Goal: Task Accomplishment & Management: Use online tool/utility

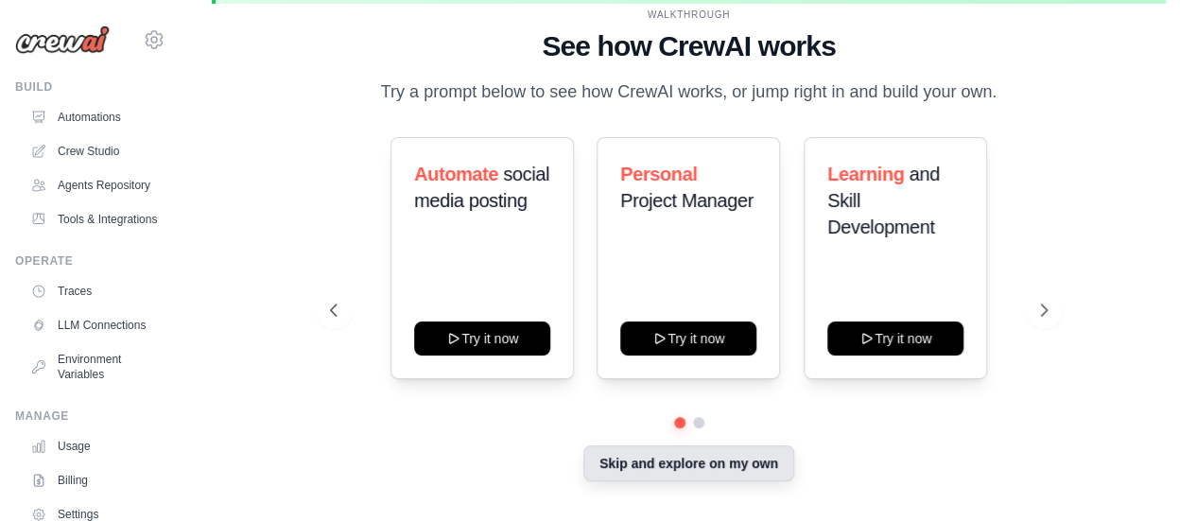
click at [663, 454] on button "Skip and explore on my own" at bounding box center [688, 463] width 211 height 36
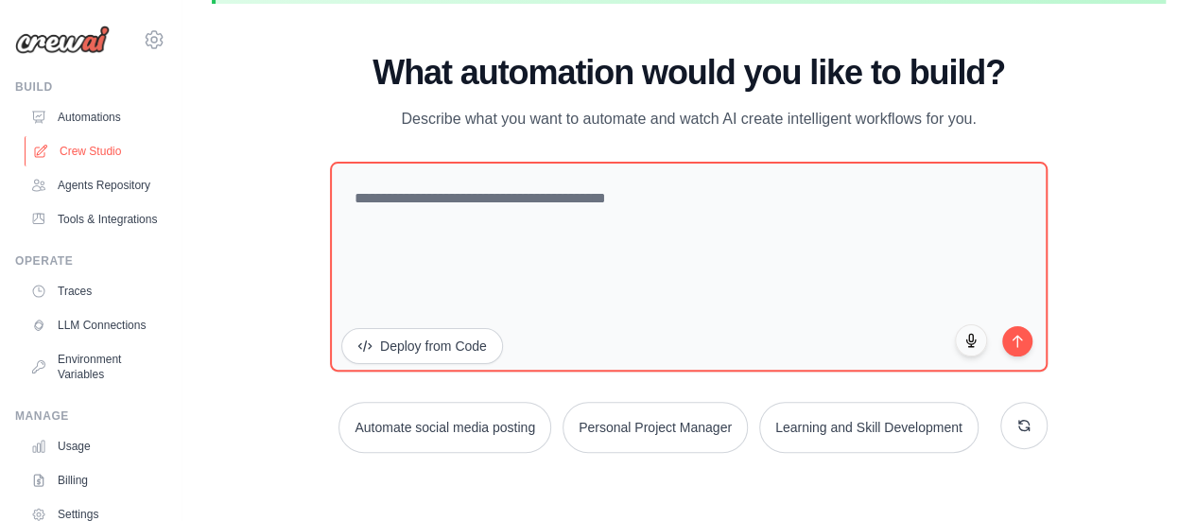
click at [126, 150] on link "Crew Studio" at bounding box center [96, 151] width 143 height 30
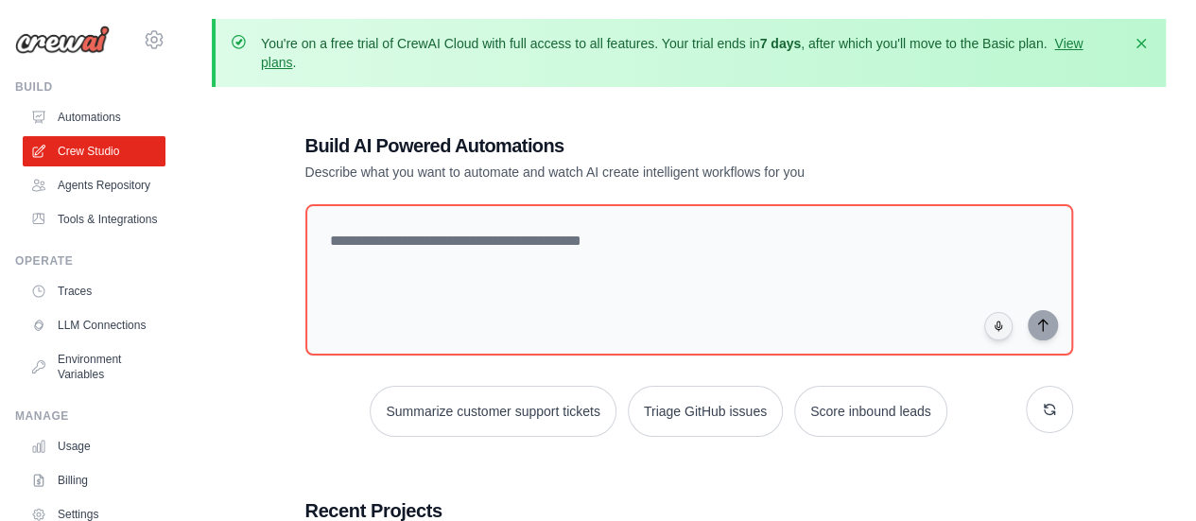
click at [206, 252] on div "You're on a free trial of CrewAI Cloud with full access to all features. Your t…" at bounding box center [689, 528] width 1015 height 1019
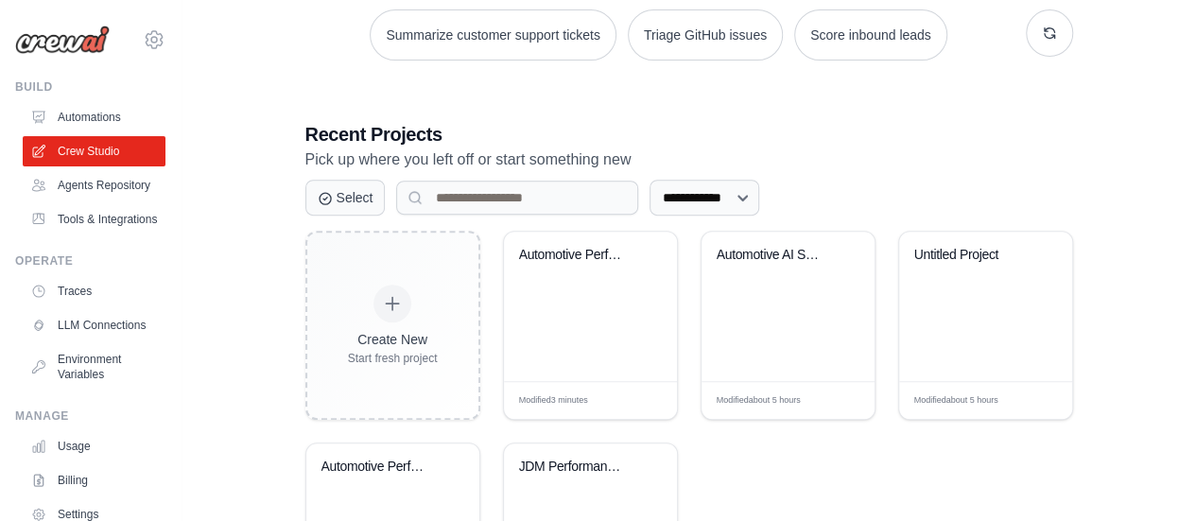
scroll to position [378, 0]
click at [587, 252] on div "Automotive Performance Shop Assista..." at bounding box center [576, 253] width 114 height 17
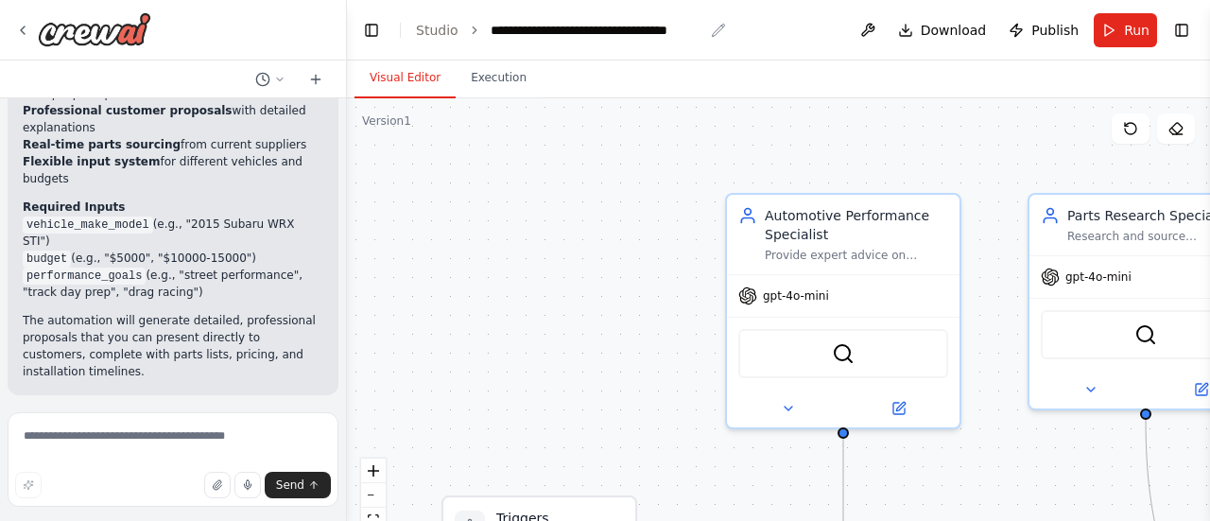
scroll to position [1534, 0]
click at [712, 34] on icon "breadcrumb" at bounding box center [718, 30] width 15 height 15
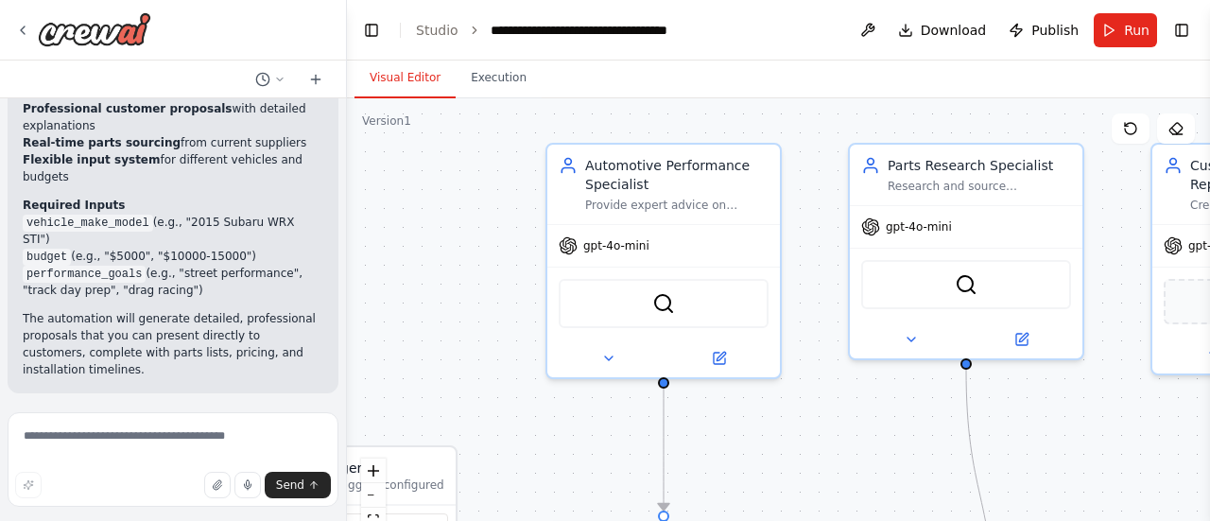
drag, startPoint x: 671, startPoint y: 281, endPoint x: 492, endPoint y: 231, distance: 186.5
click at [492, 231] on div ".deletable-edge-delete-btn { width: 20px; height: 20px; border: 0px solid #ffff…" at bounding box center [778, 334] width 863 height 473
click at [717, 351] on icon at bounding box center [719, 354] width 11 height 11
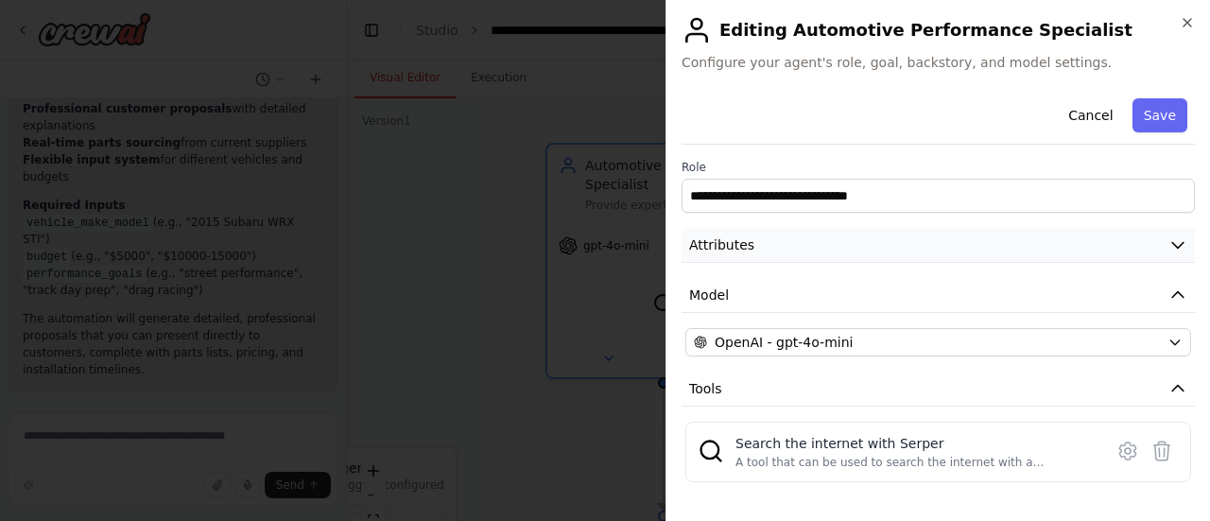
click at [785, 247] on button "Attributes" at bounding box center [938, 245] width 513 height 35
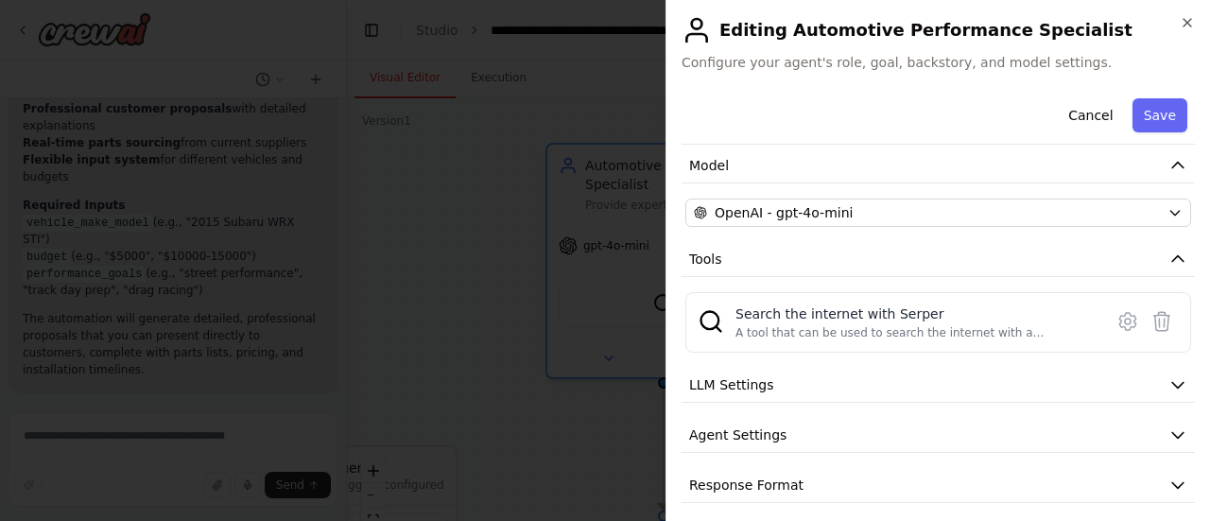
scroll to position [435, 0]
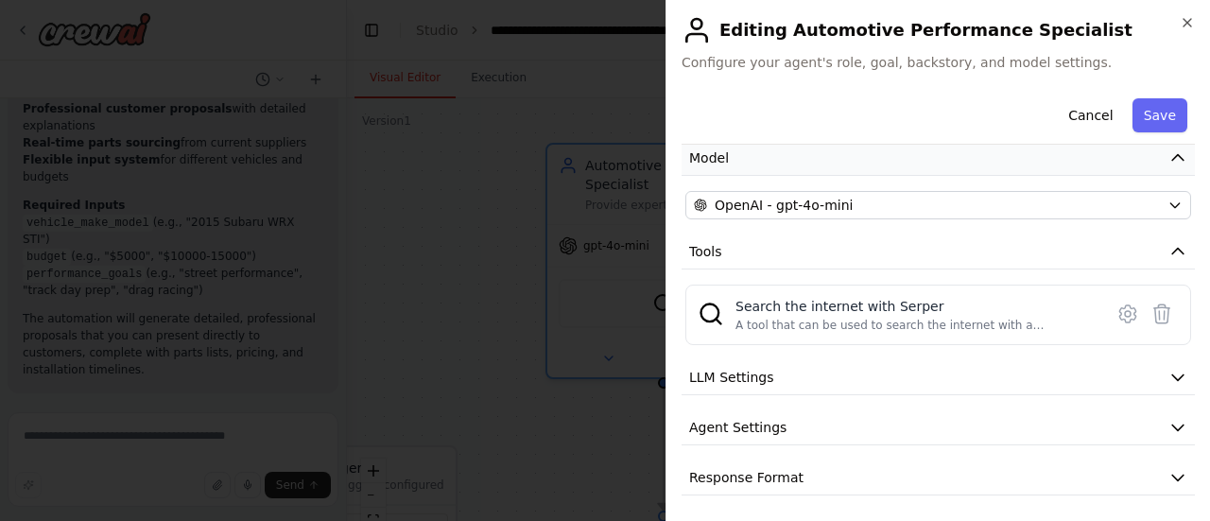
click at [1169, 157] on icon "button" at bounding box center [1178, 157] width 19 height 19
click at [1175, 205] on button "Model" at bounding box center [938, 200] width 513 height 35
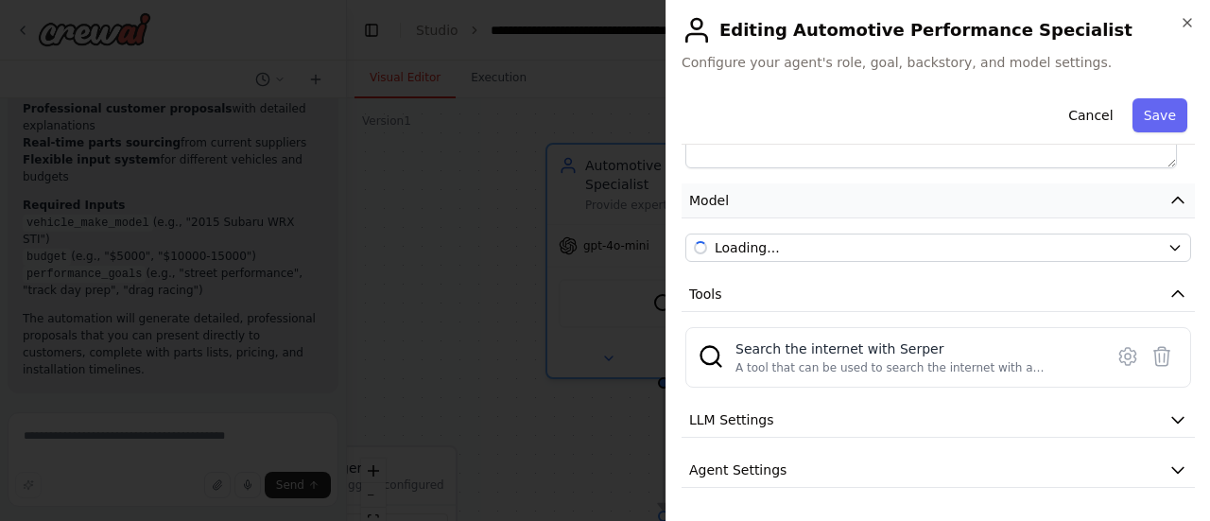
scroll to position [435, 0]
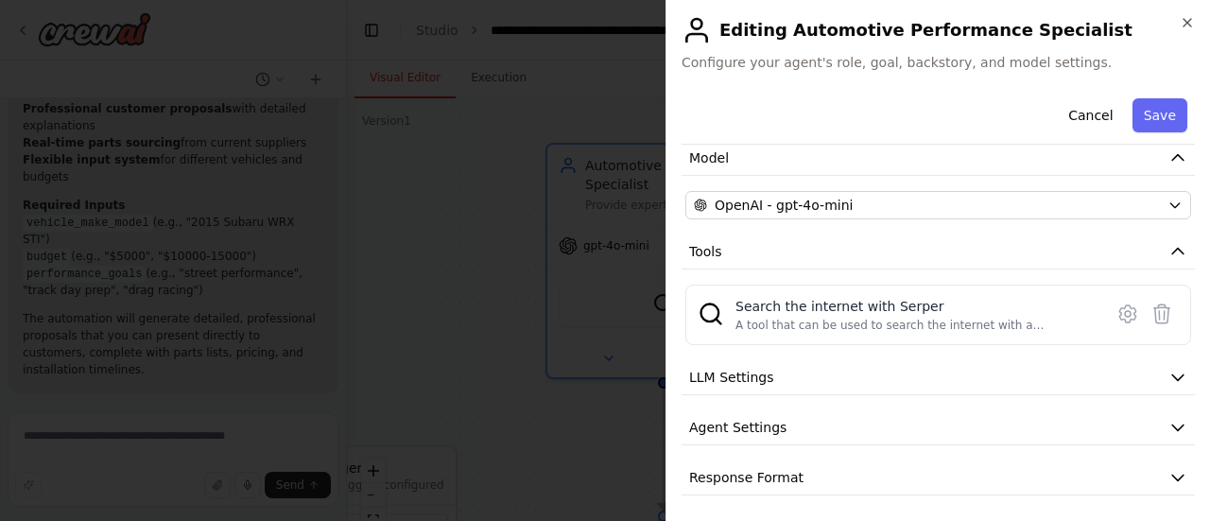
click at [1148, 231] on div "**********" at bounding box center [938, 76] width 513 height 840
click at [1169, 243] on icon "button" at bounding box center [1178, 251] width 19 height 19
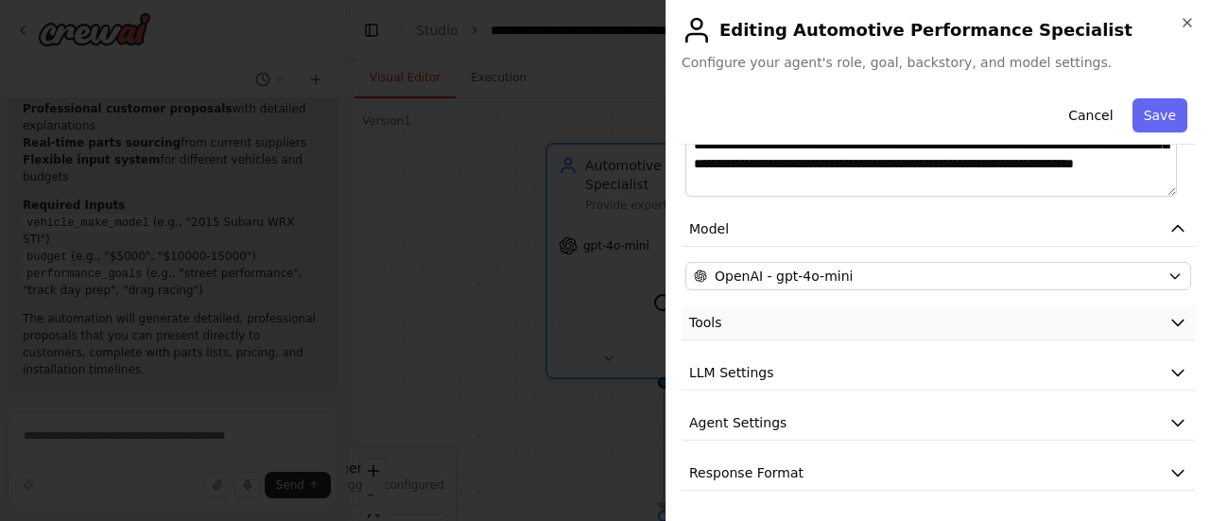
scroll to position [360, 0]
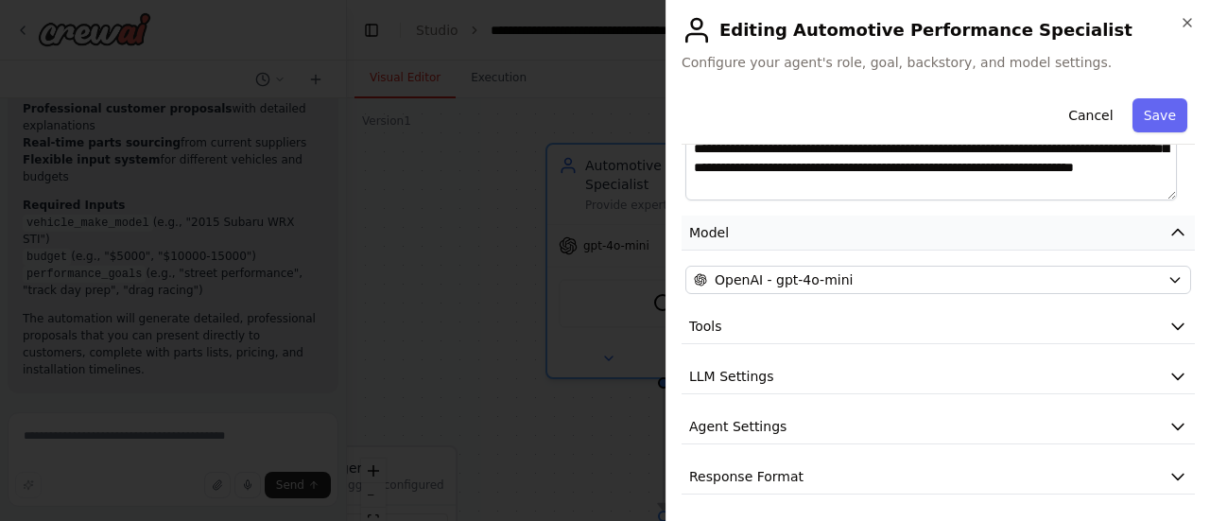
click at [1169, 225] on icon "button" at bounding box center [1178, 232] width 19 height 19
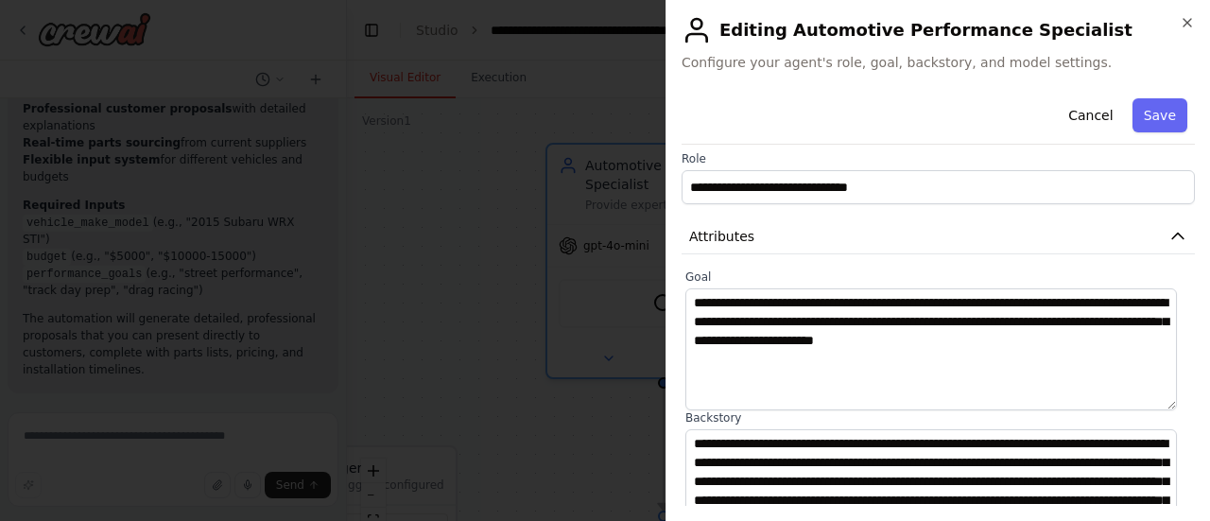
scroll to position [0, 0]
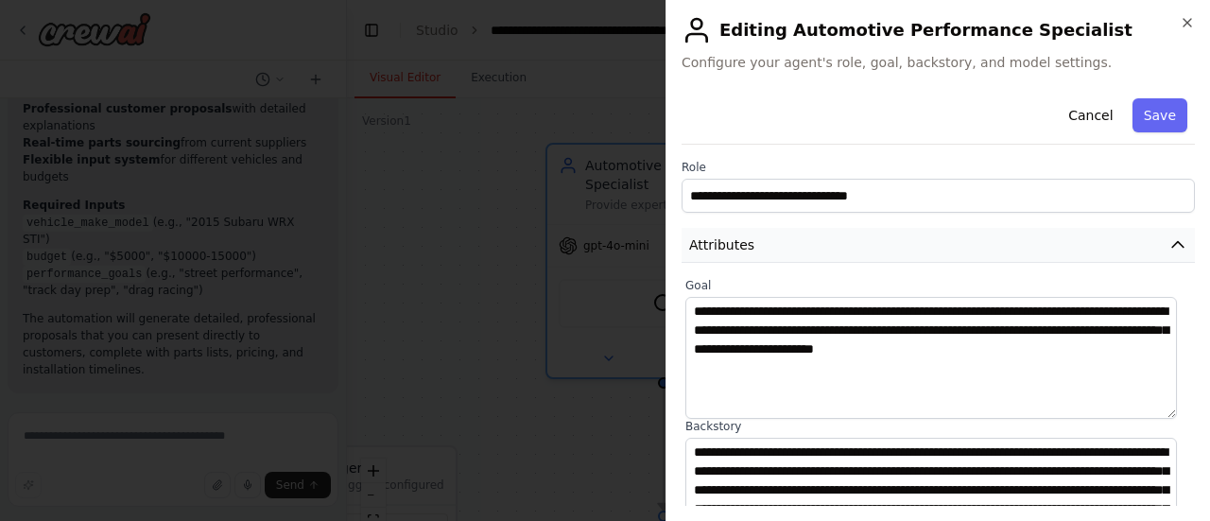
click at [1169, 241] on icon "button" at bounding box center [1178, 244] width 19 height 19
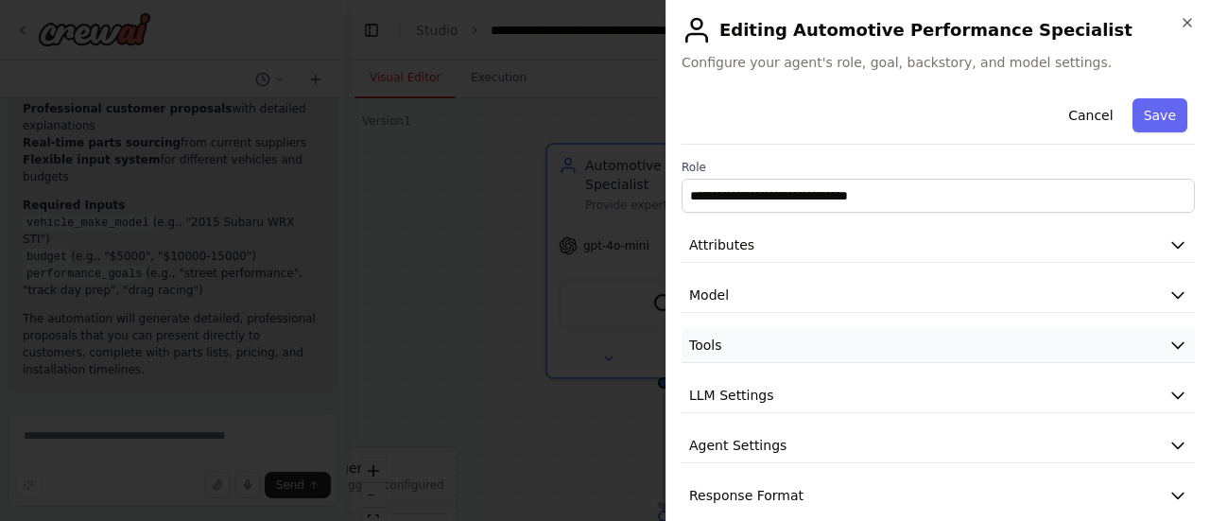
click at [1169, 338] on icon "button" at bounding box center [1178, 345] width 19 height 19
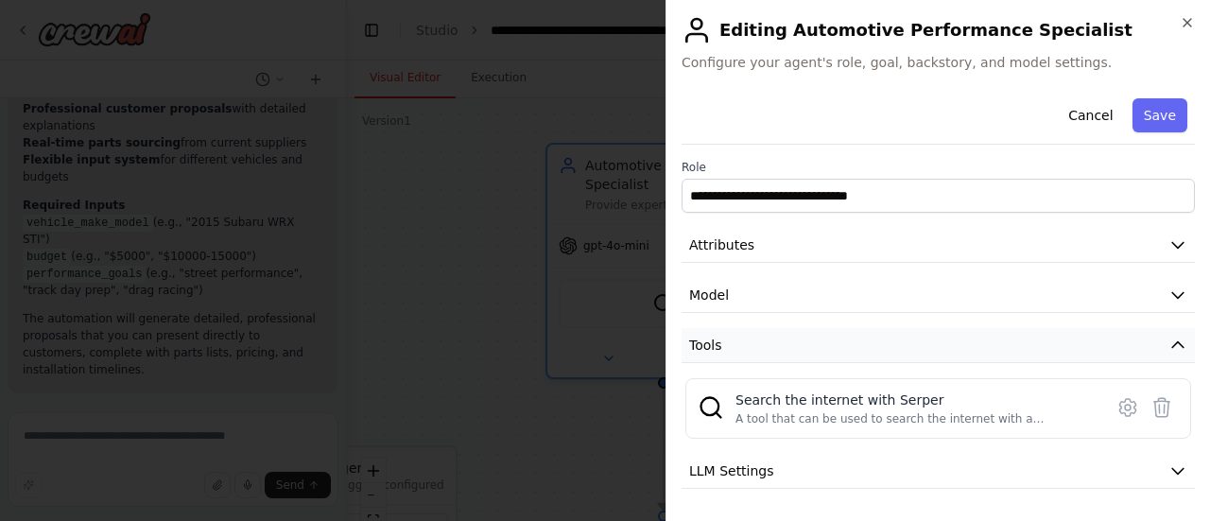
click at [1169, 338] on icon "button" at bounding box center [1178, 345] width 19 height 19
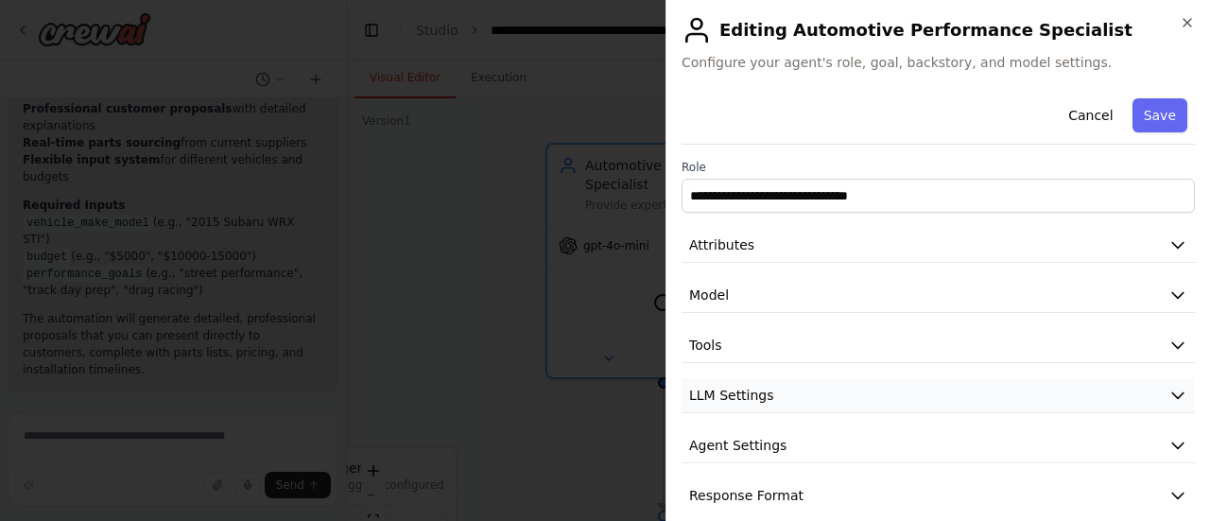
click at [1169, 386] on icon "button" at bounding box center [1178, 395] width 19 height 19
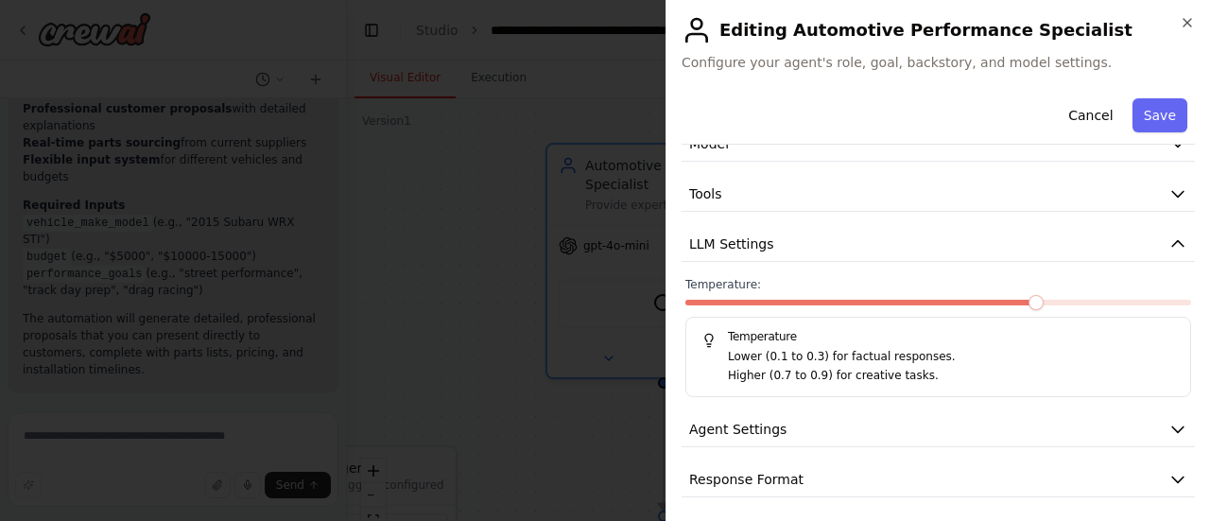
scroll to position [155, 0]
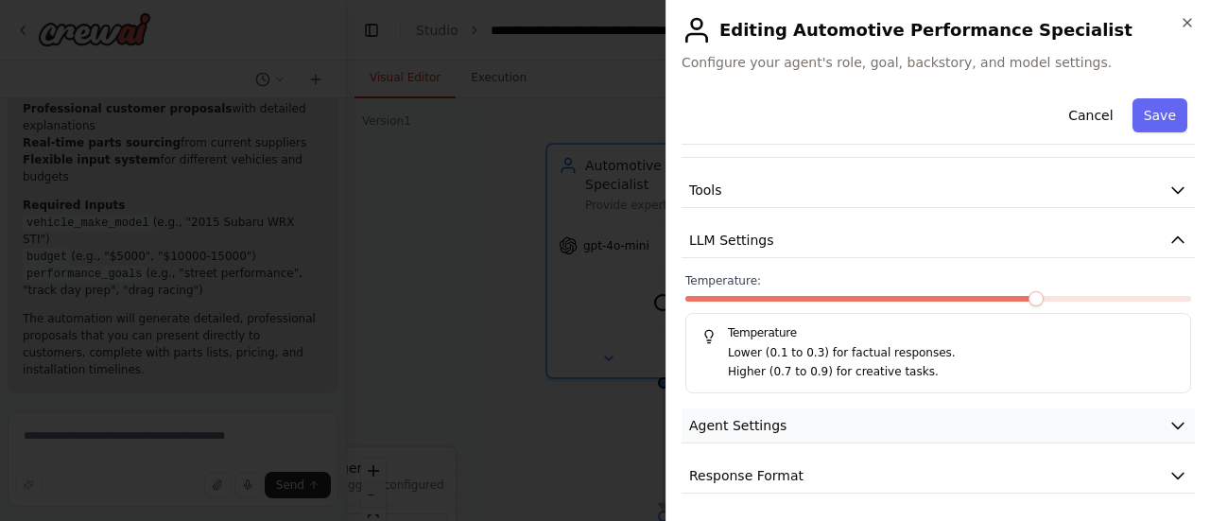
click at [1169, 428] on icon "button" at bounding box center [1178, 425] width 19 height 19
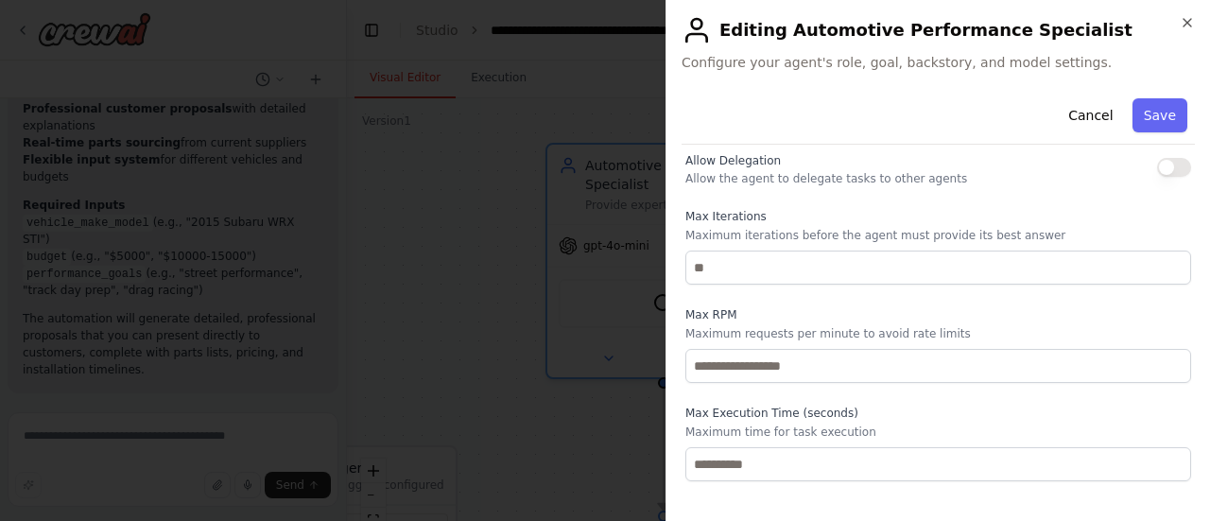
scroll to position [662, 0]
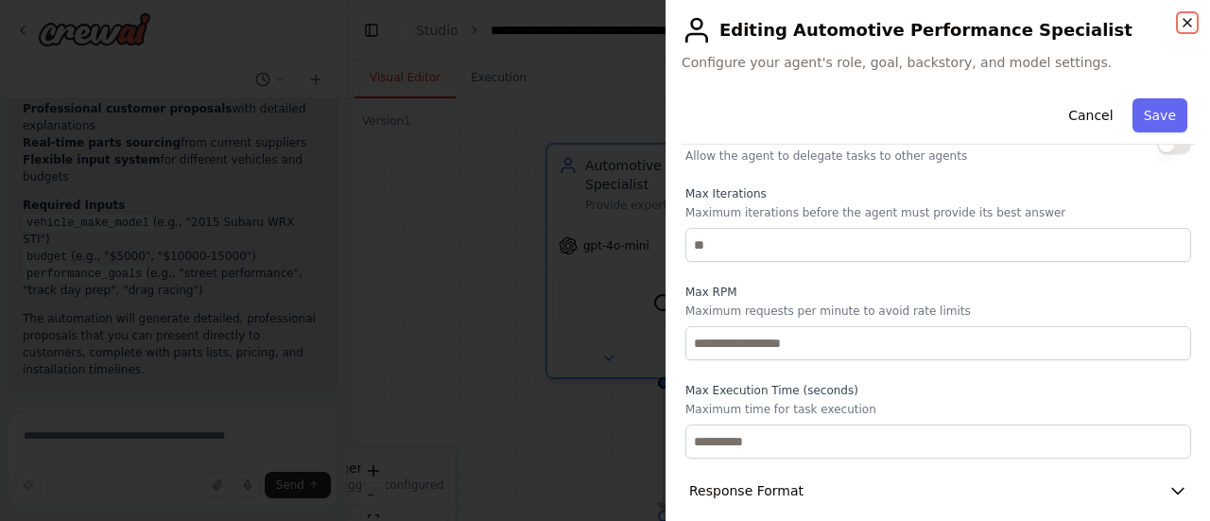
click at [1181, 24] on icon "button" at bounding box center [1187, 22] width 15 height 15
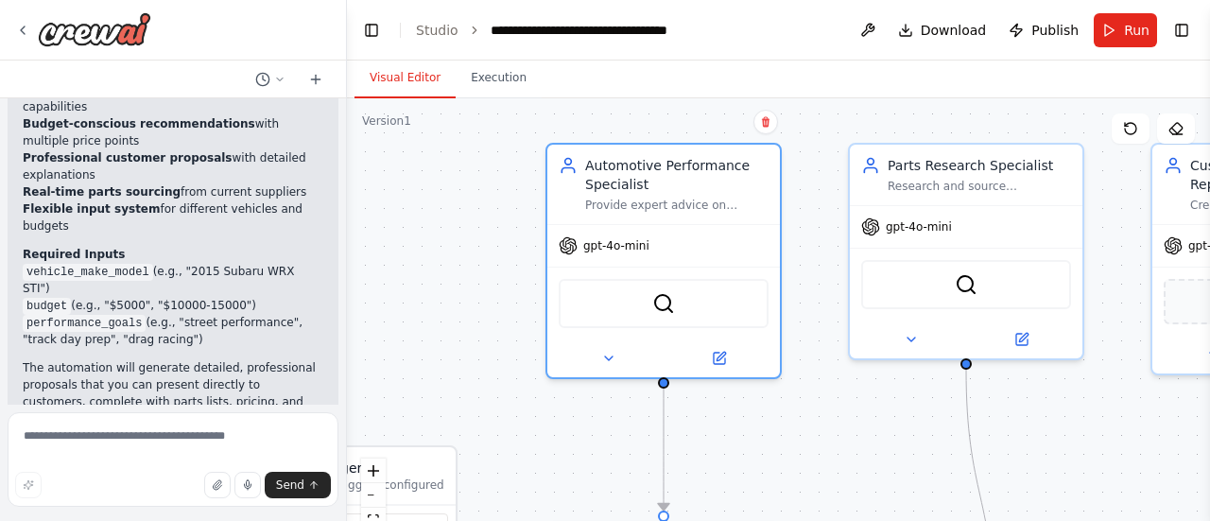
scroll to position [1534, 0]
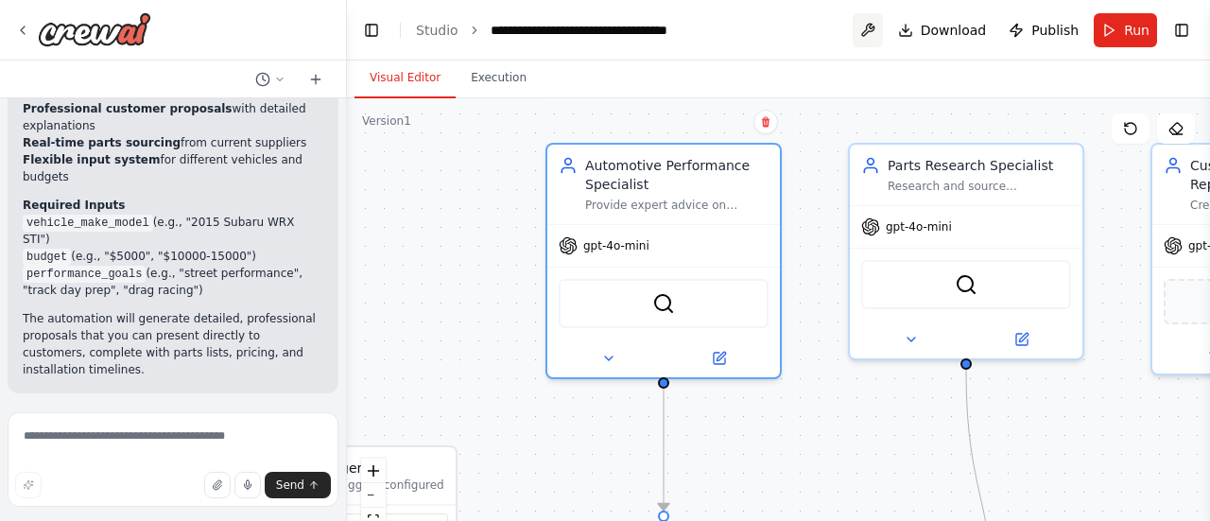
click at [876, 14] on button at bounding box center [868, 30] width 30 height 34
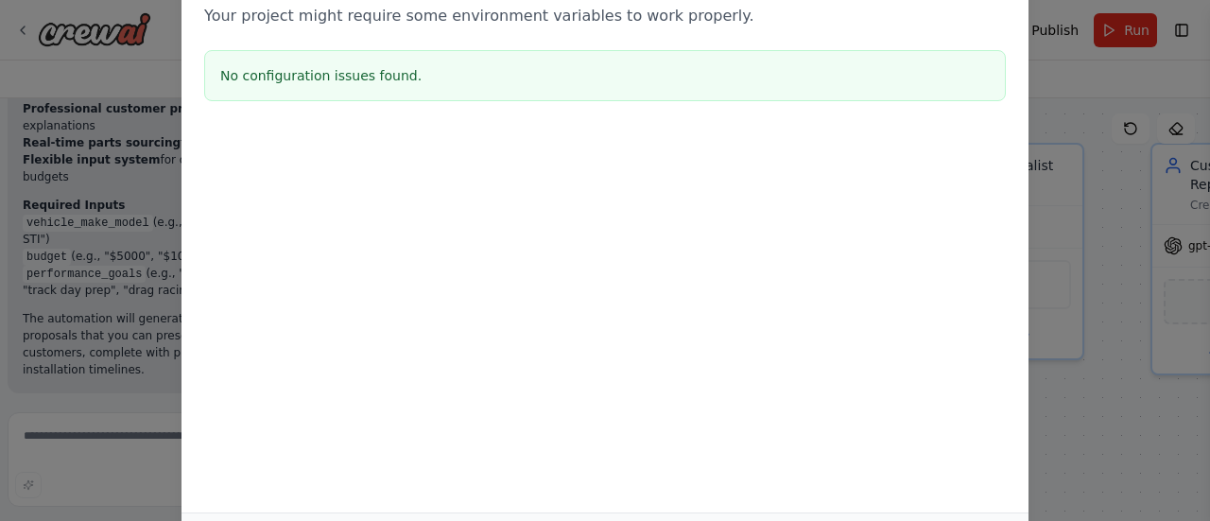
click at [89, 139] on div "Environment configuration Your project might require some environment variables…" at bounding box center [605, 260] width 1210 height 521
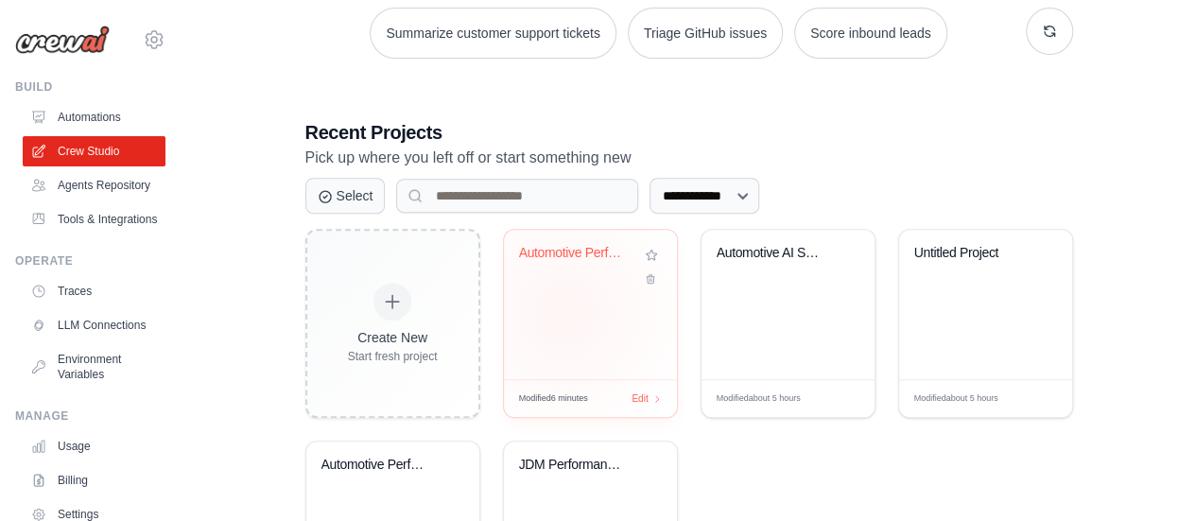
click at [564, 311] on div "Automotive Performance Shop Assista..." at bounding box center [590, 304] width 173 height 149
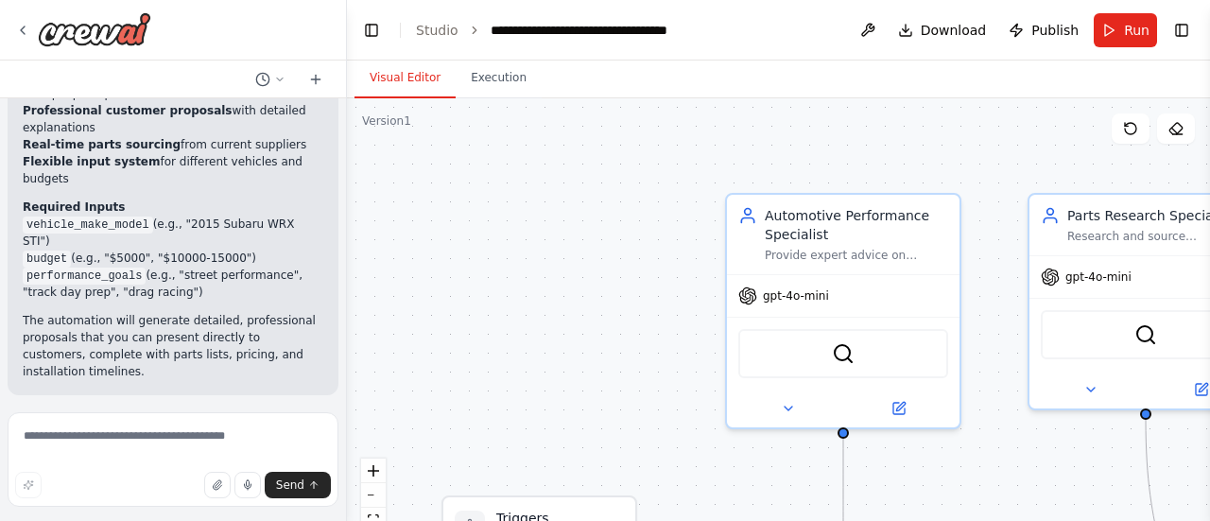
scroll to position [1534, 0]
click at [1121, 48] on header "**********" at bounding box center [778, 30] width 863 height 61
click at [1118, 37] on button "Run" at bounding box center [1125, 30] width 63 height 34
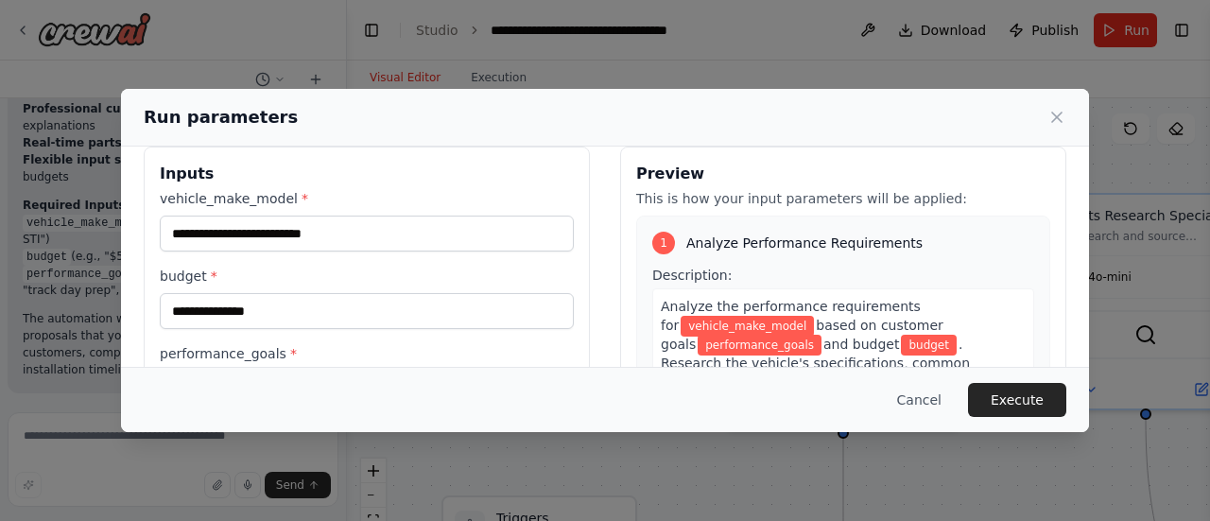
scroll to position [0, 0]
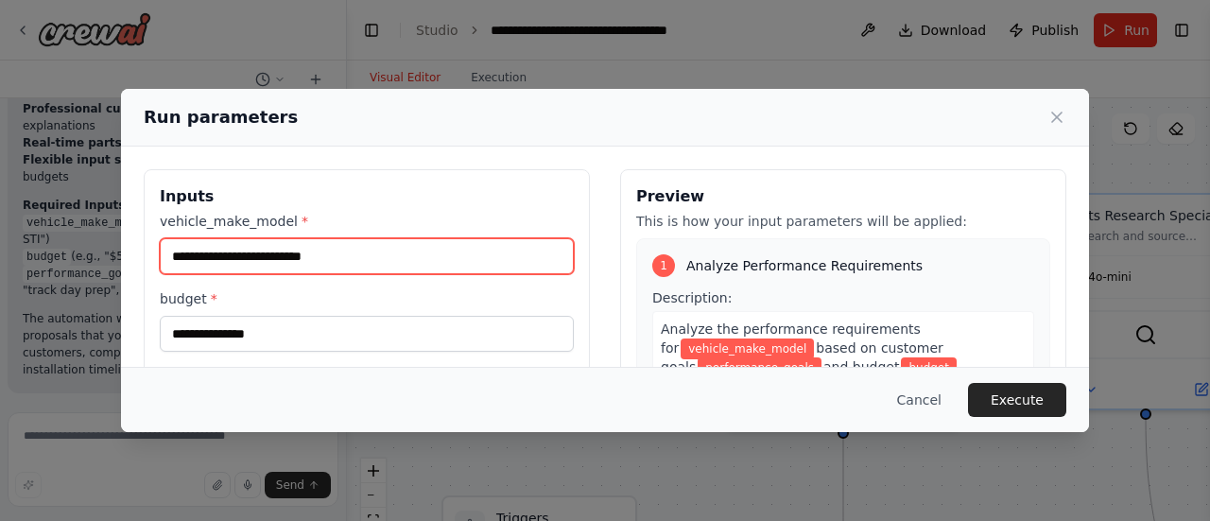
click at [310, 264] on input "vehicle_make_model *" at bounding box center [367, 256] width 414 height 36
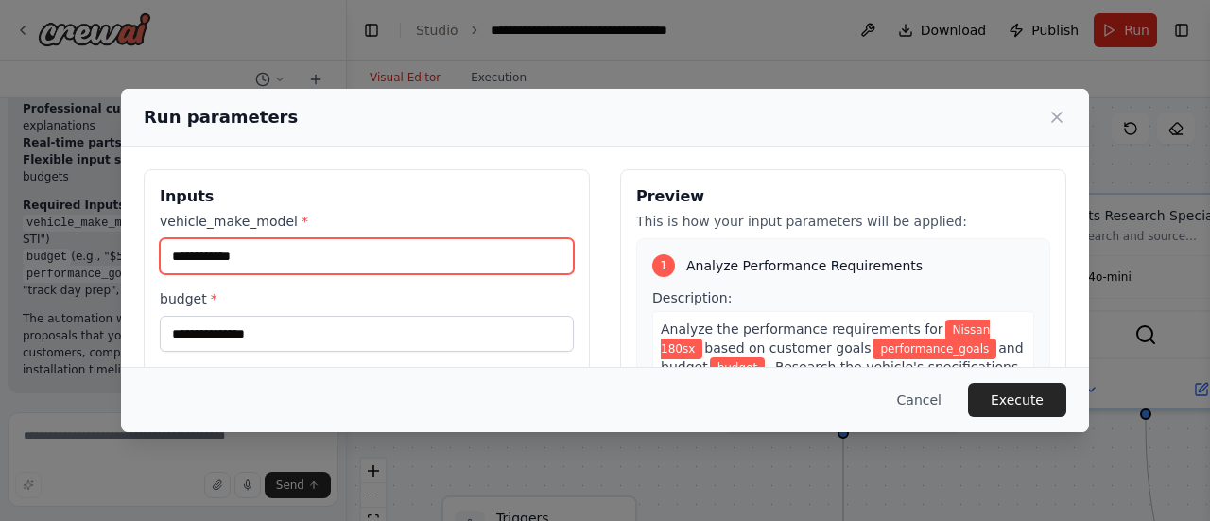
type input "**********"
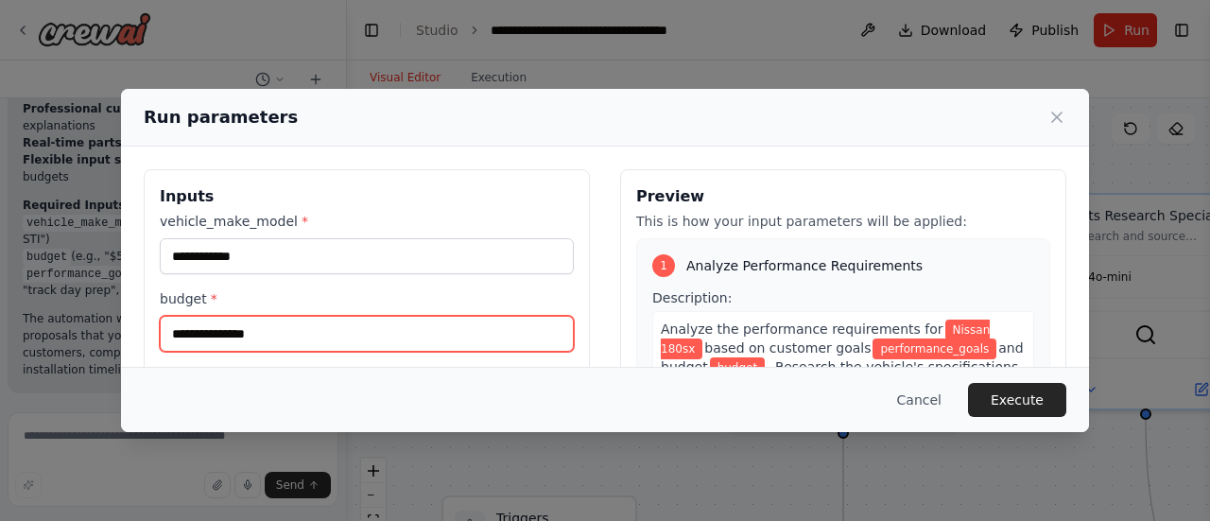
click at [232, 334] on input "budget *" at bounding box center [367, 334] width 414 height 36
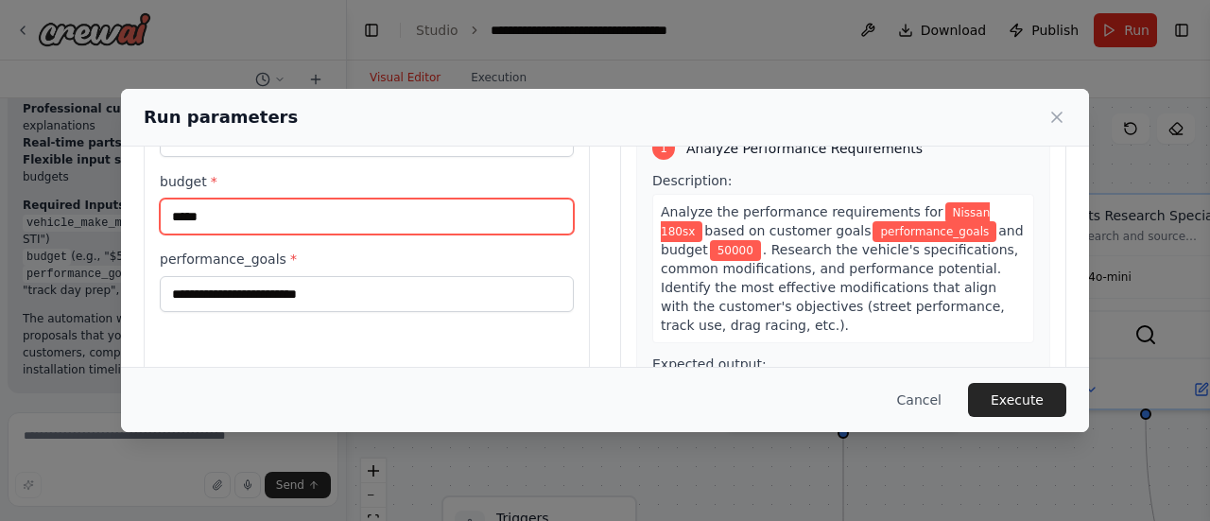
scroll to position [121, 0]
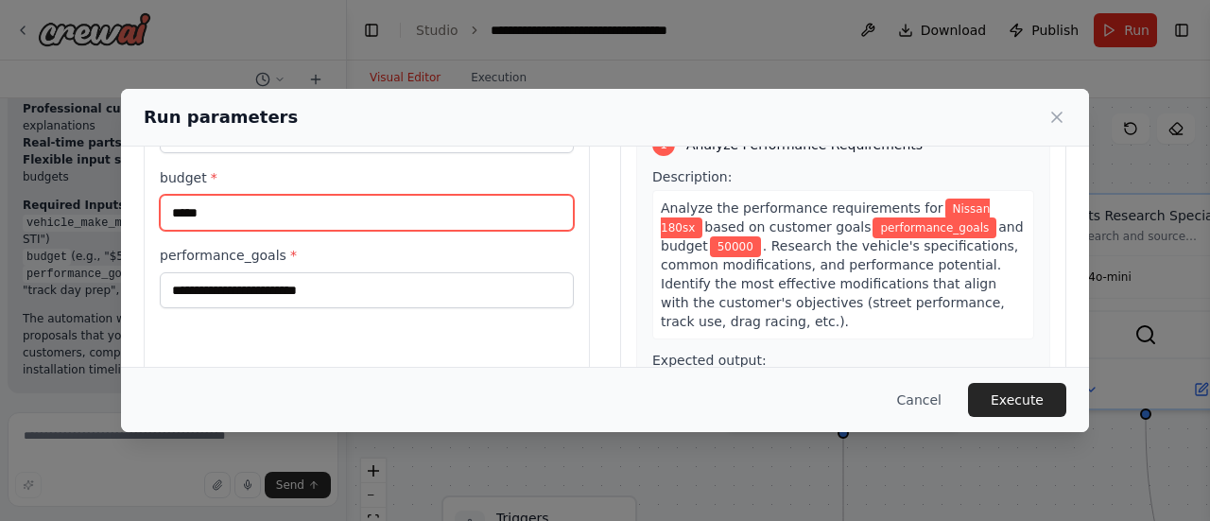
type input "*****"
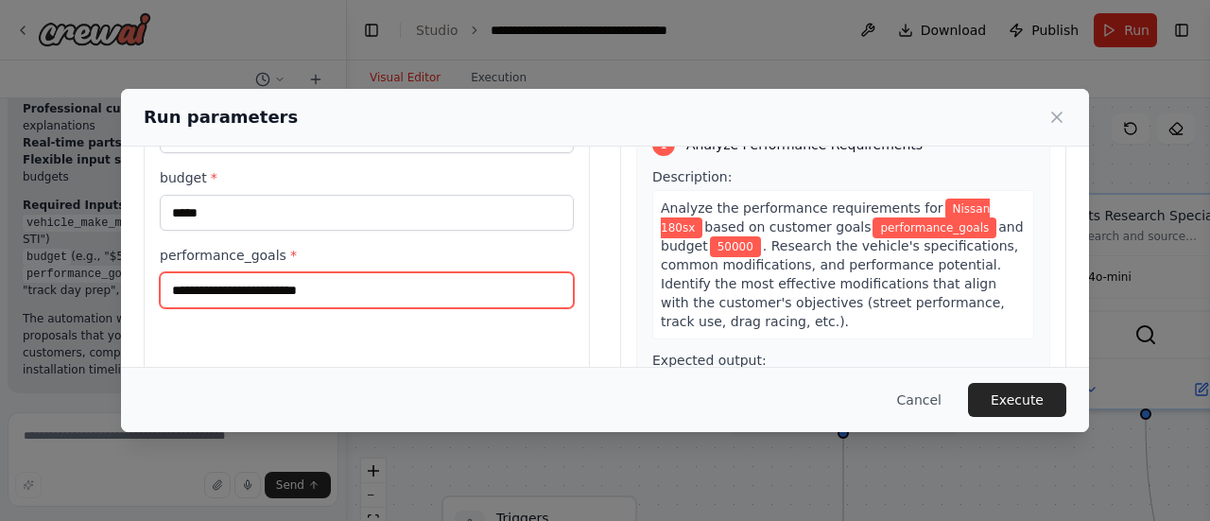
click at [208, 294] on input "performance_goals *" at bounding box center [367, 290] width 414 height 36
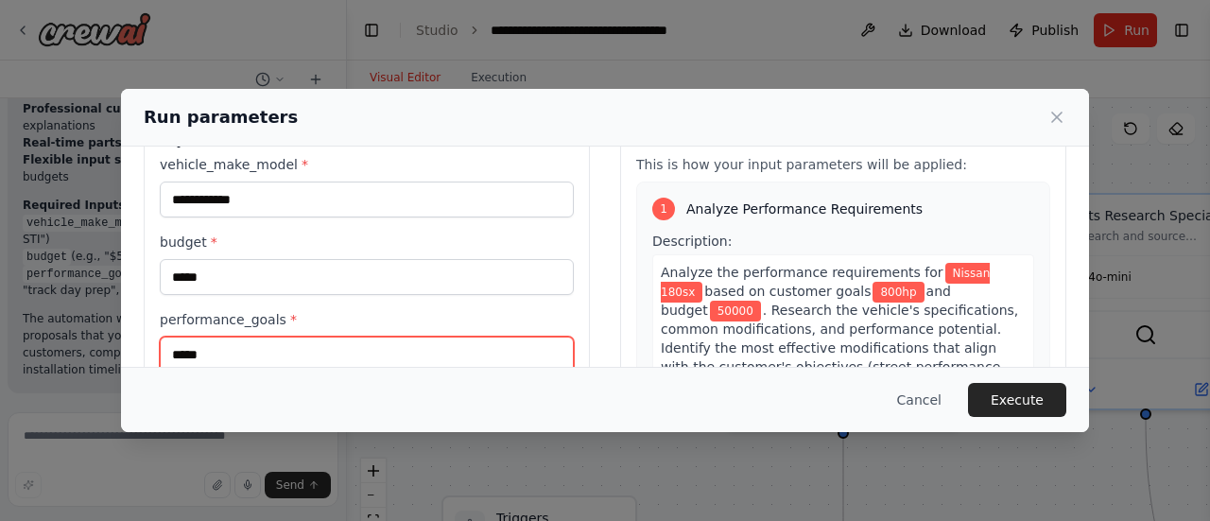
scroll to position [61, 0]
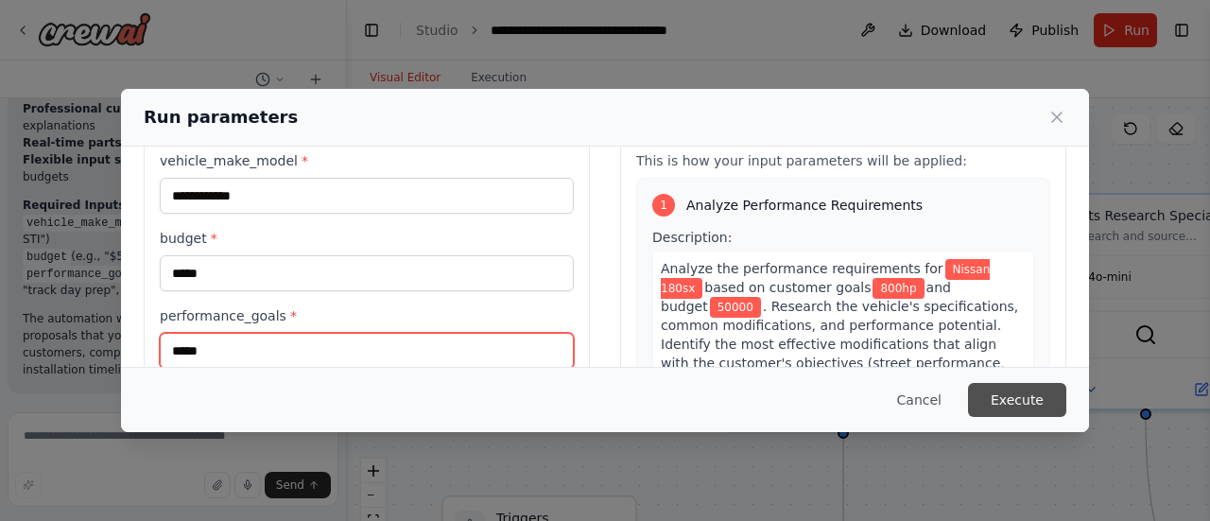
type input "*****"
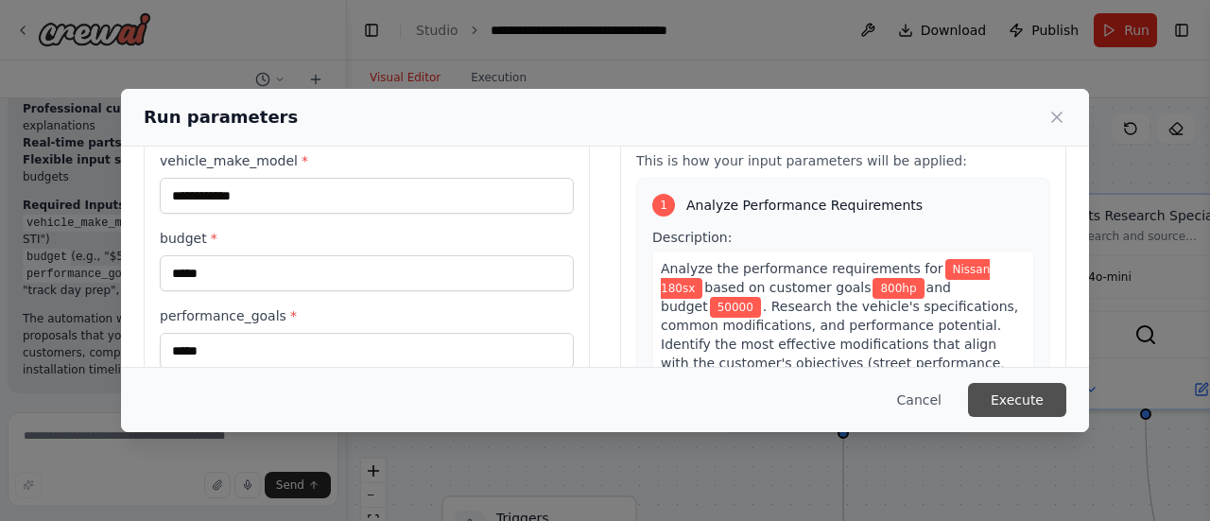
click at [988, 411] on button "Execute" at bounding box center [1017, 400] width 98 height 34
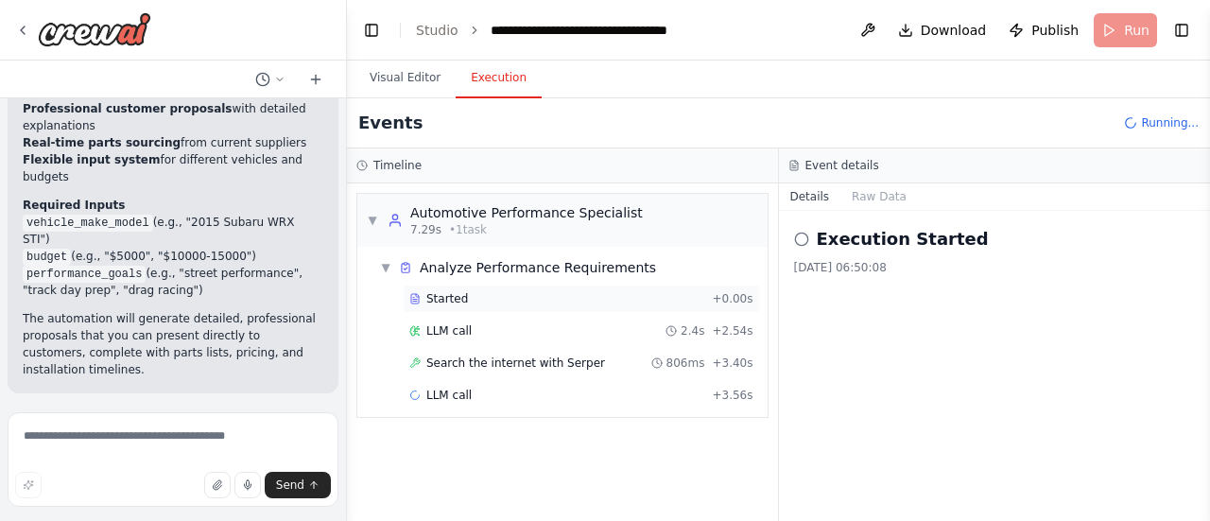
click at [493, 301] on div "Started" at bounding box center [556, 298] width 295 height 15
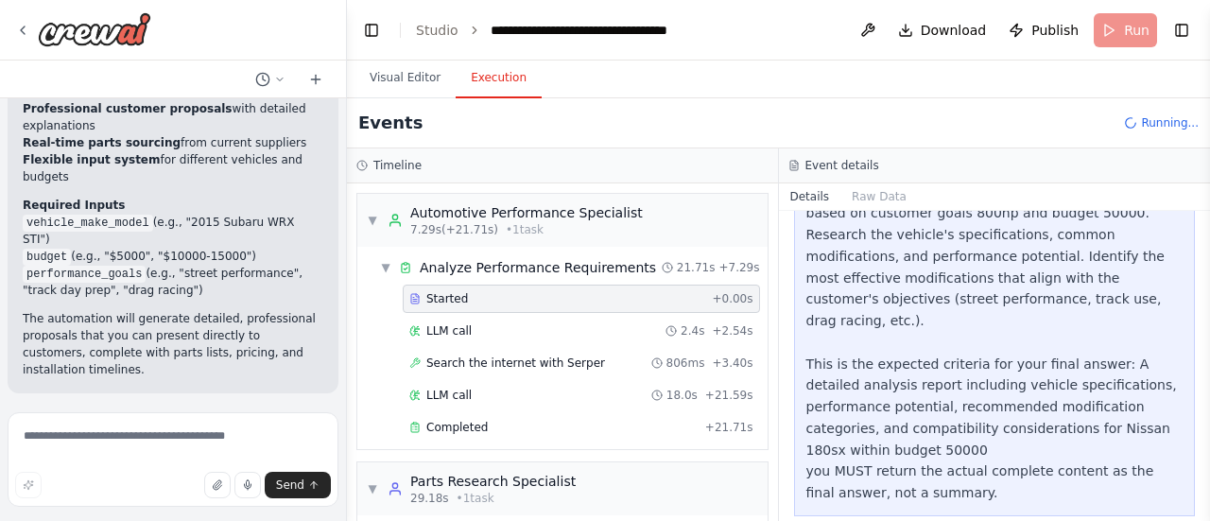
scroll to position [348, 0]
drag, startPoint x: 1205, startPoint y: 470, endPoint x: 1206, endPoint y: 379, distance: 90.8
click at [1206, 379] on button "Toggle Sidebar" at bounding box center [1210, 260] width 15 height 521
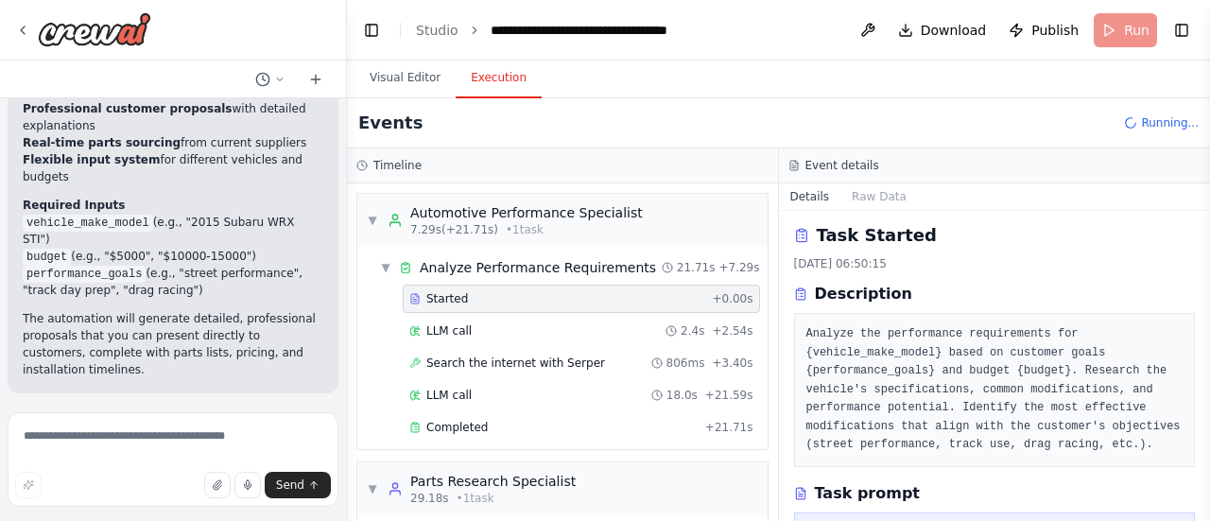
scroll to position [0, 0]
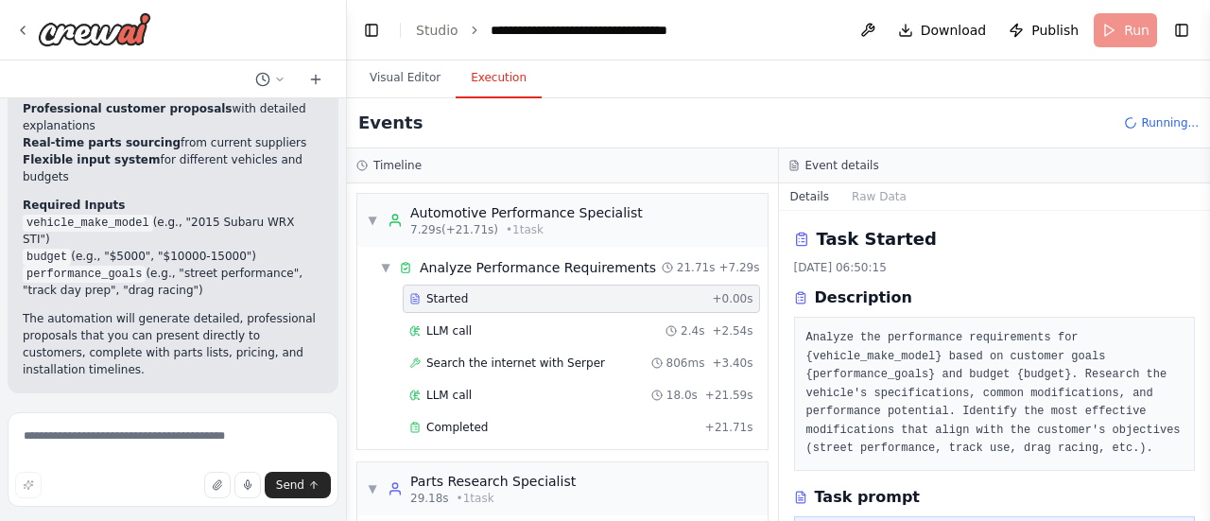
click at [1209, 243] on button "Toggle Sidebar" at bounding box center [1210, 260] width 15 height 521
drag, startPoint x: 1206, startPoint y: 290, endPoint x: 1197, endPoint y: 332, distance: 42.7
click at [1197, 332] on div "Build ai agent for automotive performance shop ▶ Thought process I'll help you …" at bounding box center [605, 260] width 1210 height 521
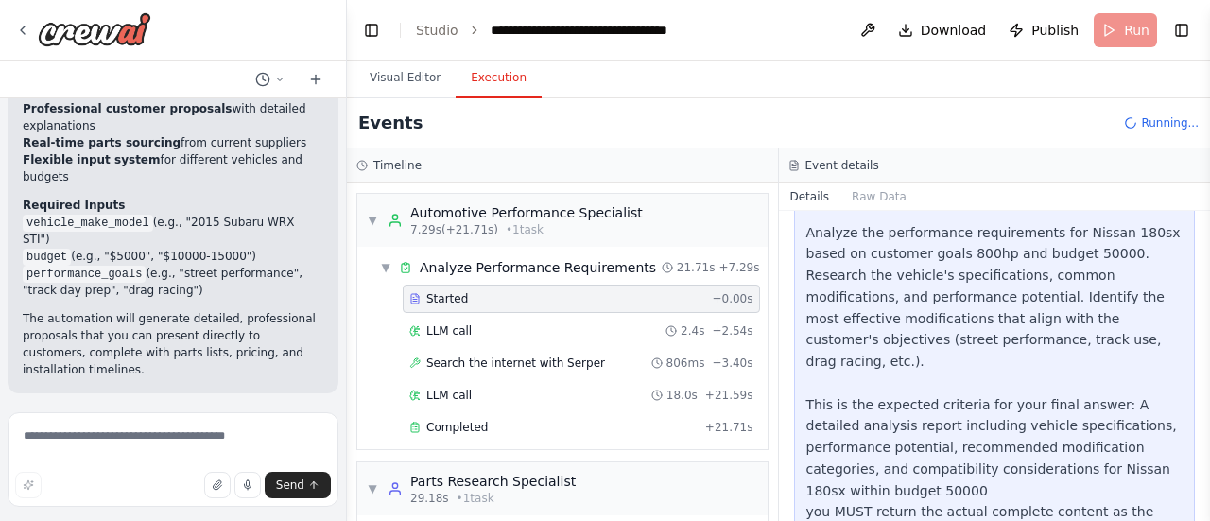
scroll to position [302, 0]
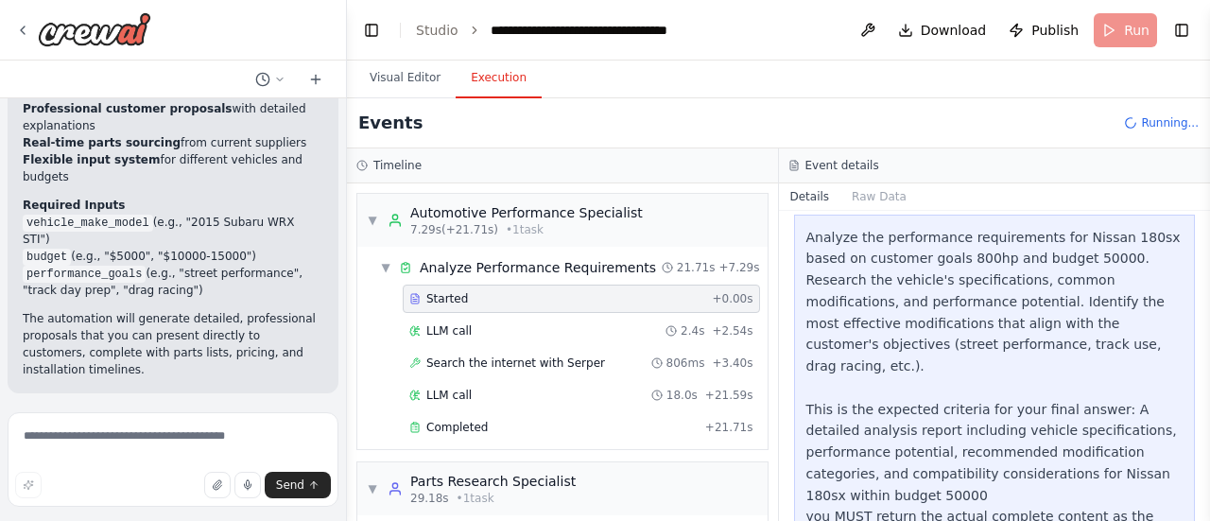
click at [1193, 388] on div "Task Started 08/10/2025, 06:50:15 Description Analyze the performance requireme…" at bounding box center [995, 366] width 432 height 310
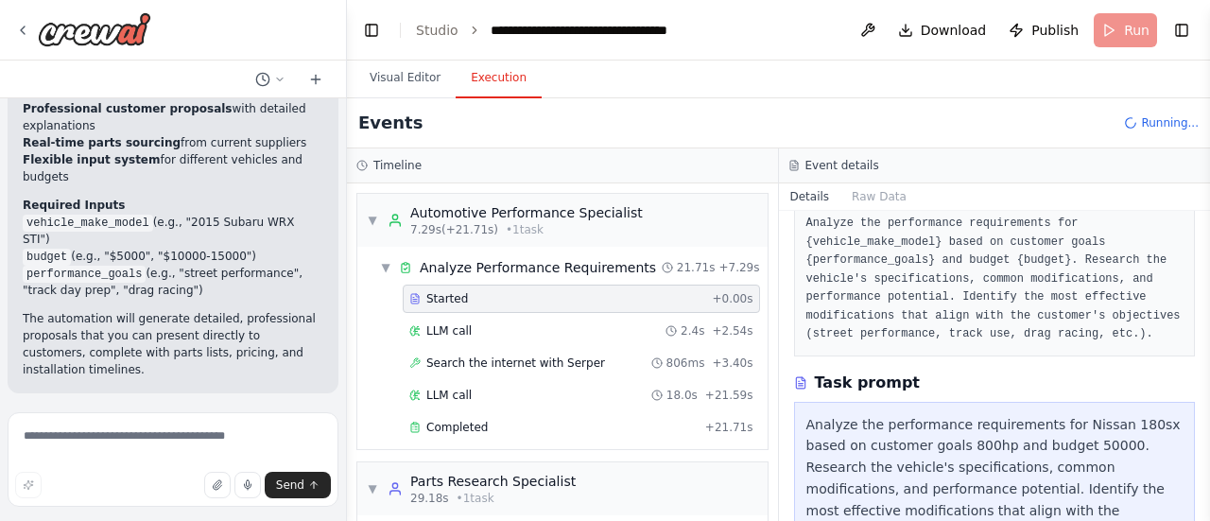
scroll to position [112, 0]
click at [508, 334] on div "LLM call 2.4s + 2.54s" at bounding box center [581, 330] width 344 height 15
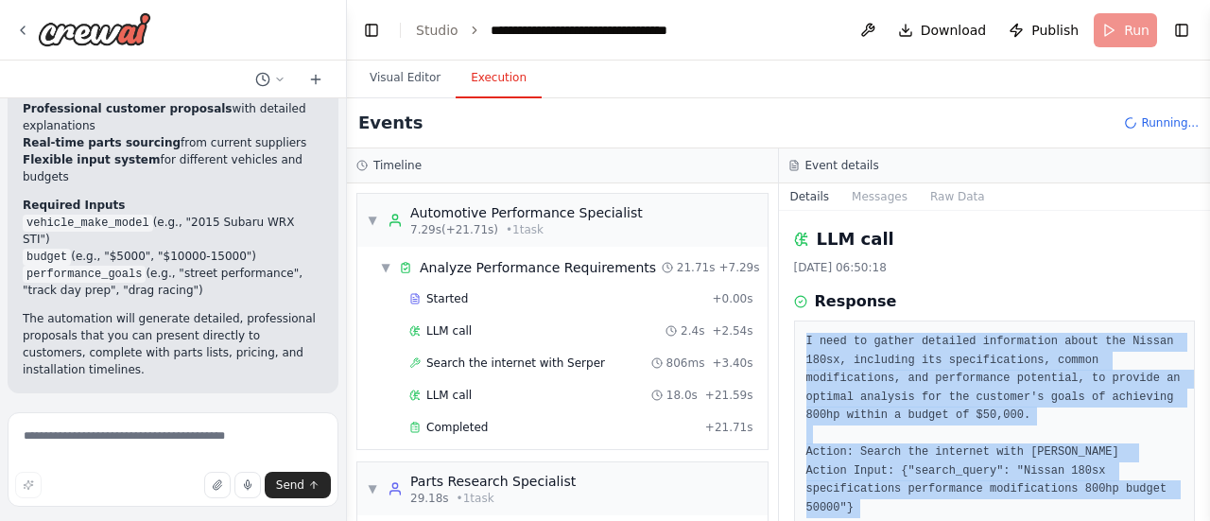
drag, startPoint x: 1192, startPoint y: 279, endPoint x: 1203, endPoint y: 317, distance: 39.2
click at [1203, 317] on div "Build ai agent for automotive performance shop ▶ Thought process I'll help you …" at bounding box center [605, 260] width 1210 height 521
click at [1206, 308] on button "Toggle Sidebar" at bounding box center [1210, 260] width 15 height 521
click at [1209, 311] on button "Toggle Sidebar" at bounding box center [1210, 260] width 15 height 521
click at [1048, 277] on div "LLM call 08/10/2025, 06:50:18 Response I need to gather detailed information ab…" at bounding box center [995, 366] width 432 height 310
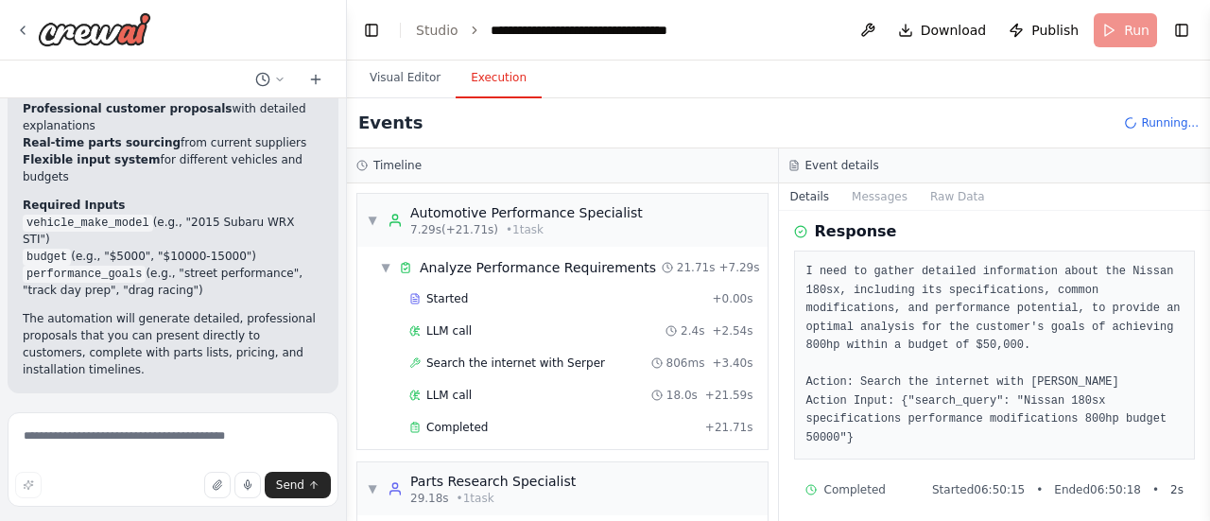
scroll to position [78, 0]
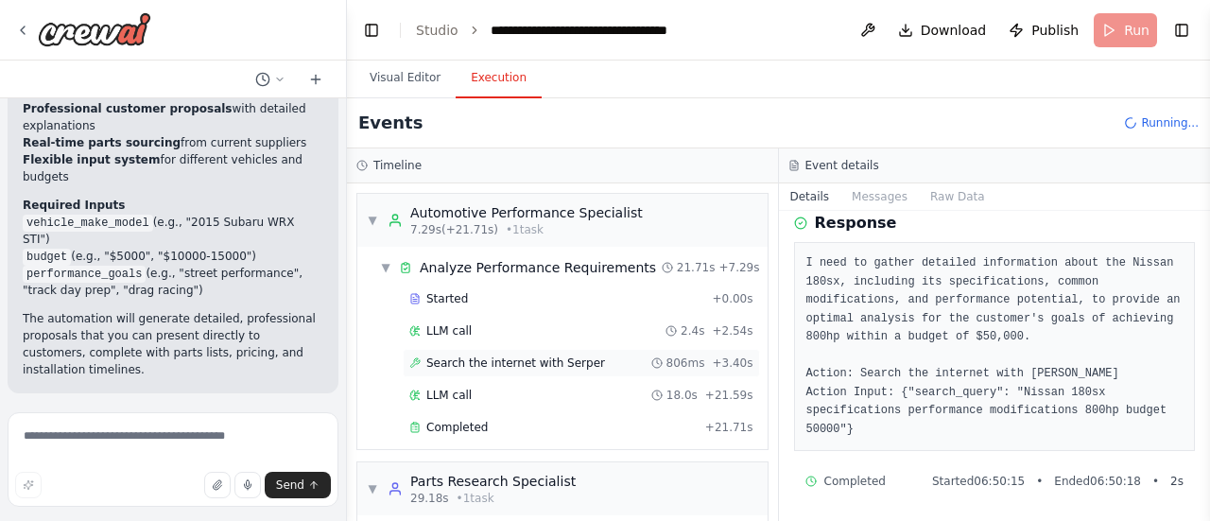
click at [482, 356] on span "Search the internet with Serper" at bounding box center [515, 363] width 179 height 15
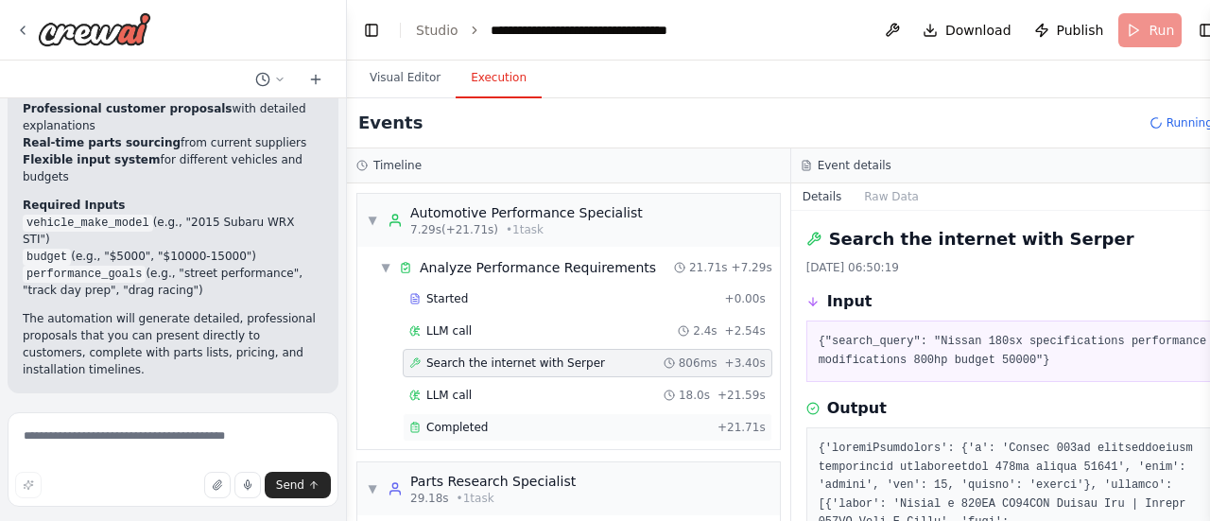
click at [471, 420] on span "Completed" at bounding box center [456, 427] width 61 height 15
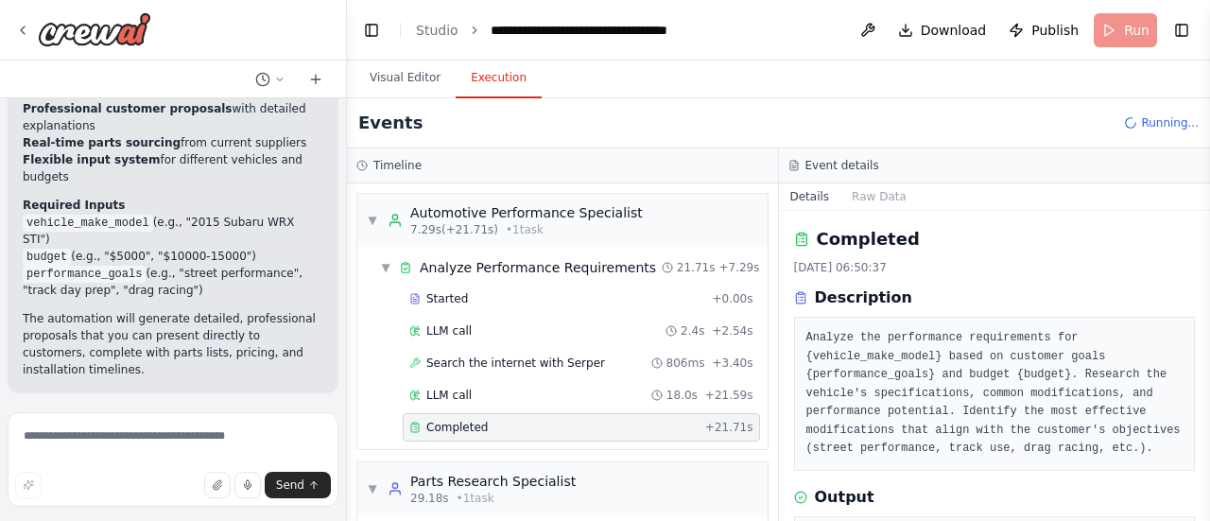
click at [535, 420] on div "Completed" at bounding box center [553, 427] width 288 height 15
drag, startPoint x: 1204, startPoint y: 235, endPoint x: 1193, endPoint y: 263, distance: 29.3
click at [1193, 263] on div "Build ai agent for automotive performance shop ▶ Thought process I'll help you …" at bounding box center [605, 260] width 1210 height 521
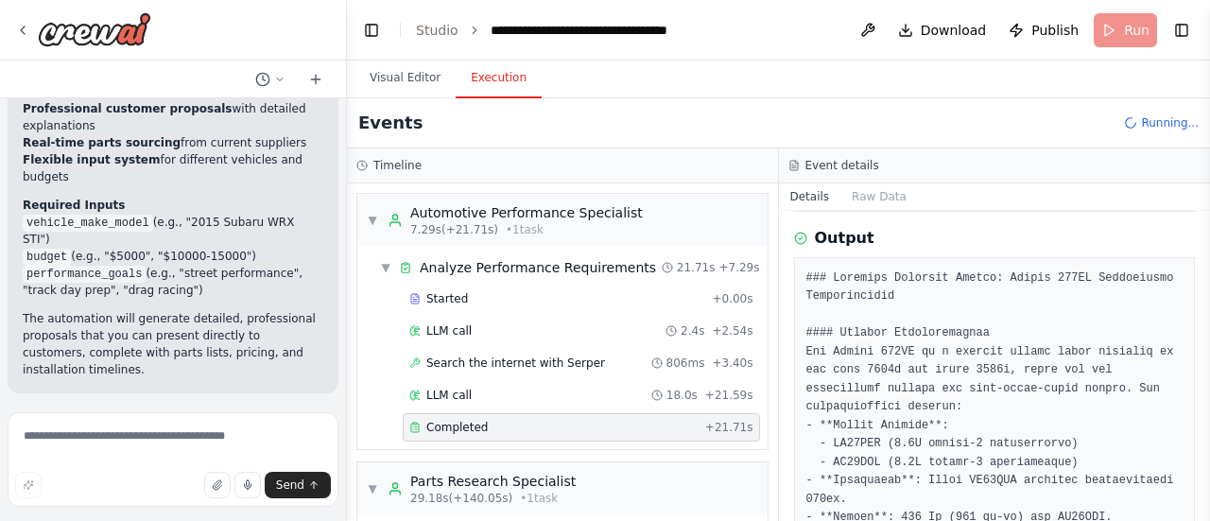
scroll to position [235, 0]
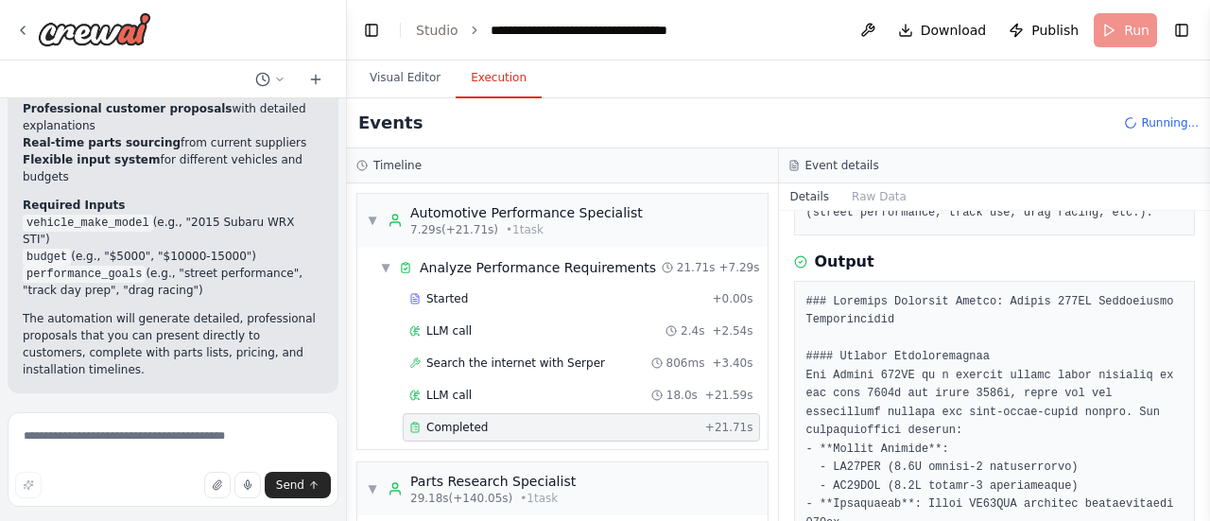
drag, startPoint x: 1203, startPoint y: 276, endPoint x: 1188, endPoint y: 301, distance: 28.4
click at [1188, 301] on div "Build ai agent for automotive performance shop ▶ Thought process I'll help you …" at bounding box center [605, 260] width 1210 height 521
drag, startPoint x: 1207, startPoint y: 286, endPoint x: 1198, endPoint y: 312, distance: 27.2
click at [1198, 312] on div "Build ai agent for automotive performance shop ▶ Thought process I'll help you …" at bounding box center [605, 260] width 1210 height 521
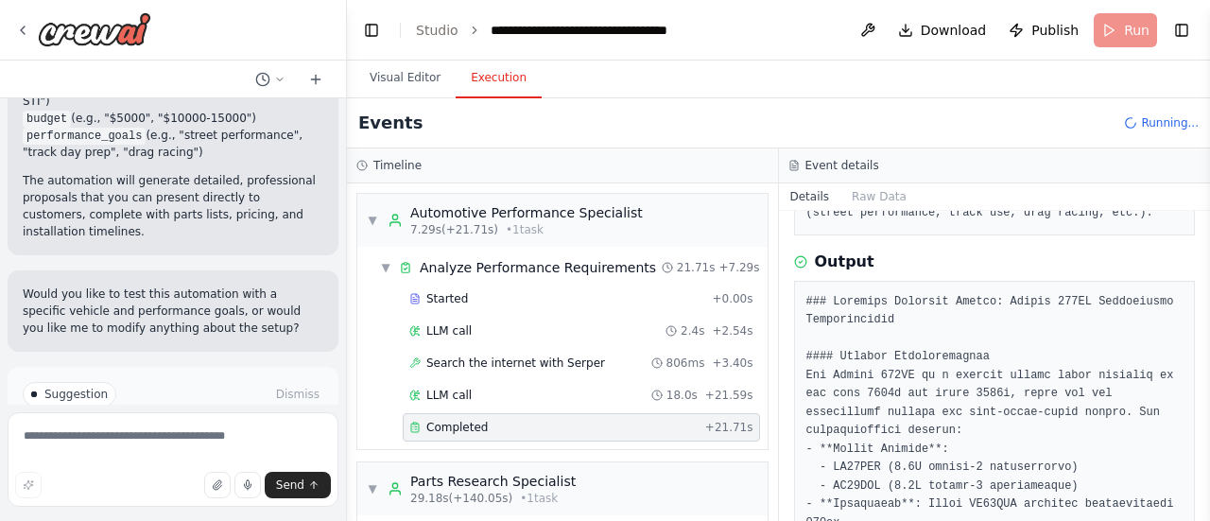
scroll to position [1686, 0]
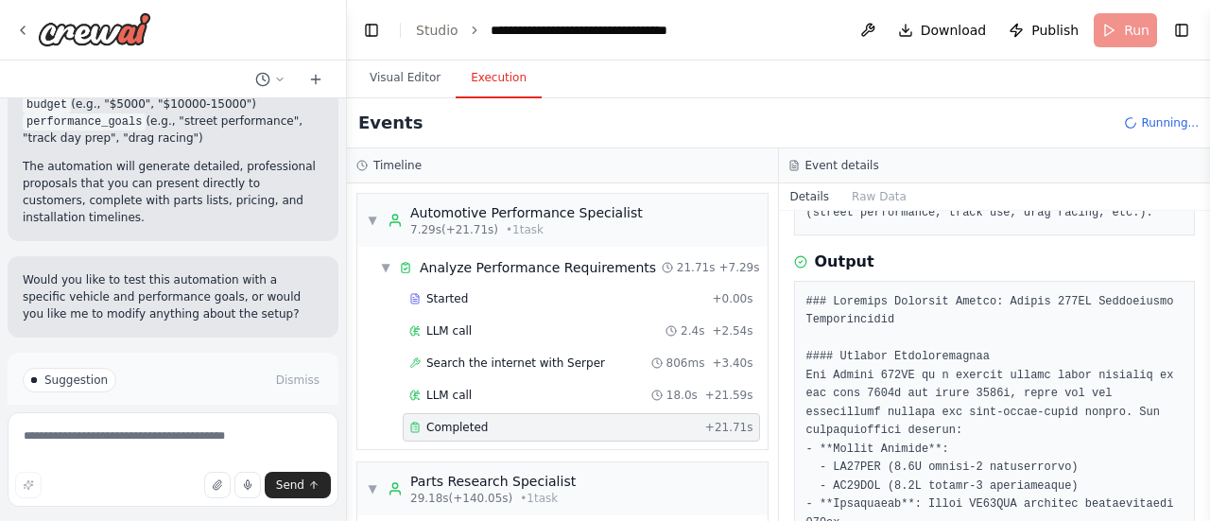
drag, startPoint x: 1204, startPoint y: 273, endPoint x: 1196, endPoint y: 306, distance: 33.9
click at [1196, 306] on div "Build ai agent for automotive performance shop ▶ Thought process I'll help you …" at bounding box center [605, 260] width 1210 height 521
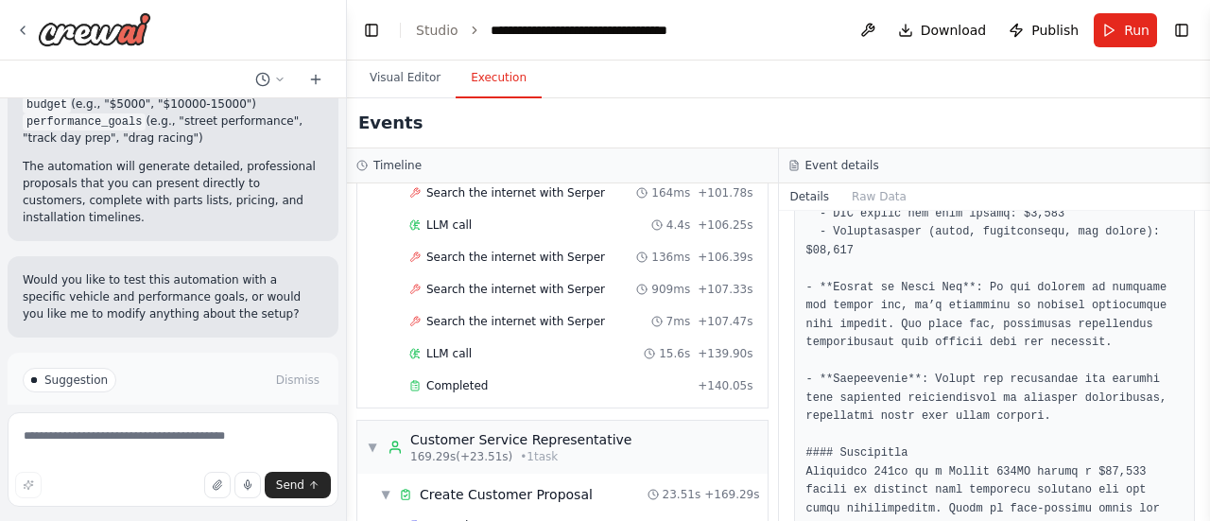
scroll to position [3452, 0]
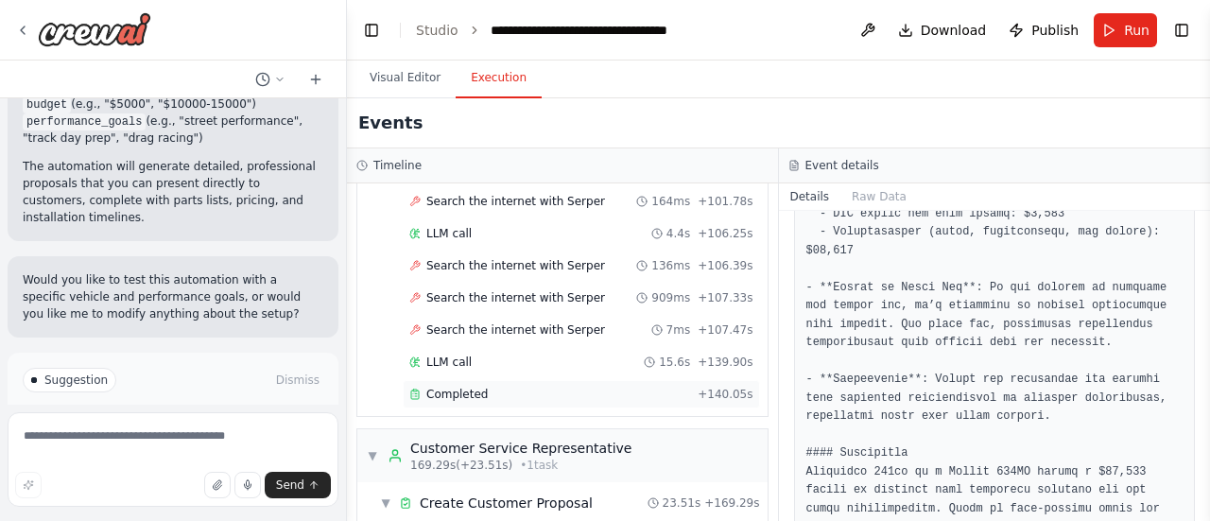
click at [470, 387] on span "Completed" at bounding box center [456, 394] width 61 height 15
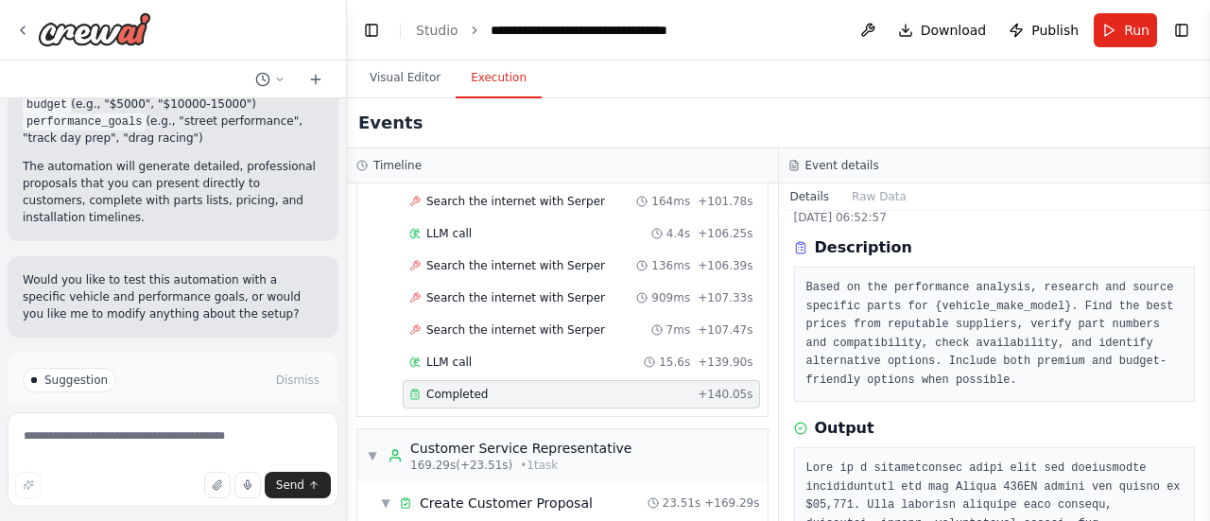
scroll to position [0, 0]
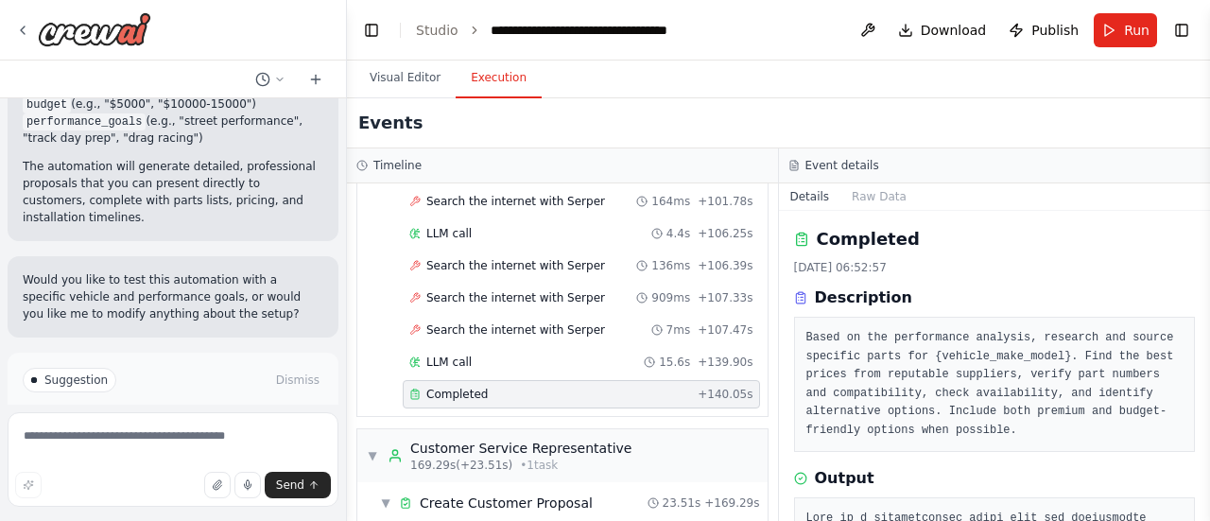
click at [1203, 234] on button "Toggle Sidebar" at bounding box center [1210, 260] width 15 height 521
drag, startPoint x: 1207, startPoint y: 234, endPoint x: 1200, endPoint y: 248, distance: 15.2
click at [1200, 248] on div "Build ai agent for automotive performance shop ▶ Thought process I'll help you …" at bounding box center [605, 260] width 1210 height 521
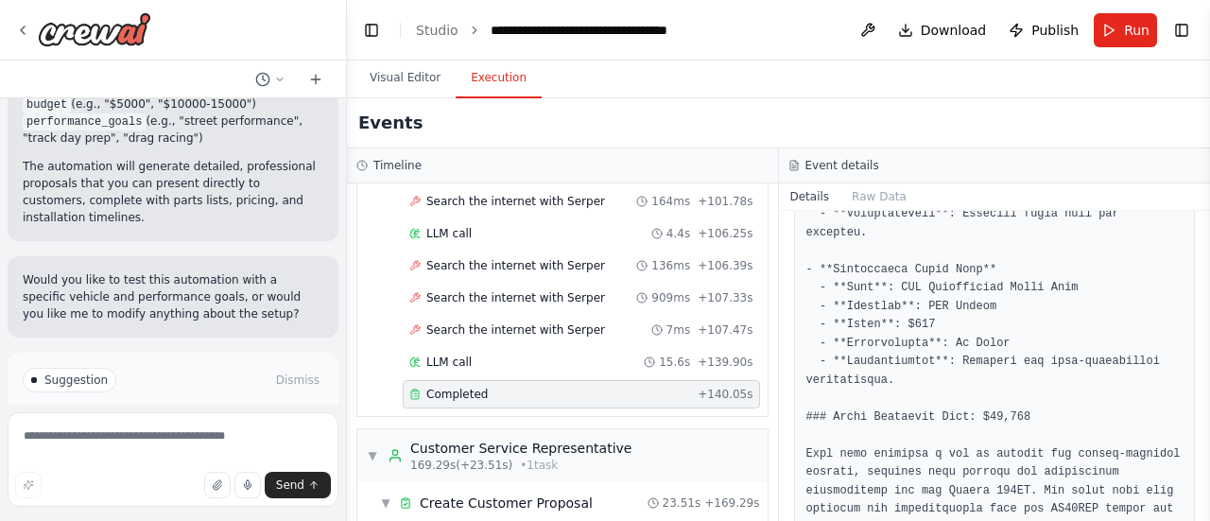
scroll to position [3500, 0]
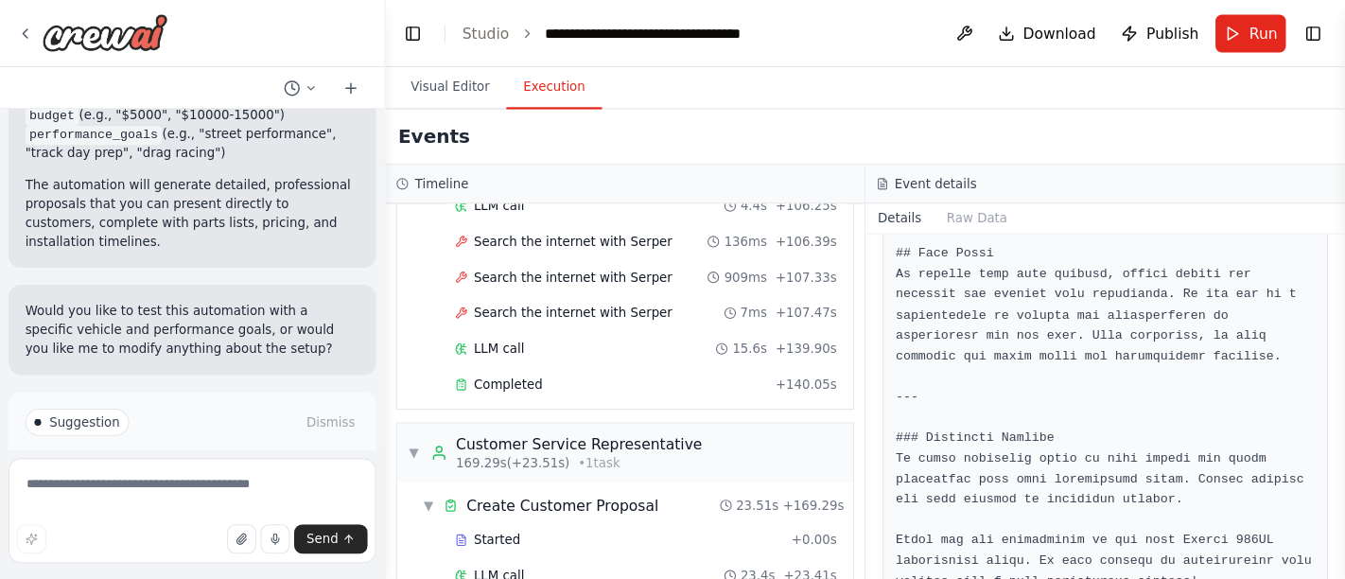
scroll to position [2886, 0]
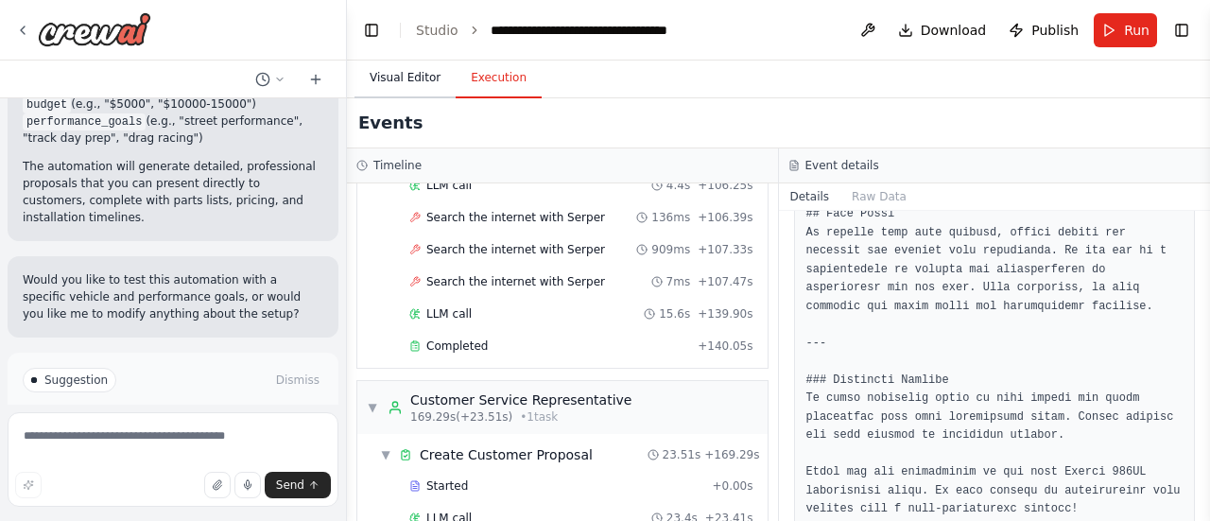
click at [412, 74] on button "Visual Editor" at bounding box center [405, 79] width 101 height 40
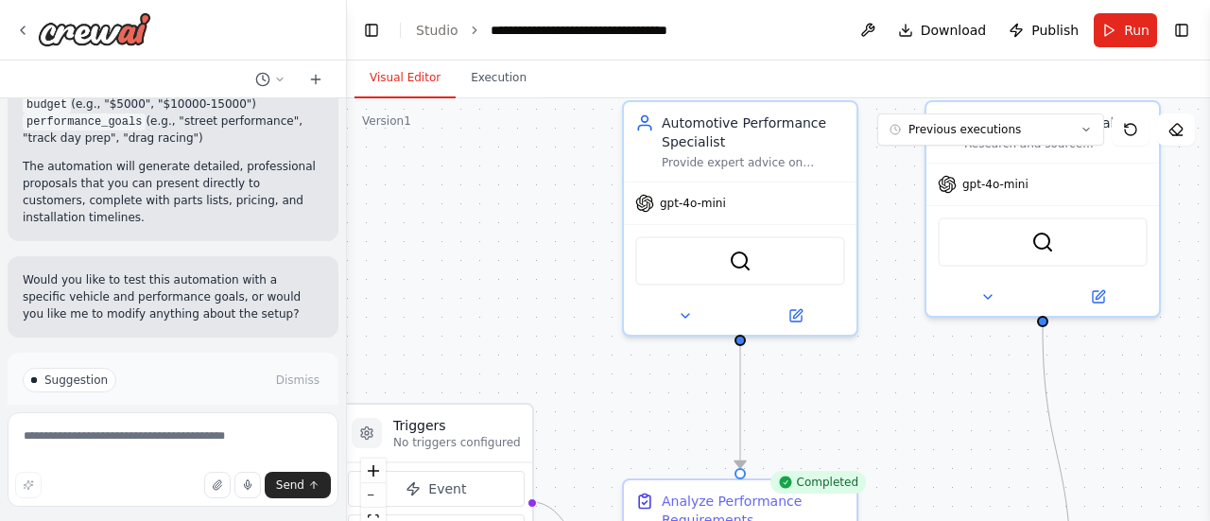
drag, startPoint x: 629, startPoint y: 351, endPoint x: 526, endPoint y: 258, distance: 138.6
click at [526, 258] on div ".deletable-edge-delete-btn { width: 20px; height: 20px; border: 0px solid #ffff…" at bounding box center [778, 334] width 863 height 473
click at [361, 26] on button "Toggle Left Sidebar" at bounding box center [371, 30] width 26 height 26
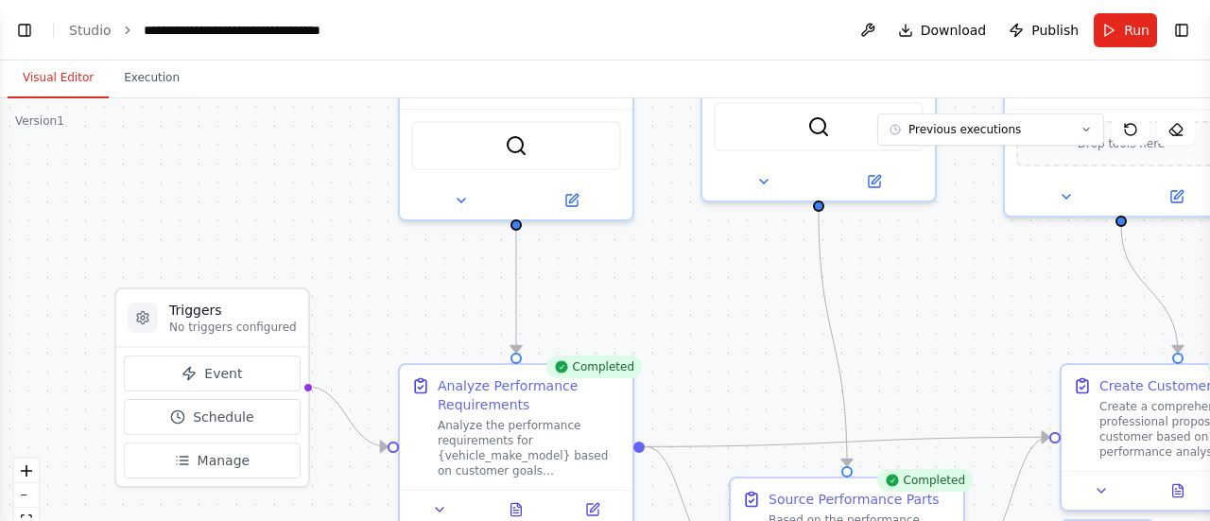
drag, startPoint x: 841, startPoint y: 392, endPoint x: 964, endPoint y: 277, distance: 168.6
click at [964, 277] on div ".deletable-edge-delete-btn { width: 20px; height: 20px; border: 0px solid #ffff…" at bounding box center [605, 334] width 1210 height 473
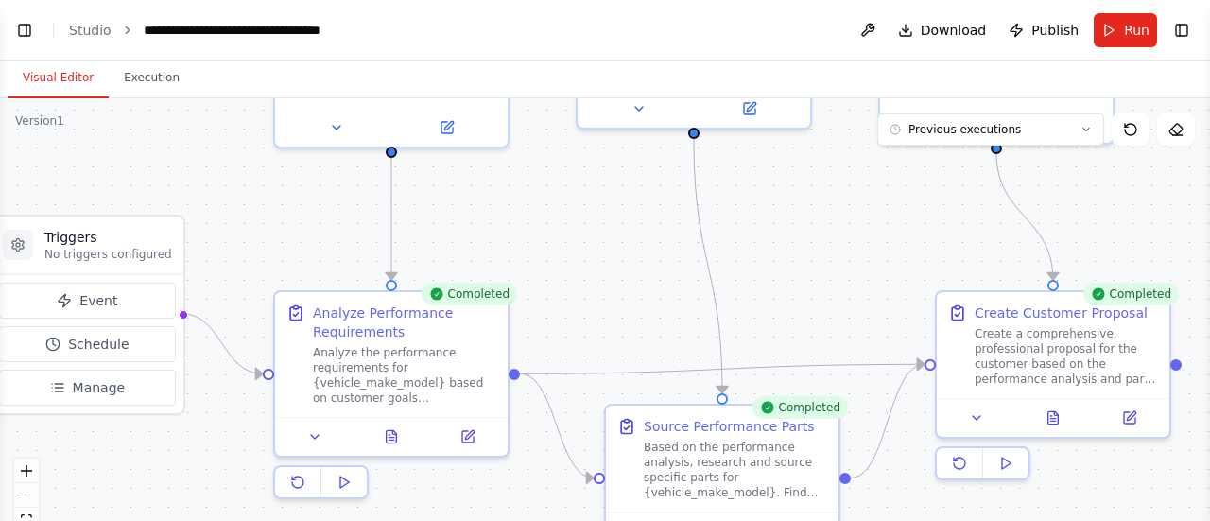
drag, startPoint x: 689, startPoint y: 307, endPoint x: 564, endPoint y: 237, distance: 143.1
click at [564, 237] on div ".deletable-edge-delete-btn { width: 20px; height: 20px; border: 0px solid #ffff…" at bounding box center [605, 334] width 1210 height 473
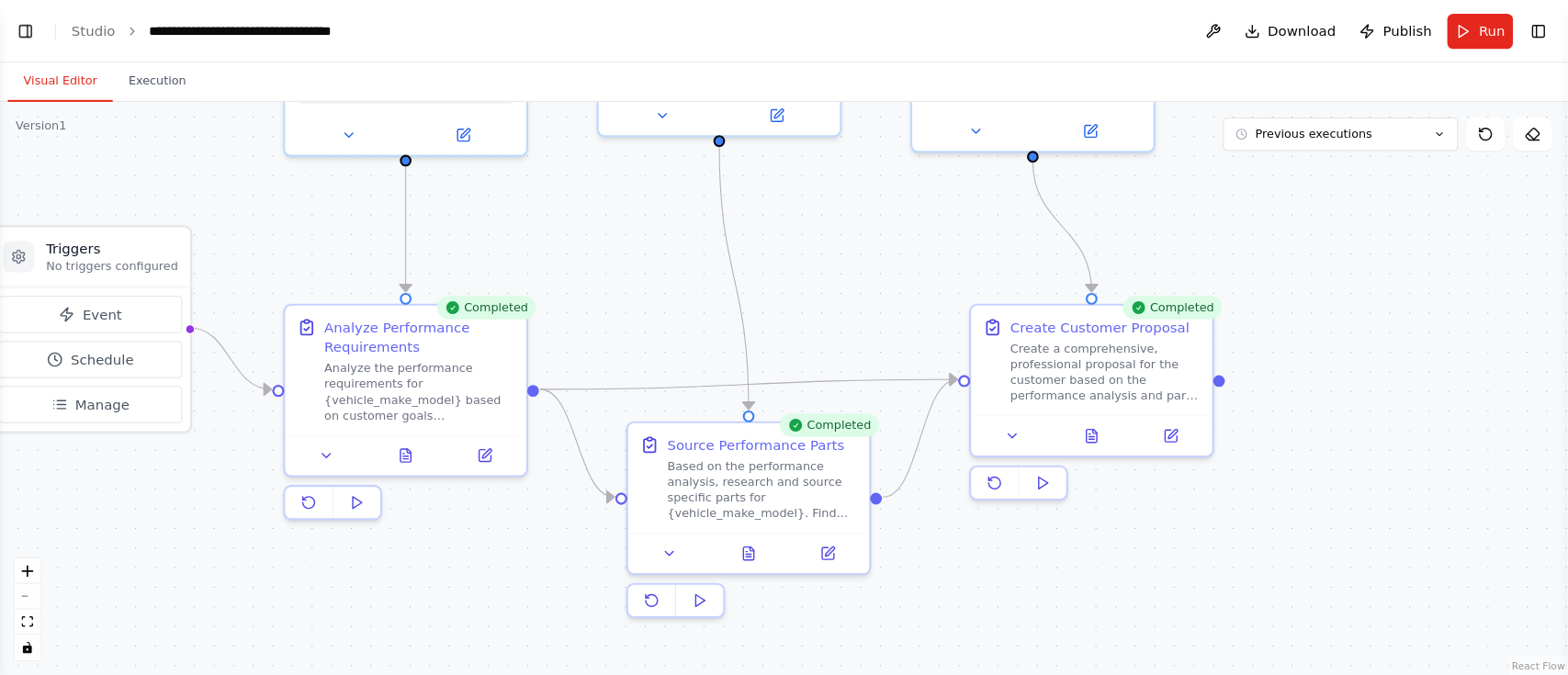
scroll to position [1506, 0]
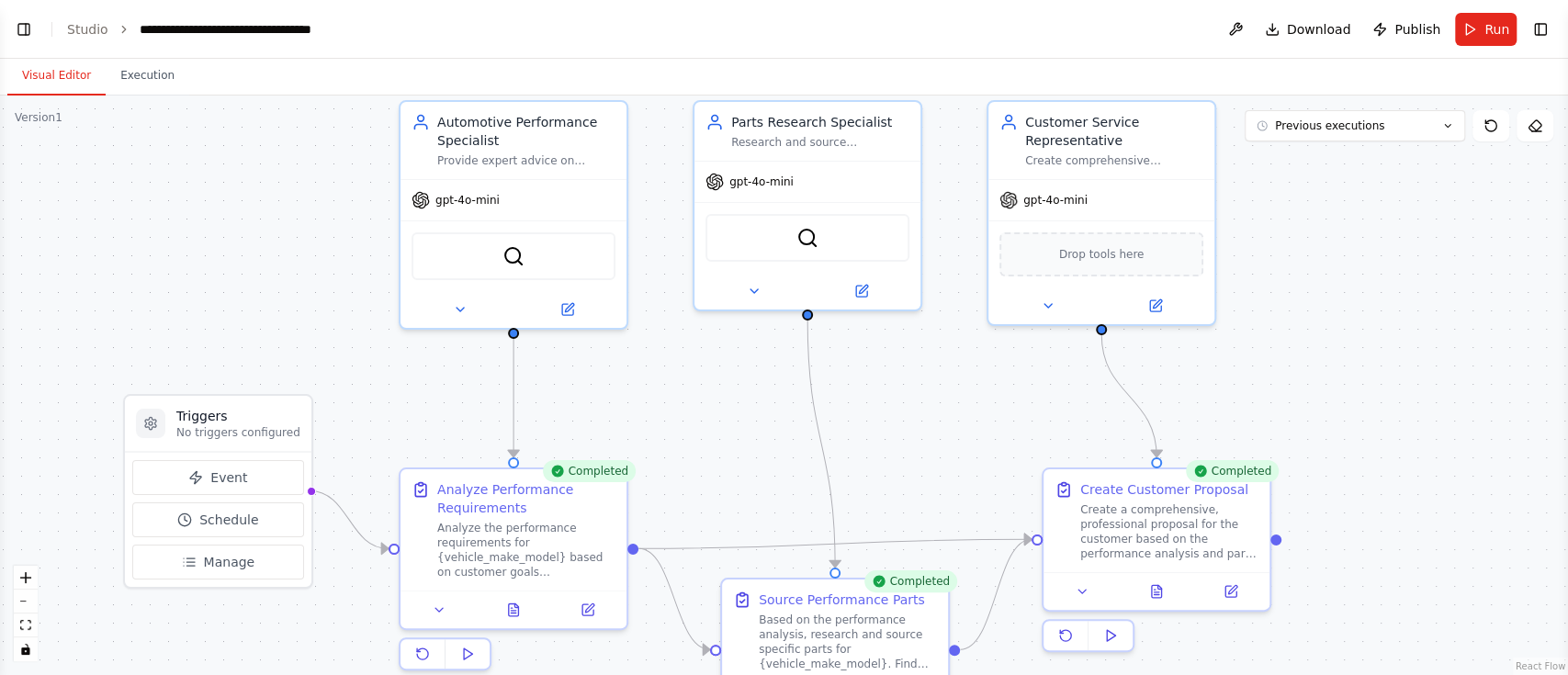
drag, startPoint x: 1126, startPoint y: 1, endPoint x: 1048, endPoint y: 681, distance: 684.5
click at [1048, 505] on html "Build ai agent for automotive performance shop ▶ Thought process I'll help you …" at bounding box center [784, 337] width 1568 height 675
click at [1175, 505] on button at bounding box center [1228, 587] width 63 height 22
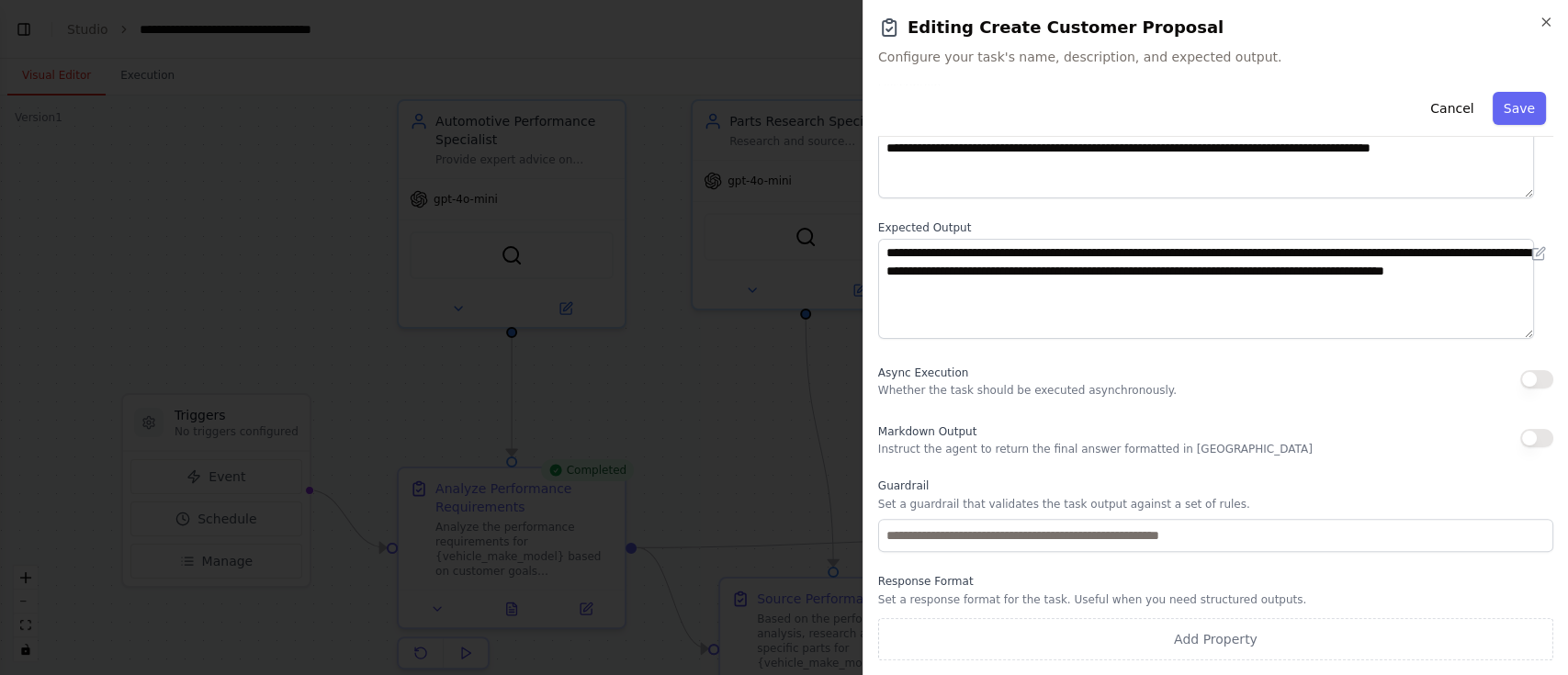
scroll to position [0, 0]
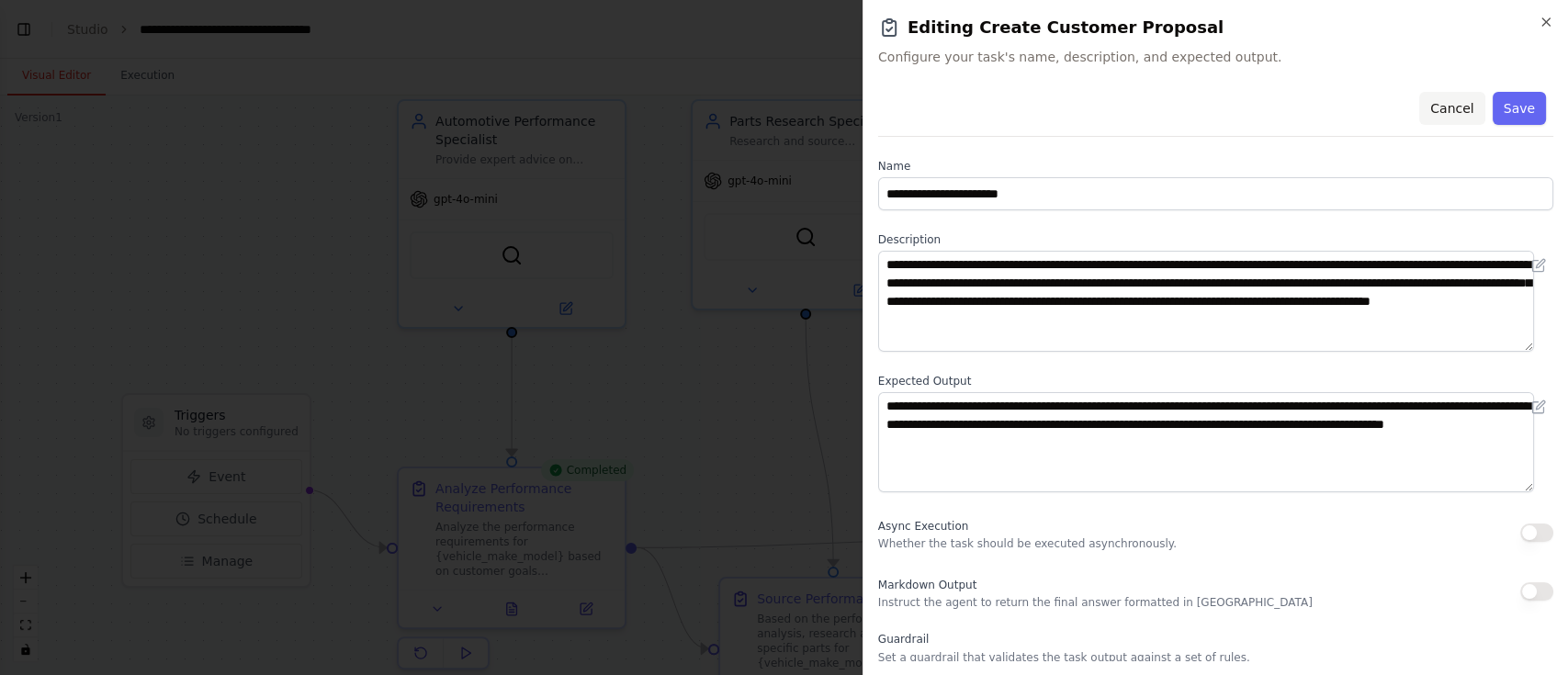
click at [1175, 108] on button "Cancel" at bounding box center [1451, 109] width 65 height 33
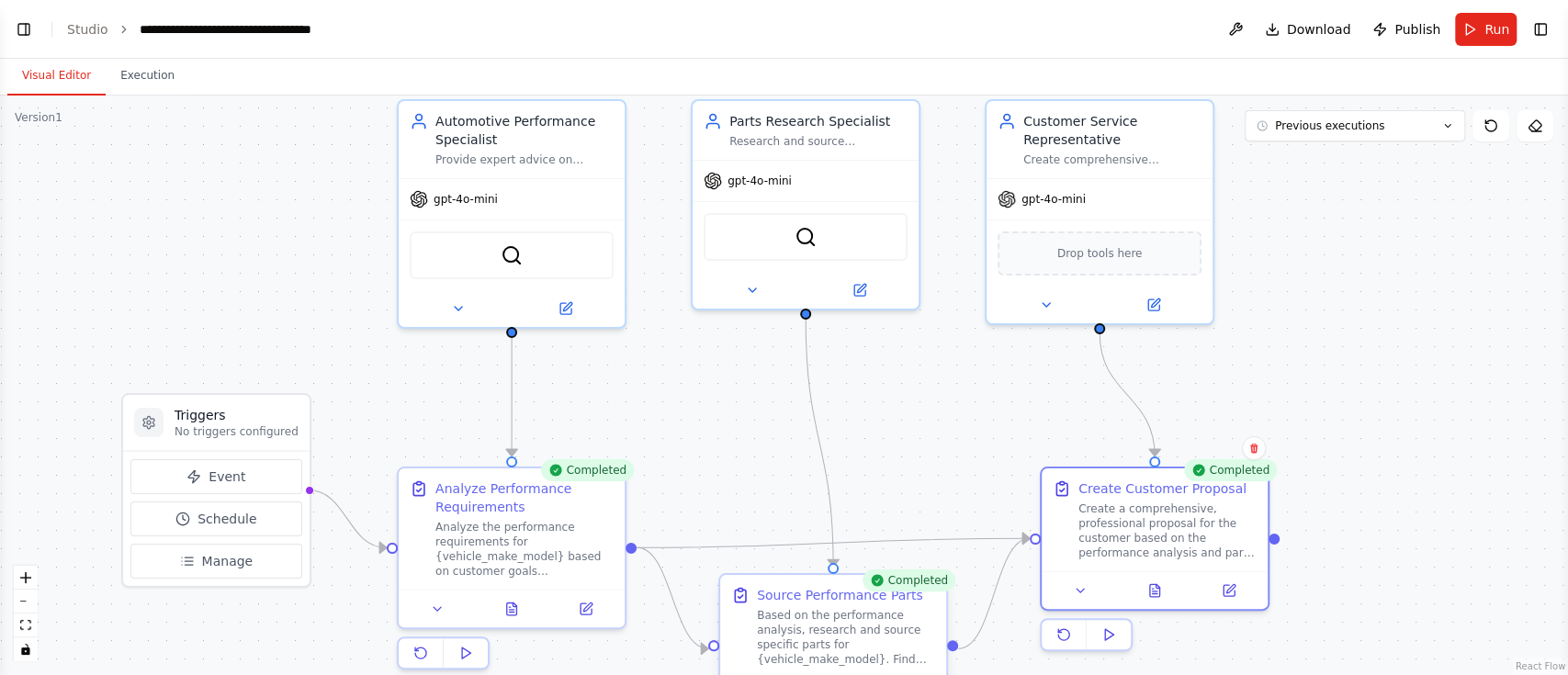
click at [806, 505] on div "Source Performance Parts Based on the performance analysis, research and source…" at bounding box center [845, 625] width 178 height 81
click at [741, 462] on div ".deletable-edge-delete-btn { width: 20px; height: 20px; border: 0px solid #ffff…" at bounding box center [784, 385] width 1568 height 580
click at [214, 505] on button "Manage" at bounding box center [216, 561] width 172 height 35
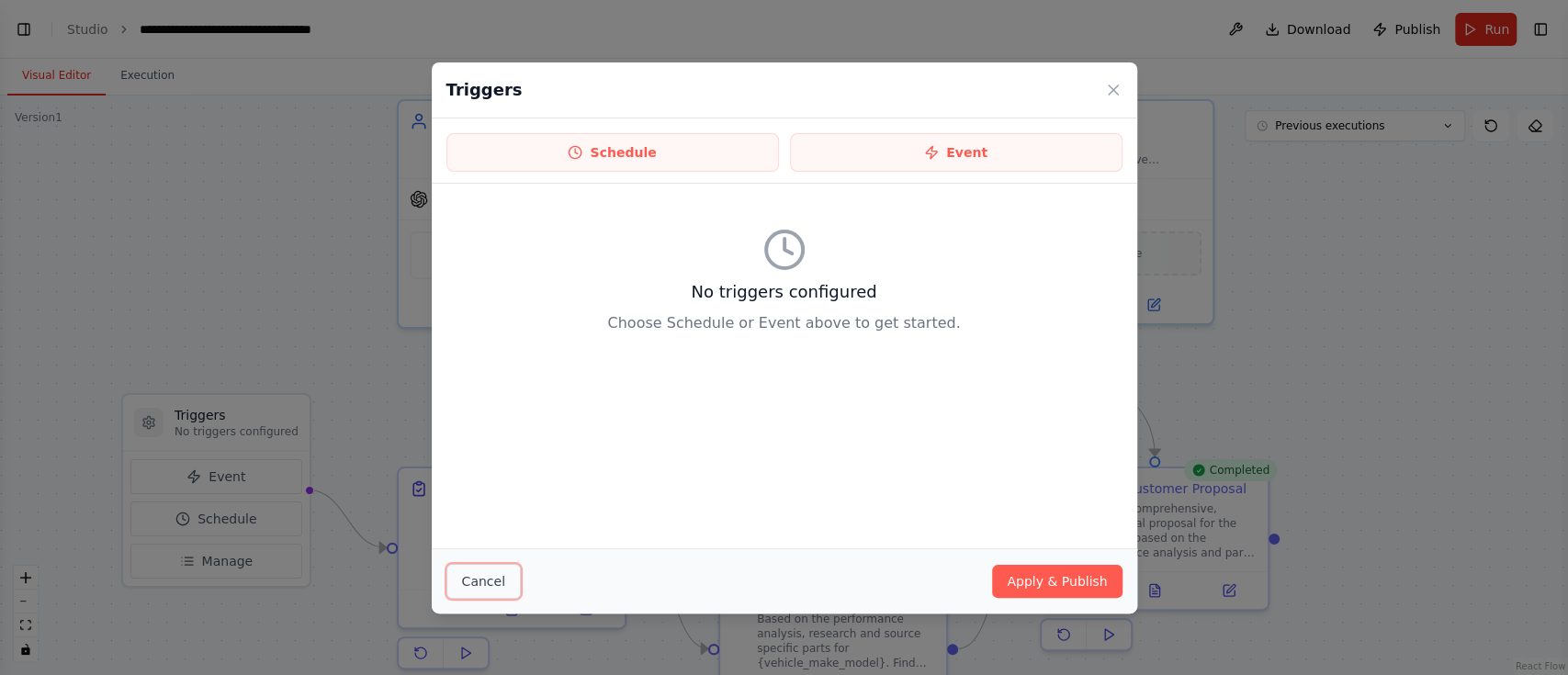
click at [464, 505] on button "Cancel" at bounding box center [484, 582] width 75 height 35
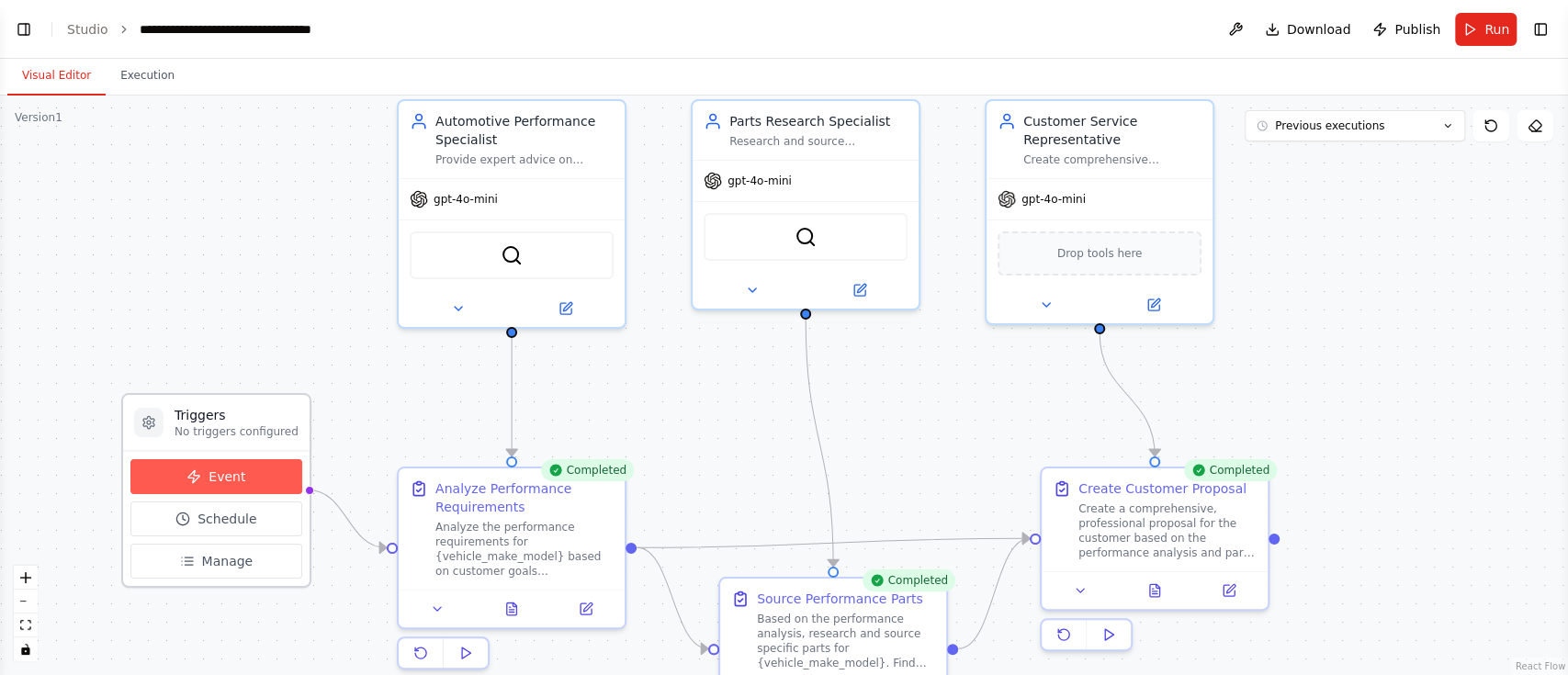
click at [245, 482] on button "Event" at bounding box center [216, 477] width 172 height 35
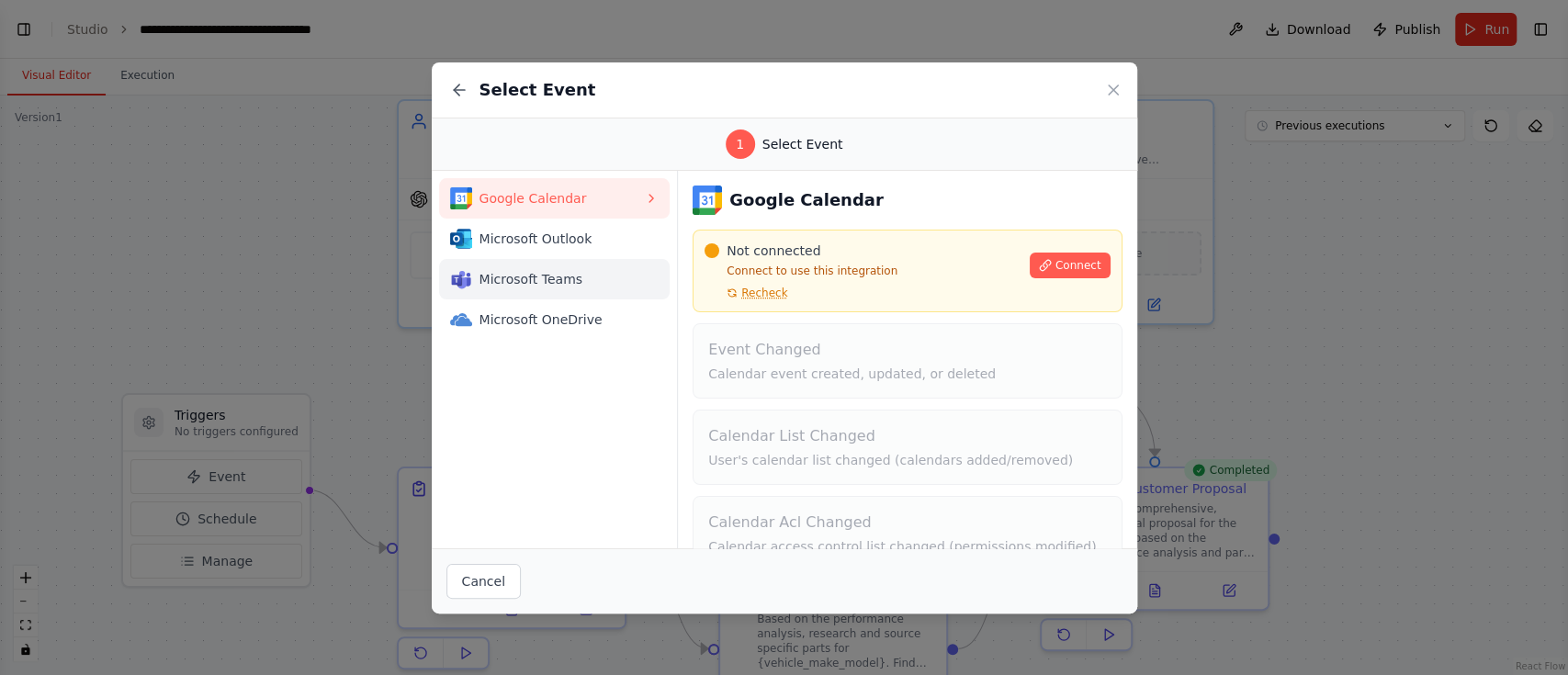
click at [572, 284] on span "Microsoft Teams" at bounding box center [562, 279] width 165 height 18
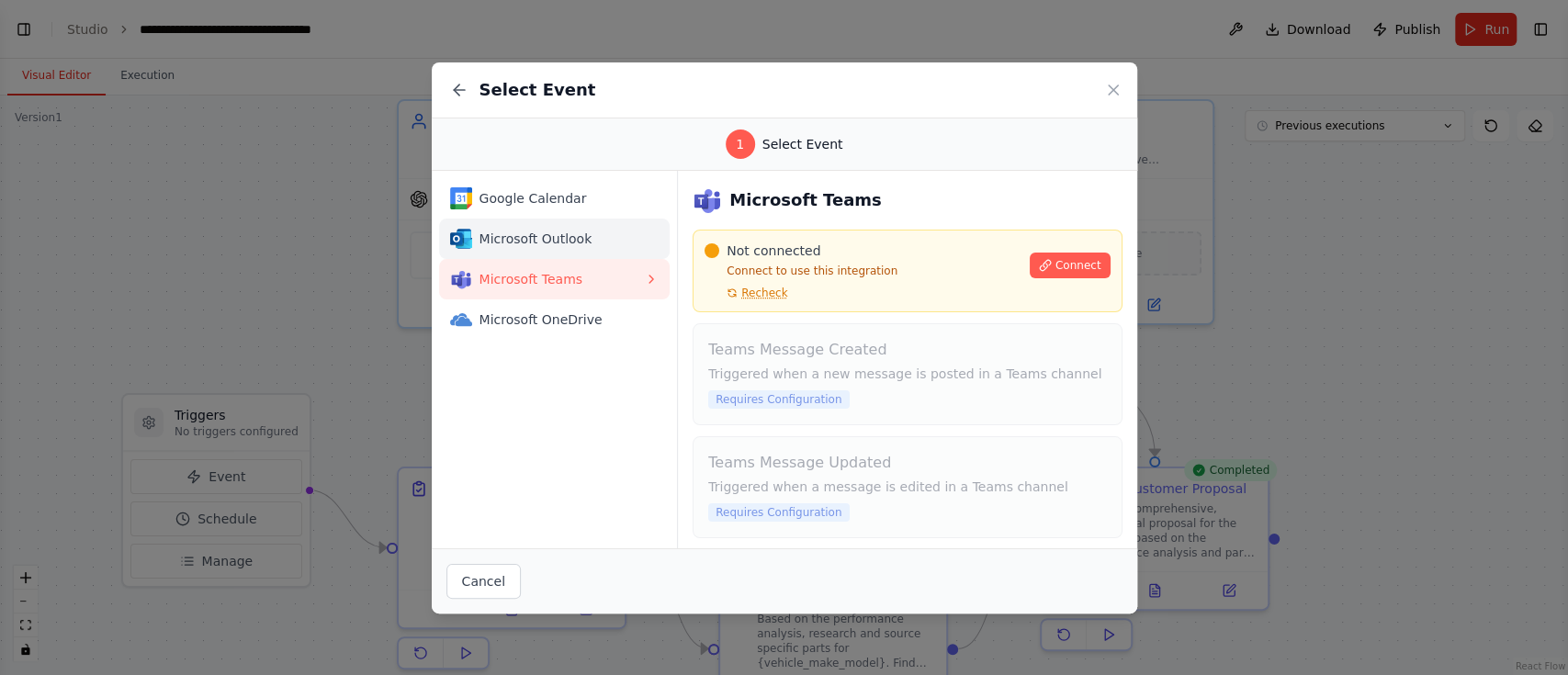
click at [569, 242] on span "Microsoft Outlook" at bounding box center [562, 238] width 165 height 18
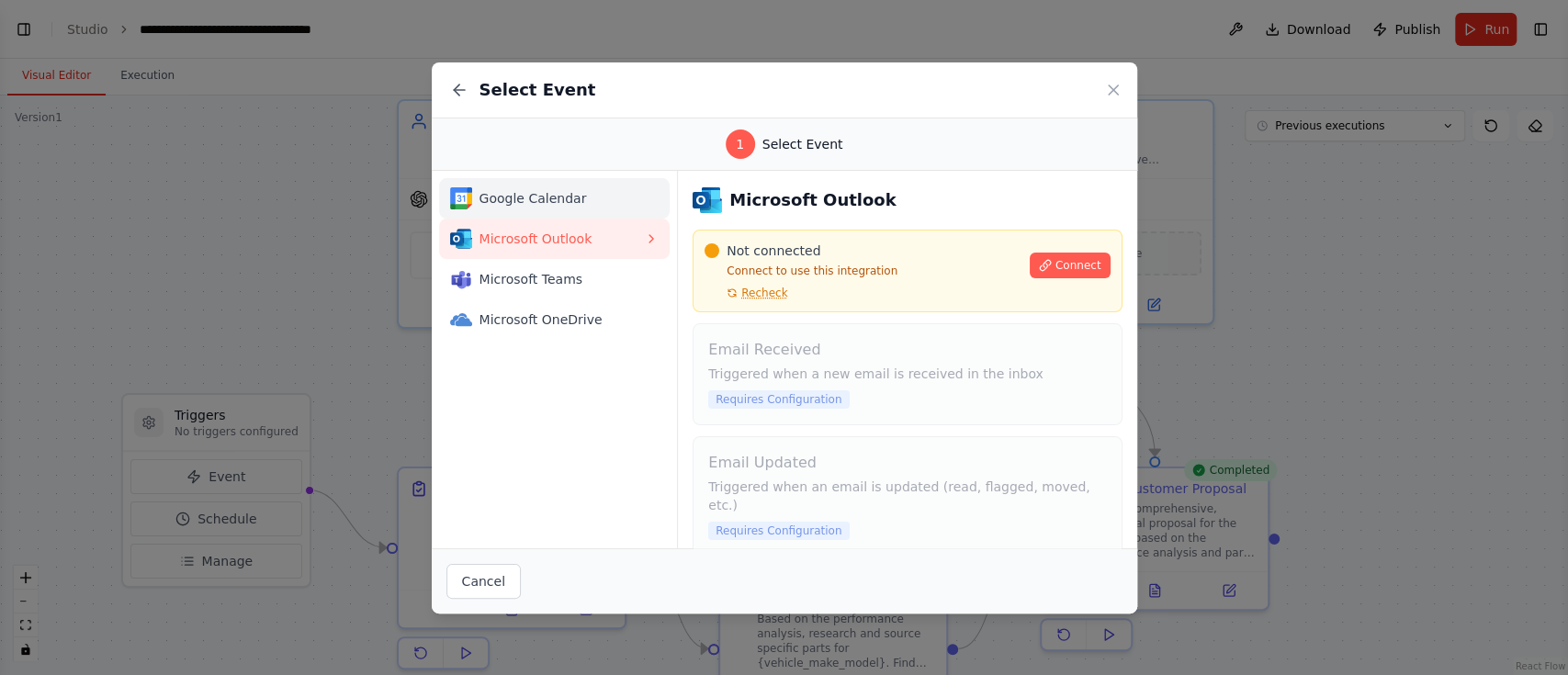
click at [562, 197] on span "Google Calendar" at bounding box center [562, 198] width 165 height 18
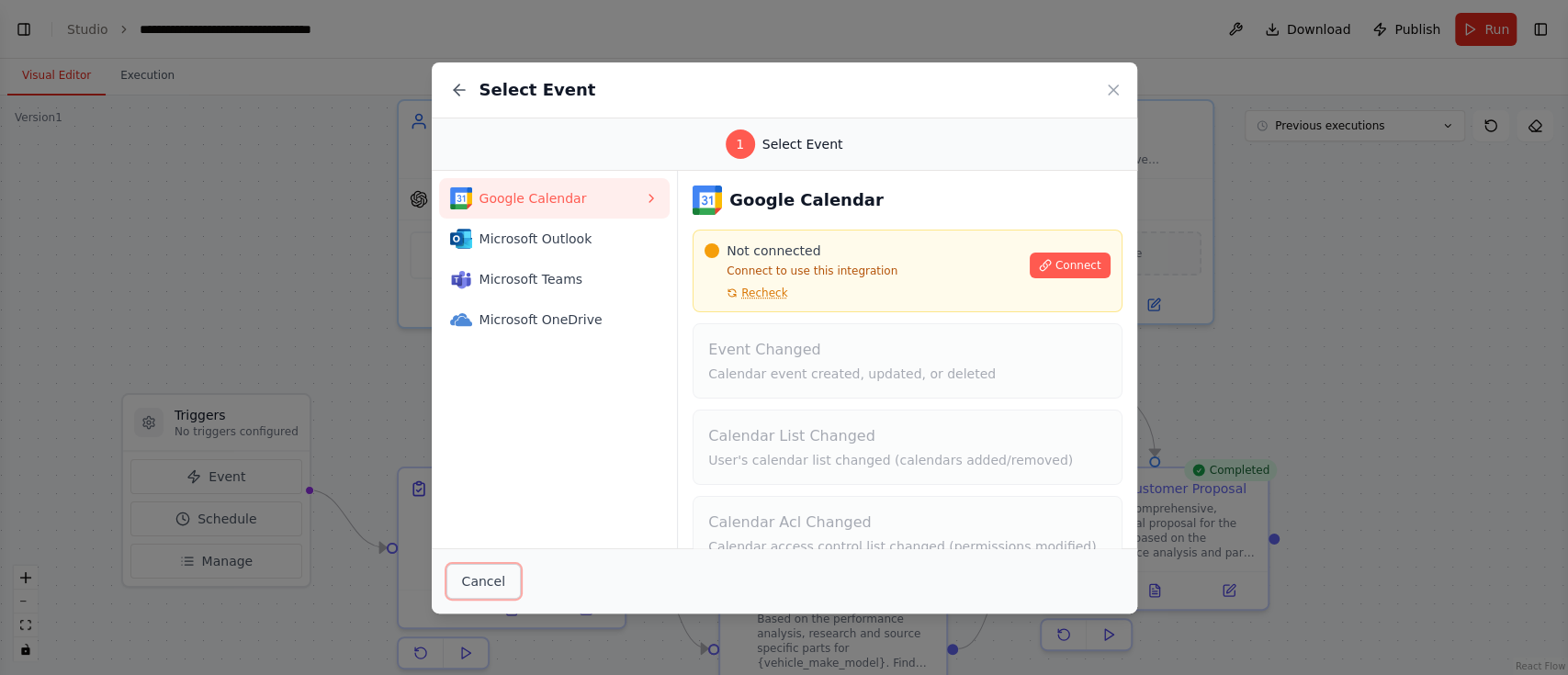
click at [461, 505] on button "Cancel" at bounding box center [484, 582] width 75 height 35
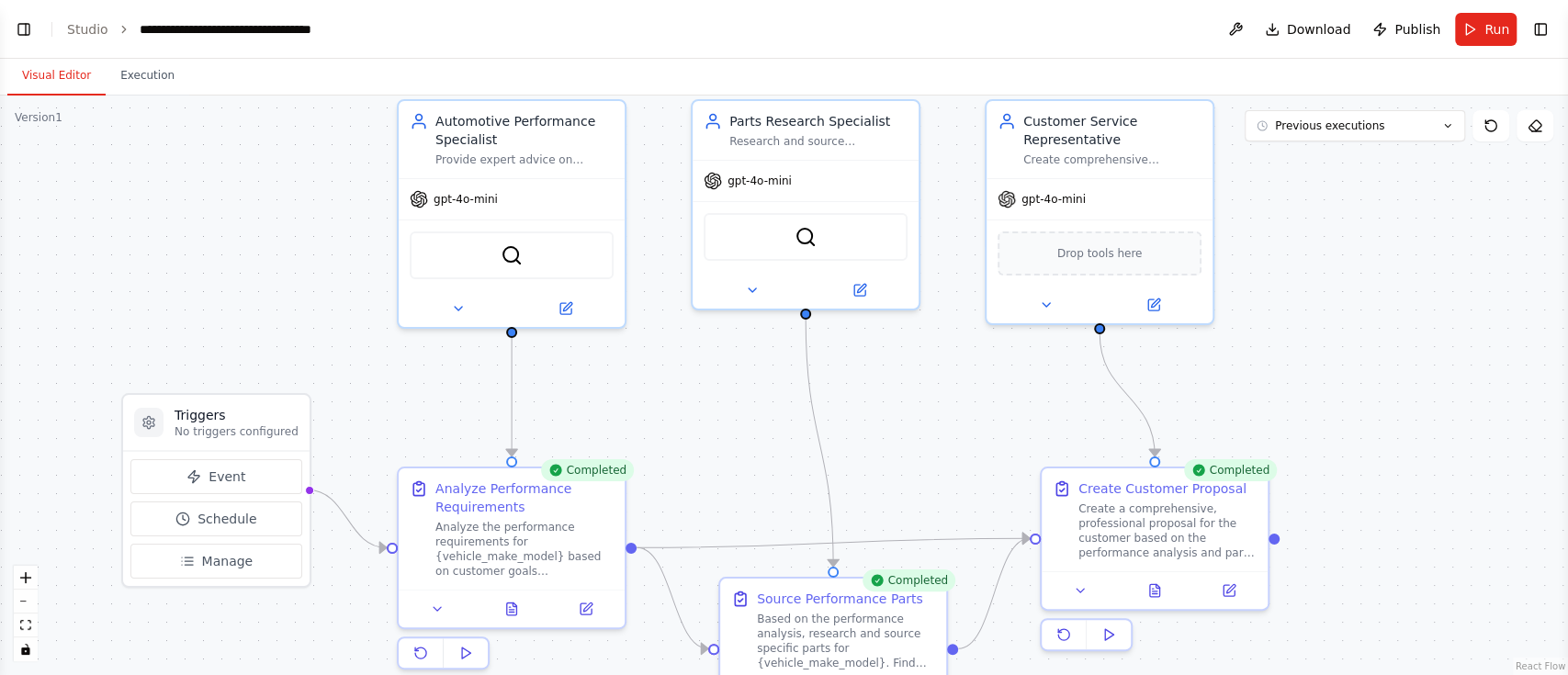
click at [137, 99] on div ".deletable-edge-delete-btn { width: 20px; height: 20px; border: 0px solid #ffff…" at bounding box center [784, 385] width 1568 height 580
click at [143, 84] on button "Execution" at bounding box center [148, 77] width 84 height 39
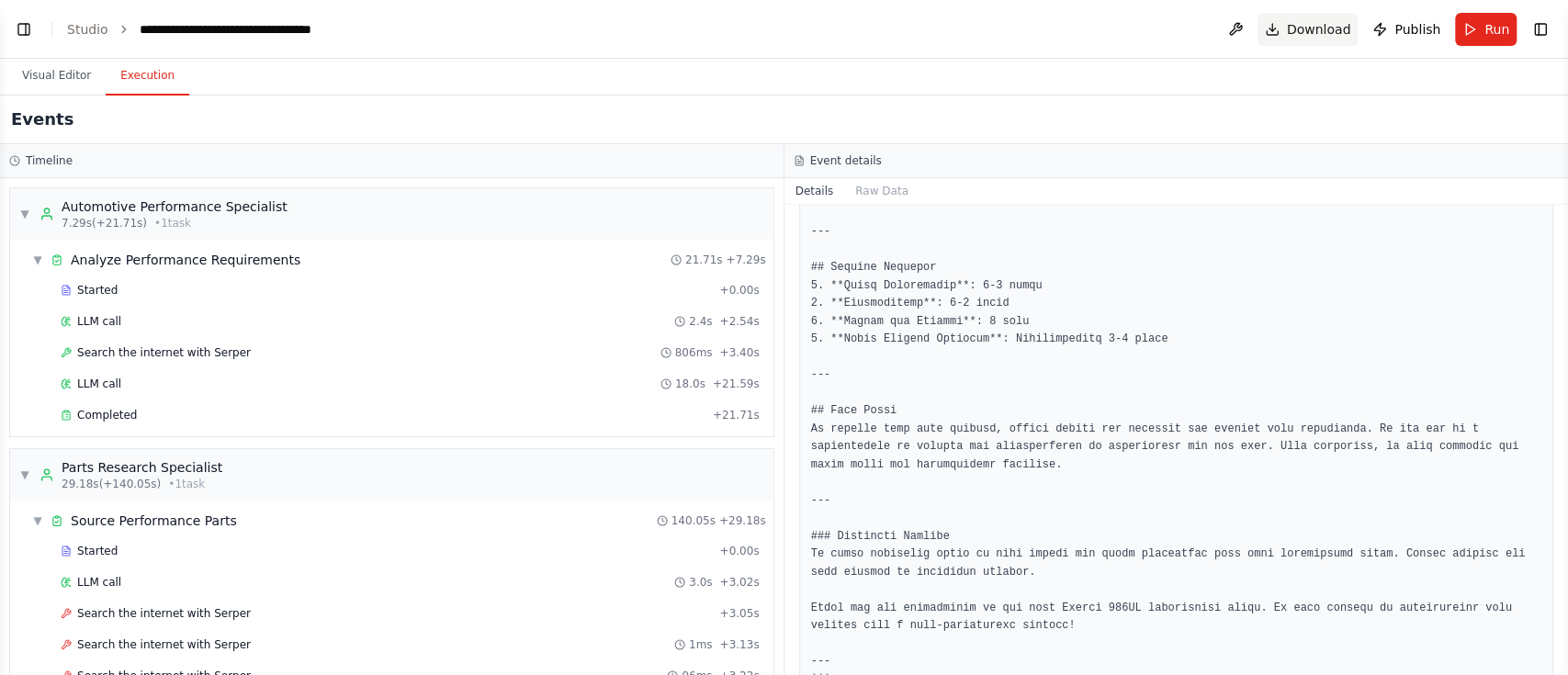
click at [1175, 40] on button "Download" at bounding box center [1308, 29] width 101 height 33
click at [1175, 45] on button "Publish" at bounding box center [1406, 29] width 83 height 33
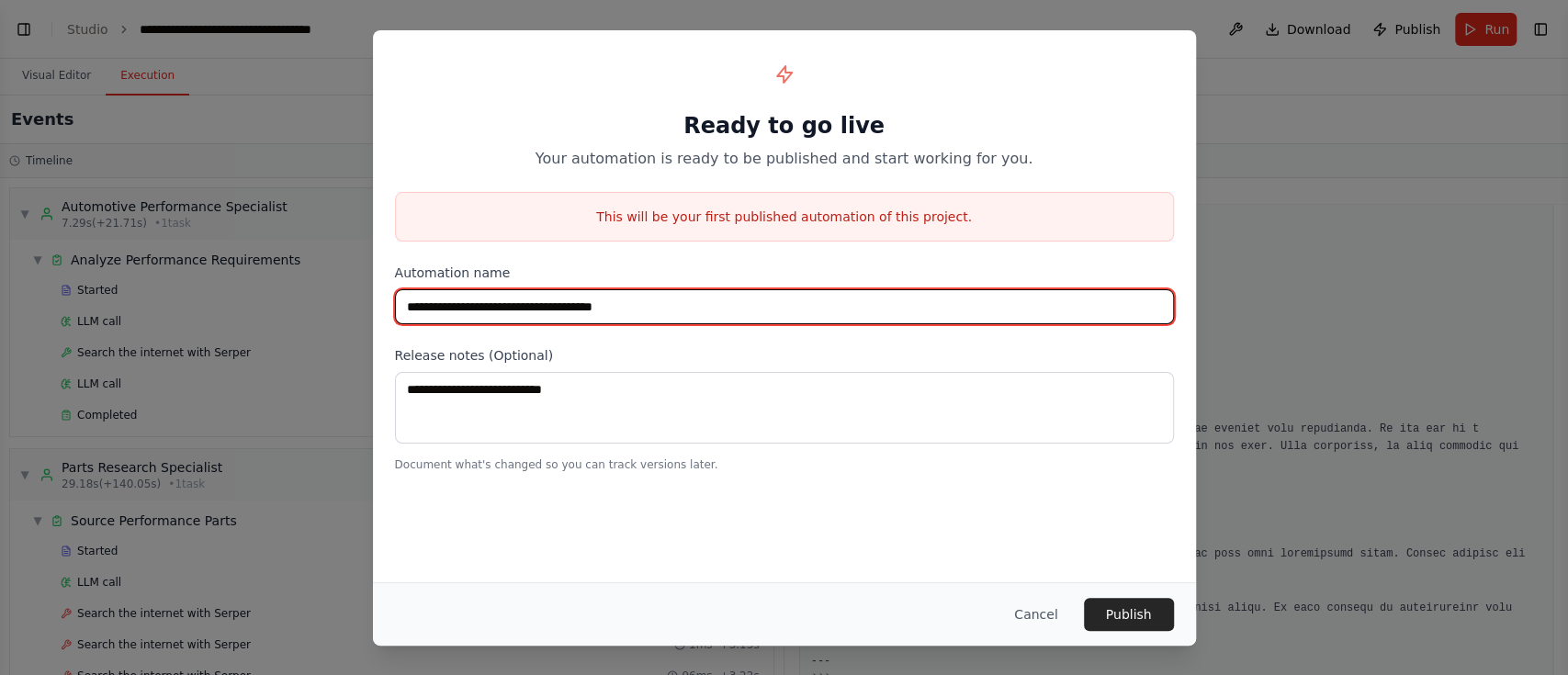
click at [674, 318] on input "**********" at bounding box center [785, 307] width 779 height 35
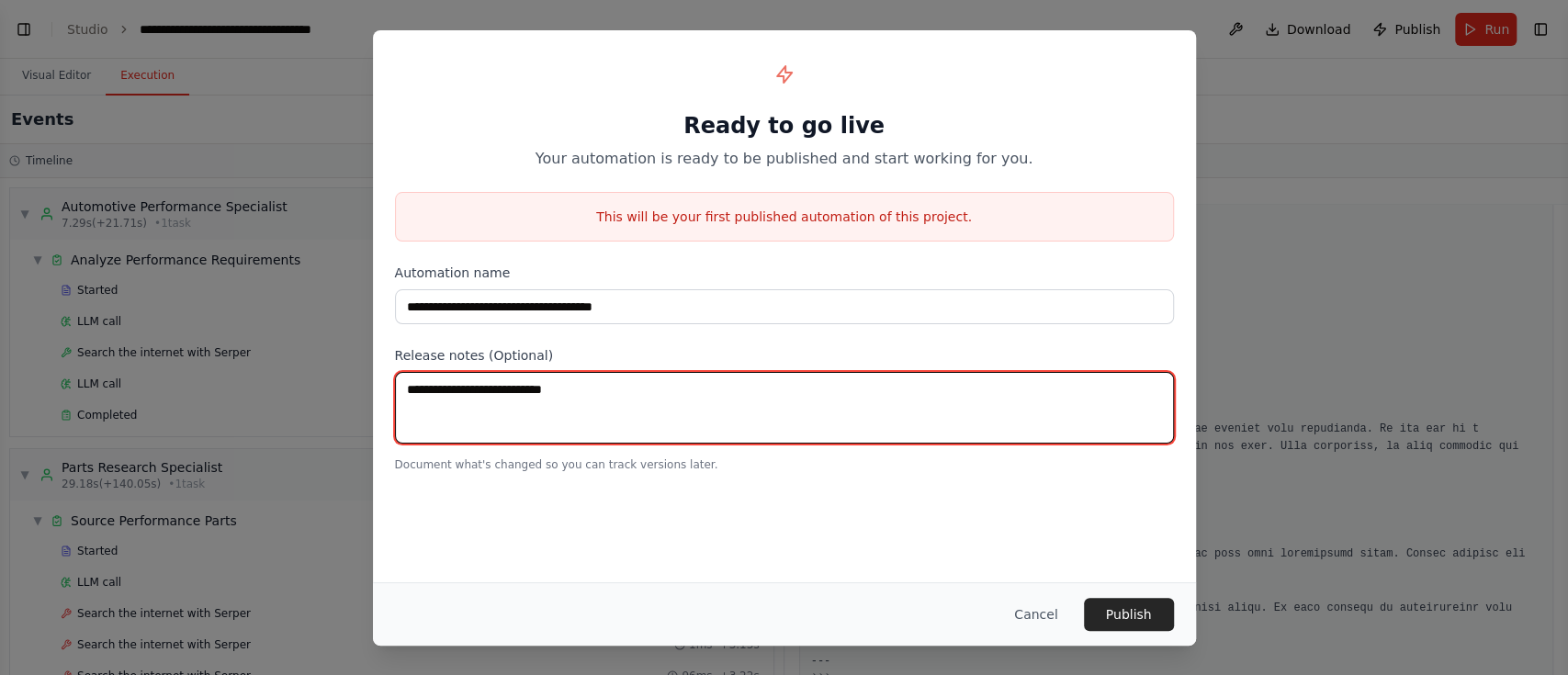
click at [571, 408] on textarea at bounding box center [785, 408] width 779 height 72
click at [470, 419] on textarea at bounding box center [785, 408] width 779 height 72
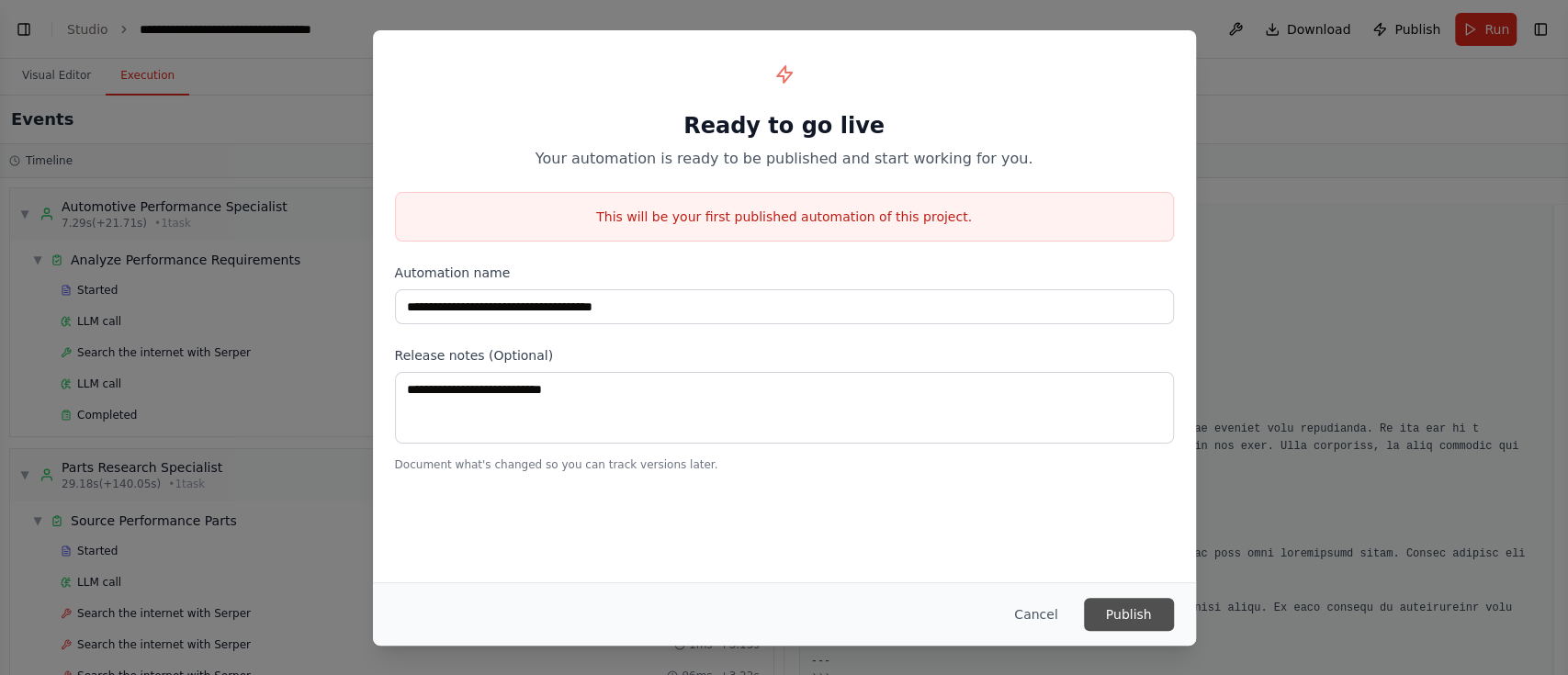
click at [1145, 505] on button "Publish" at bounding box center [1129, 615] width 90 height 33
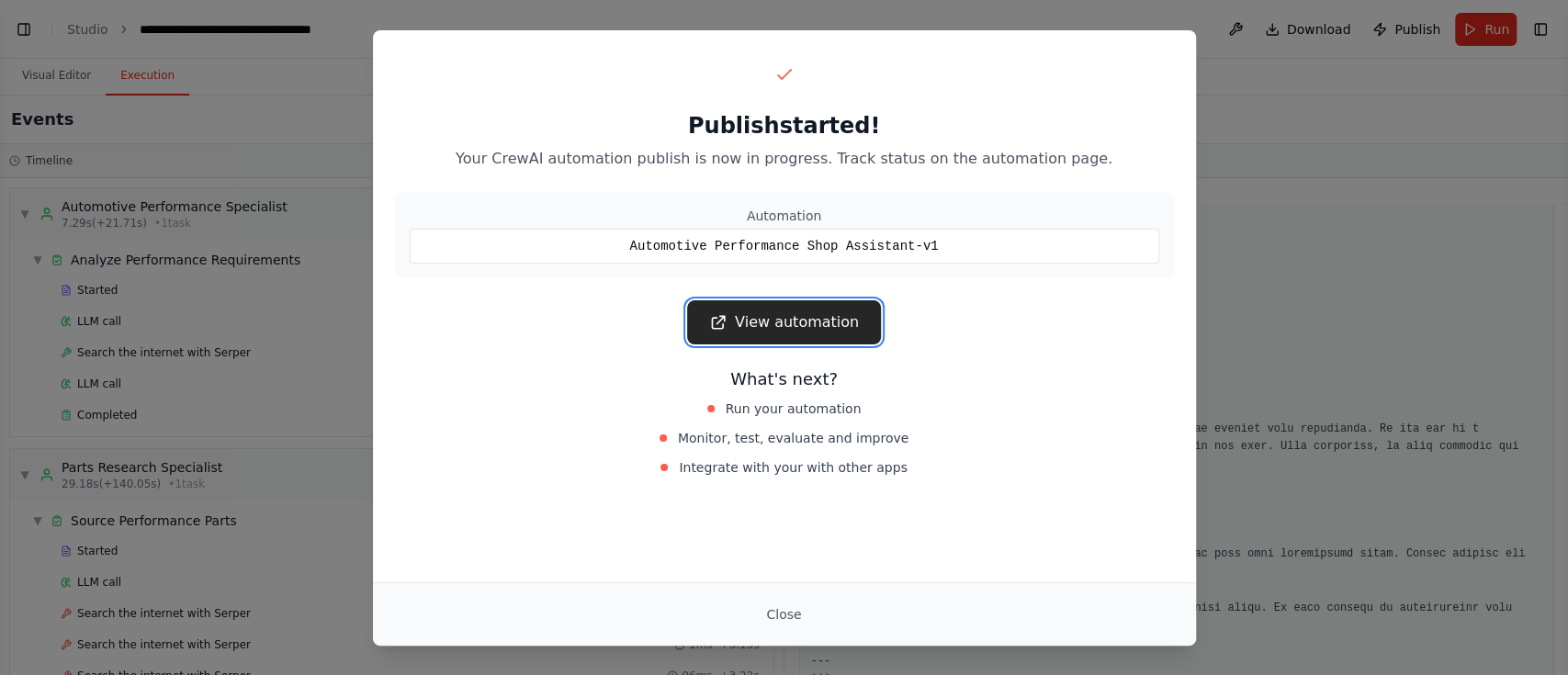
click at [767, 326] on link "View automation" at bounding box center [784, 321] width 194 height 44
click at [762, 505] on button "Close" at bounding box center [783, 615] width 64 height 33
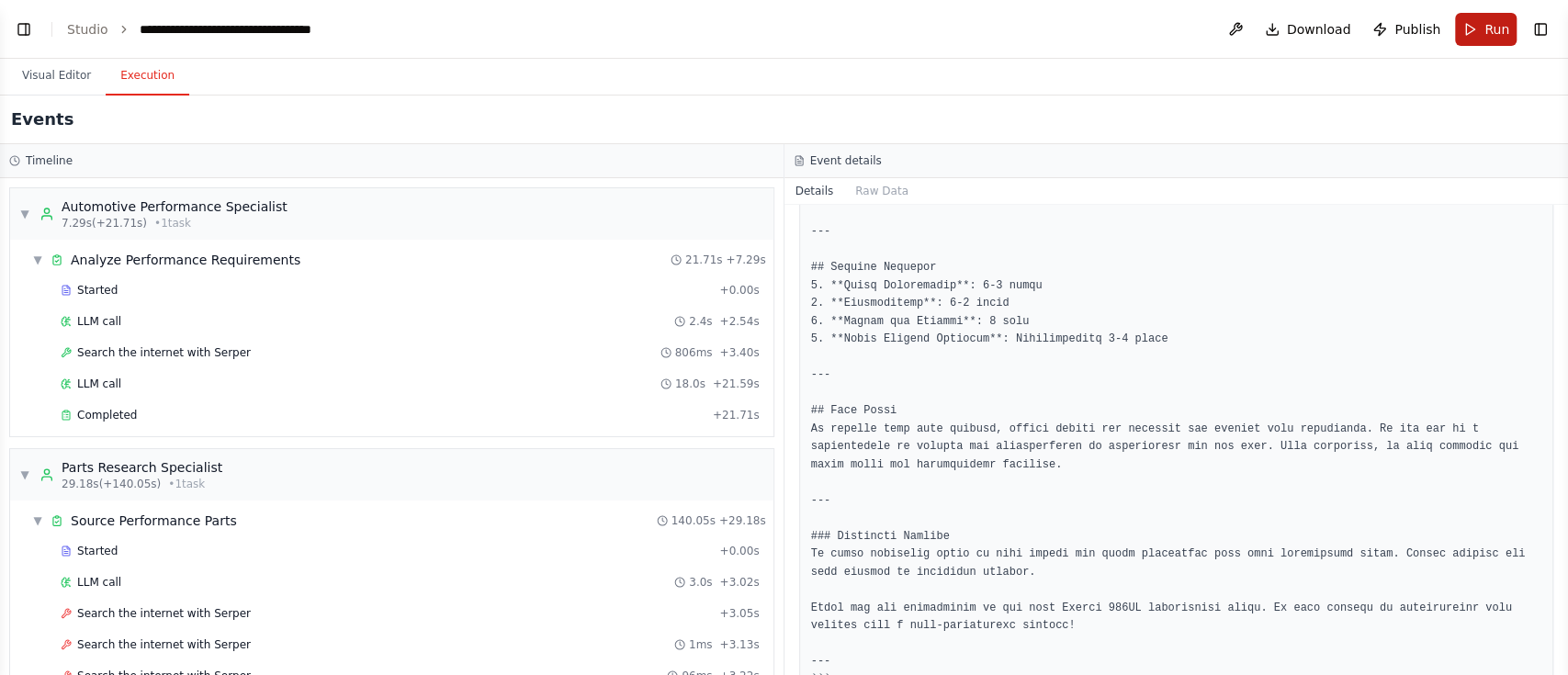
click at [1175, 36] on button "Run" at bounding box center [1485, 29] width 61 height 33
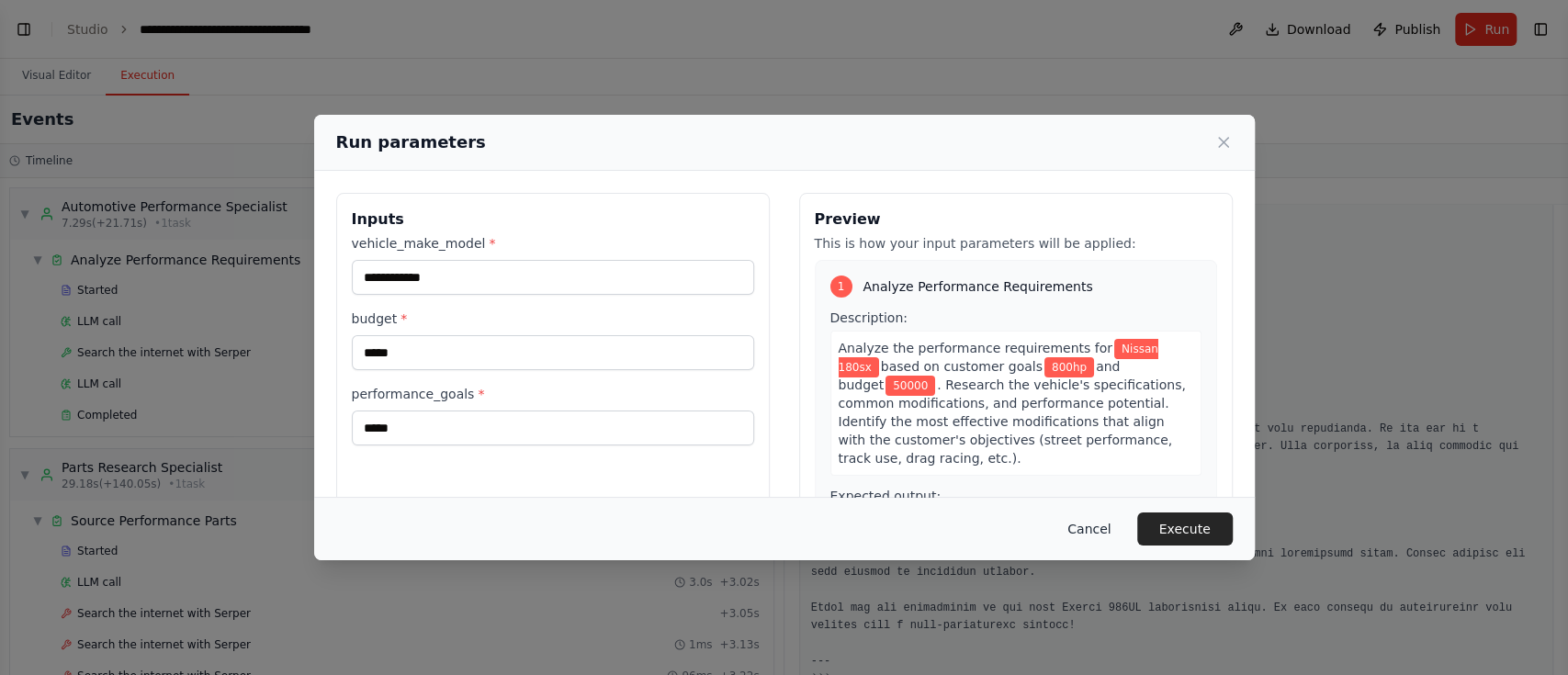
click at [1084, 505] on button "Cancel" at bounding box center [1089, 529] width 73 height 33
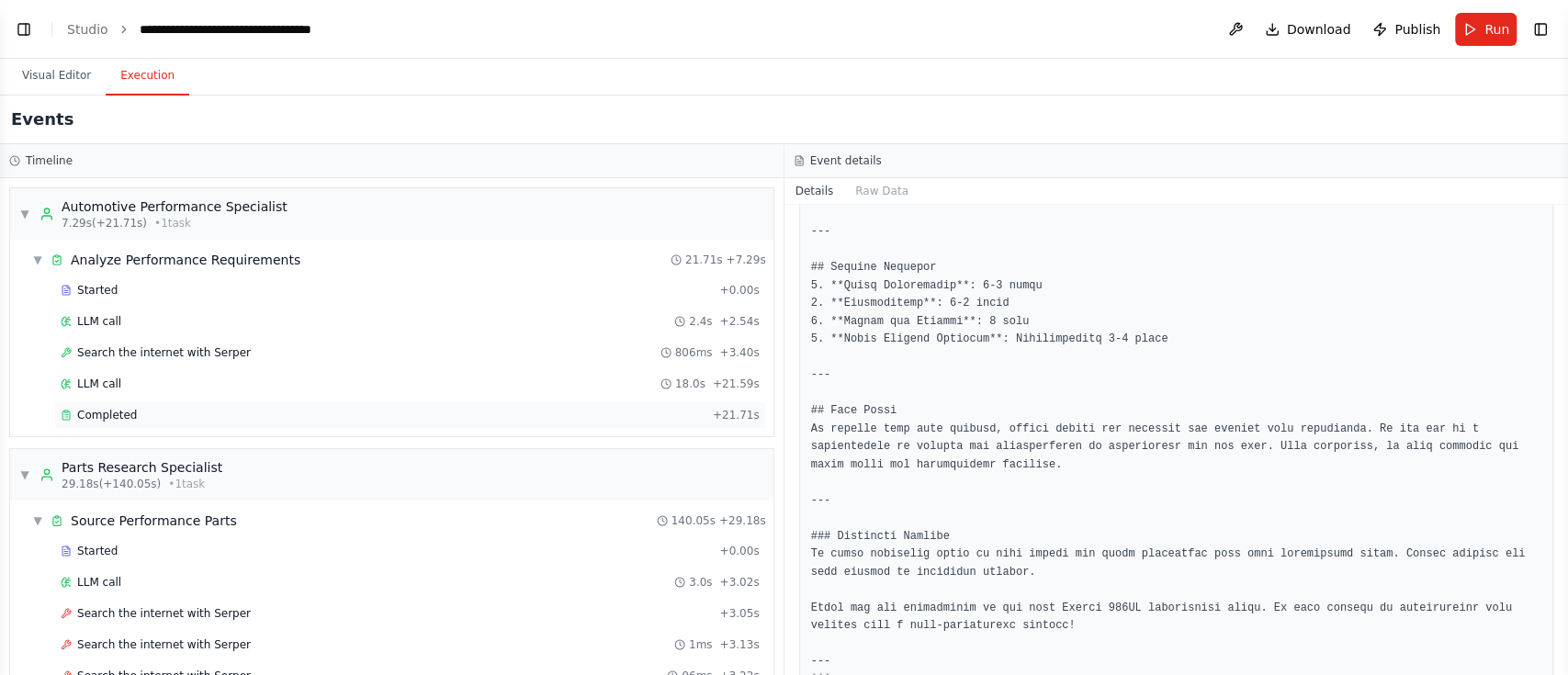
click at [413, 401] on div "Completed + 21.71s" at bounding box center [410, 415] width 712 height 27
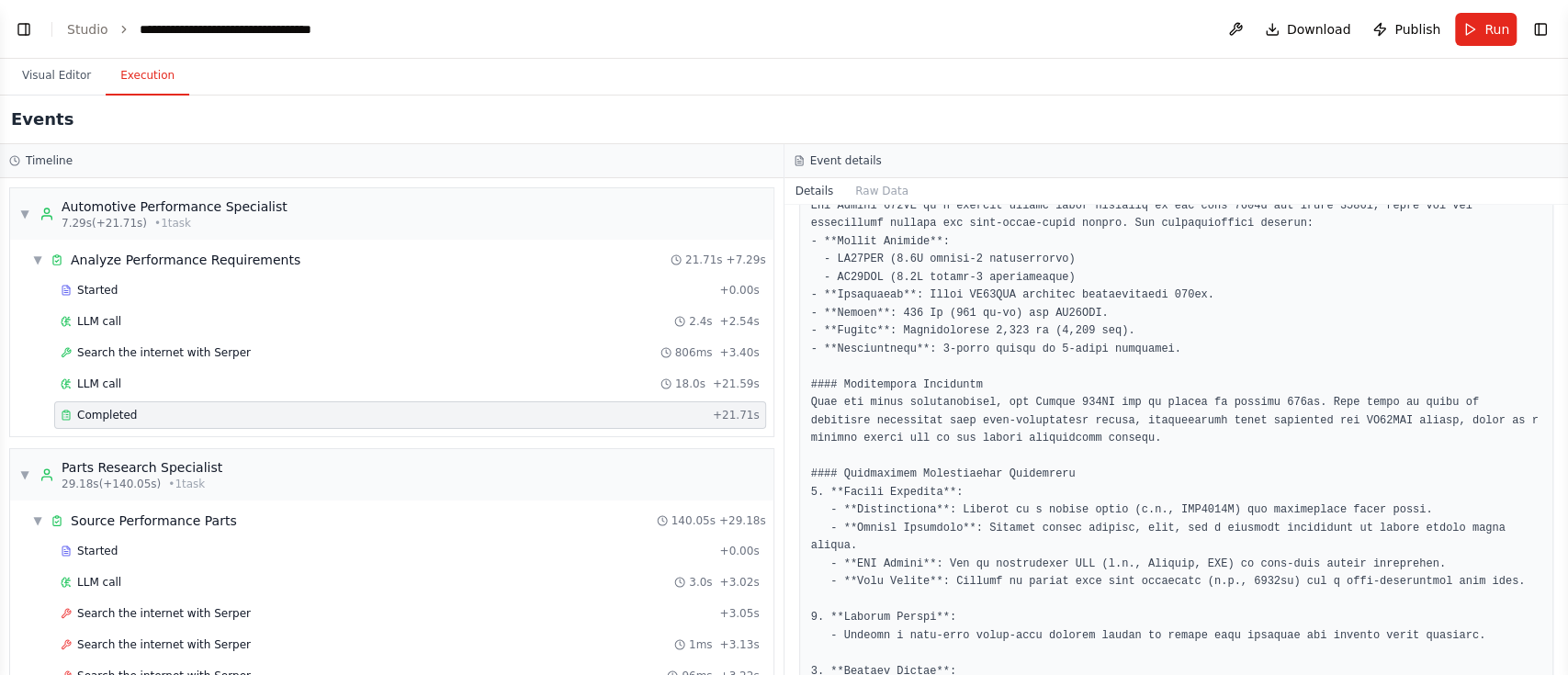
scroll to position [303, 0]
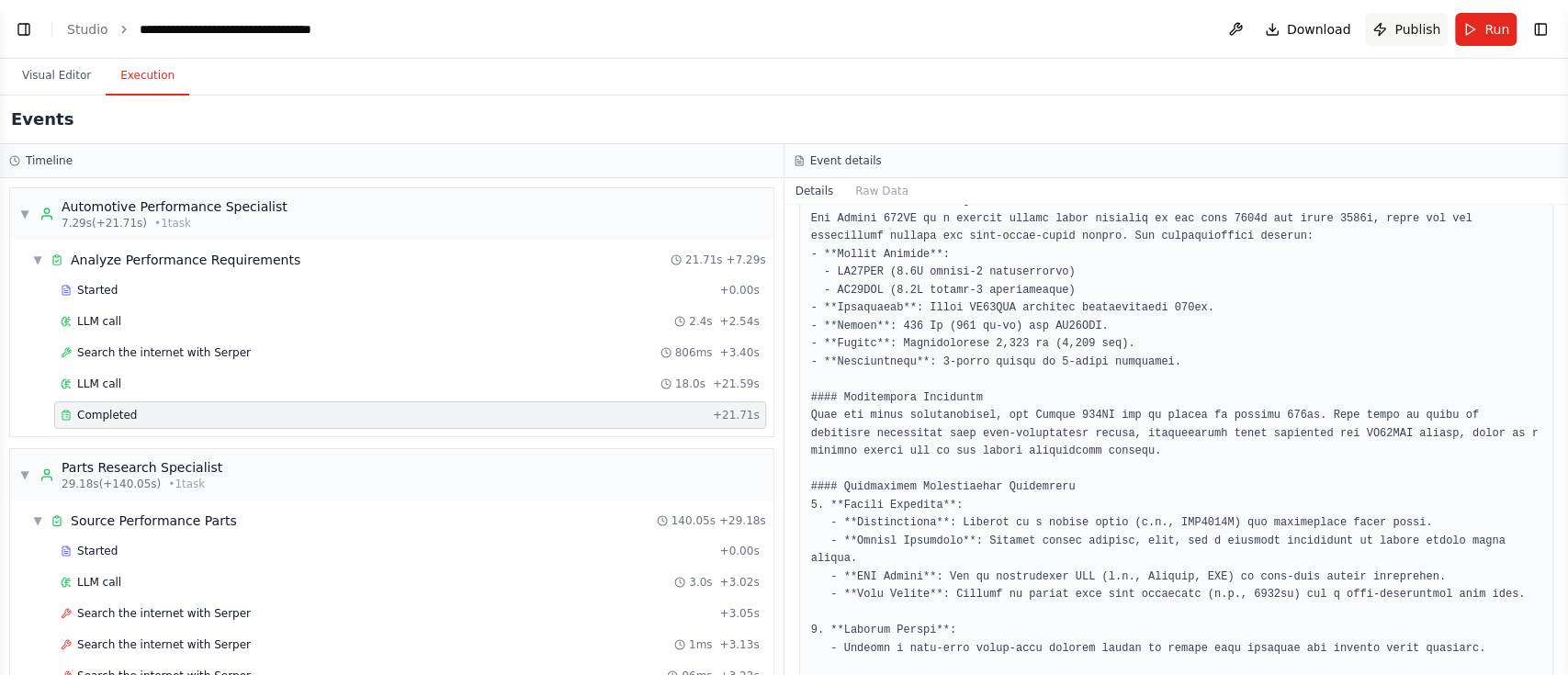
click at [1175, 26] on span "Publish" at bounding box center [1416, 29] width 46 height 18
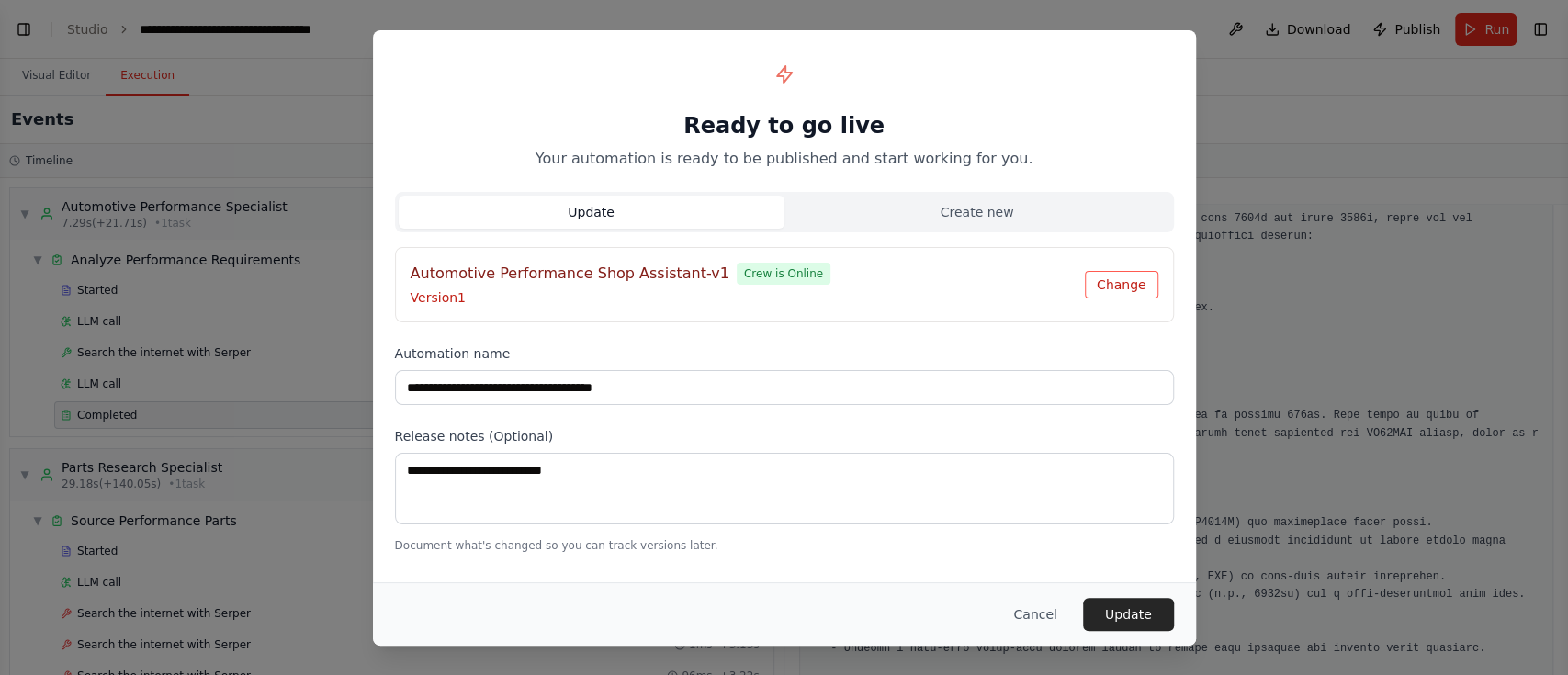
click at [1124, 289] on button "Change" at bounding box center [1122, 285] width 74 height 27
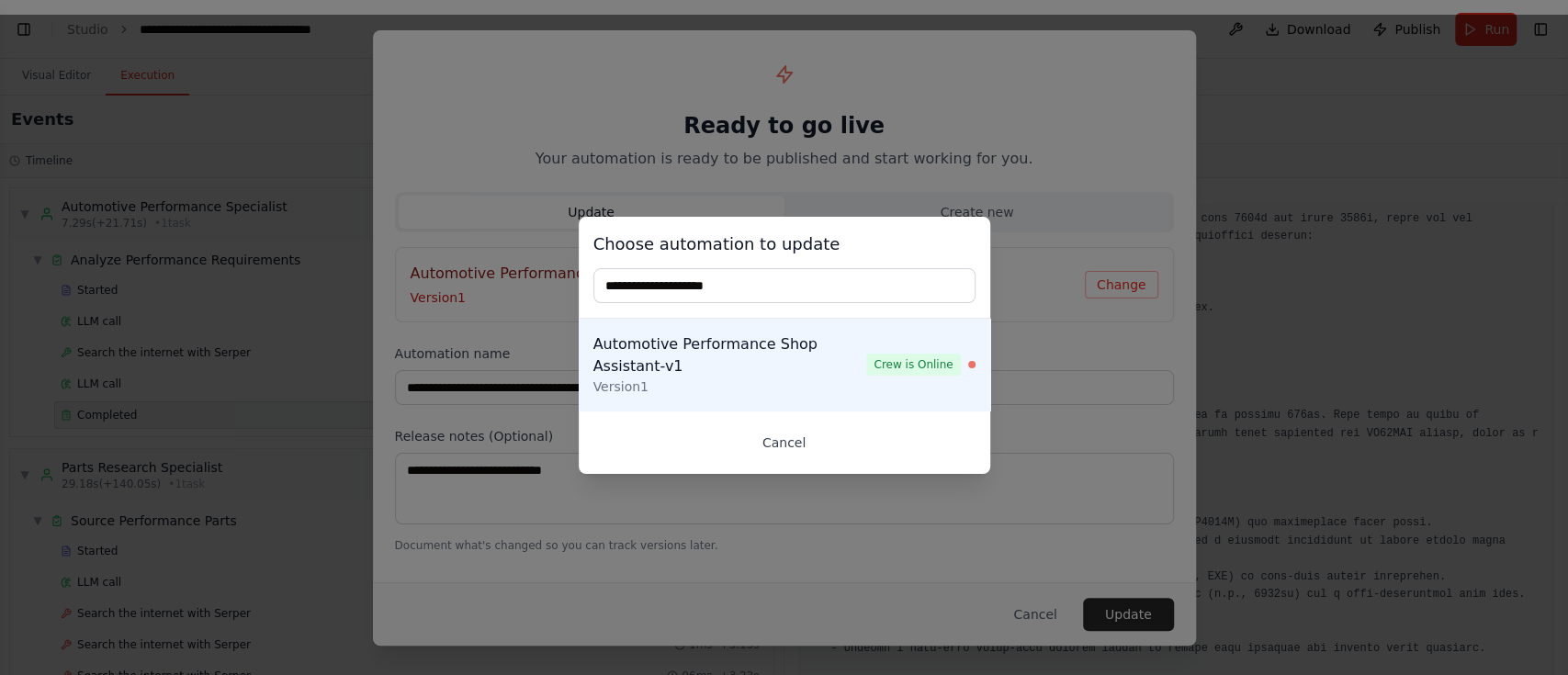
click at [771, 446] on button "Cancel" at bounding box center [784, 443] width 382 height 33
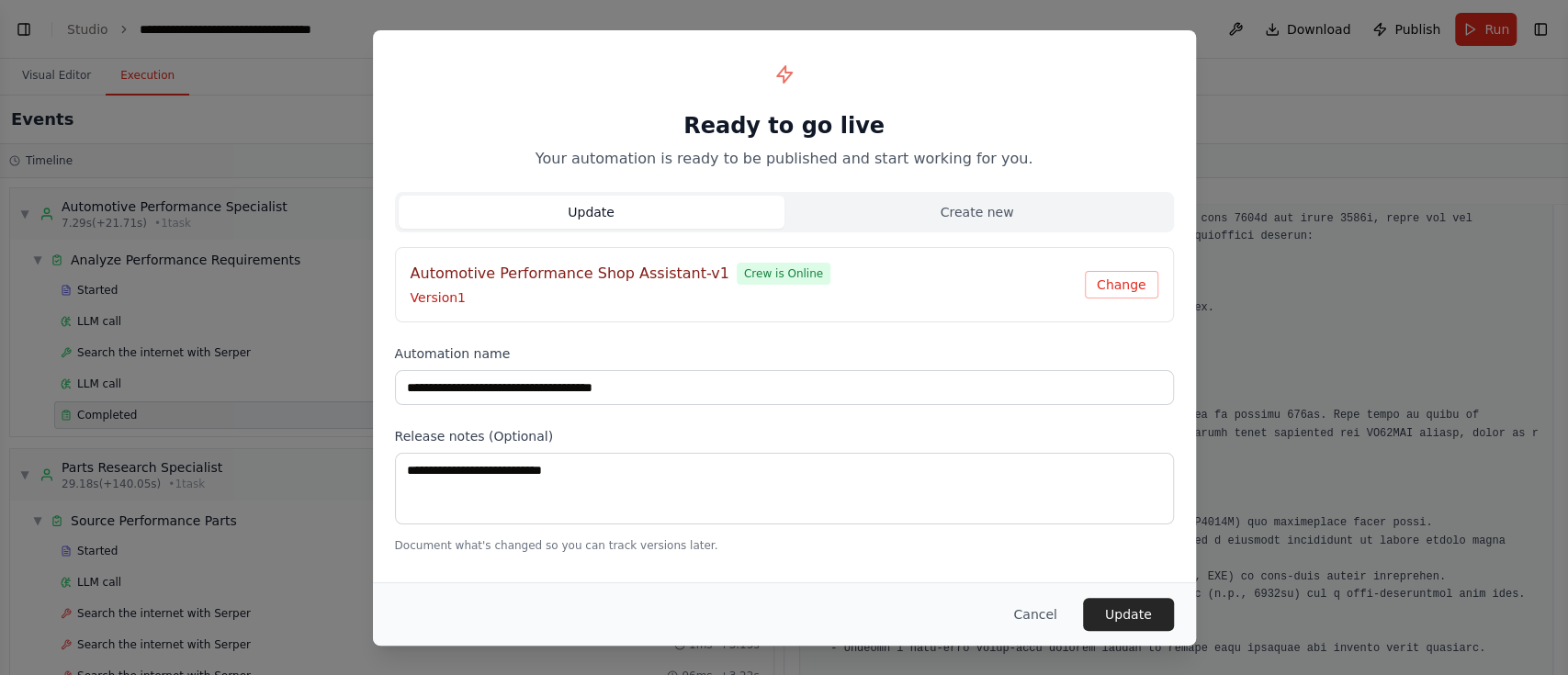
click at [1059, 505] on div "**********" at bounding box center [784, 337] width 1568 height 675
click at [1049, 505] on button "Cancel" at bounding box center [1035, 615] width 73 height 33
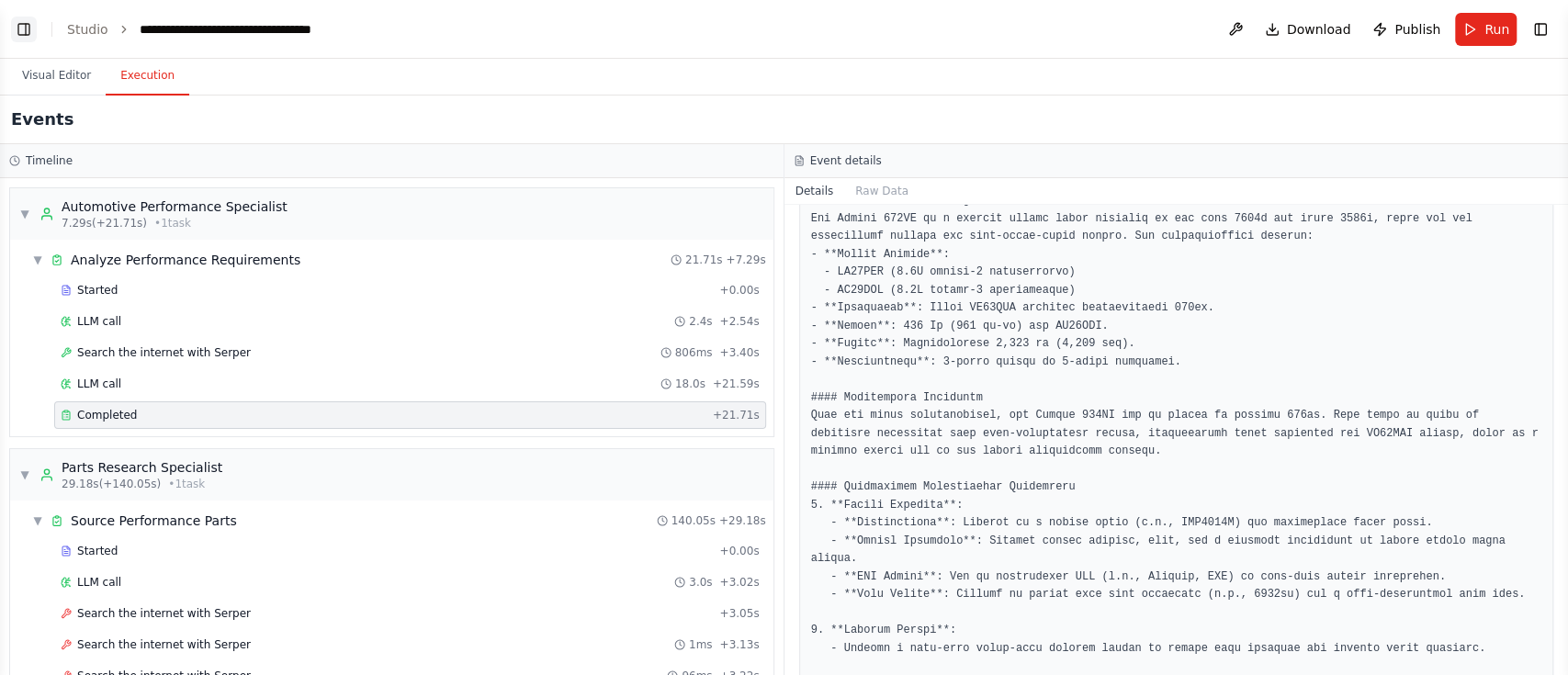
click at [18, 27] on button "Toggle Left Sidebar" at bounding box center [23, 29] width 25 height 25
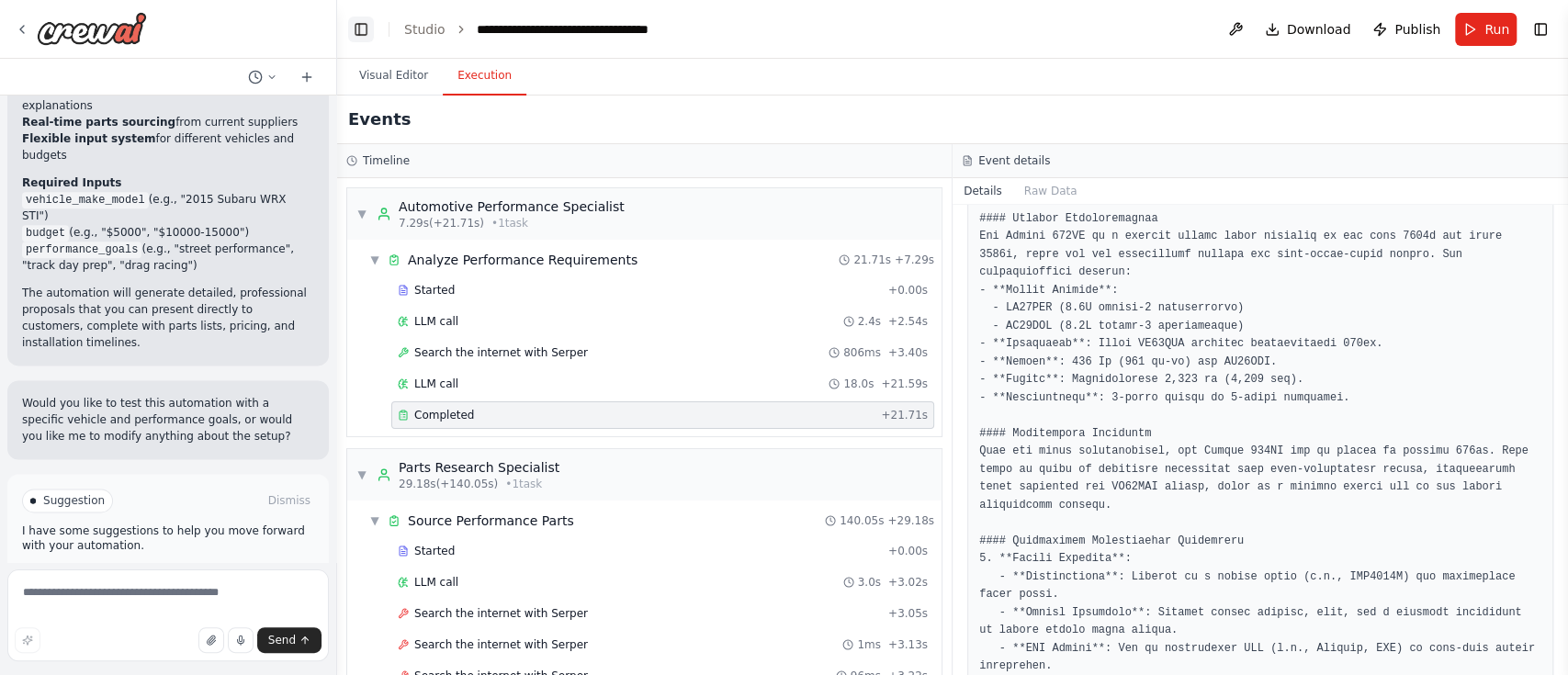
scroll to position [321, 0]
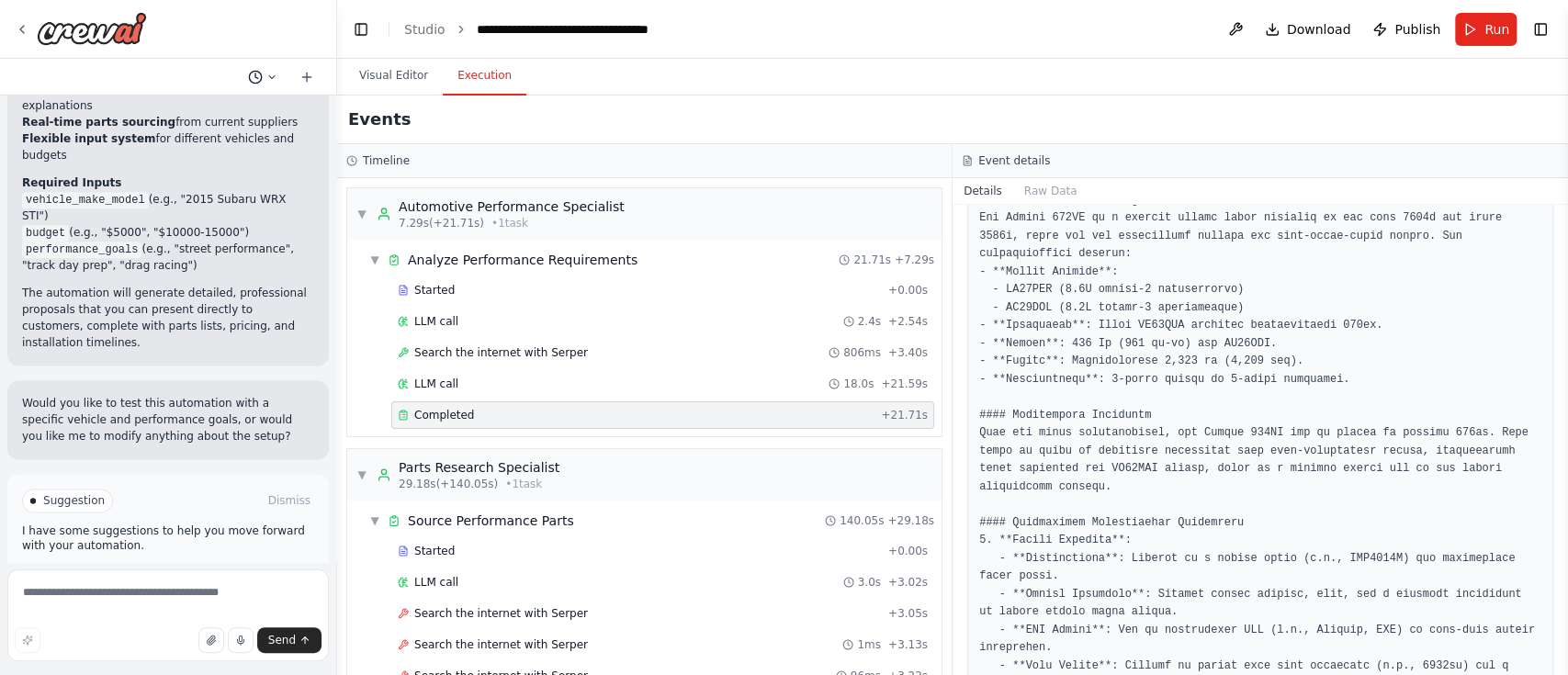
click at [252, 80] on icon at bounding box center [255, 77] width 15 height 15
click at [356, 32] on button "Toggle Left Sidebar" at bounding box center [360, 29] width 25 height 25
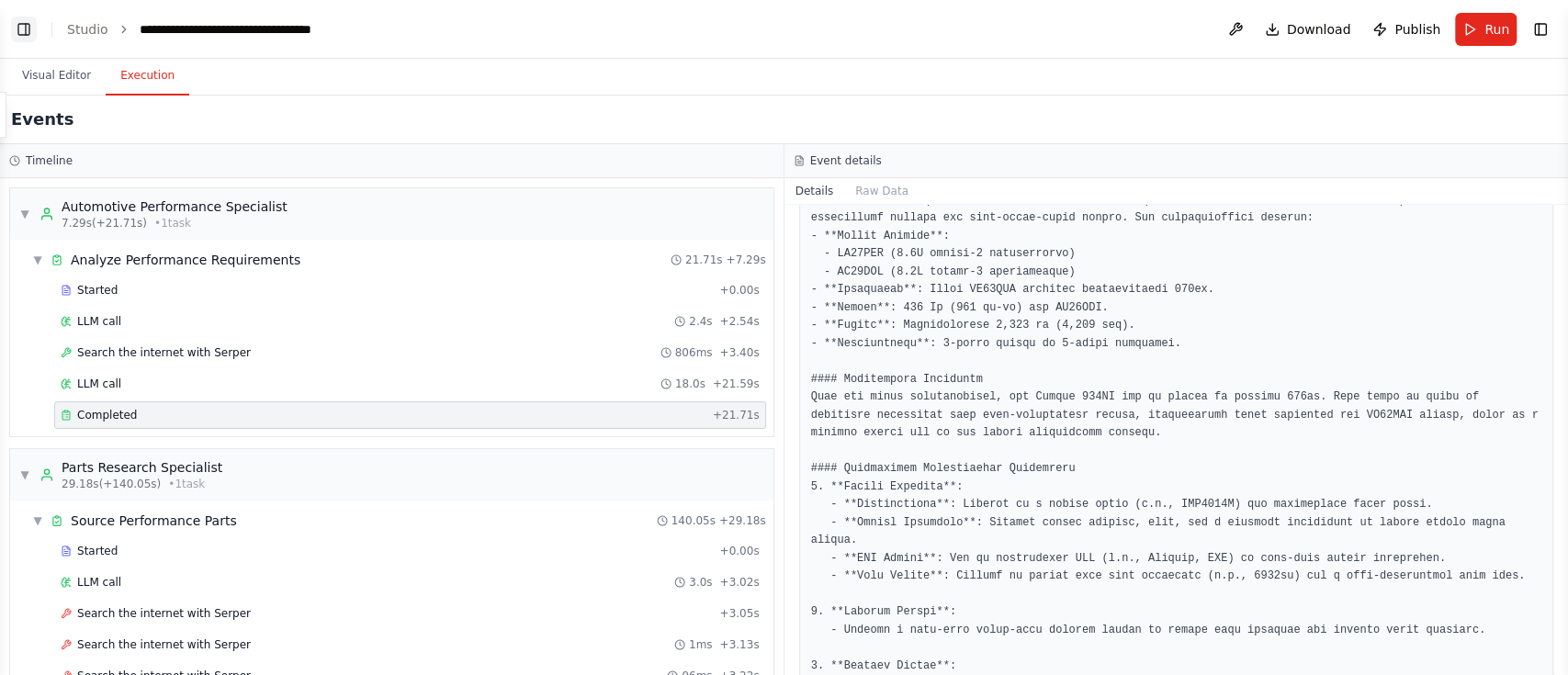
scroll to position [303, 0]
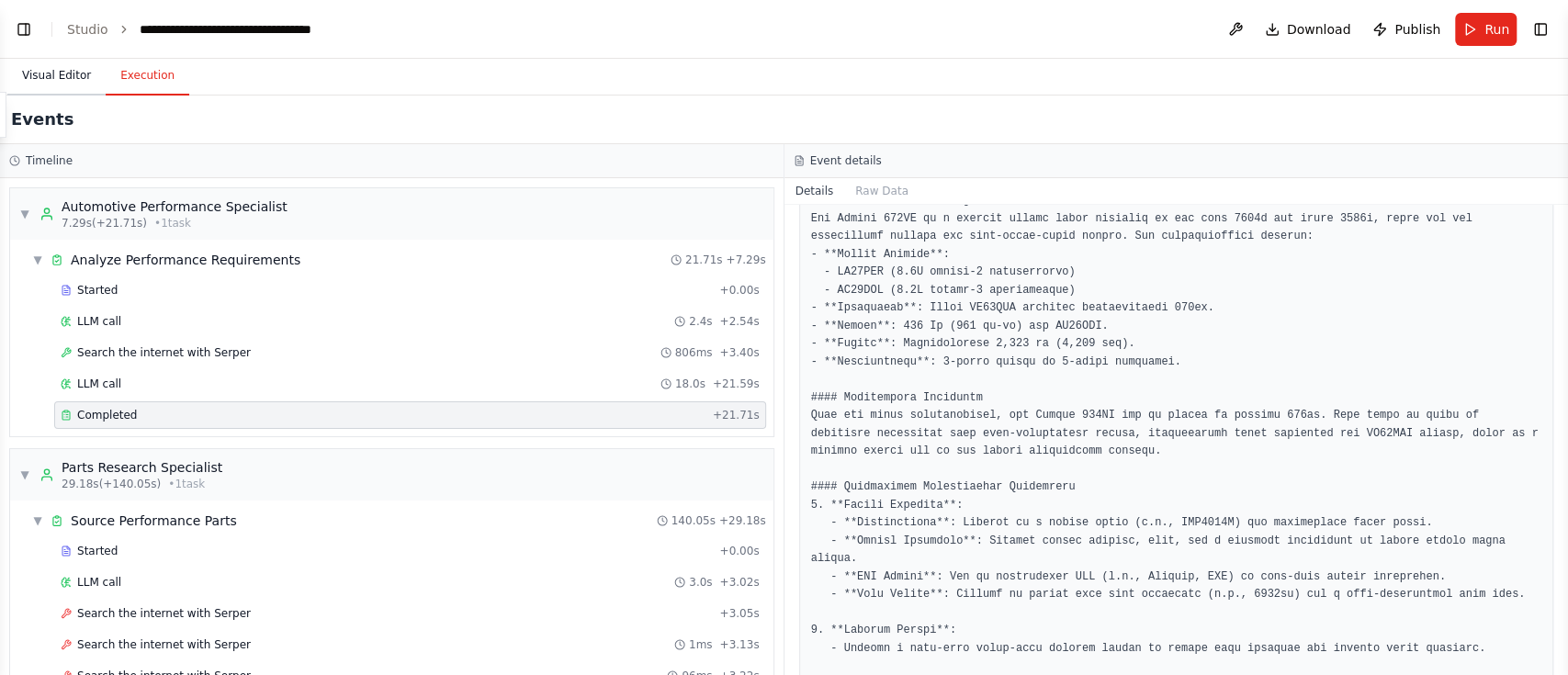
click at [75, 68] on button "Visual Editor" at bounding box center [56, 77] width 98 height 39
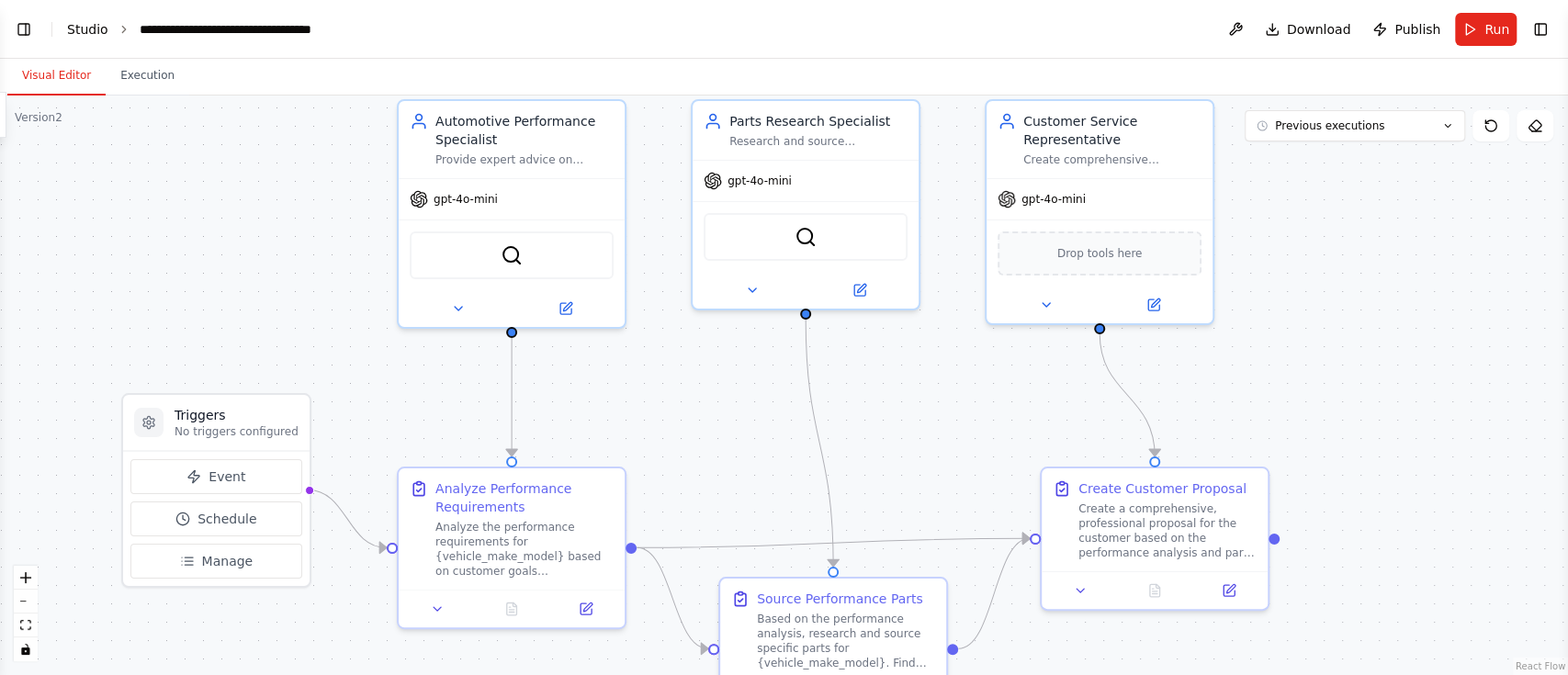
click at [91, 22] on link "Studio" at bounding box center [87, 29] width 42 height 15
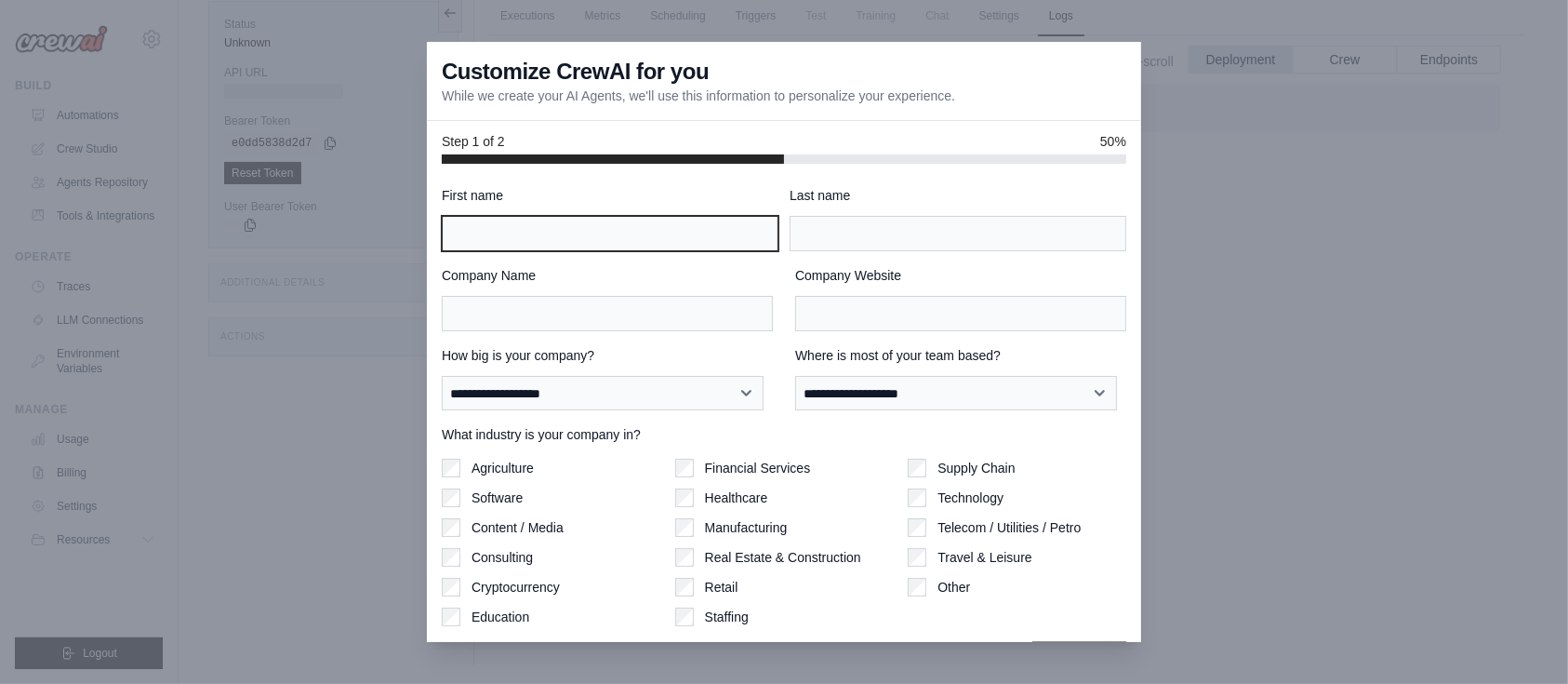
click at [520, 245] on input "First name" at bounding box center [610, 233] width 336 height 35
type input "*****"
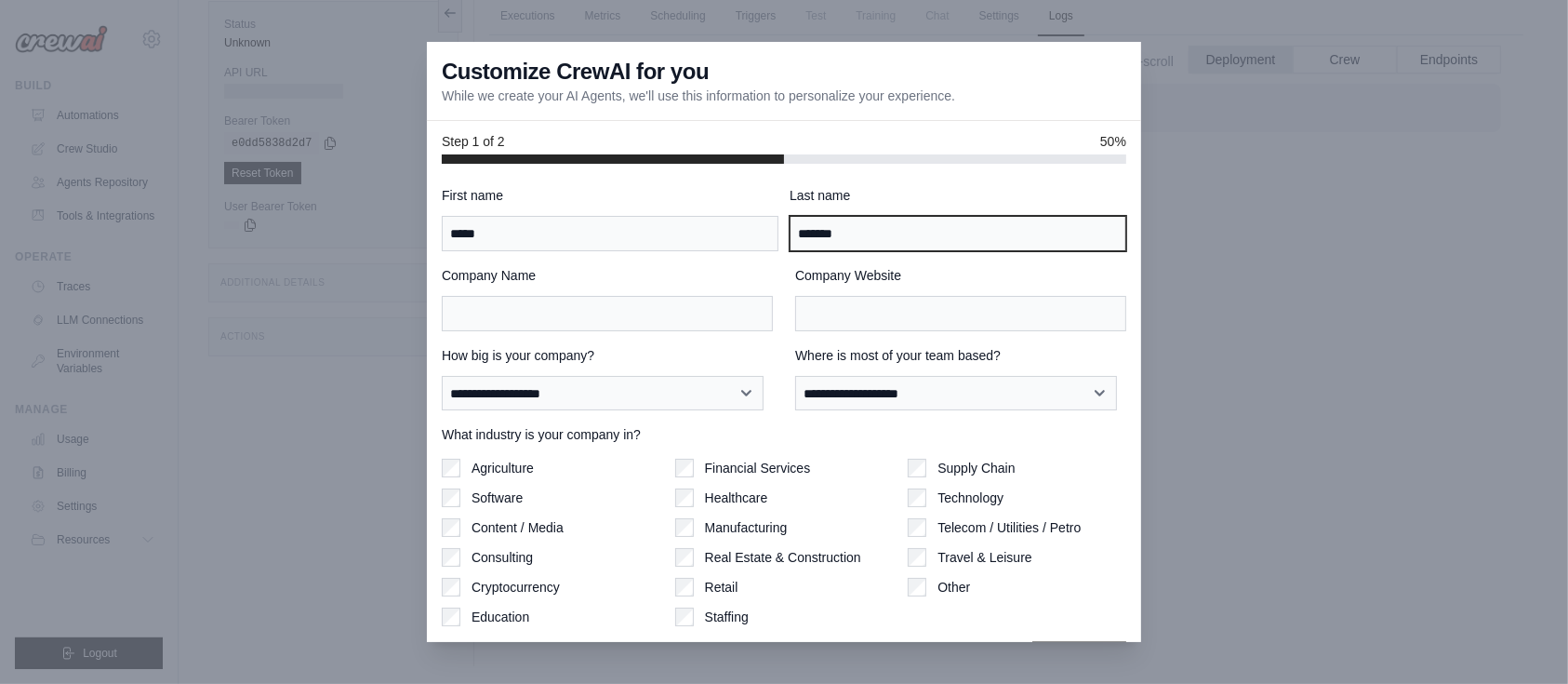
type input "*******"
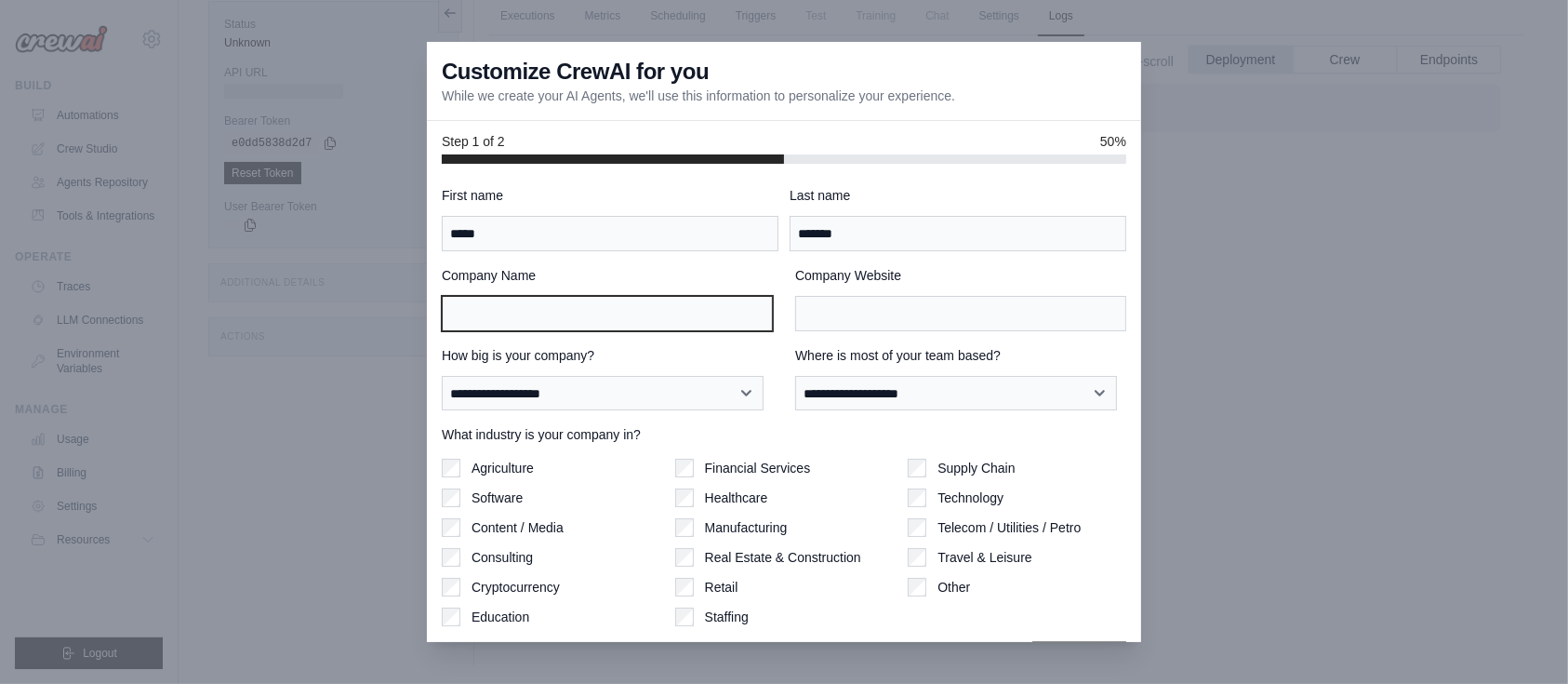
click at [511, 309] on input "Company Name" at bounding box center [607, 314] width 332 height 35
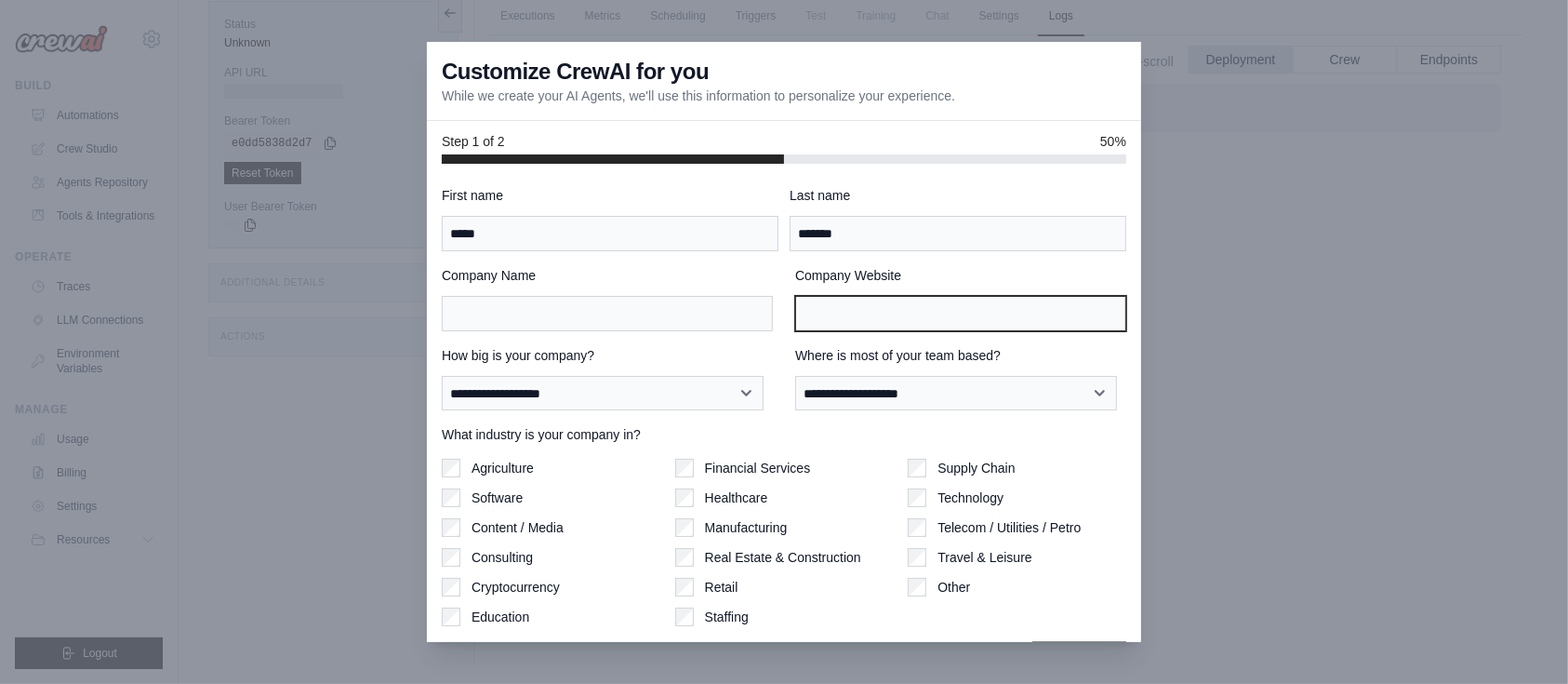
click at [811, 309] on input "Company Website" at bounding box center [960, 314] width 332 height 35
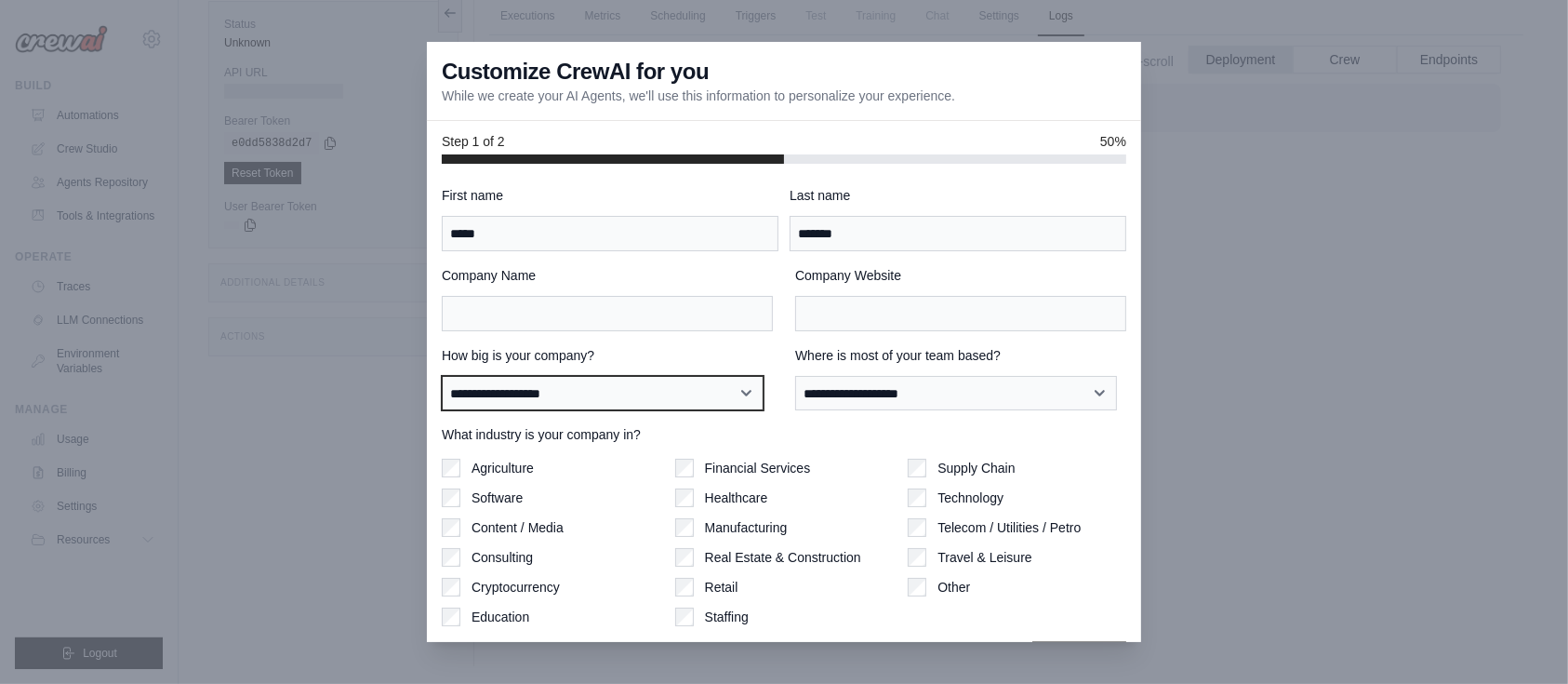
click at [606, 384] on select "**********" at bounding box center [602, 394] width 322 height 35
click at [442, 376] on select "**********" at bounding box center [602, 394] width 322 height 35
click at [623, 384] on select "**********" at bounding box center [602, 394] width 322 height 35
select select "**********"
click at [442, 376] on select "**********" at bounding box center [602, 394] width 322 height 35
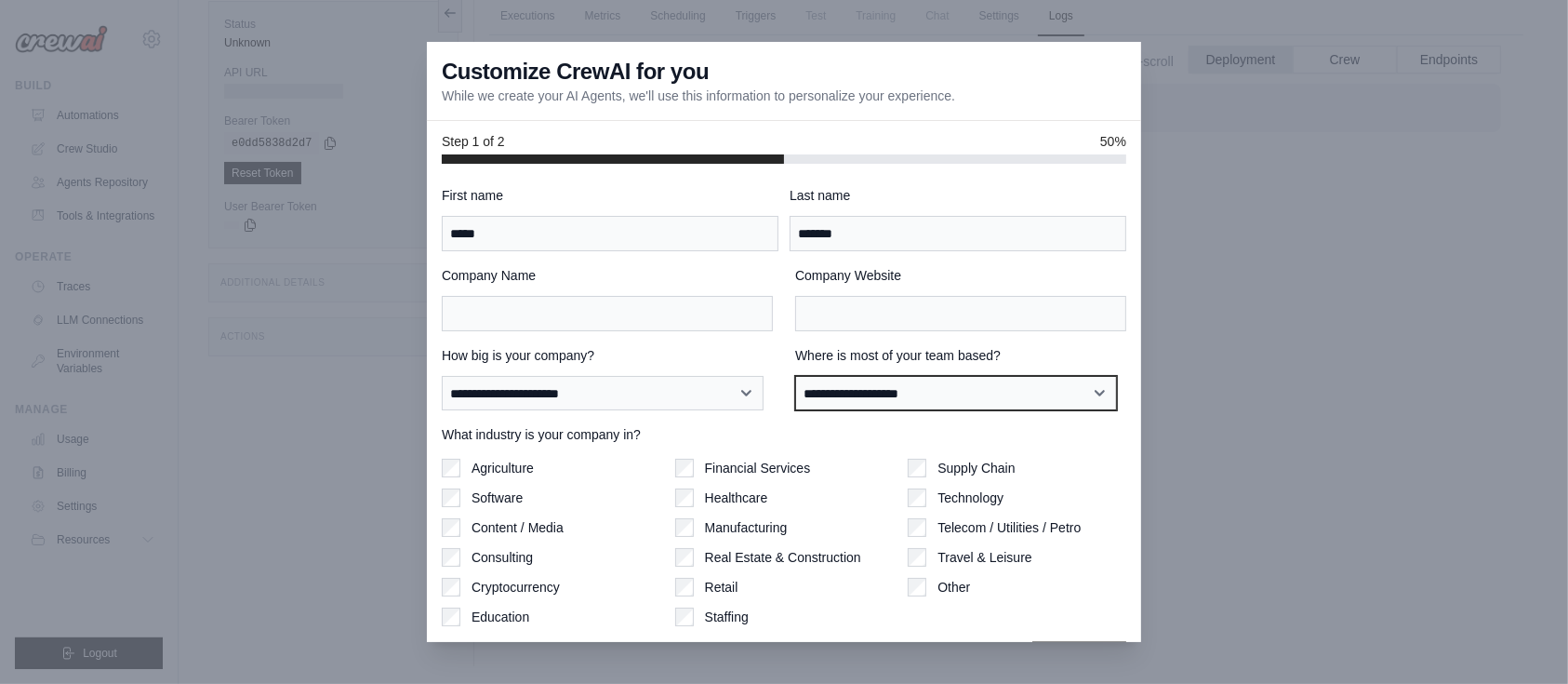
click at [920, 399] on select "**********" at bounding box center [955, 394] width 322 height 35
select select "**********"
click at [795, 376] on select "**********" at bounding box center [955, 394] width 322 height 35
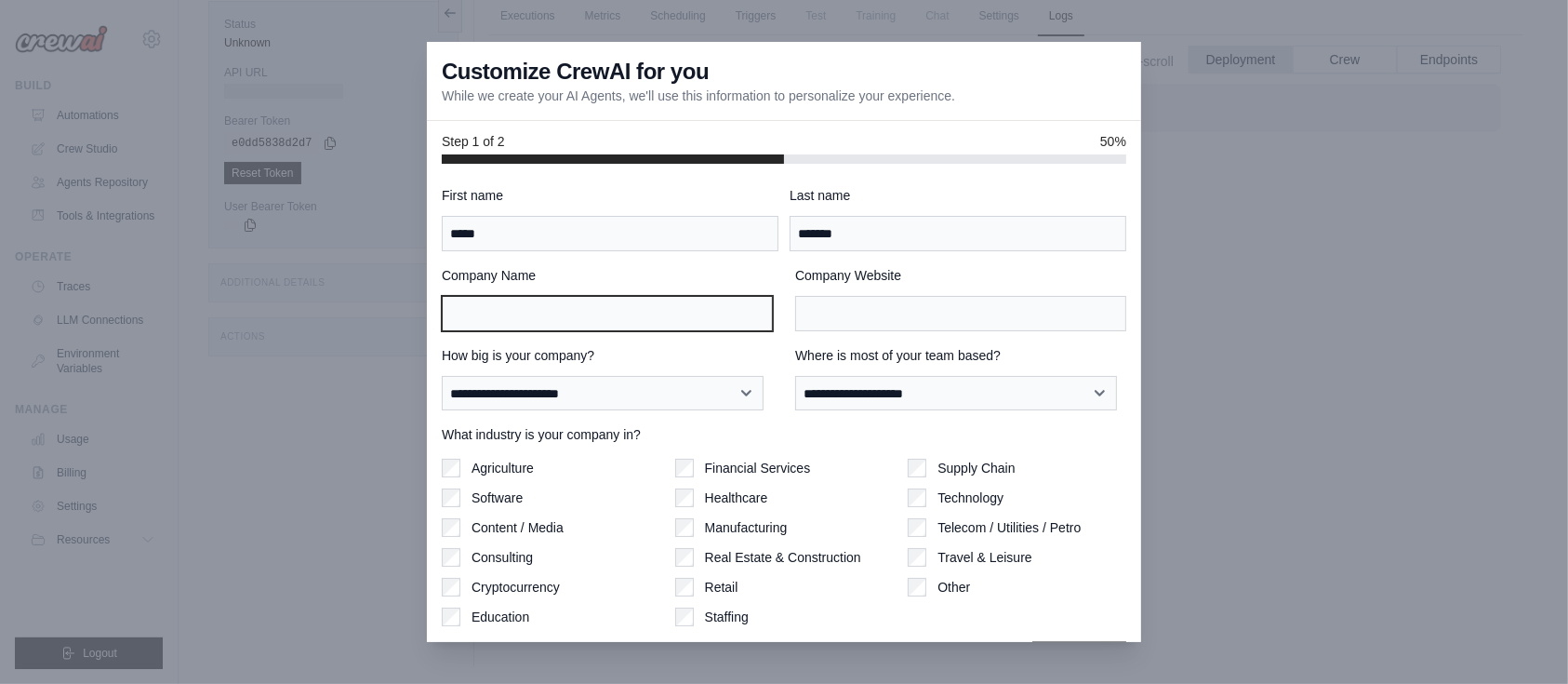
click at [611, 320] on input "Company Name" at bounding box center [607, 314] width 332 height 35
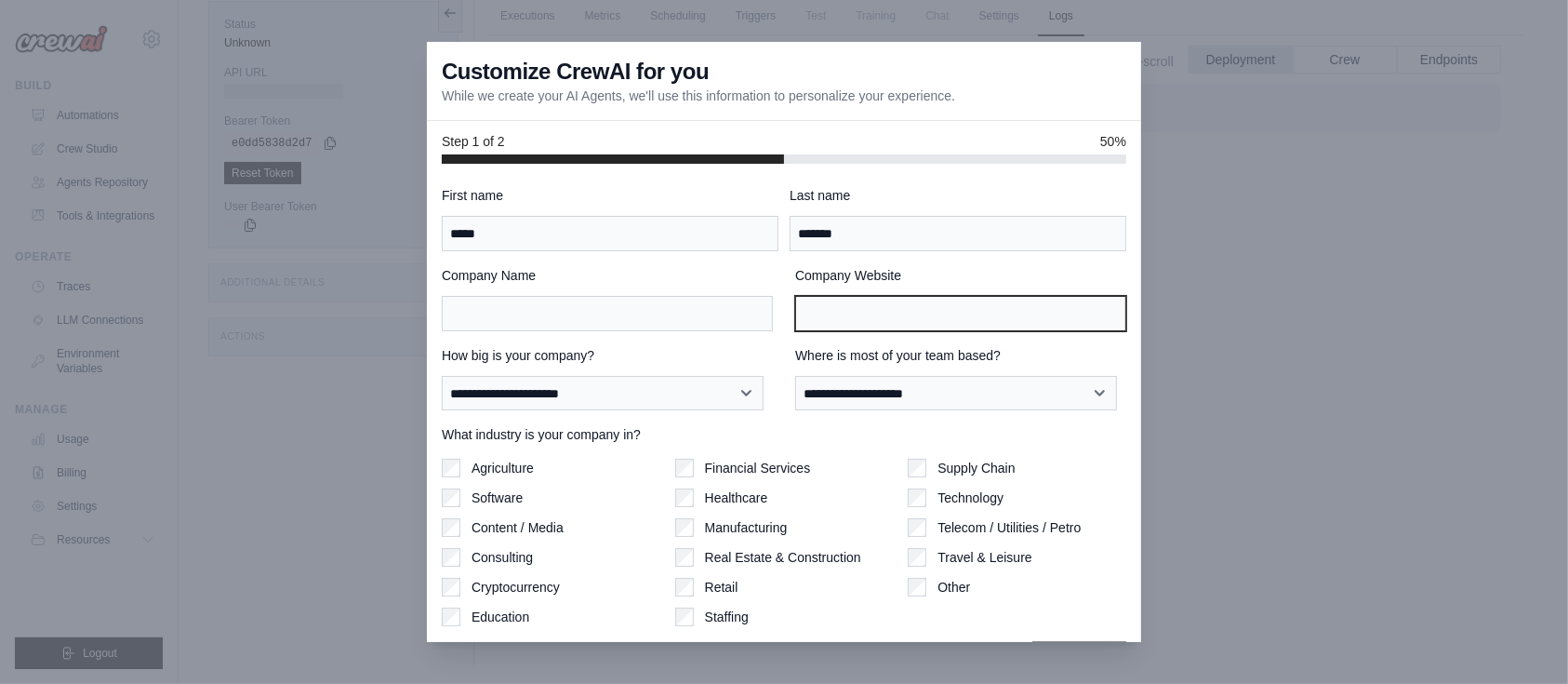
click at [845, 296] on input "Company Website" at bounding box center [960, 314] width 332 height 35
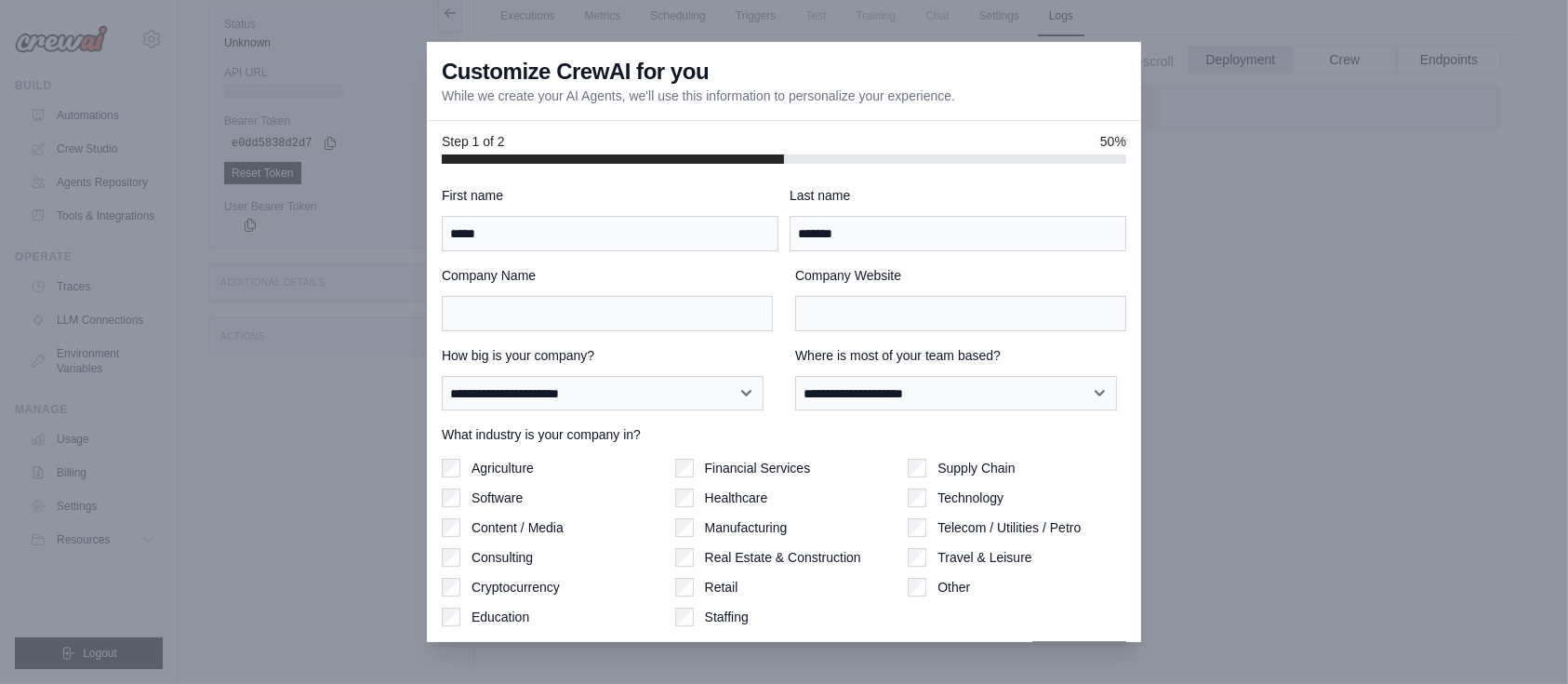
scroll to position [54, 0]
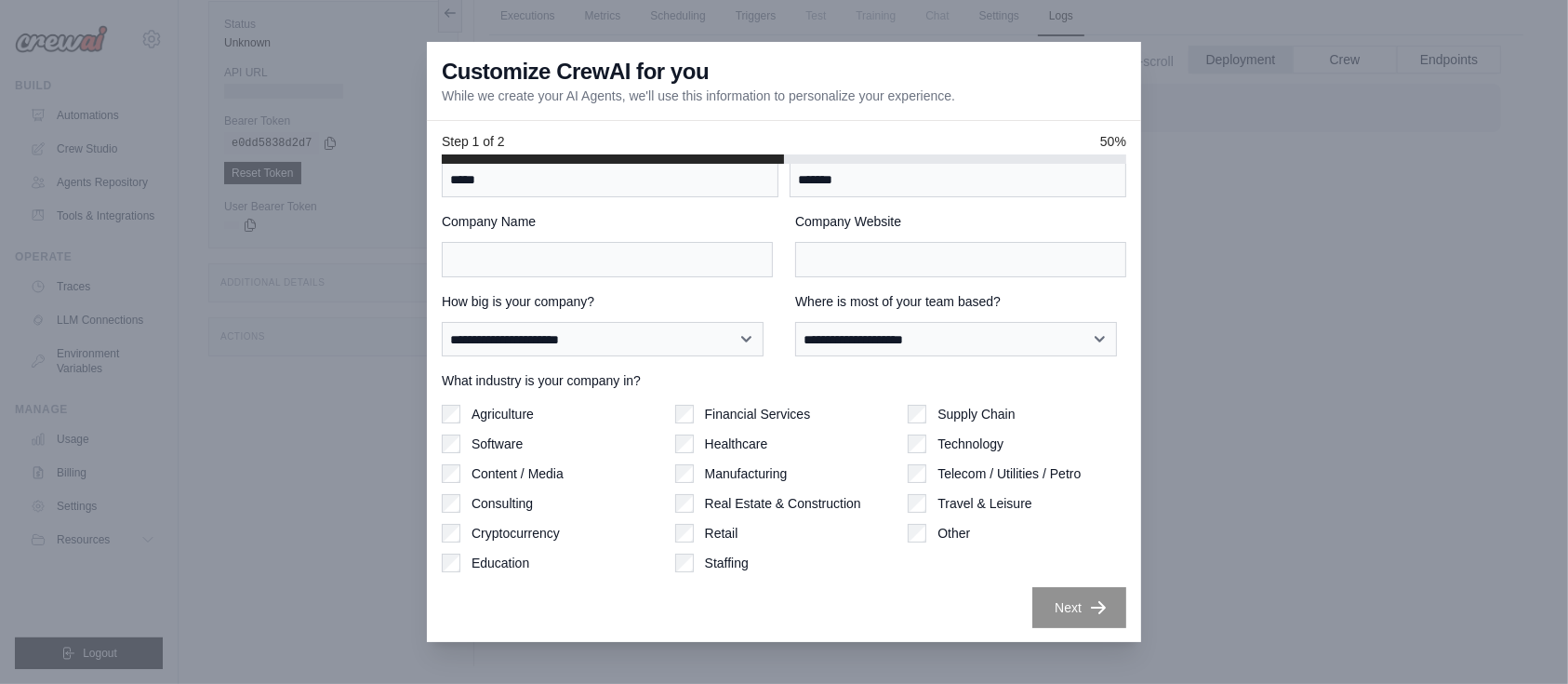
click at [1156, 397] on div at bounding box center [784, 342] width 1568 height 684
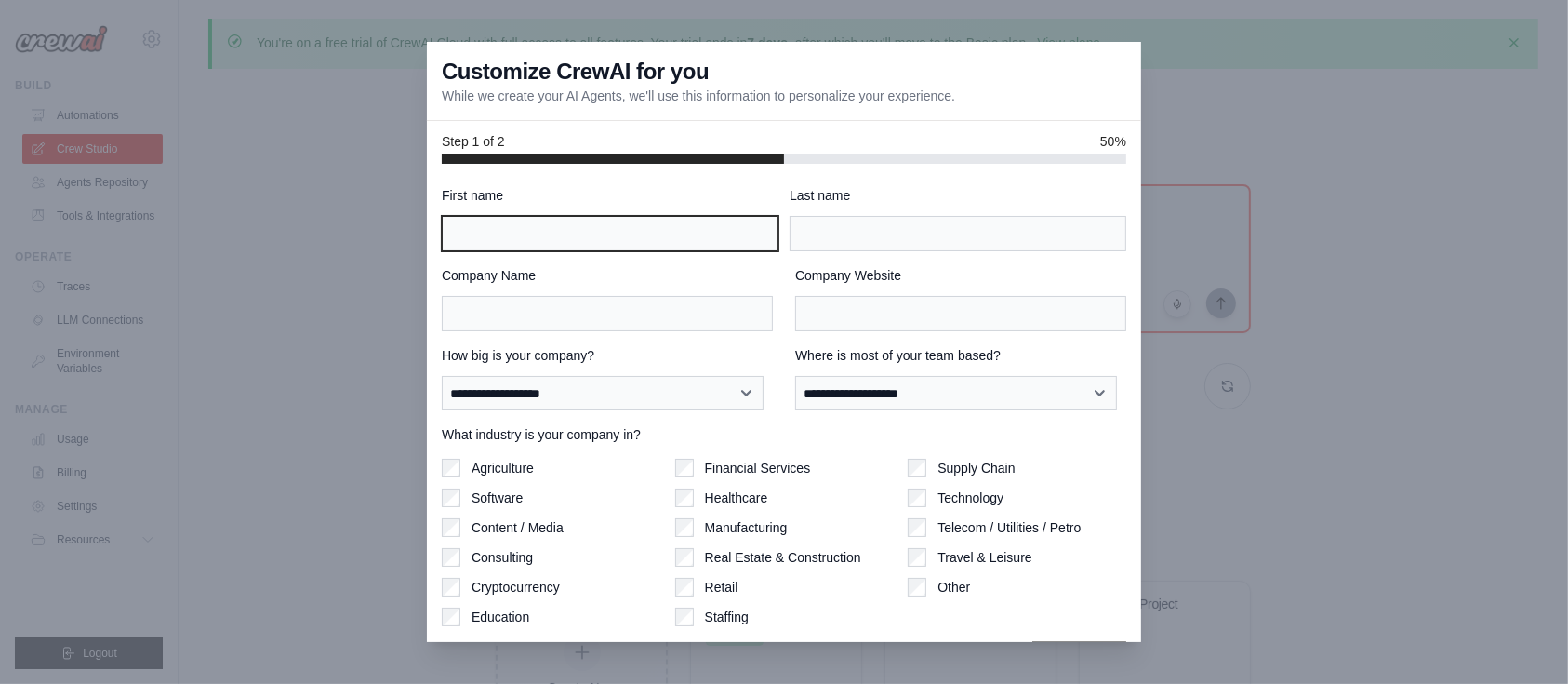
click at [576, 244] on input "First name" at bounding box center [610, 233] width 336 height 35
click at [576, 244] on input "*" at bounding box center [610, 233] width 336 height 35
type input "*****"
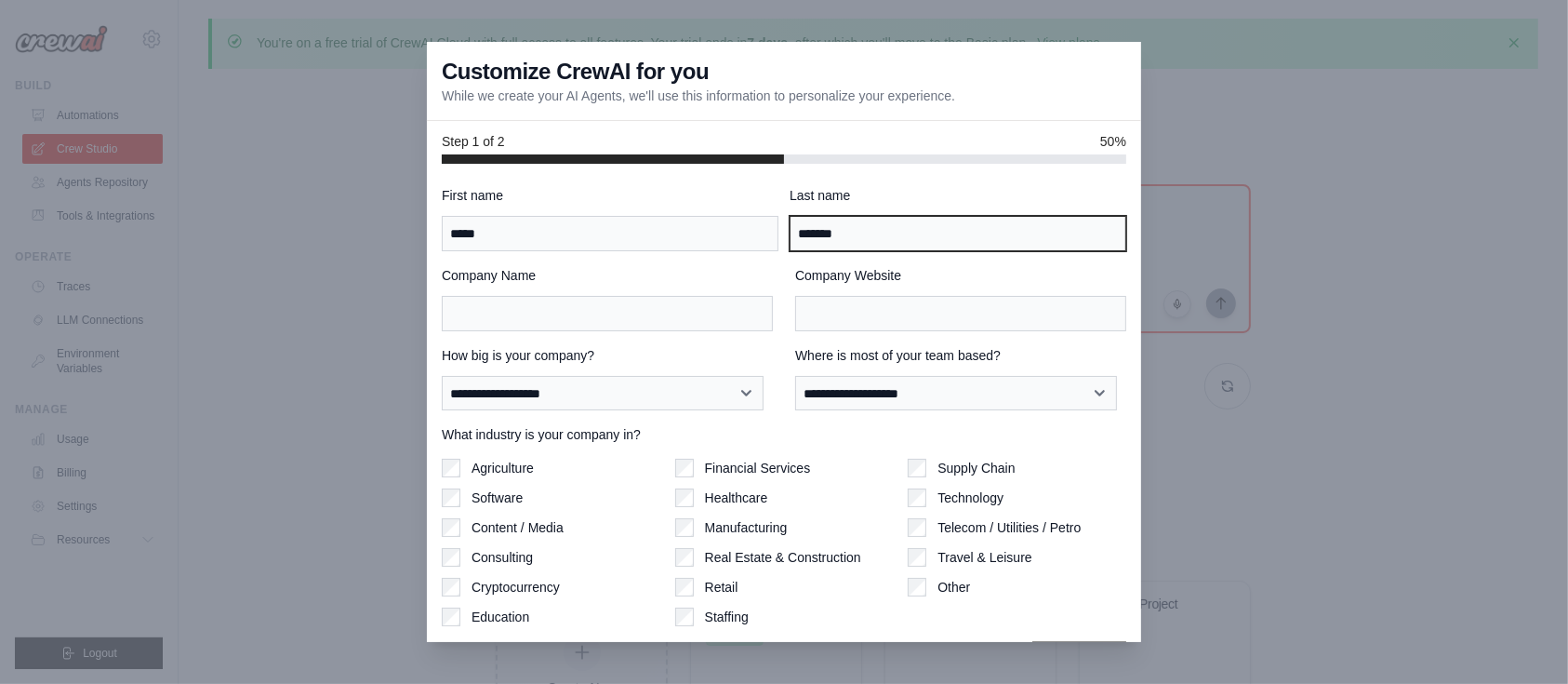
type input "*******"
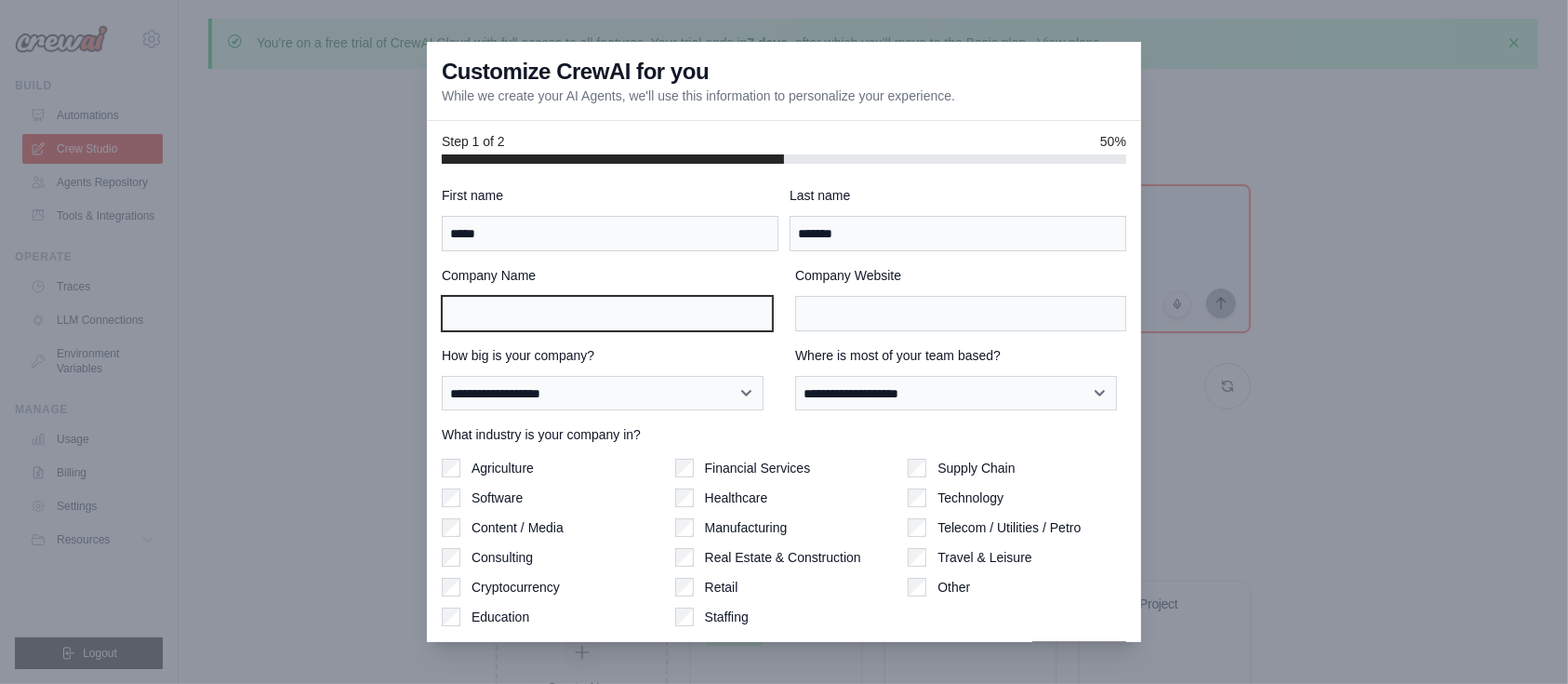
click at [553, 305] on input "Company Name" at bounding box center [607, 314] width 332 height 35
type input "**********"
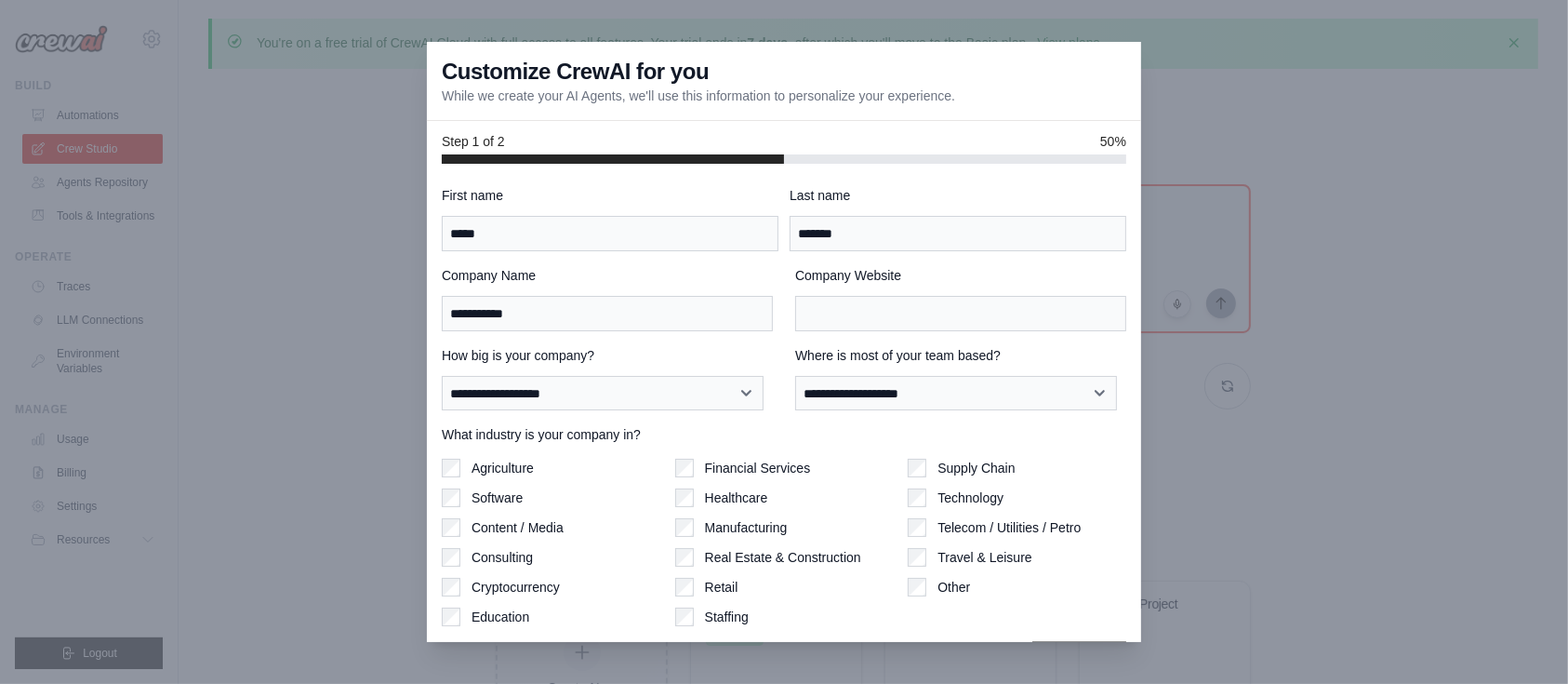
click at [587, 439] on label "What industry is your company in?" at bounding box center [784, 434] width 685 height 19
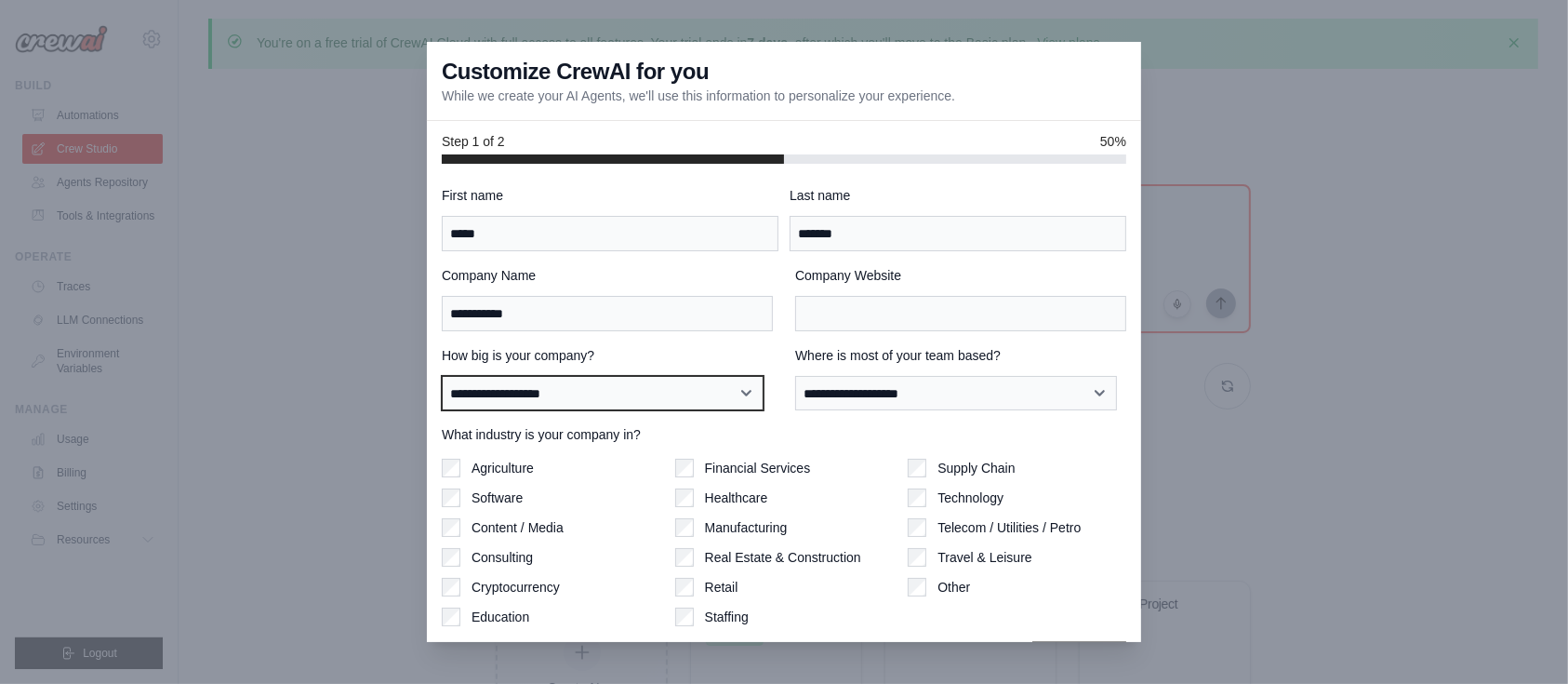
click at [607, 394] on select "**********" at bounding box center [602, 394] width 322 height 35
select select "**********"
click at [442, 376] on select "**********" at bounding box center [602, 394] width 322 height 35
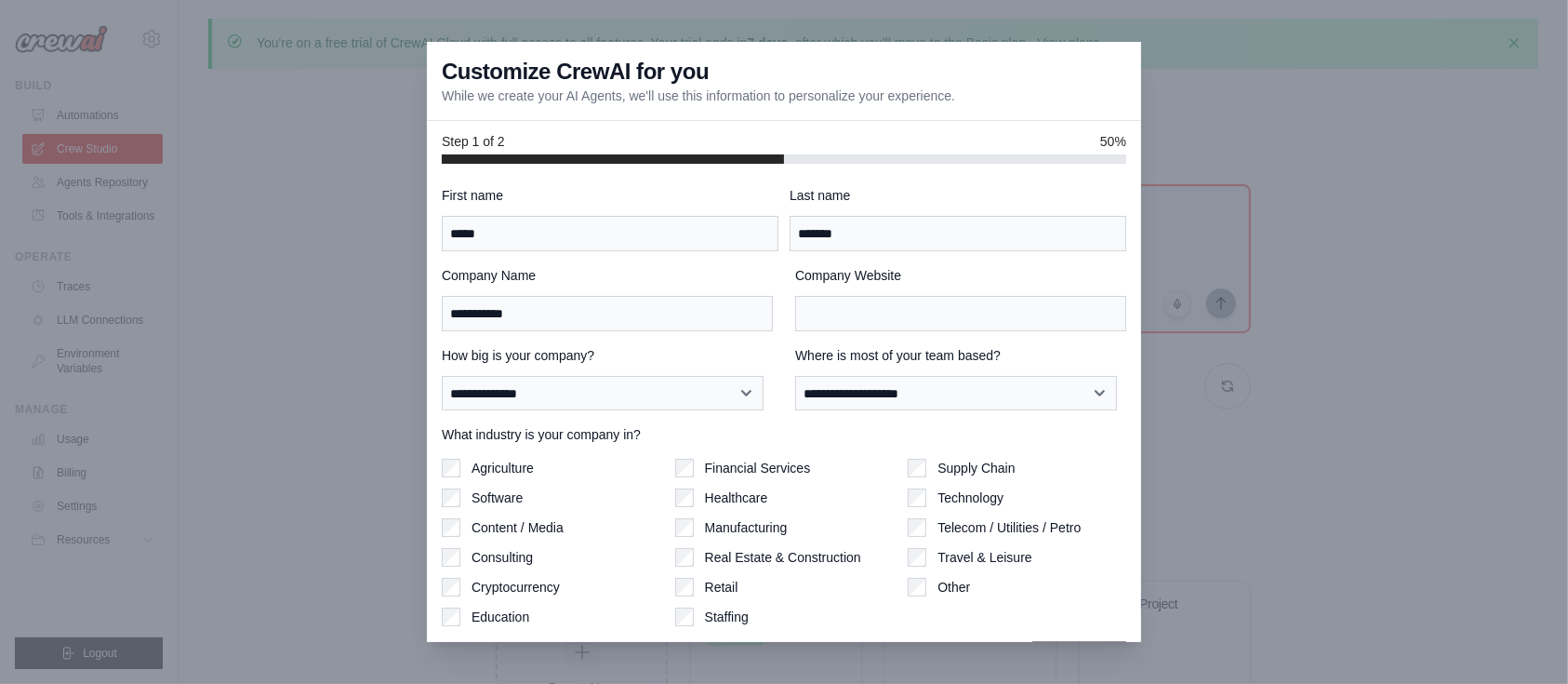
click at [462, 559] on div "Consulting" at bounding box center [551, 557] width 218 height 19
click at [895, 495] on div "Agriculture Software Content / Media Consulting Cryptocurrency Education Financ…" at bounding box center [784, 542] width 685 height 167
click at [915, 528] on div "Telecom / Utilities / Petro" at bounding box center [1017, 528] width 218 height 19
click at [914, 516] on div "Supply Chain Technology Telecom / Utilities / Petro Travel & Leisure Other" at bounding box center [1017, 542] width 218 height 167
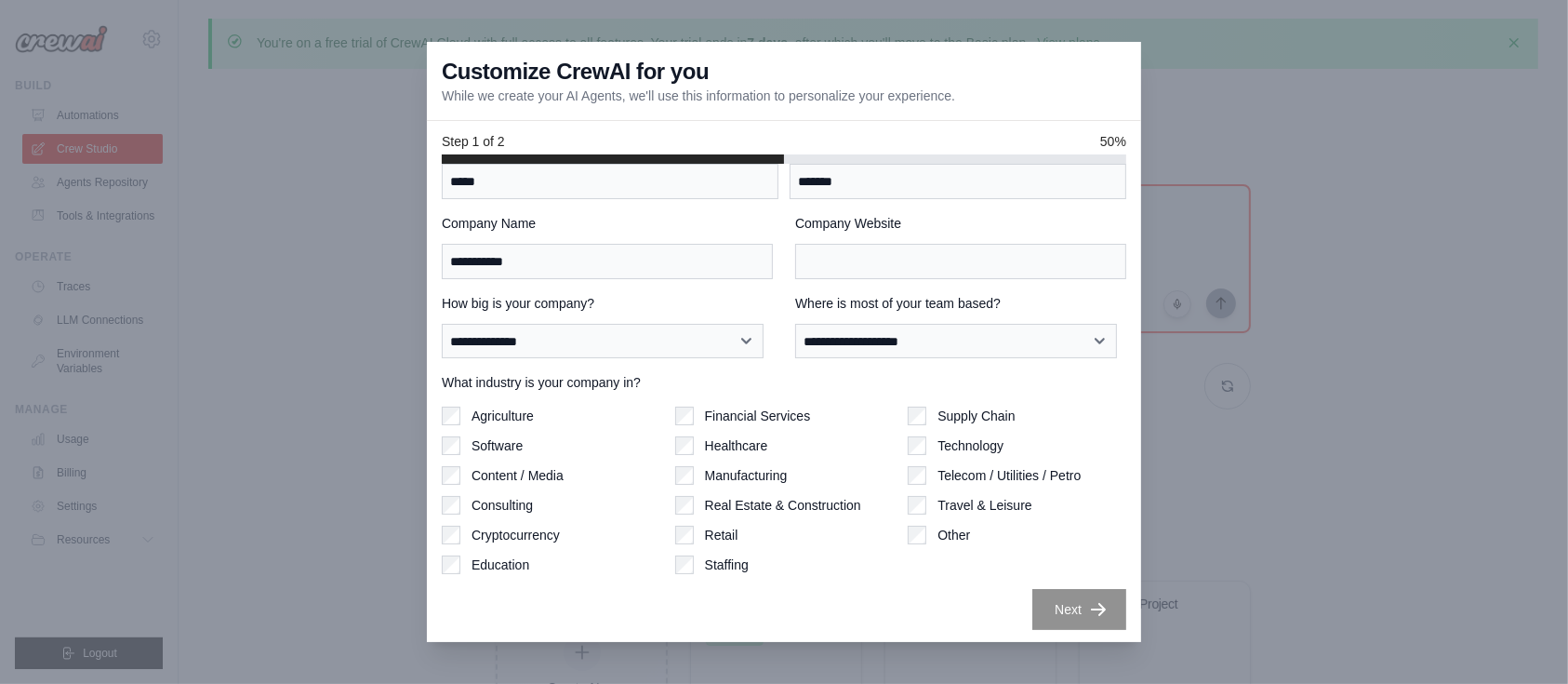
scroll to position [54, 0]
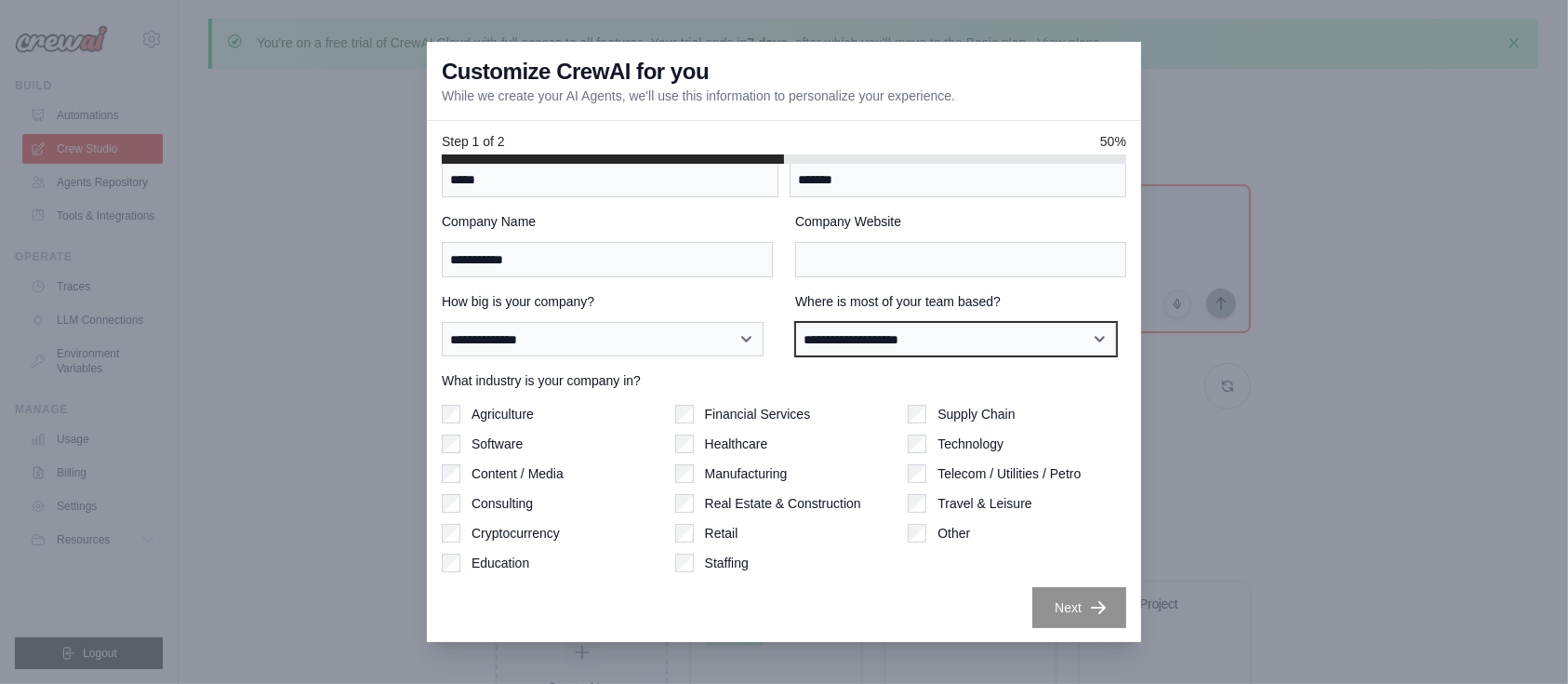
click at [921, 333] on select "**********" at bounding box center [955, 340] width 322 height 35
select select "**********"
click at [795, 322] on select "**********" at bounding box center [955, 340] width 322 height 35
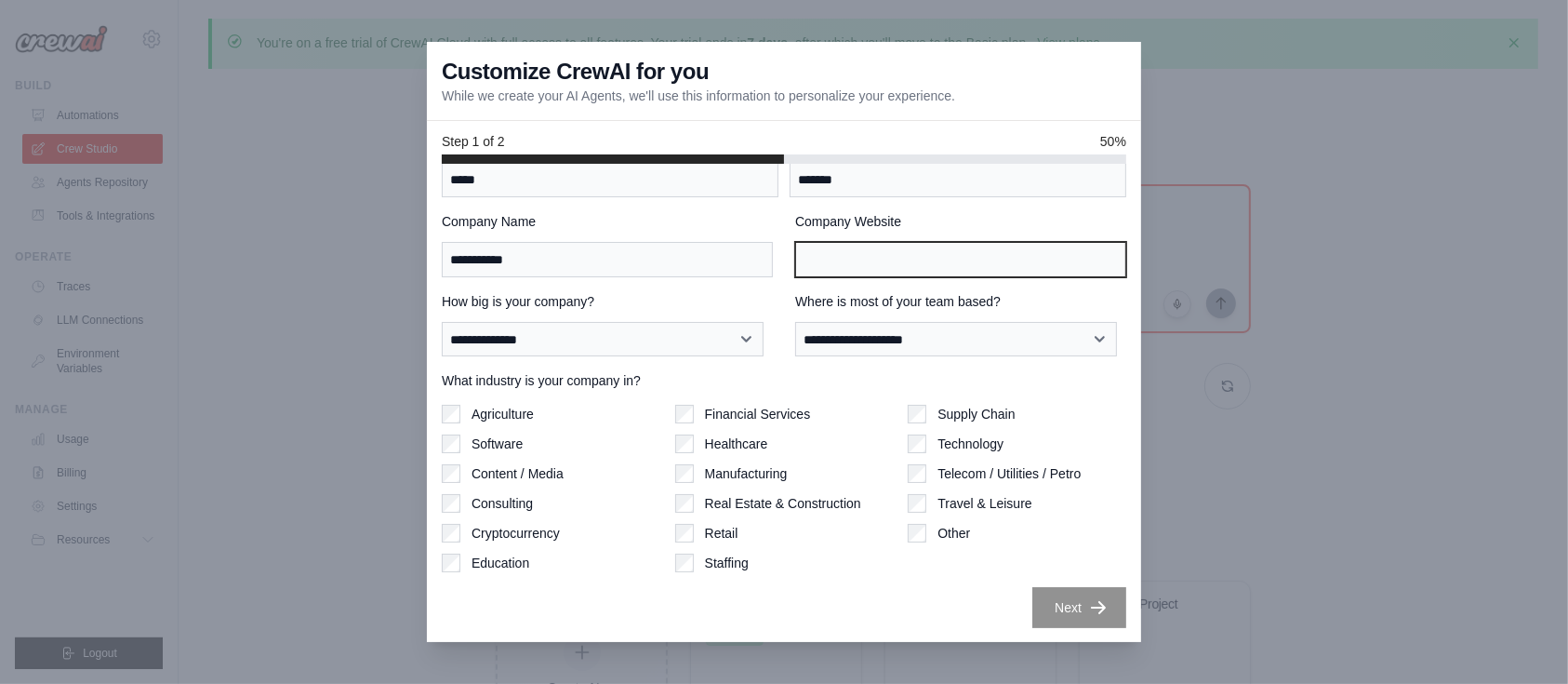
click at [883, 273] on input "Company Website" at bounding box center [960, 260] width 332 height 35
type input "*"
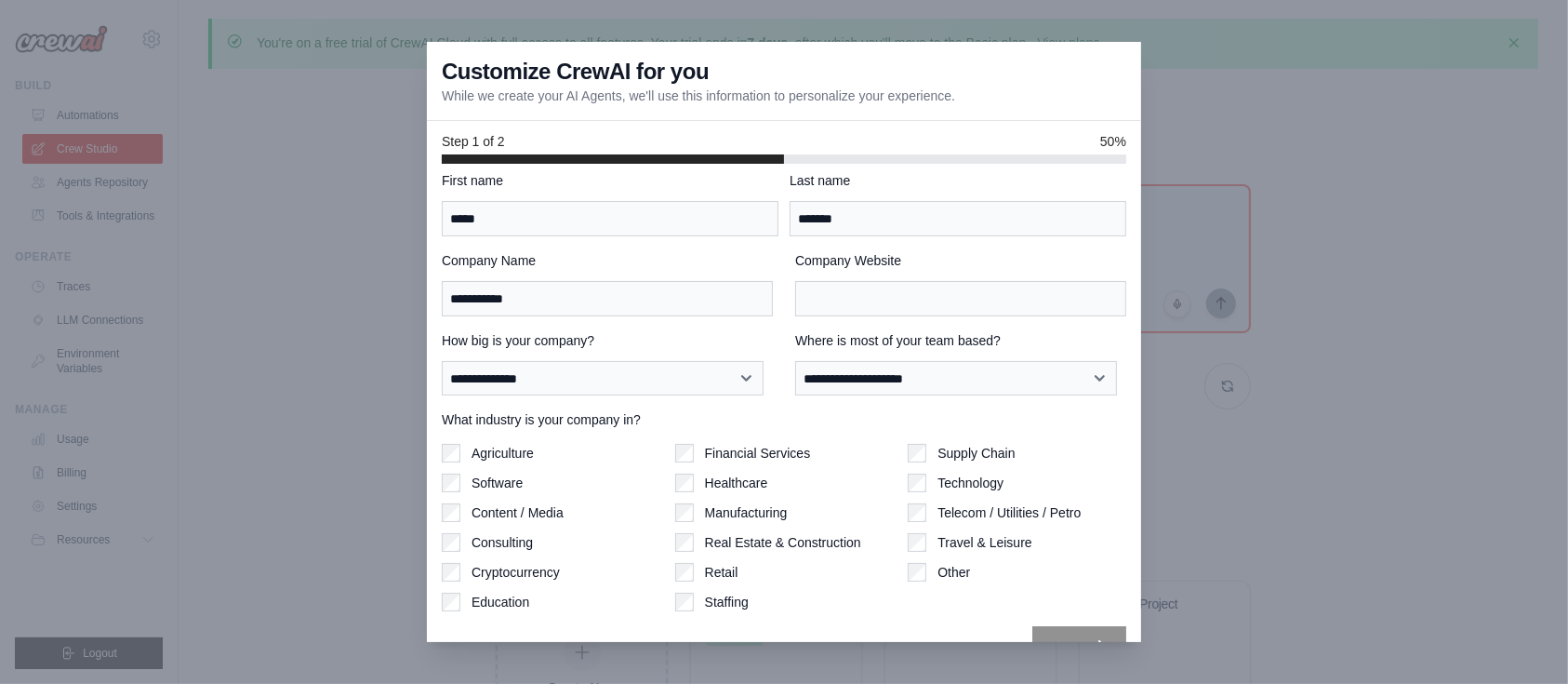
scroll to position [0, 0]
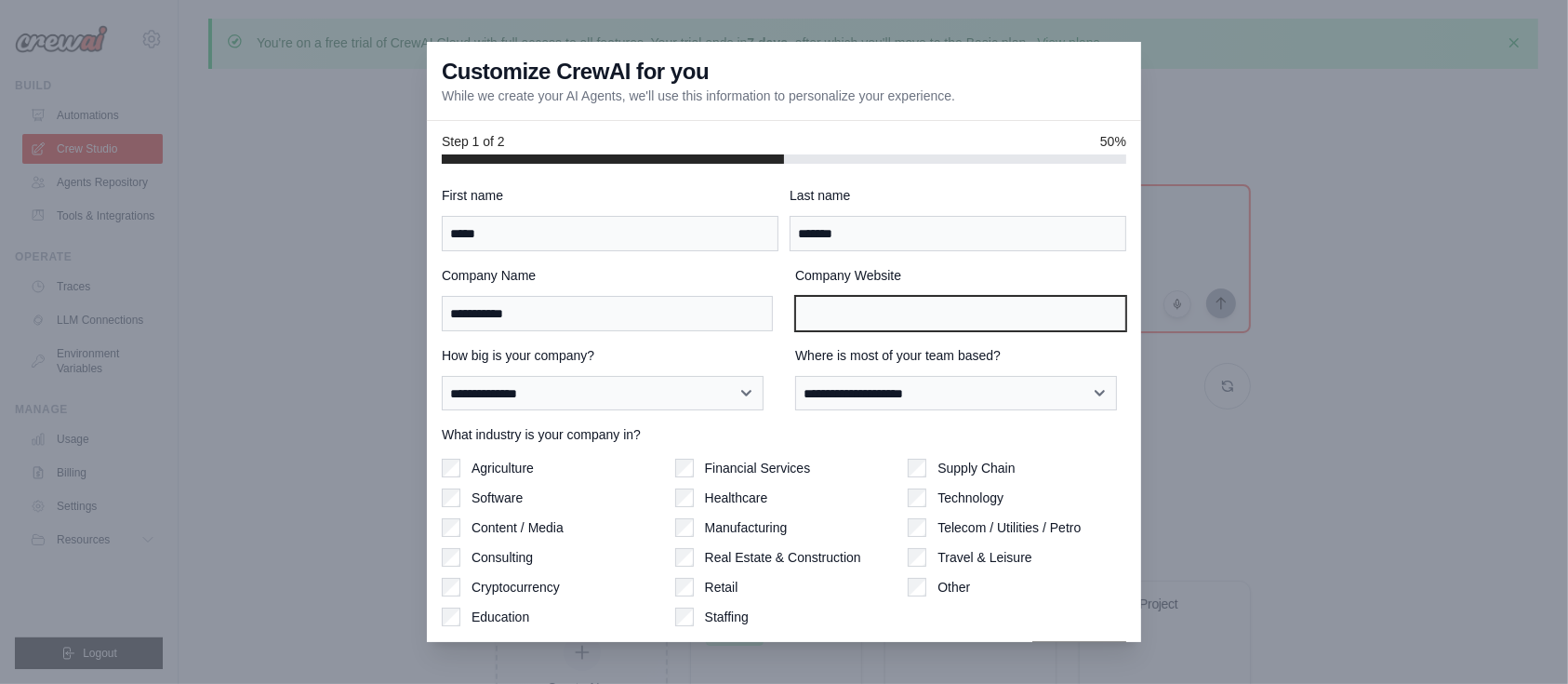
click at [850, 308] on input "Company Website" at bounding box center [960, 314] width 332 height 35
type input "***"
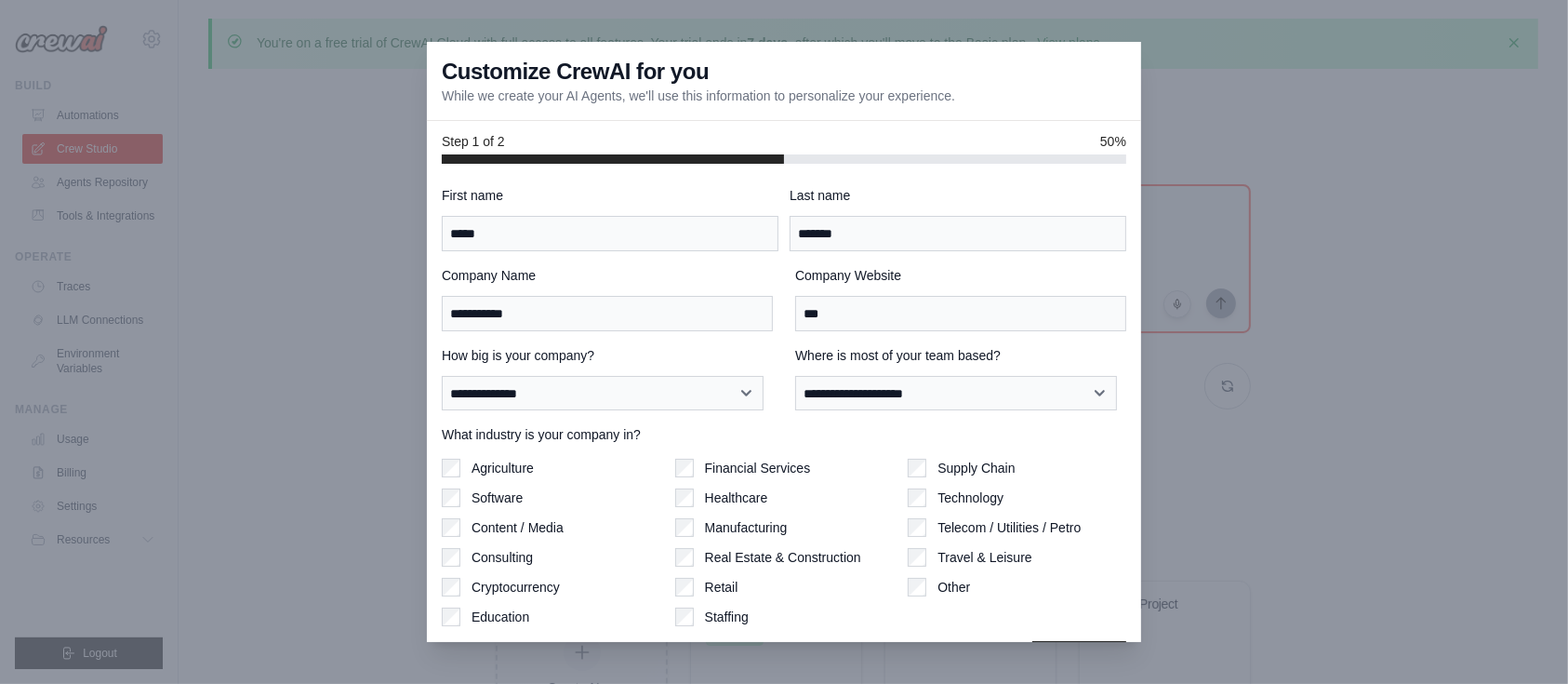
scroll to position [54, 0]
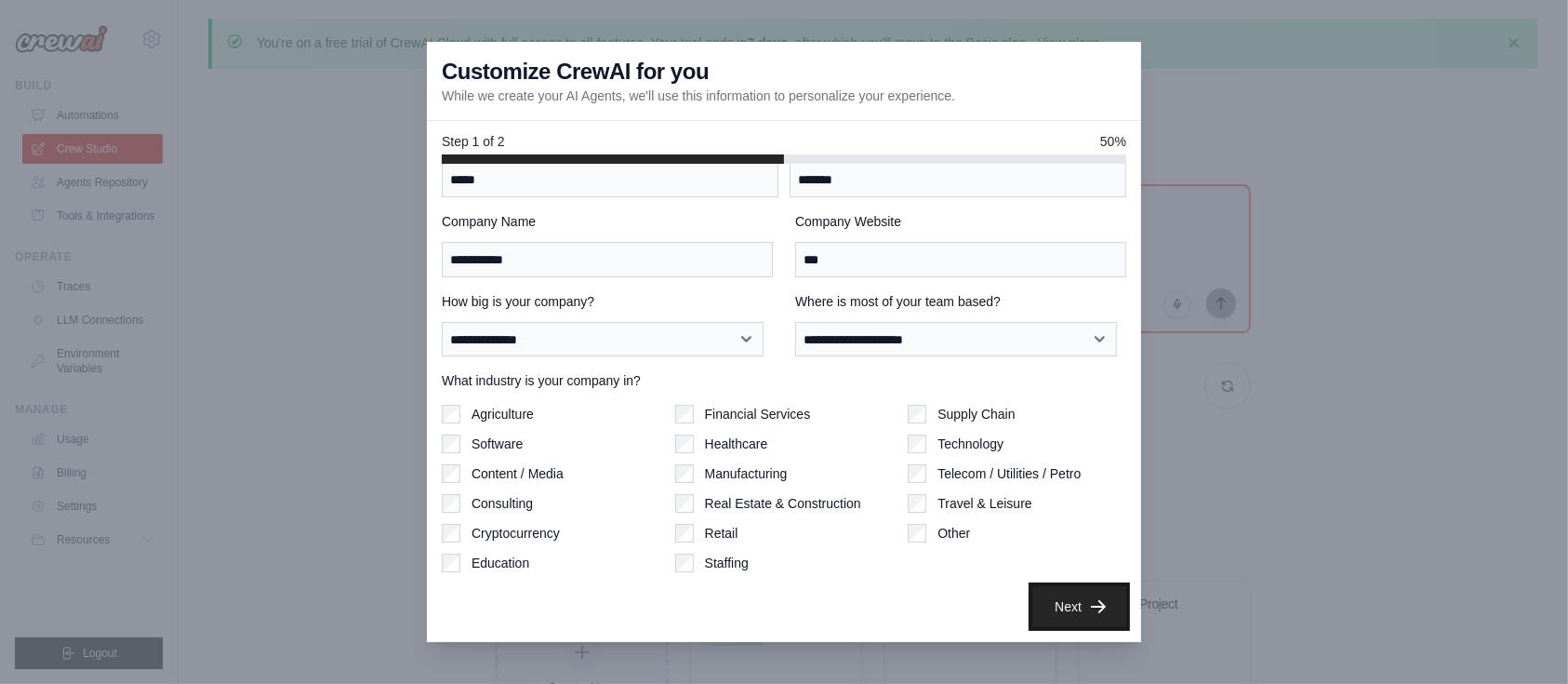
click at [1089, 608] on icon "button" at bounding box center [1098, 606] width 19 height 19
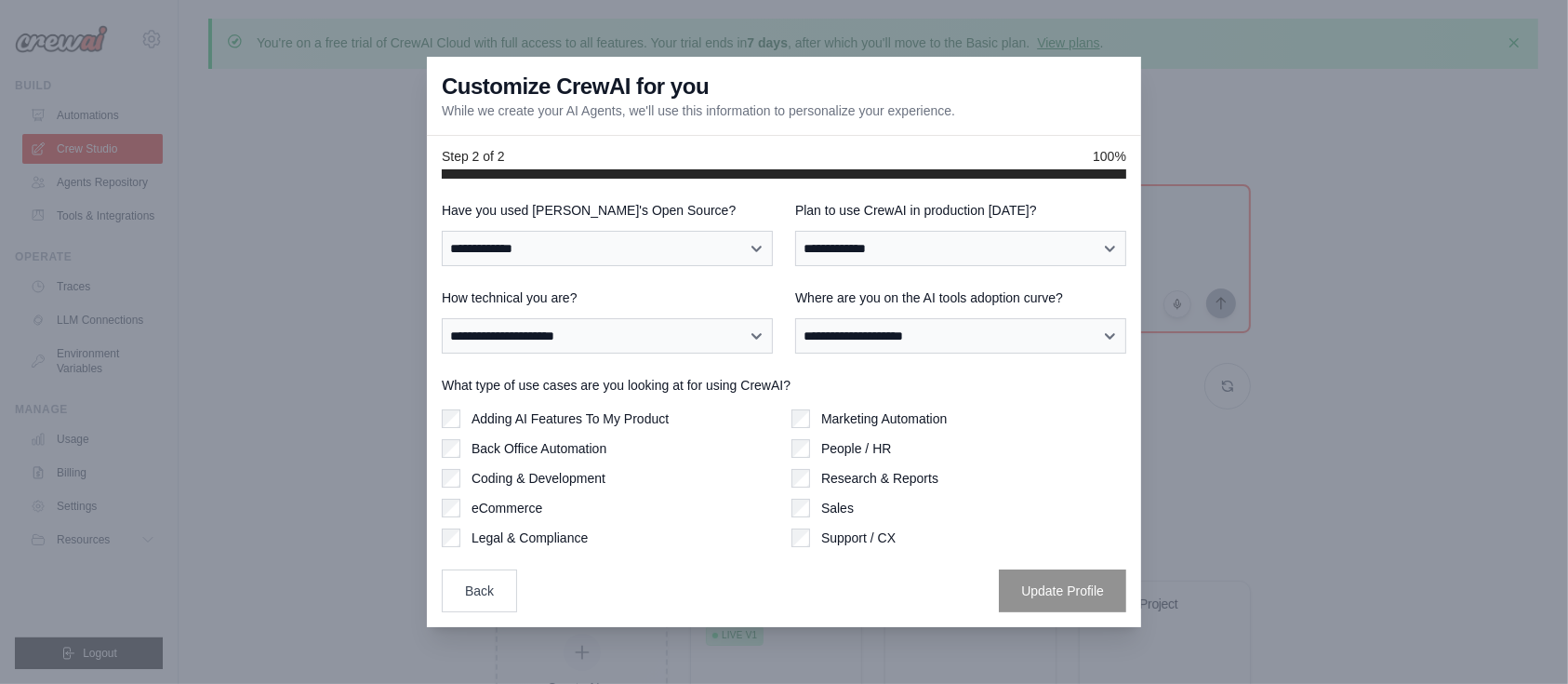
scroll to position [0, 0]
click at [565, 239] on select "**********" at bounding box center [607, 248] width 332 height 35
click at [565, 243] on select "**********" at bounding box center [607, 248] width 332 height 35
select select "**"
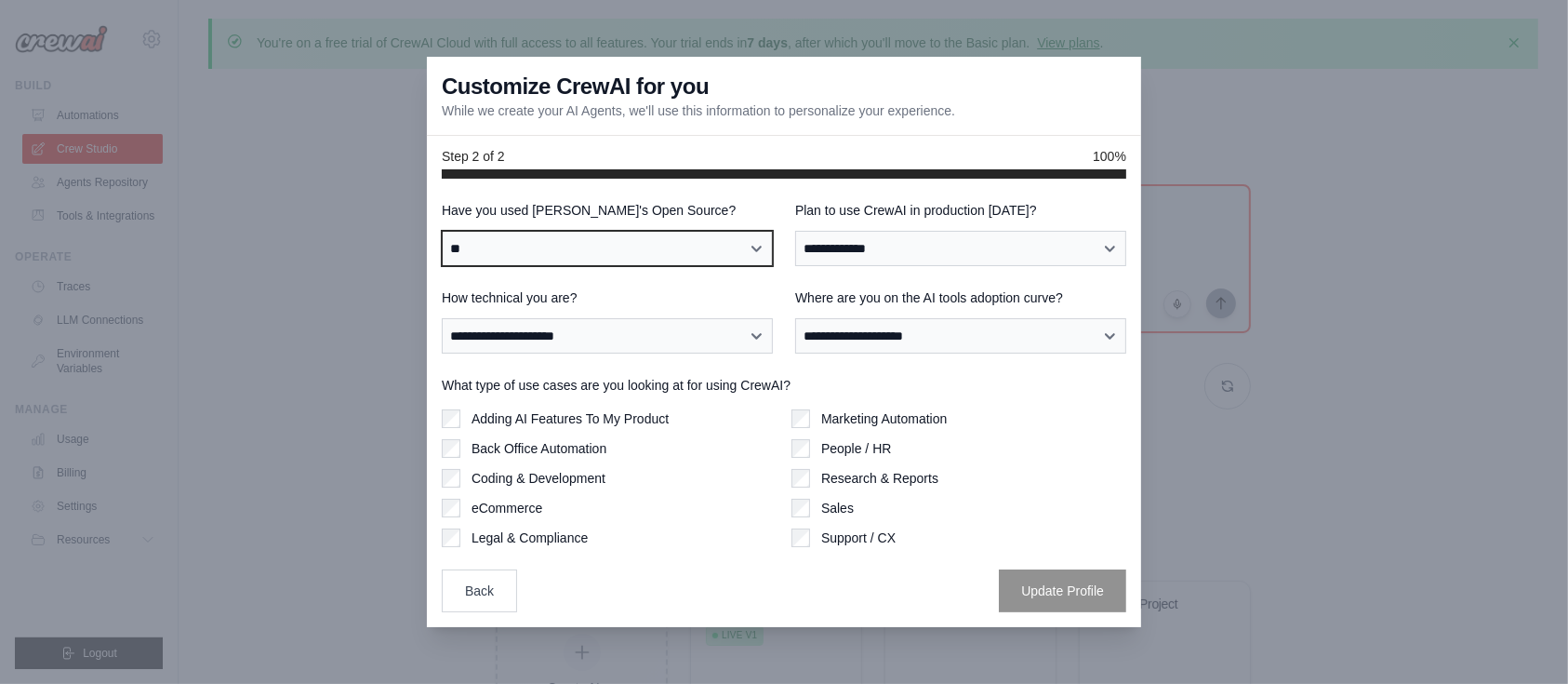
click at [442, 230] on select "**********" at bounding box center [607, 248] width 332 height 35
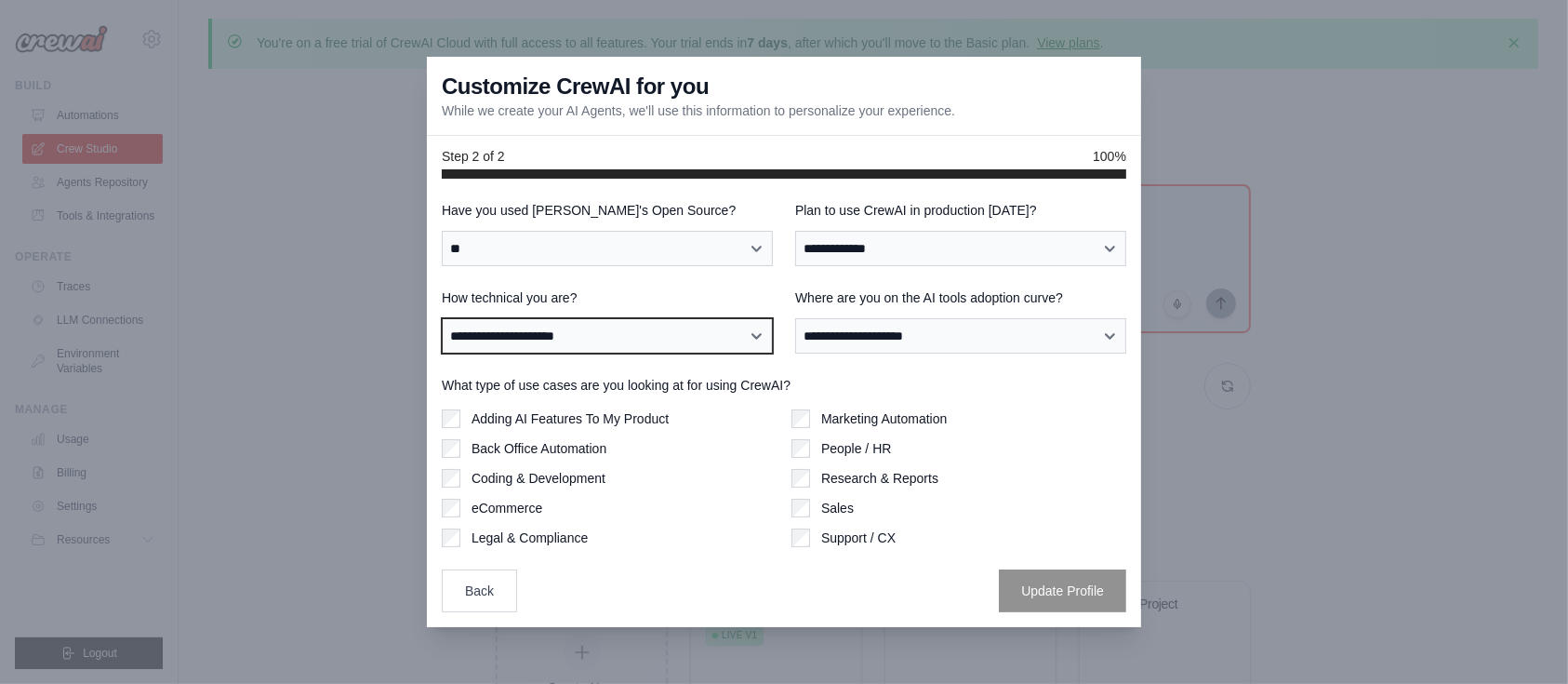
click at [563, 345] on select "**********" at bounding box center [607, 336] width 332 height 35
select select "**********"
click at [442, 318] on select "**********" at bounding box center [607, 336] width 332 height 35
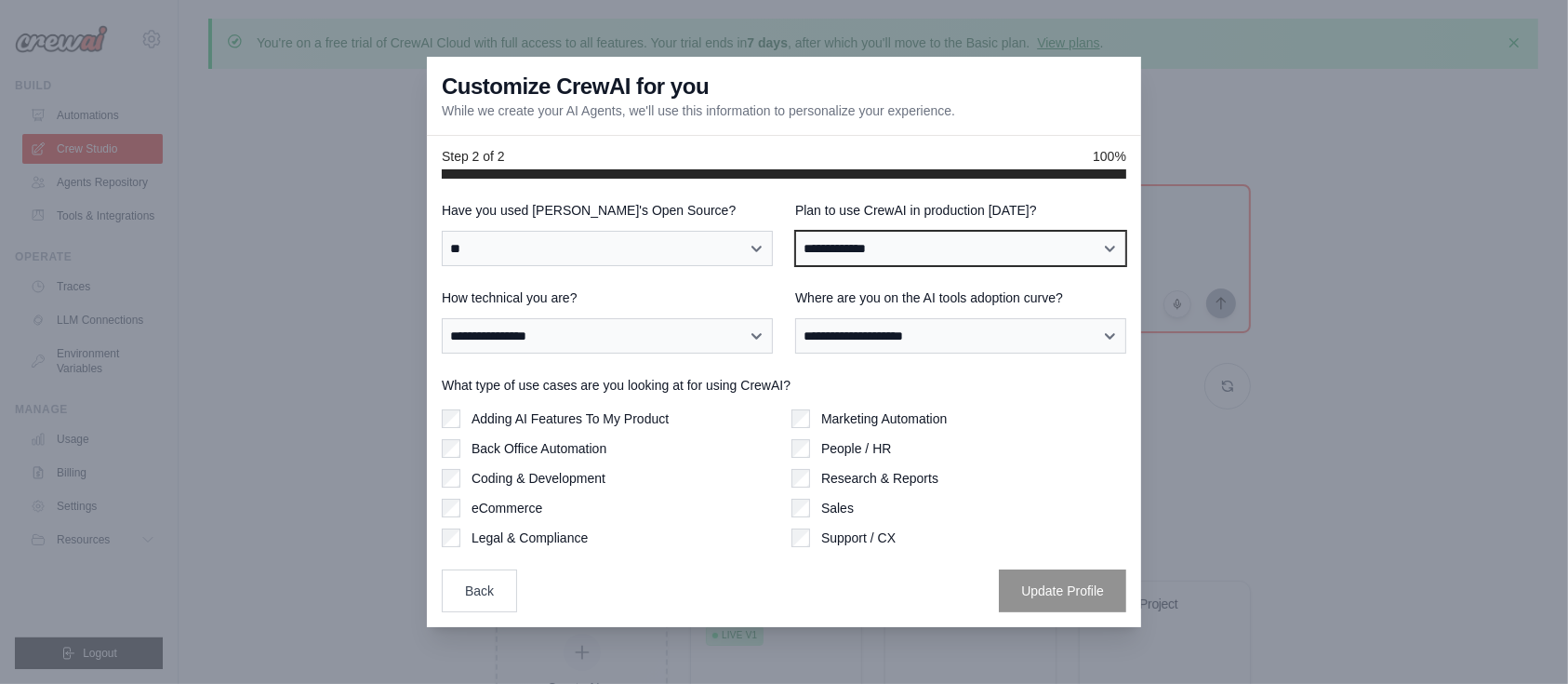
click at [869, 253] on select "**********" at bounding box center [960, 248] width 332 height 35
click at [863, 253] on select "**********" at bounding box center [960, 248] width 332 height 35
click at [863, 254] on select "**********" at bounding box center [960, 248] width 332 height 35
select select "****"
click at [795, 230] on select "**********" at bounding box center [960, 248] width 332 height 35
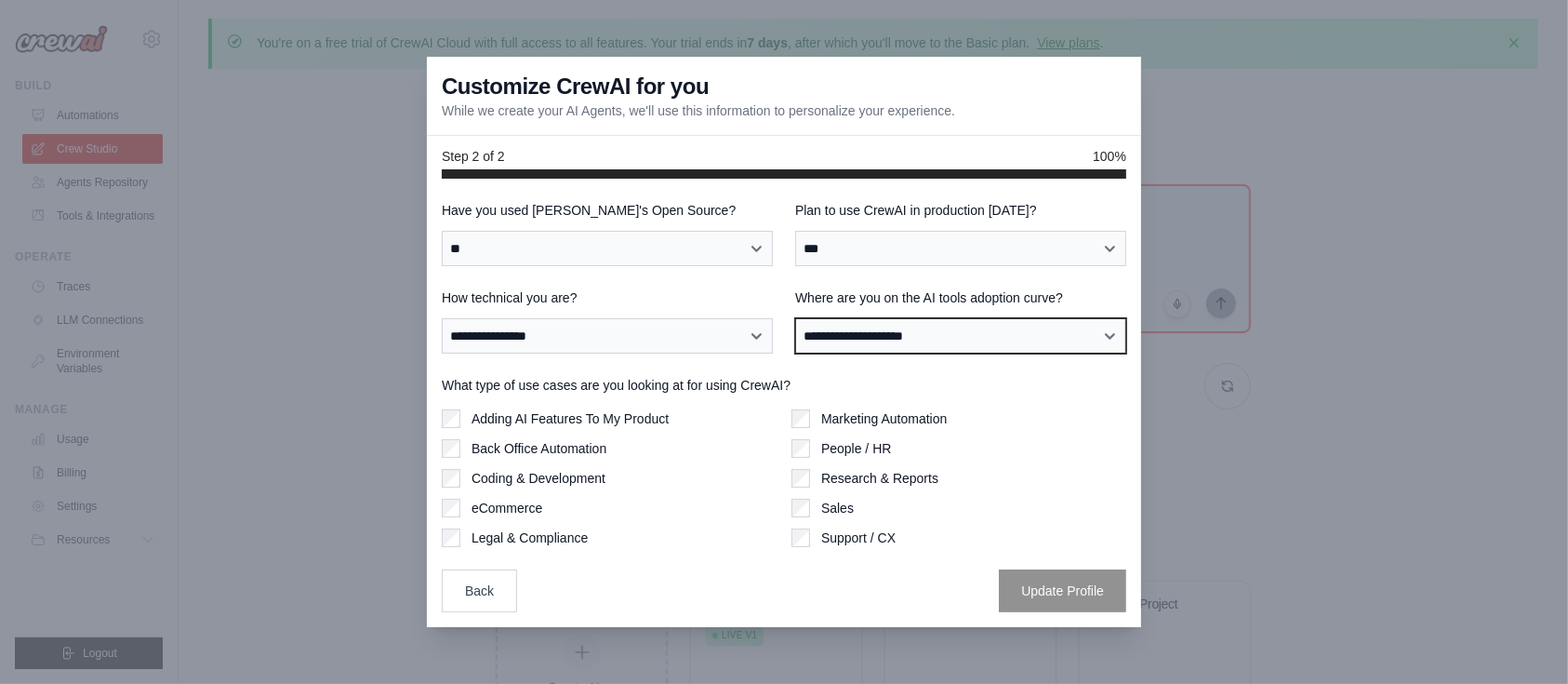
click at [864, 332] on select "**********" at bounding box center [960, 336] width 332 height 35
select select "**********"
click at [795, 318] on select "**********" at bounding box center [960, 336] width 332 height 35
click at [469, 418] on div "Adding AI Features To My Product" at bounding box center [609, 418] width 334 height 19
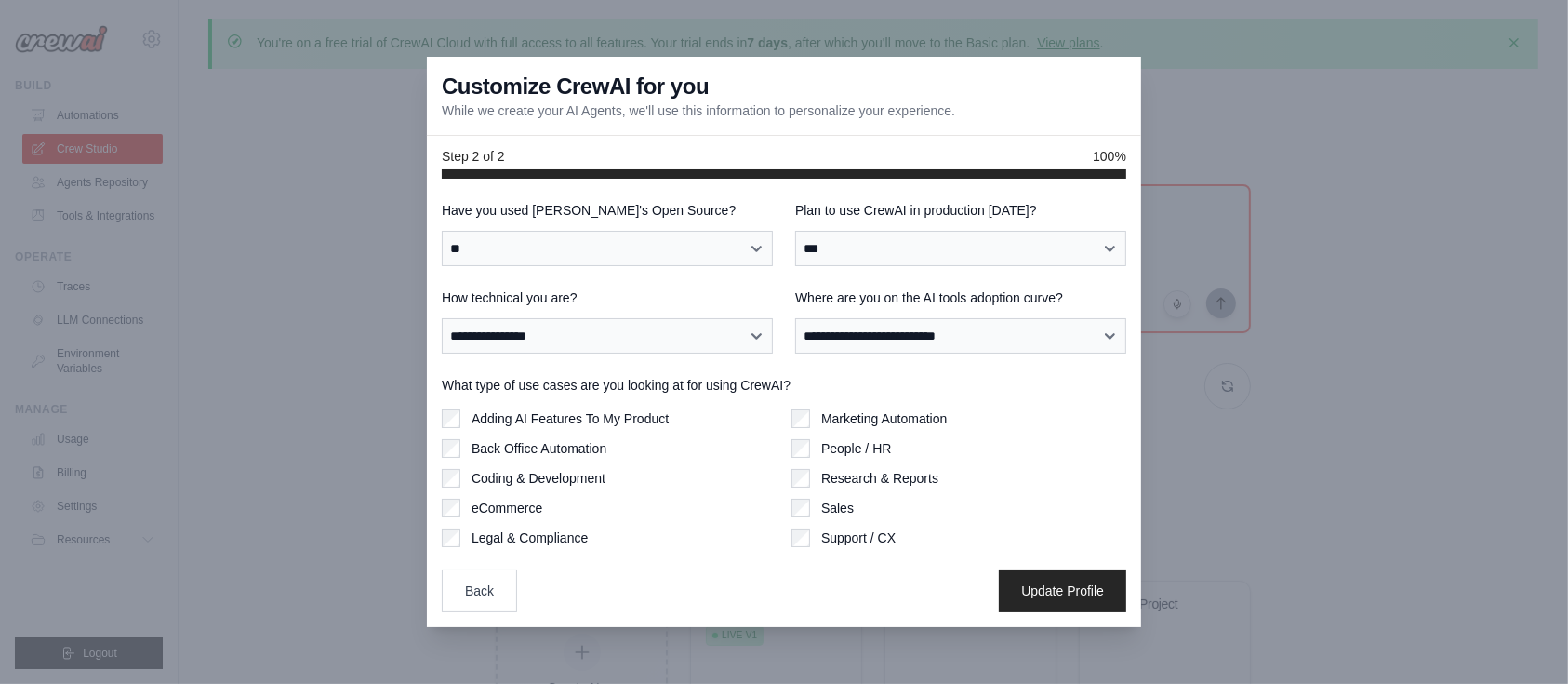
click at [465, 470] on div "Coding & Development" at bounding box center [609, 478] width 334 height 19
click at [460, 475] on div "Coding & Development" at bounding box center [609, 478] width 334 height 19
click at [790, 424] on div "Adding AI Features To My Product Back Office Automation Coding & Development eC…" at bounding box center [784, 478] width 685 height 138
click at [1043, 585] on button "Update Profile" at bounding box center [1062, 590] width 128 height 42
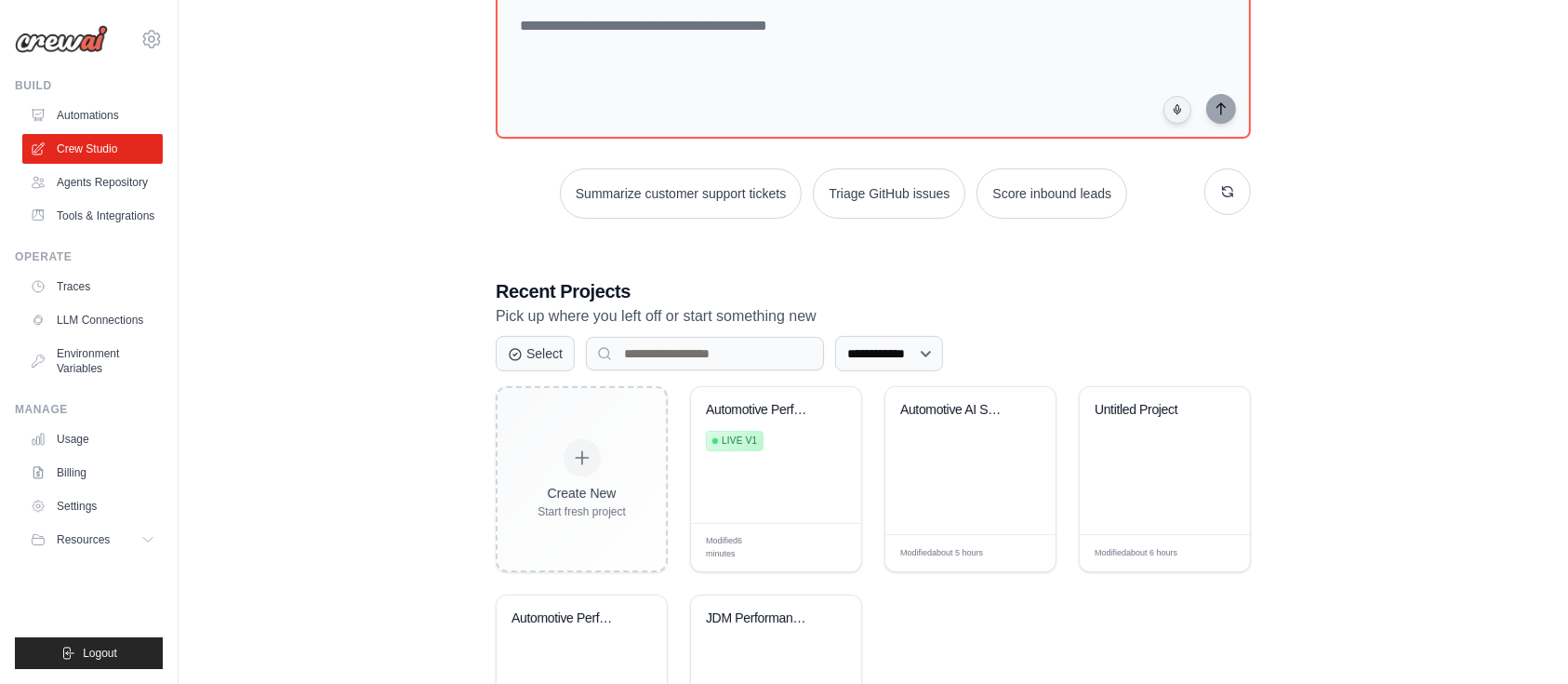
scroll to position [234, 0]
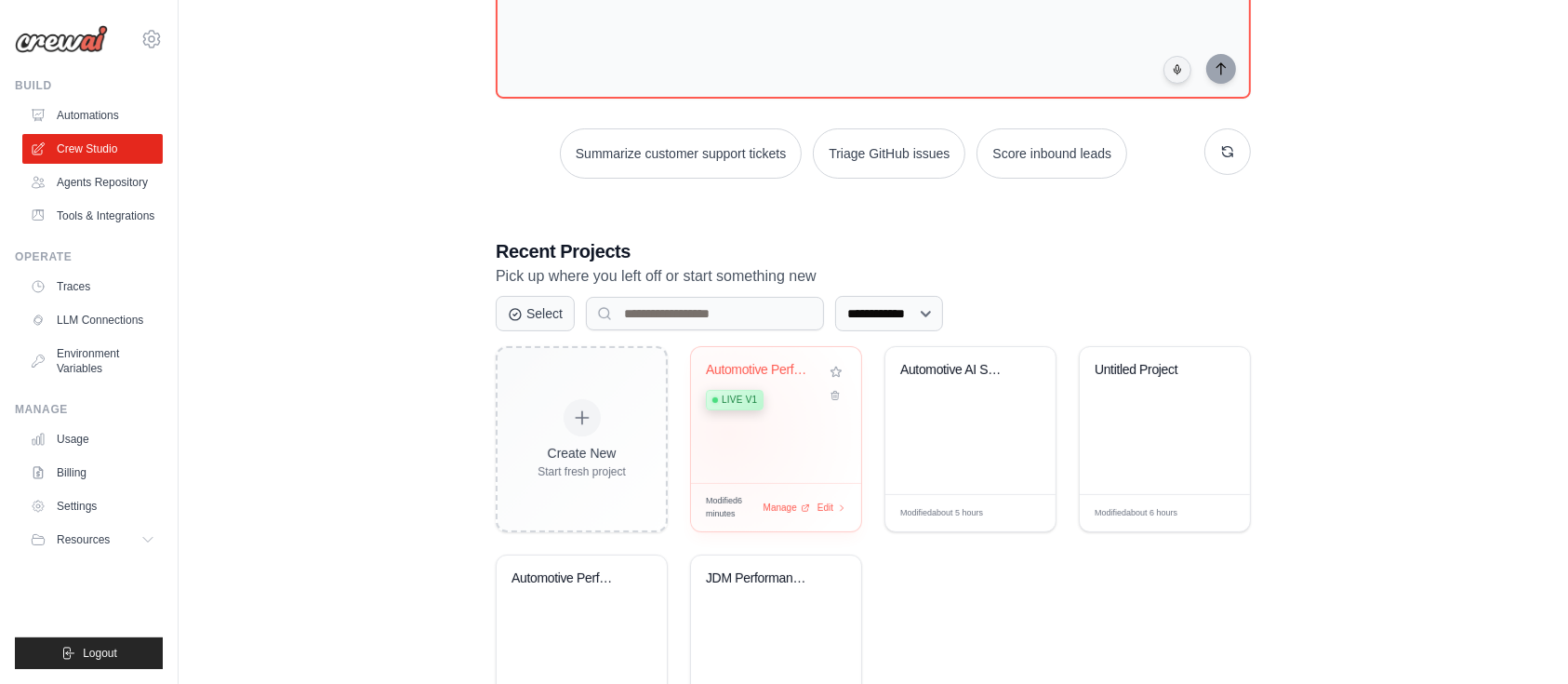
click at [728, 432] on div "Automotive Performance Shop Assista... Live v1" at bounding box center [776, 415] width 170 height 136
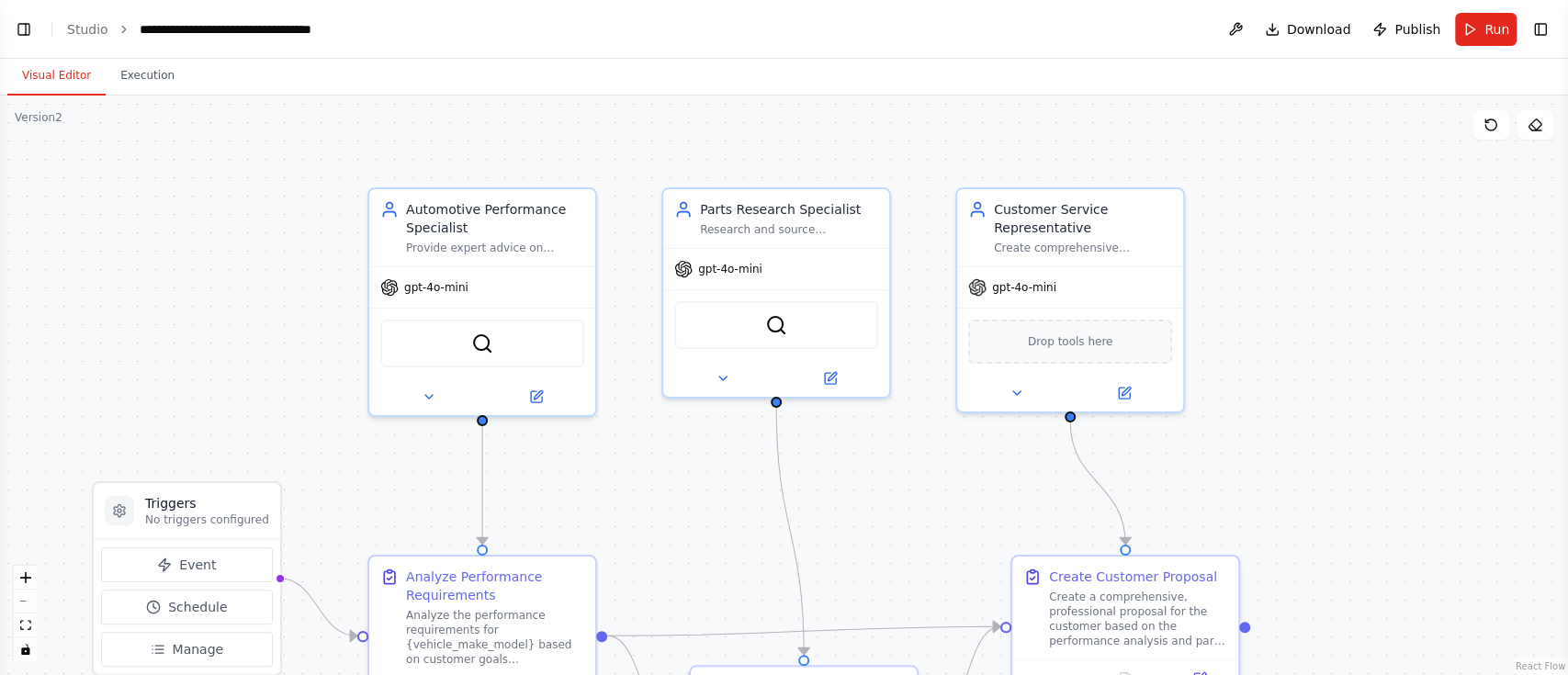
scroll to position [1358, 0]
click at [93, 24] on link "Studio" at bounding box center [87, 29] width 42 height 15
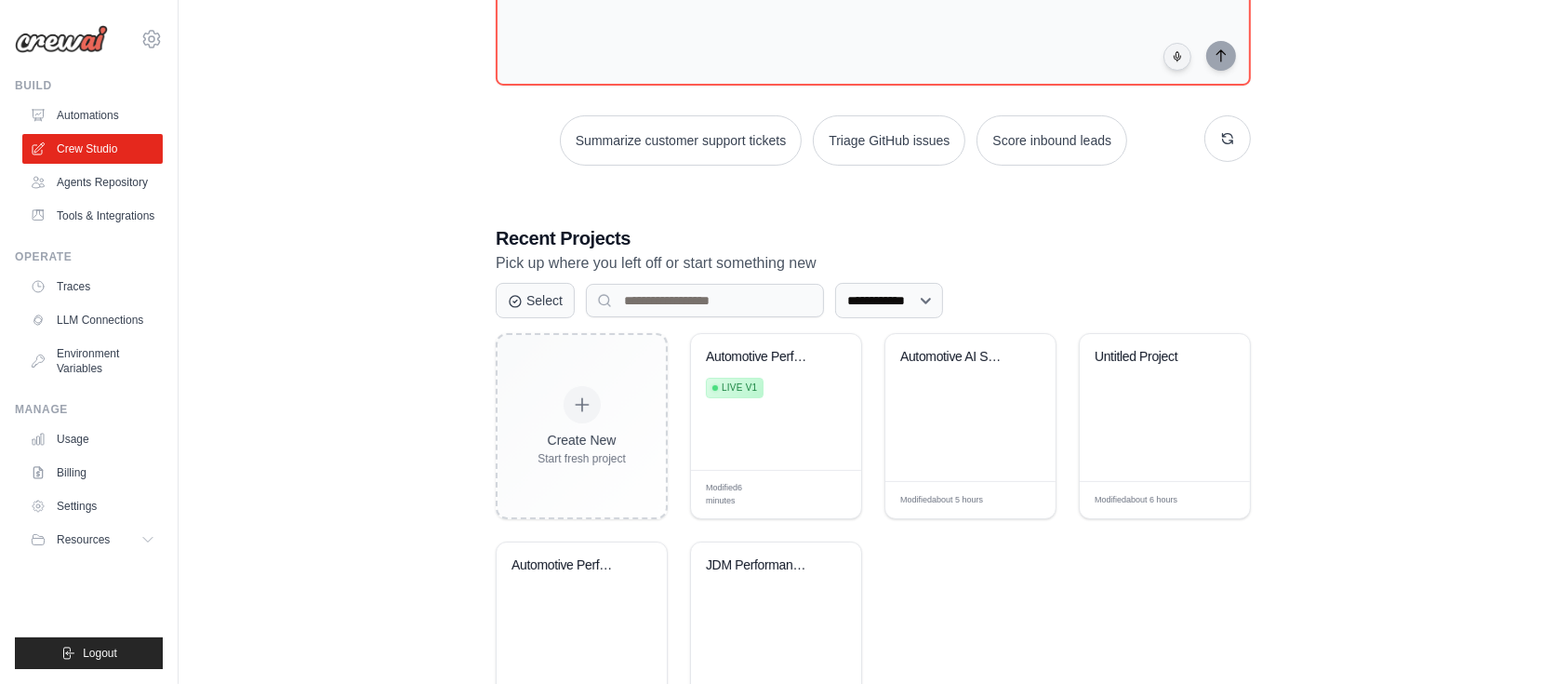
scroll to position [241, 0]
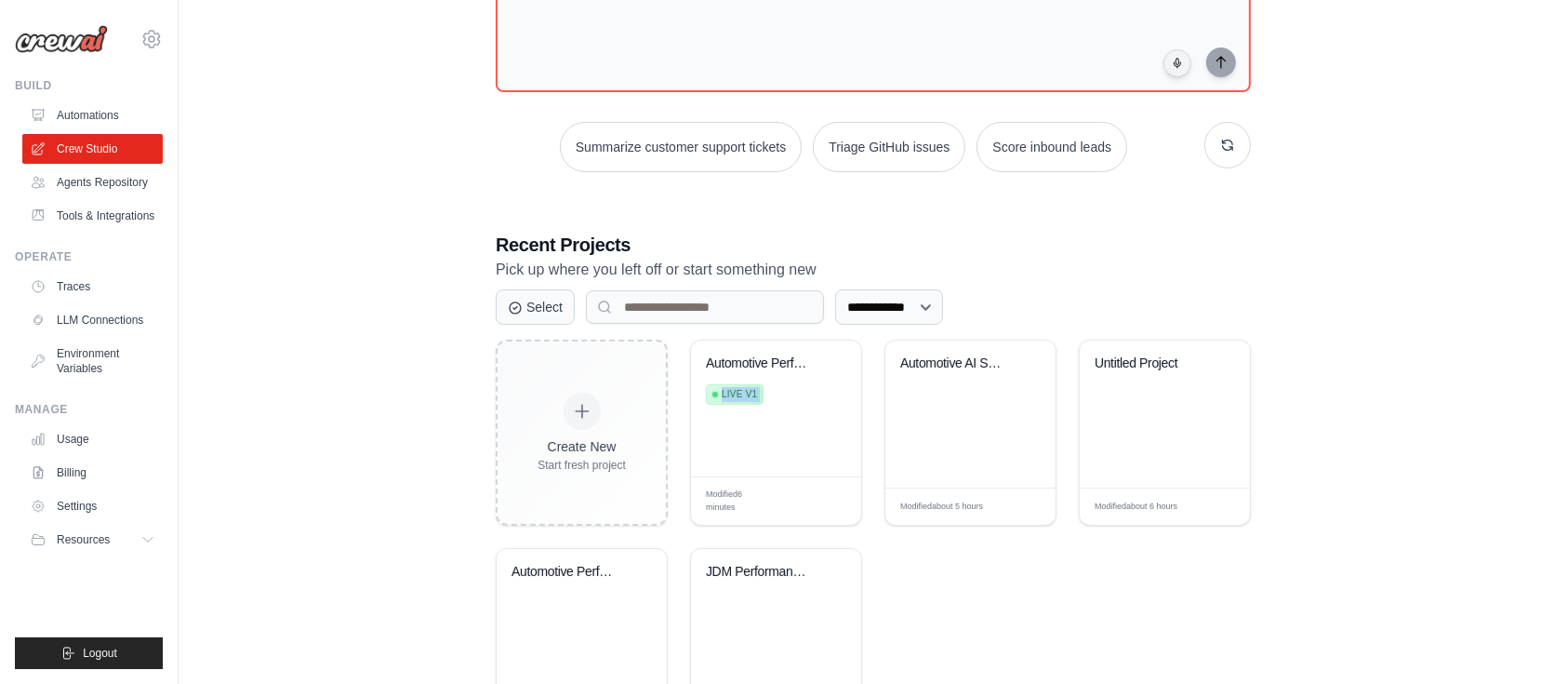
drag, startPoint x: 814, startPoint y: 329, endPoint x: 862, endPoint y: 329, distance: 48.0
click at [862, 329] on div "**********" at bounding box center [874, 482] width 755 height 503
click at [874, 328] on div "**********" at bounding box center [874, 482] width 755 height 503
click at [891, 302] on select "**********" at bounding box center [889, 307] width 108 height 35
select select "********"
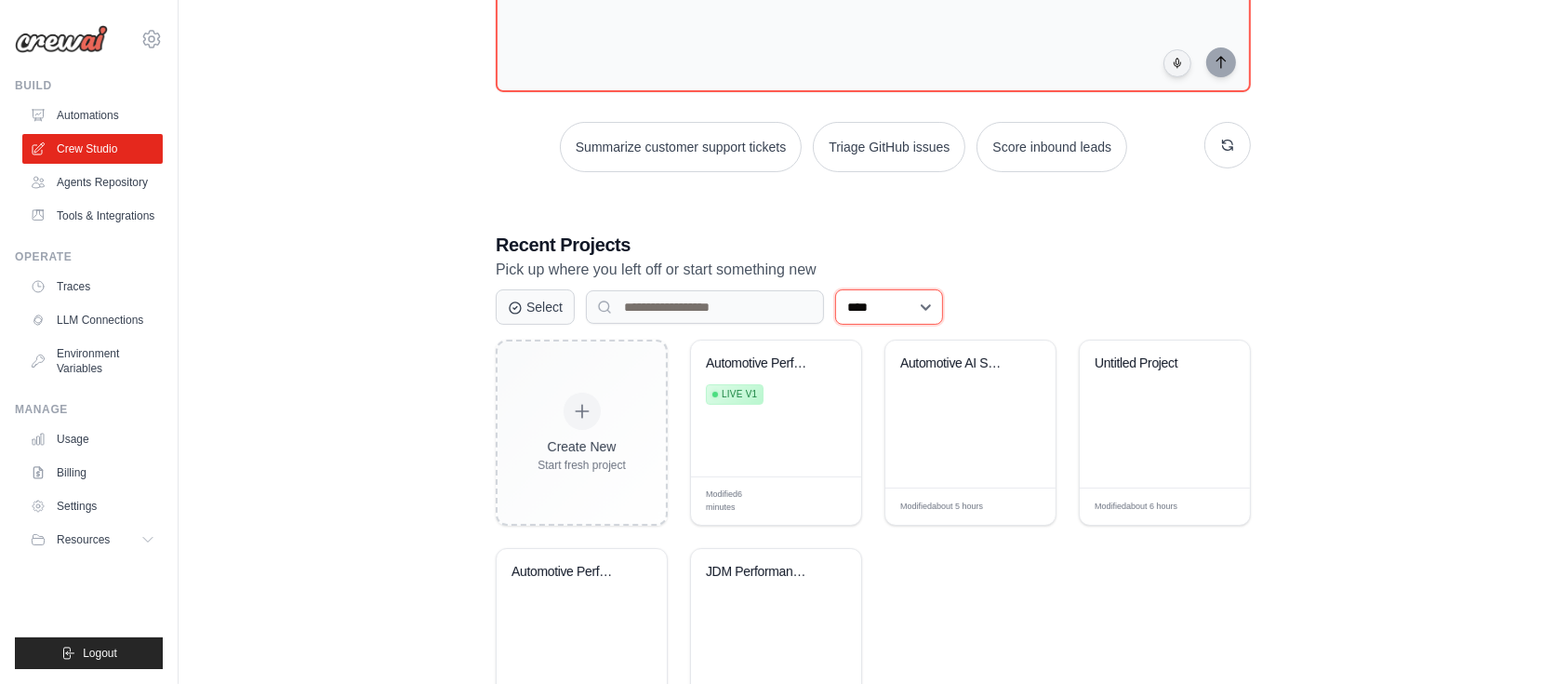
click at [835, 325] on select "**********" at bounding box center [889, 307] width 108 height 35
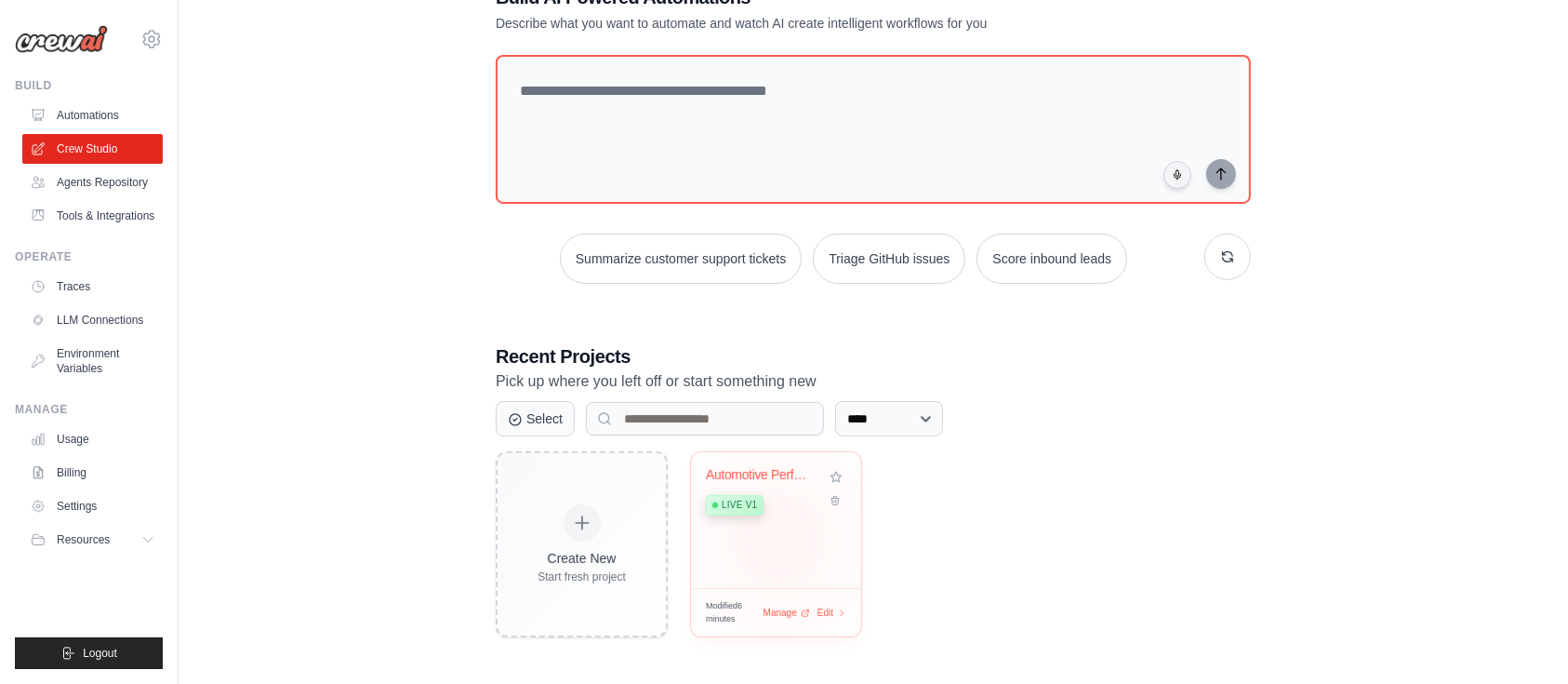
click at [779, 537] on div "Automotive Performance Shop Assista... Live v1" at bounding box center [776, 521] width 170 height 136
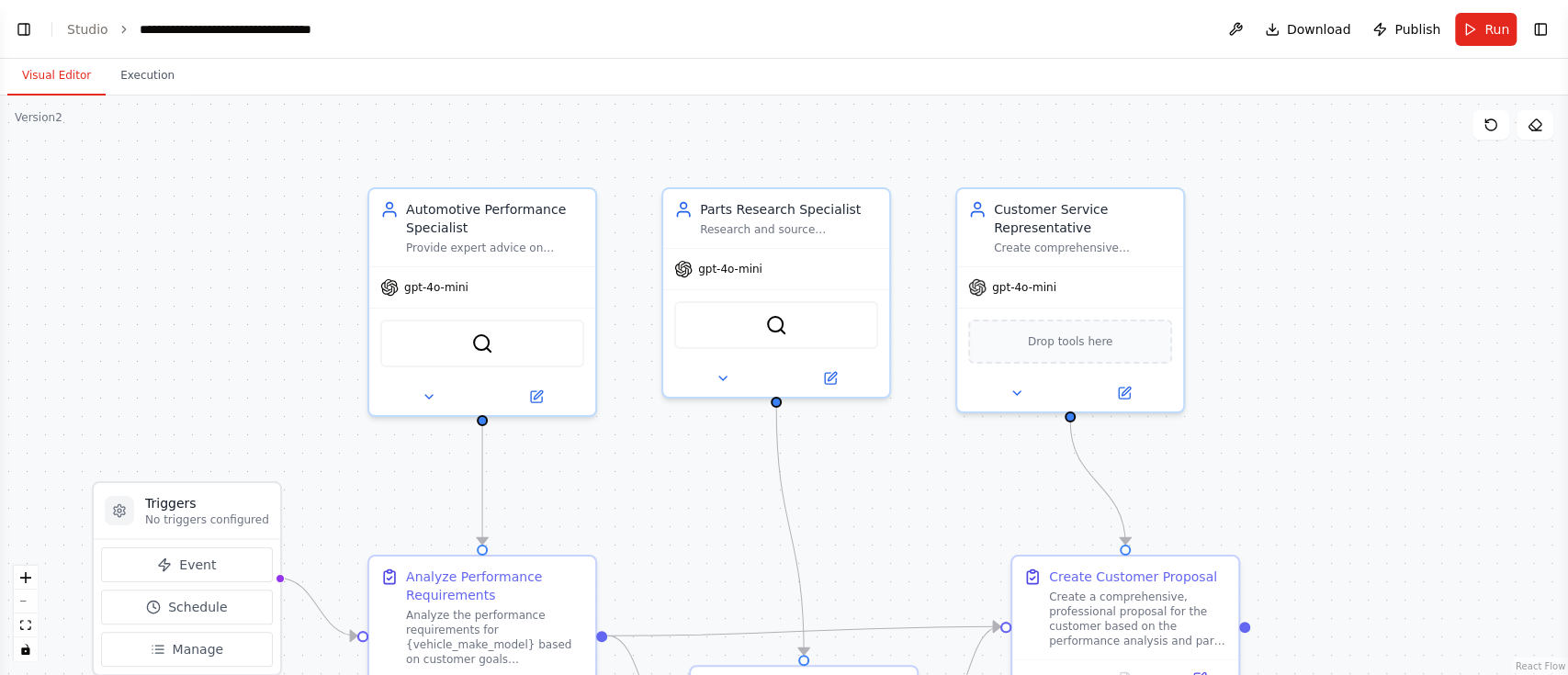
scroll to position [1358, 0]
click at [1208, 66] on div "Visual Editor Execution" at bounding box center [784, 78] width 1568 height 37
click at [1542, 40] on button "Toggle Right Sidebar" at bounding box center [1540, 29] width 25 height 25
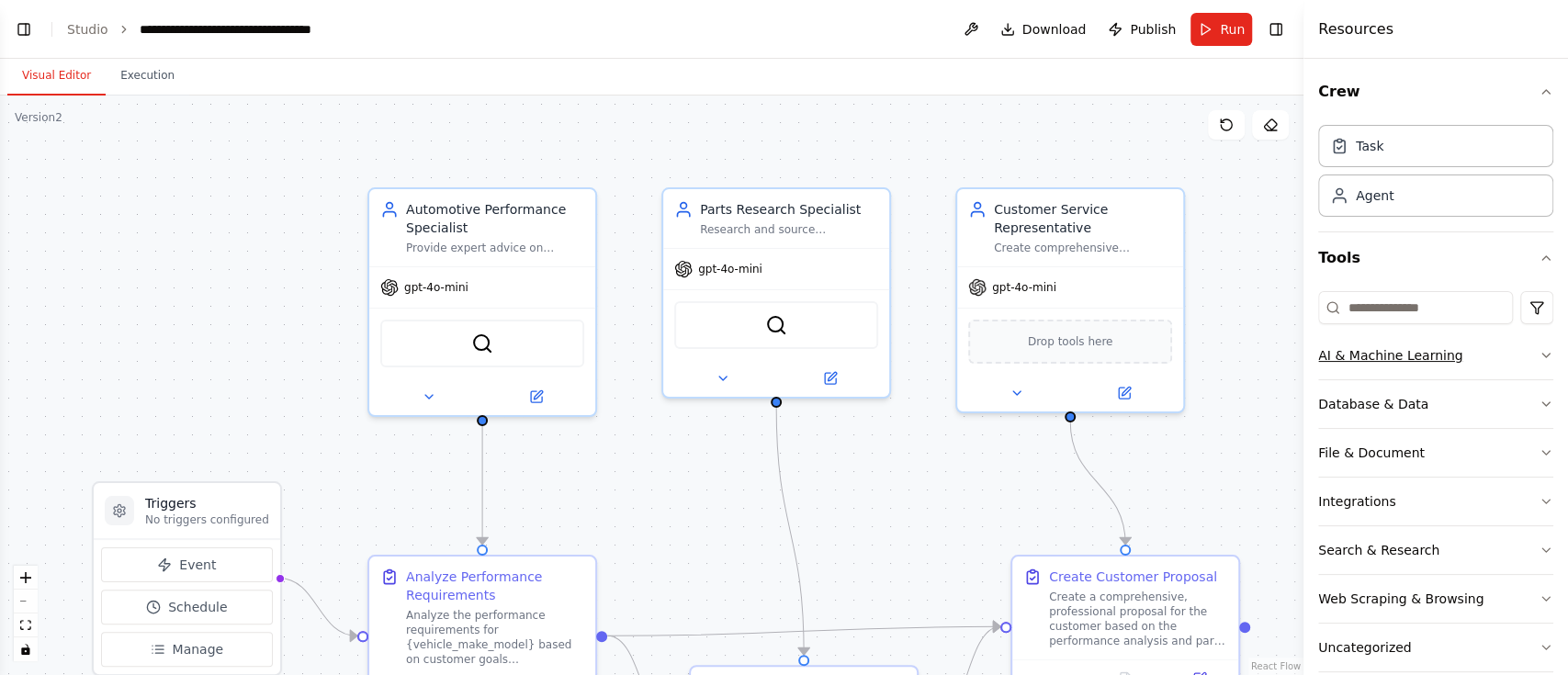
click at [1362, 342] on button "AI & Machine Learning" at bounding box center [1436, 354] width 235 height 48
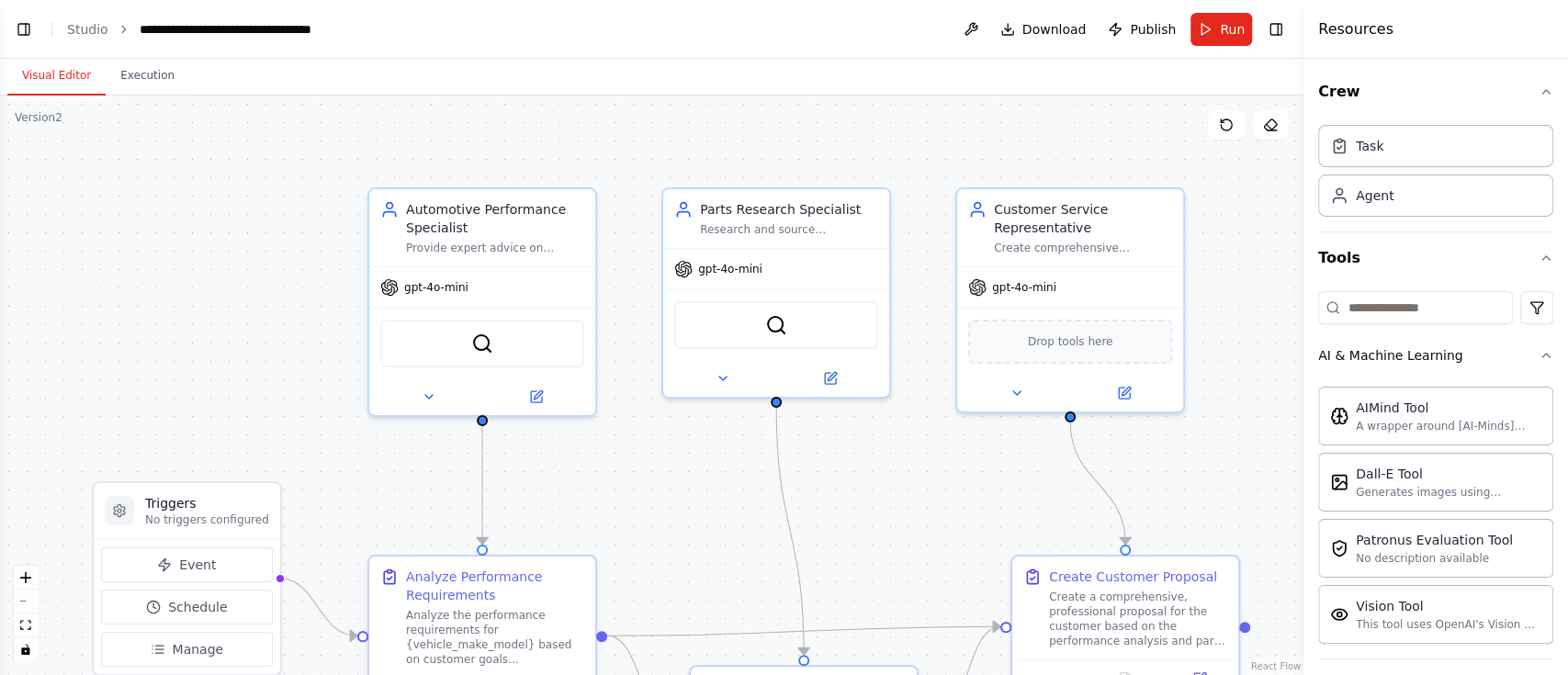
drag, startPoint x: 1546, startPoint y: 359, endPoint x: 1565, endPoint y: 397, distance: 42.5
click at [1565, 397] on div "Crew Task Agent Tools AI & Machine Learning AIMind Tool A wrapper around [AI-Mi…" at bounding box center [1436, 367] width 264 height 616
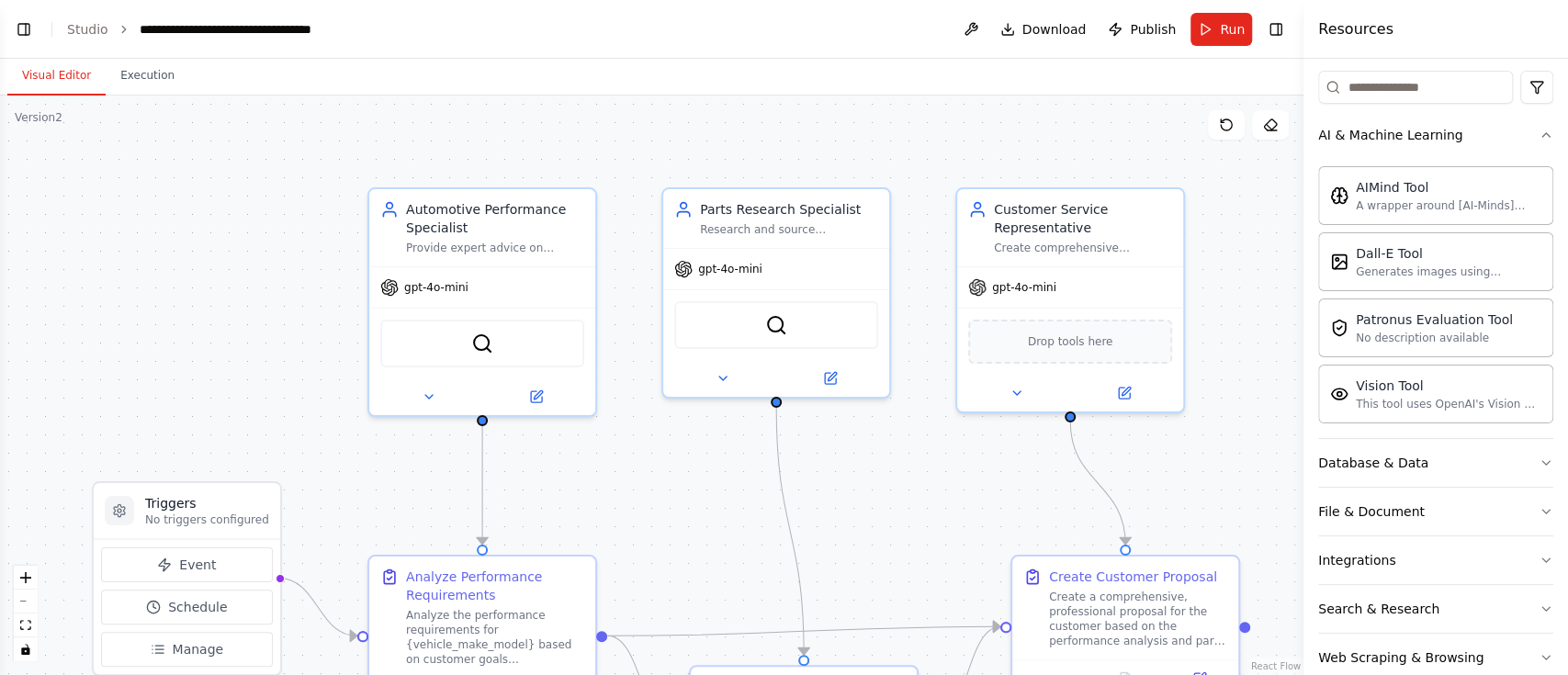
scroll to position [220, 0]
click at [1445, 463] on button "Database & Data" at bounding box center [1436, 462] width 235 height 48
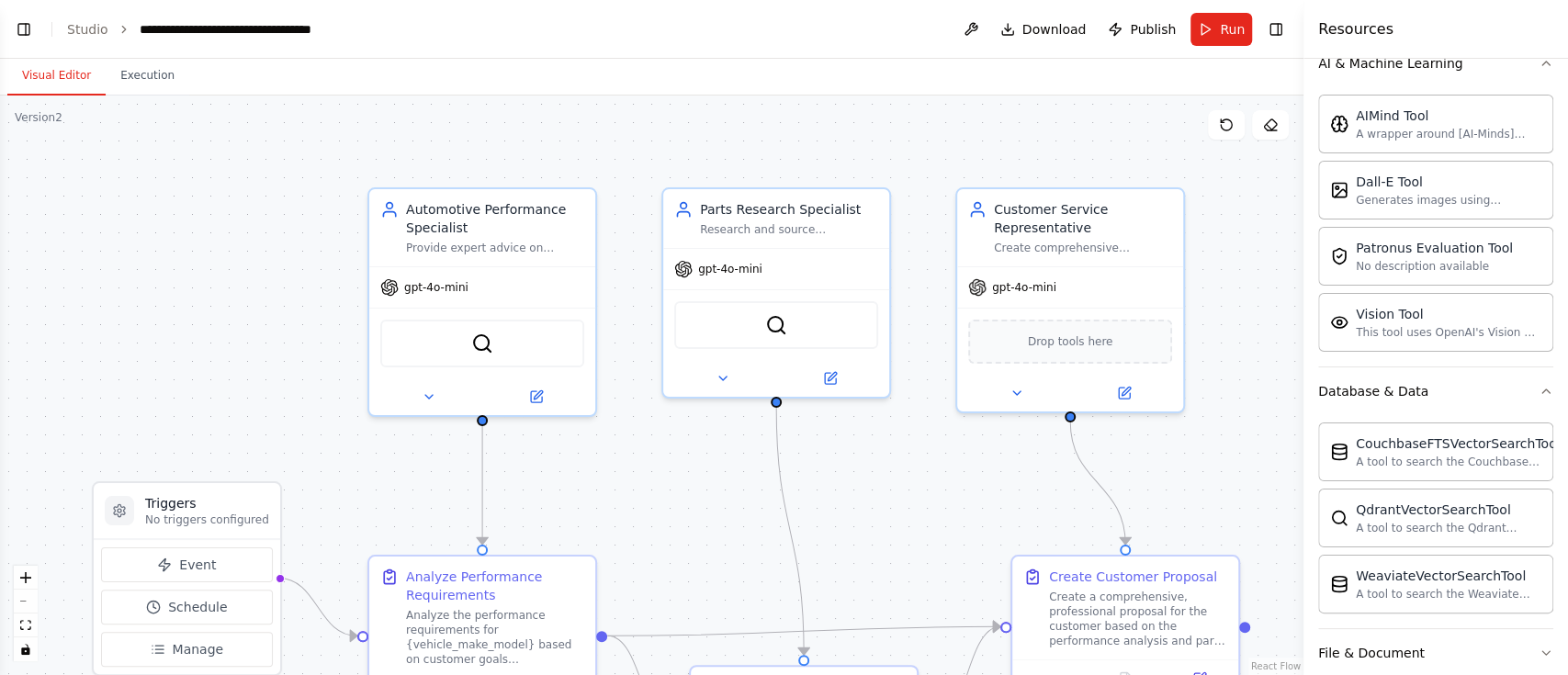
scroll to position [0, 0]
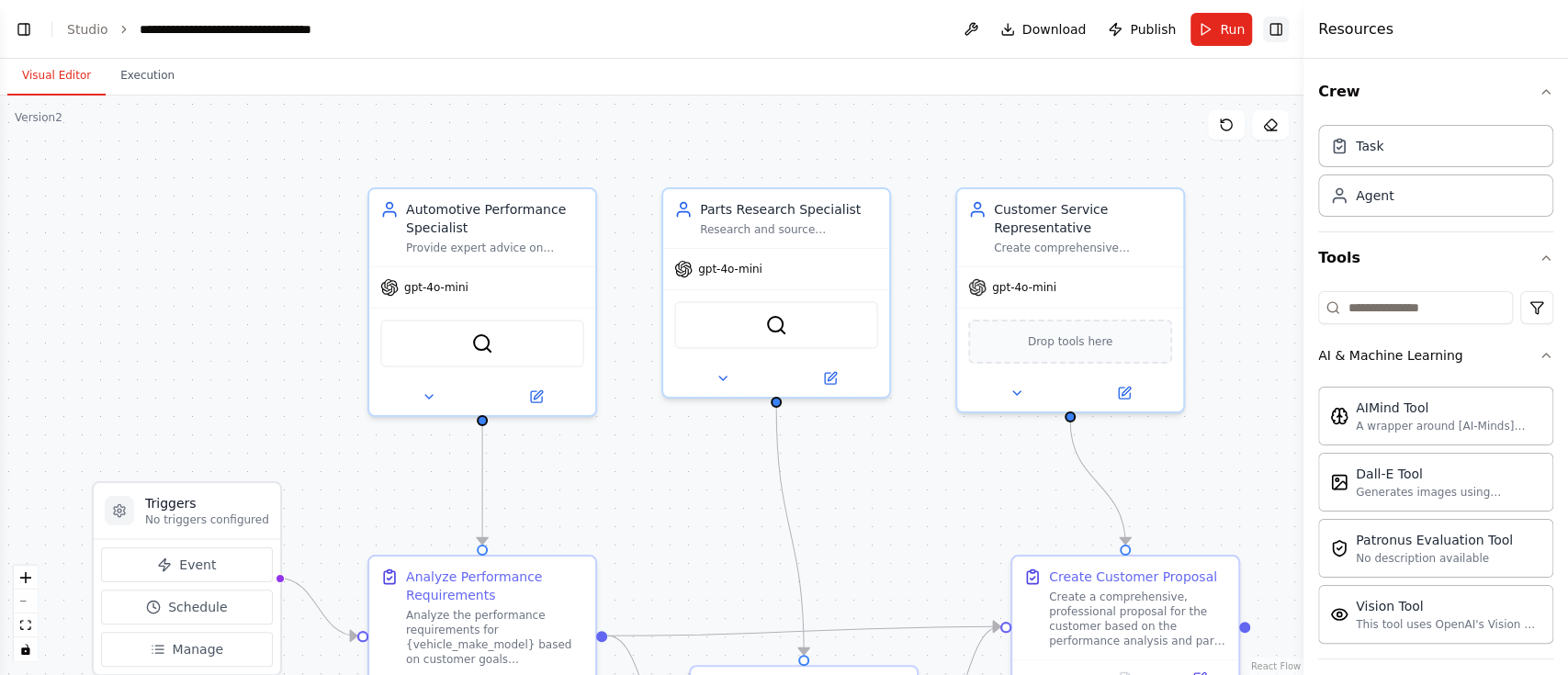
click at [1273, 38] on button "Toggle Right Sidebar" at bounding box center [1276, 29] width 25 height 25
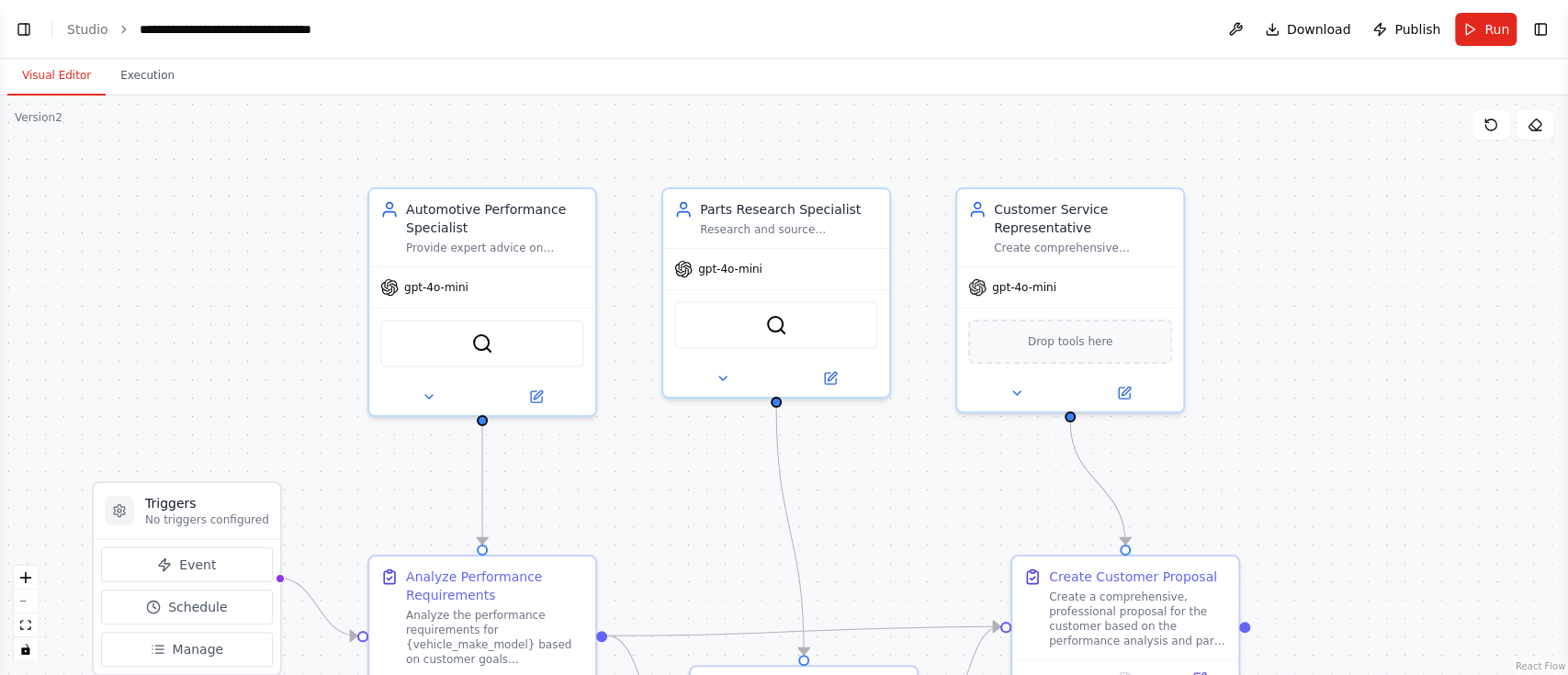
click at [94, 39] on header "**********" at bounding box center [784, 29] width 1568 height 59
click at [93, 34] on link "Studio" at bounding box center [87, 29] width 42 height 15
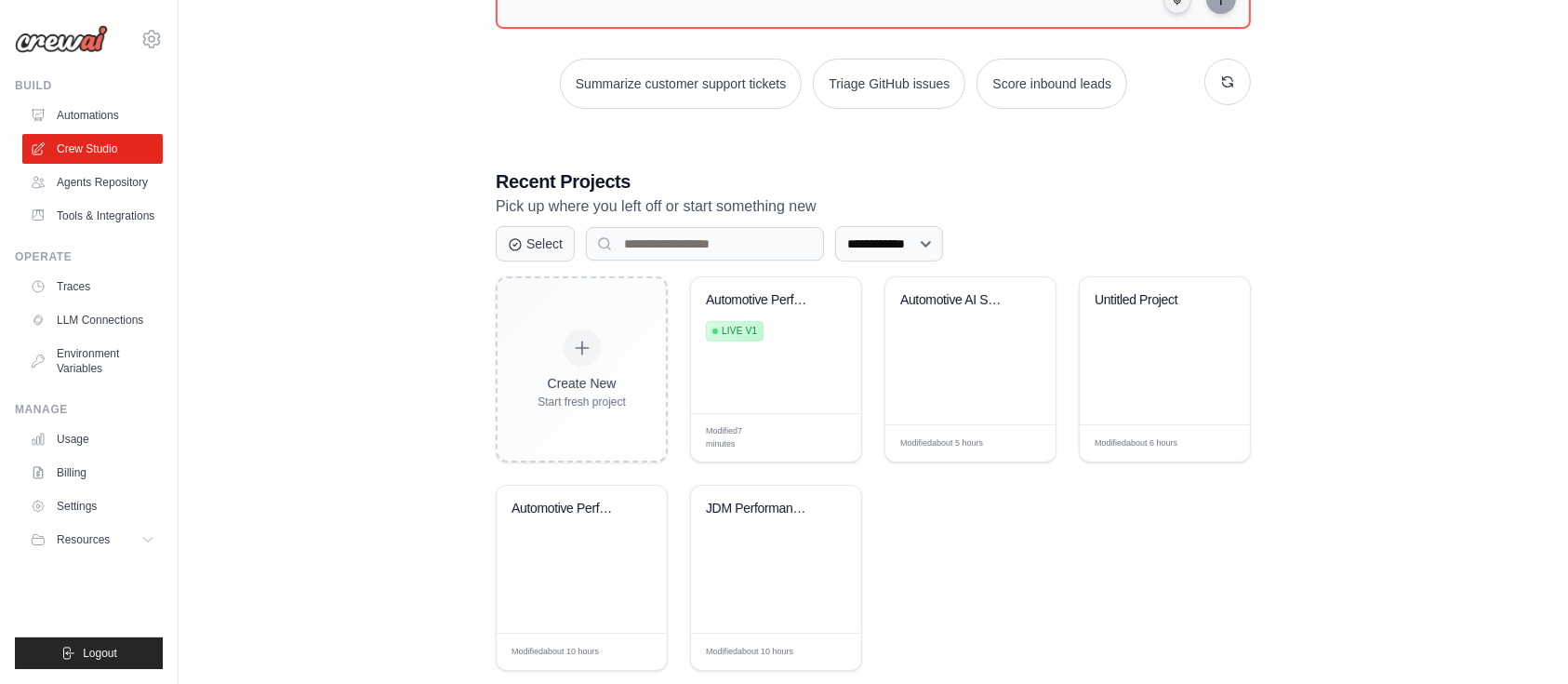
scroll to position [338, 0]
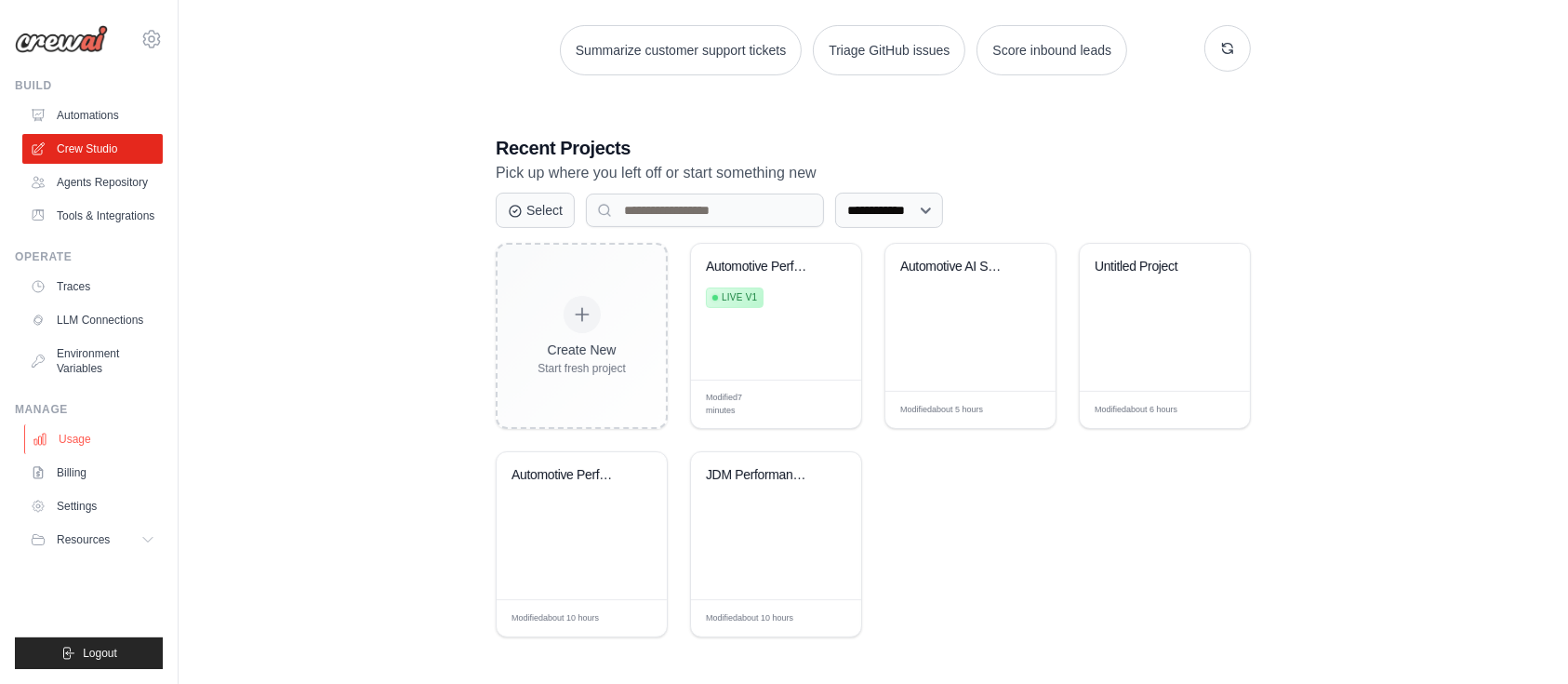
click at [76, 448] on link "Usage" at bounding box center [94, 439] width 141 height 30
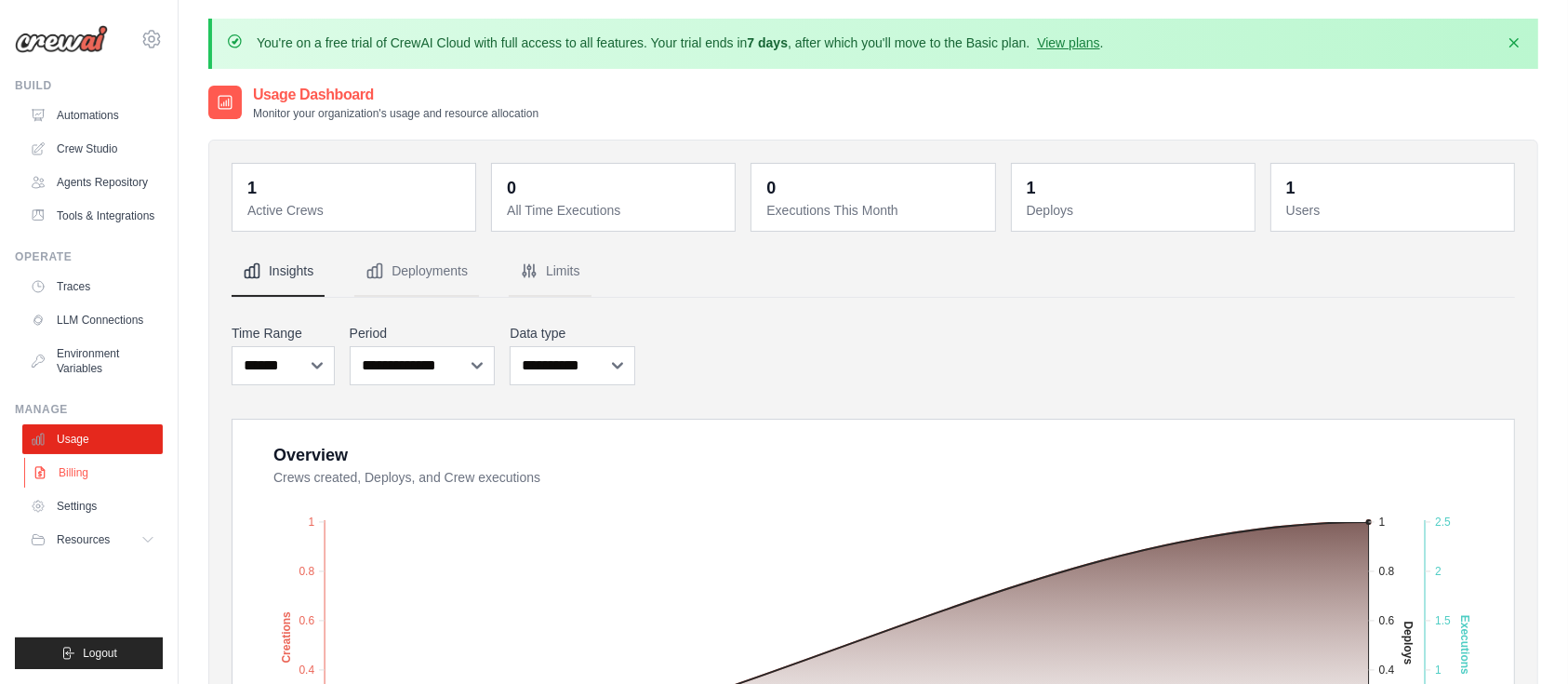
click at [60, 472] on link "Billing" at bounding box center [94, 472] width 141 height 30
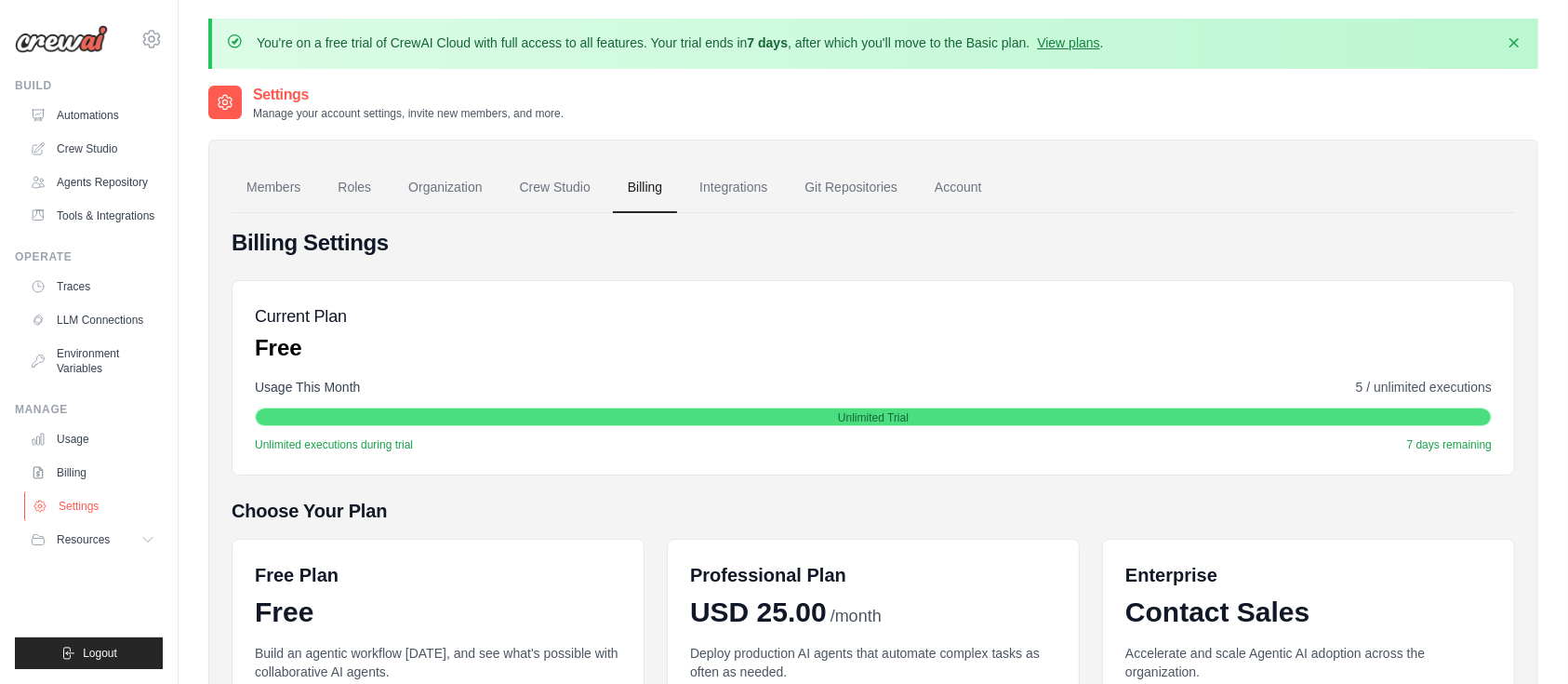
click at [73, 493] on link "Settings" at bounding box center [94, 506] width 141 height 30
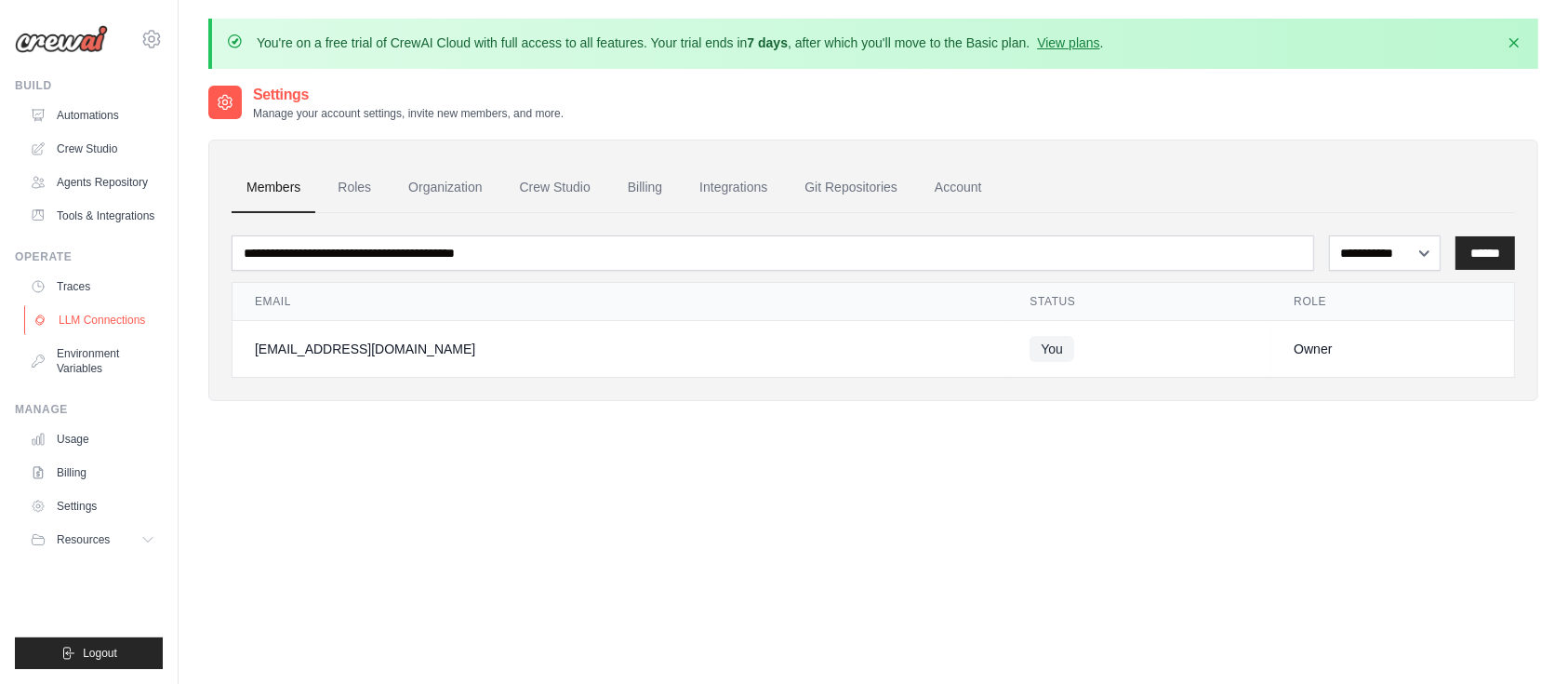
click at [77, 317] on link "LLM Connections" at bounding box center [94, 320] width 141 height 30
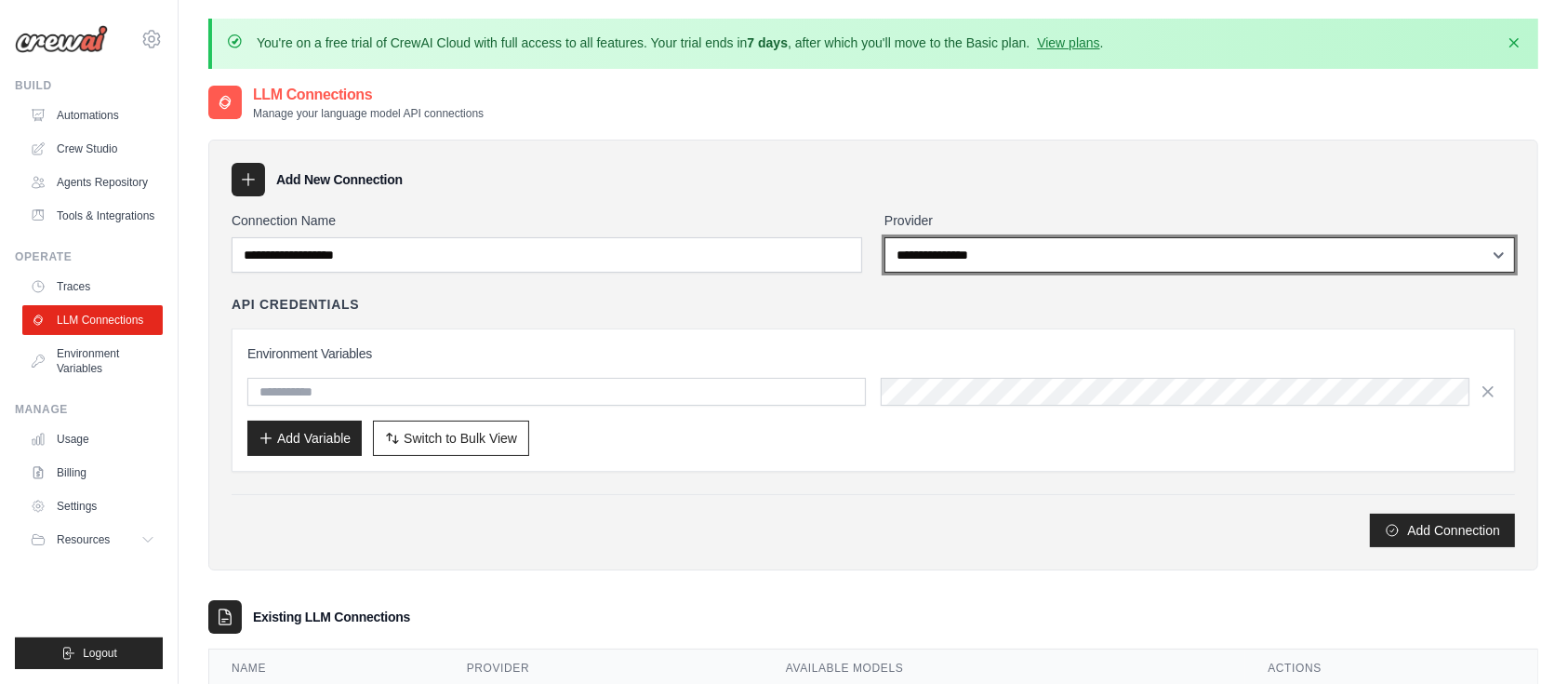
click at [942, 252] on select "**********" at bounding box center [1199, 255] width 631 height 35
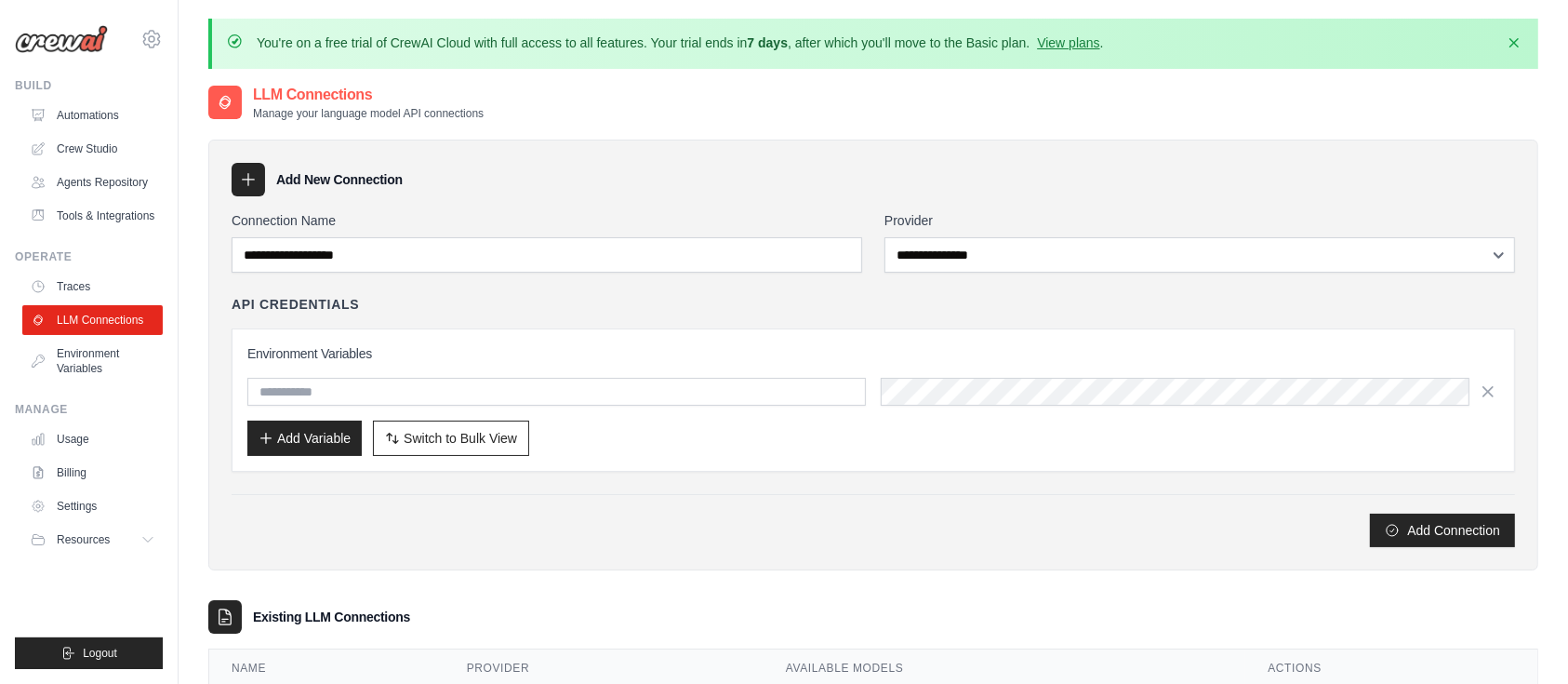
click at [783, 119] on div "LLM Connections Manage your language model API connections" at bounding box center [874, 102] width 1330 height 37
click at [74, 361] on link "Environment Variables" at bounding box center [94, 360] width 141 height 44
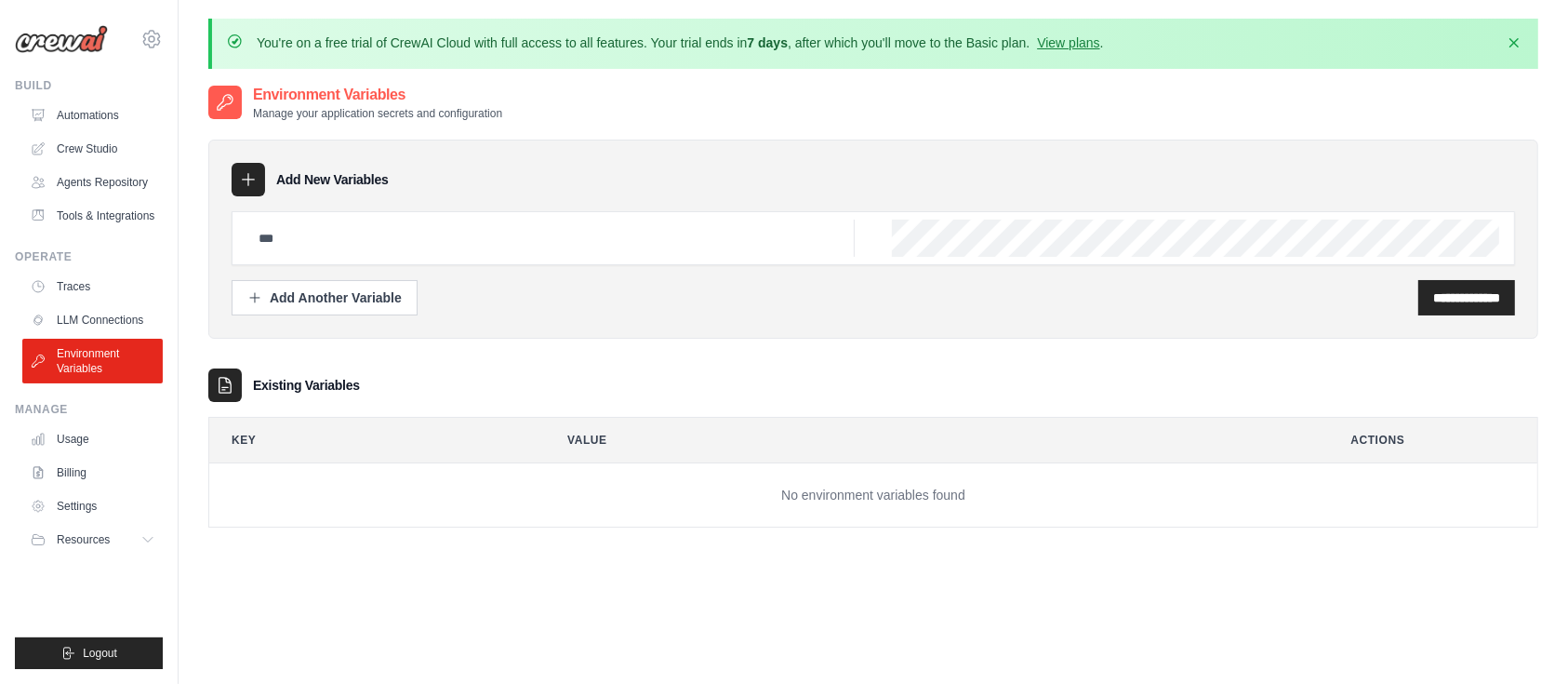
click at [83, 130] on ul "Automations Crew Studio Agents Repository Tools & Integrations" at bounding box center [92, 165] width 141 height 130
click at [84, 123] on link "Automations" at bounding box center [94, 115] width 141 height 30
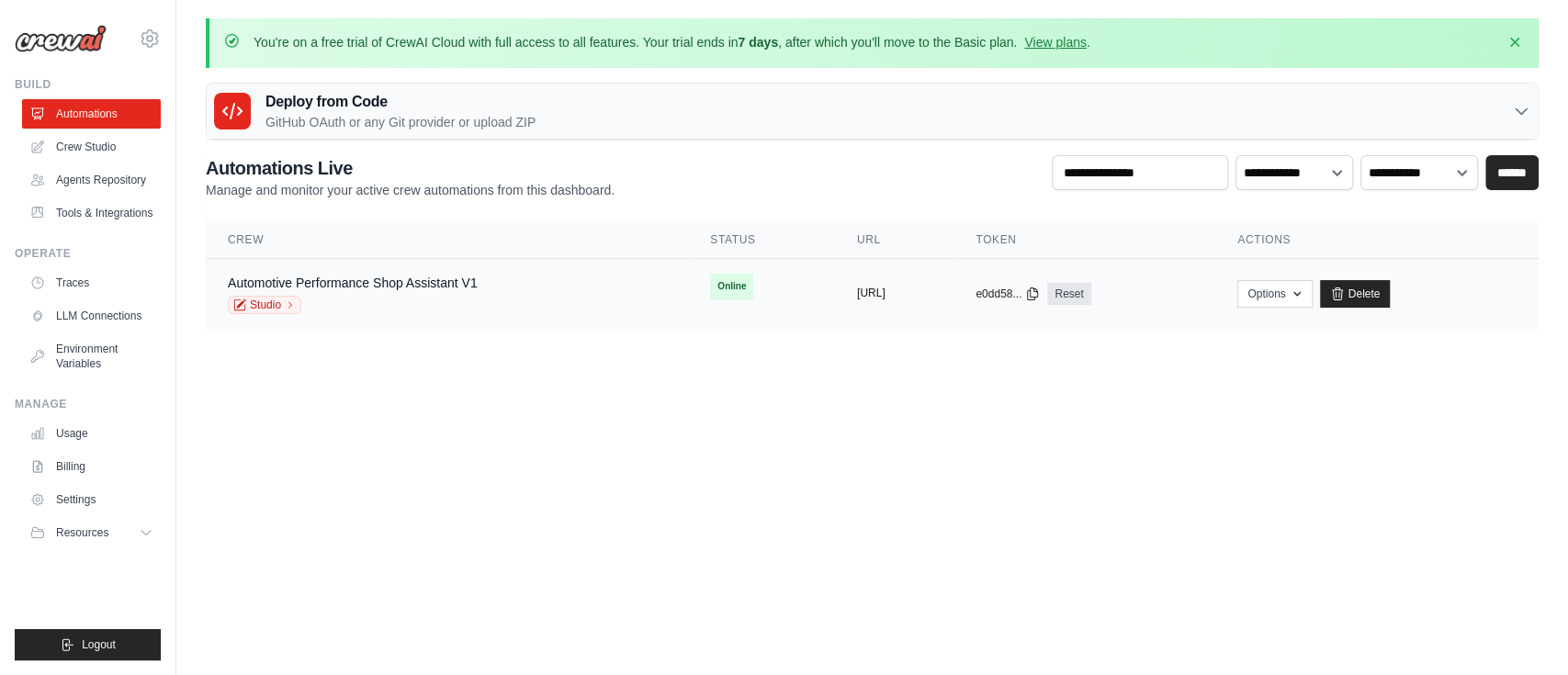
click at [857, 297] on button "https://automotive-performance-shop" at bounding box center [870, 292] width 28 height 15
click at [1305, 296] on button "Options" at bounding box center [1275, 292] width 75 height 27
click at [1270, 321] on link "Chat with this Crew" at bounding box center [1210, 335] width 206 height 33
click at [1413, 346] on main "You're on a free trial of CrewAI Cloud with full access to all features. Your t…" at bounding box center [872, 185] width 1391 height 369
click at [866, 288] on button "https://automotive-performance-shop" at bounding box center [870, 292] width 28 height 15
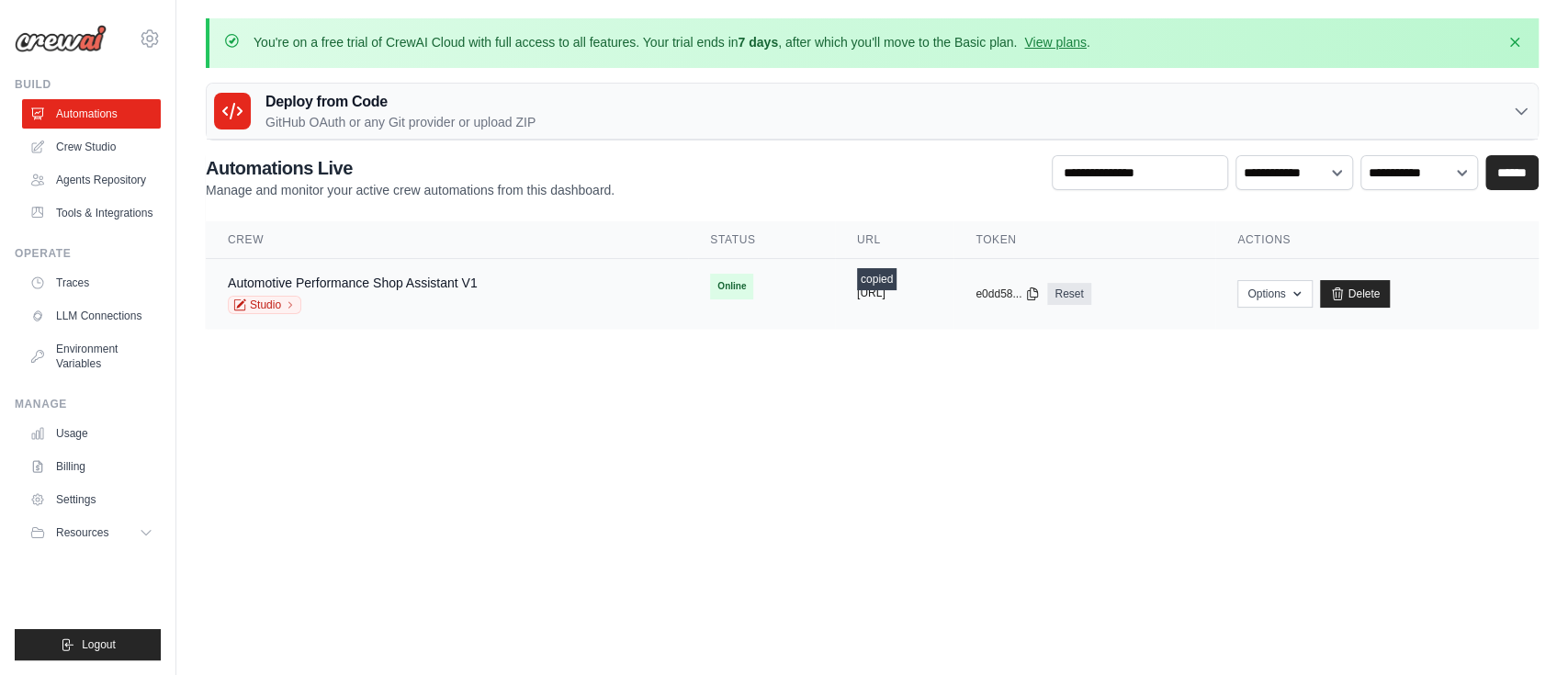
click at [866, 288] on button "https://automotive-performance-shop" at bounding box center [870, 292] width 28 height 15
click at [710, 295] on span "Online" at bounding box center [732, 287] width 43 height 25
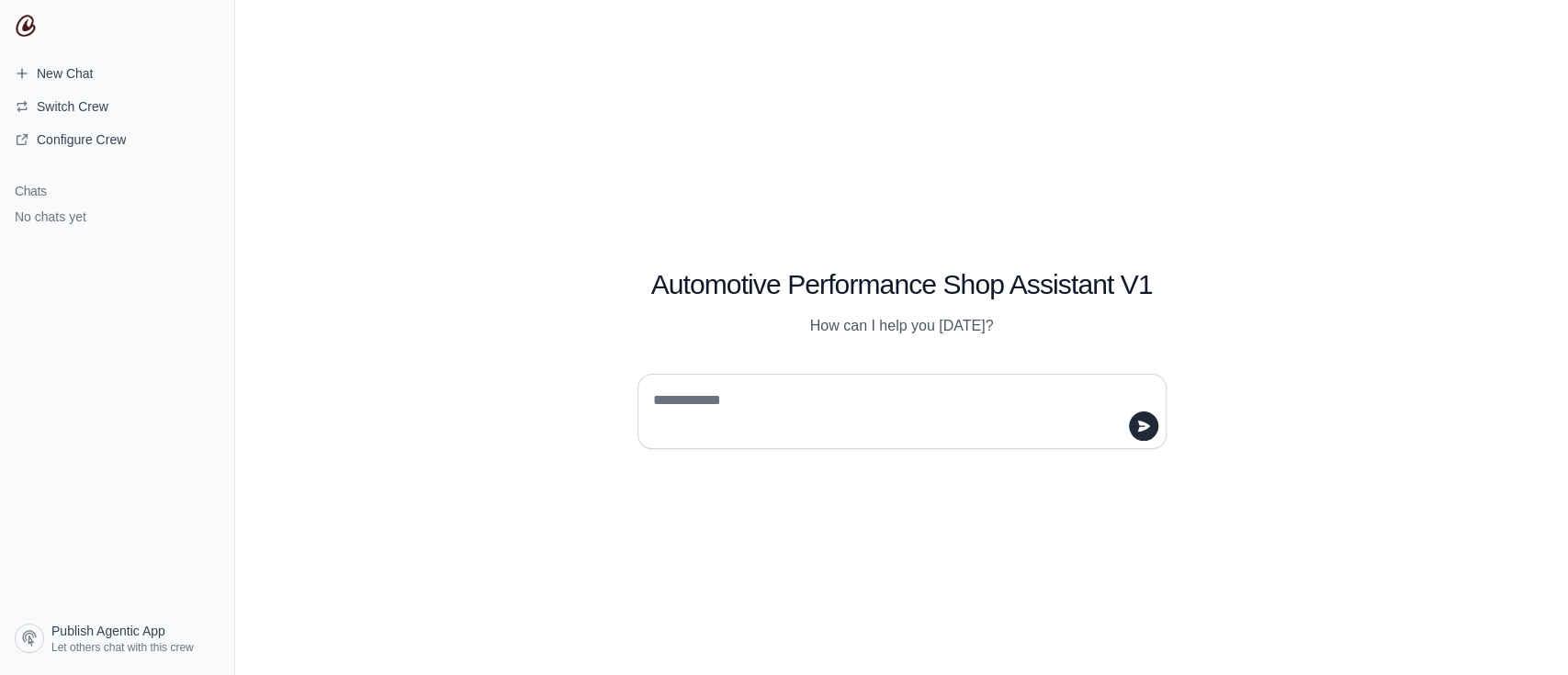
click at [556, 357] on div "Automotive Performance Shop Assistant V1 How can I help you [DATE]?" at bounding box center [902, 338] width 705 height 223
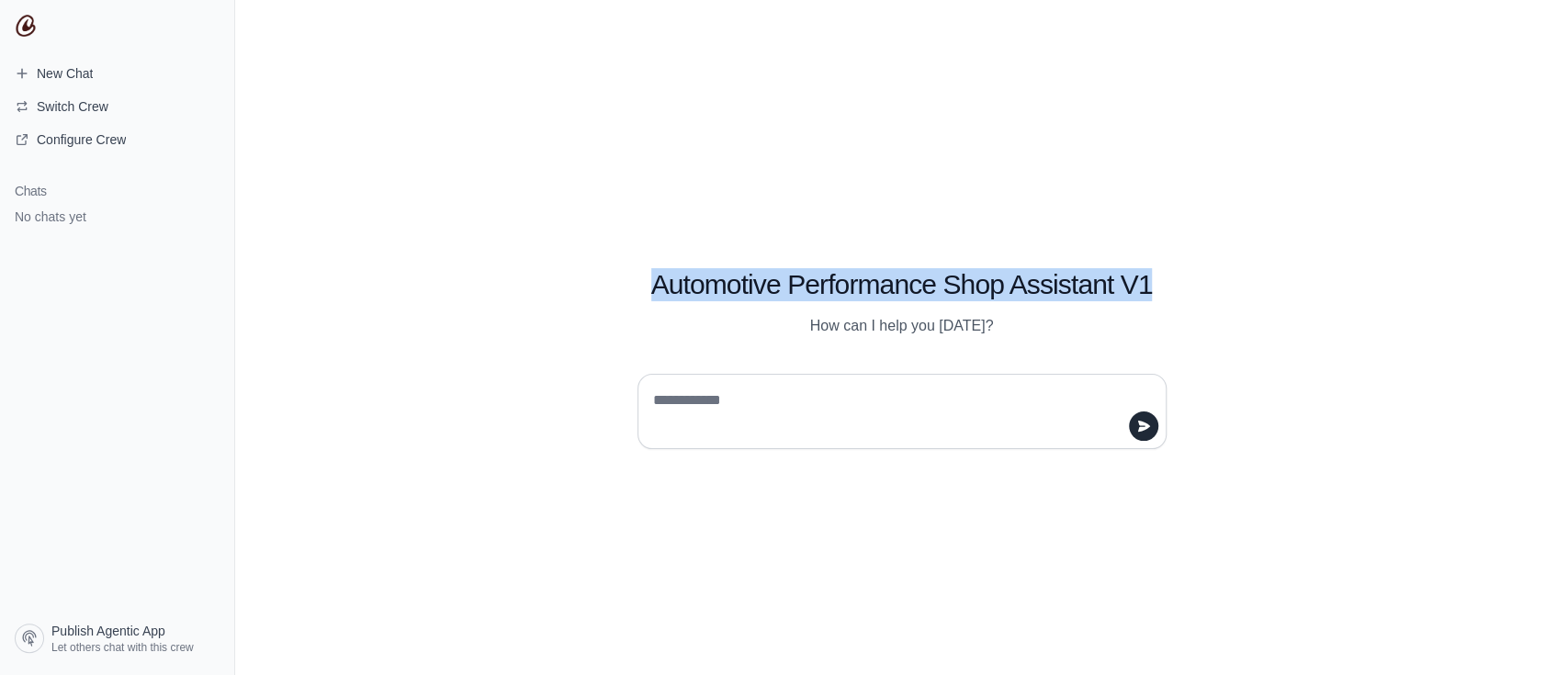
drag, startPoint x: 658, startPoint y: 278, endPoint x: 1176, endPoint y: 266, distance: 518.1
click at [1176, 266] on div "Automotive Performance Shop Assistant V1 How can I help you [DATE]?" at bounding box center [902, 282] width 617 height 111
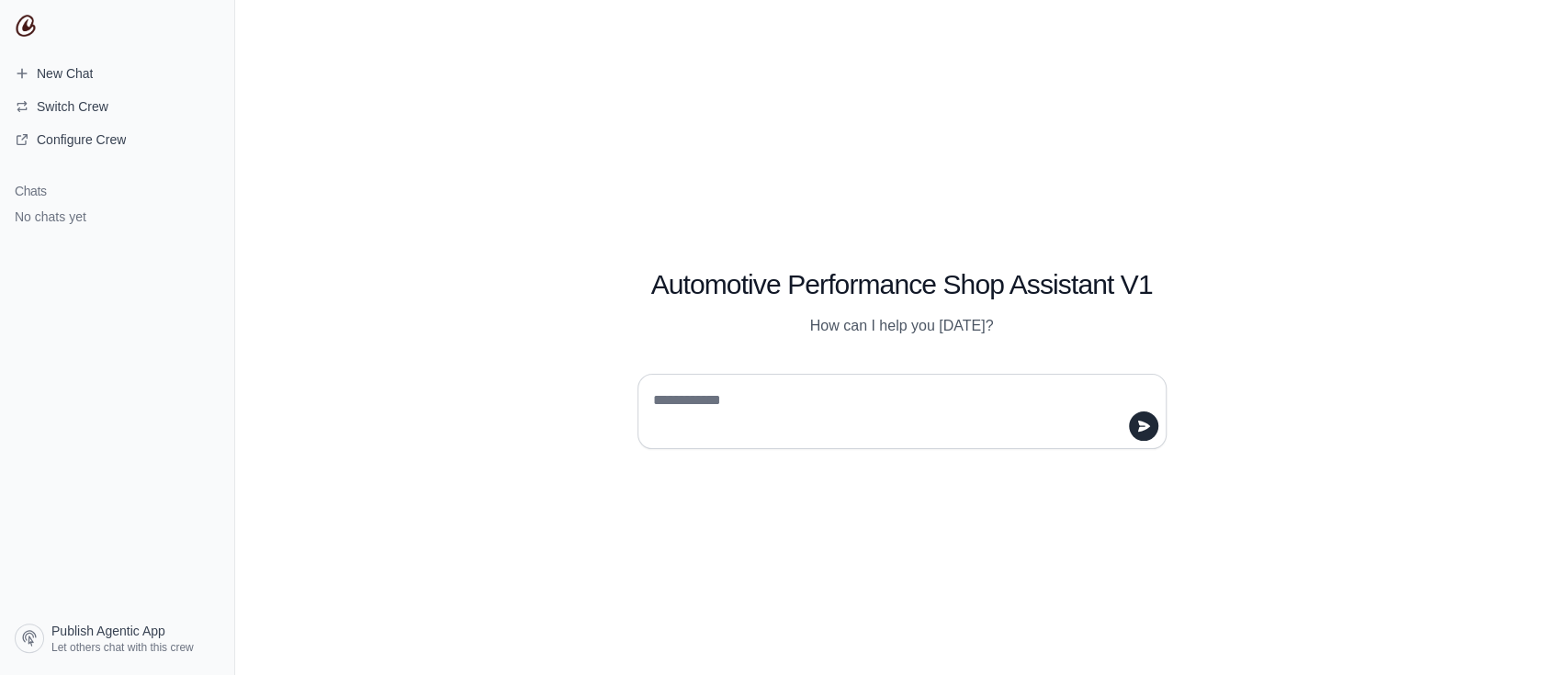
click at [765, 378] on div at bounding box center [902, 412] width 529 height 76
click at [722, 409] on textarea at bounding box center [896, 411] width 494 height 51
click at [712, 438] on div at bounding box center [902, 412] width 529 height 76
click at [688, 433] on textarea at bounding box center [896, 411] width 494 height 51
type textarea "**********"
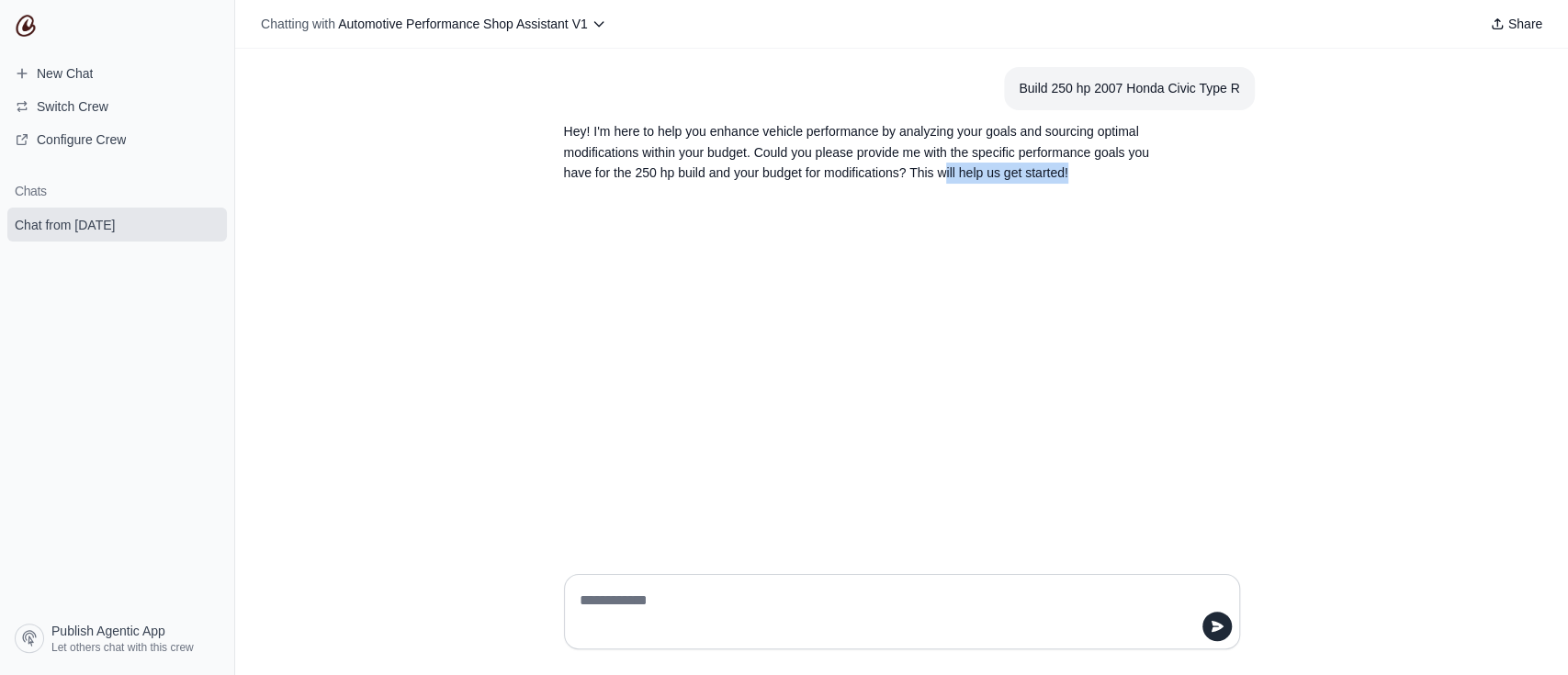
drag, startPoint x: 947, startPoint y: 171, endPoint x: 1098, endPoint y: 178, distance: 151.2
click at [1098, 178] on p "Hey! I'm here to help you enhance vehicle performance by analyzing your goals a…" at bounding box center [858, 152] width 588 height 62
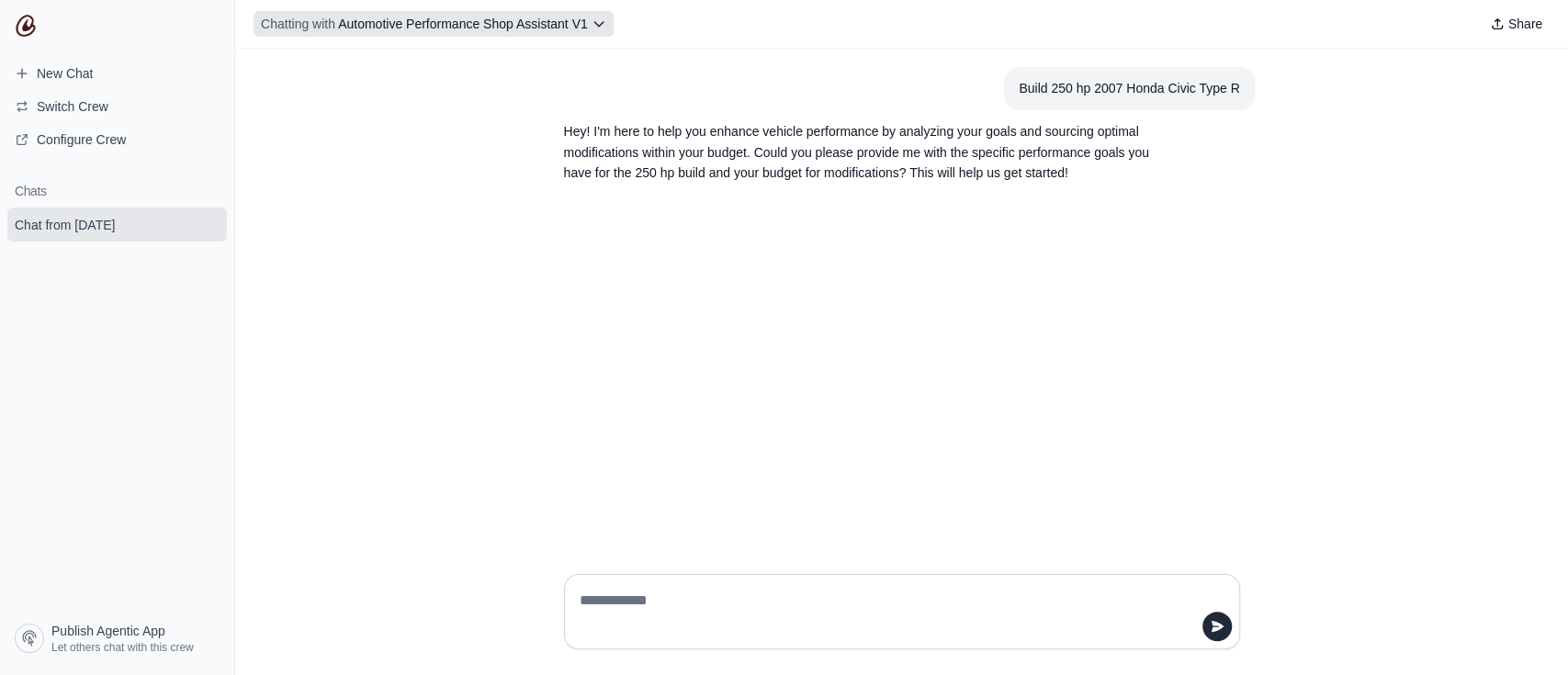
click at [496, 25] on span "Automotive Performance Shop Assistant V1" at bounding box center [462, 23] width 250 height 15
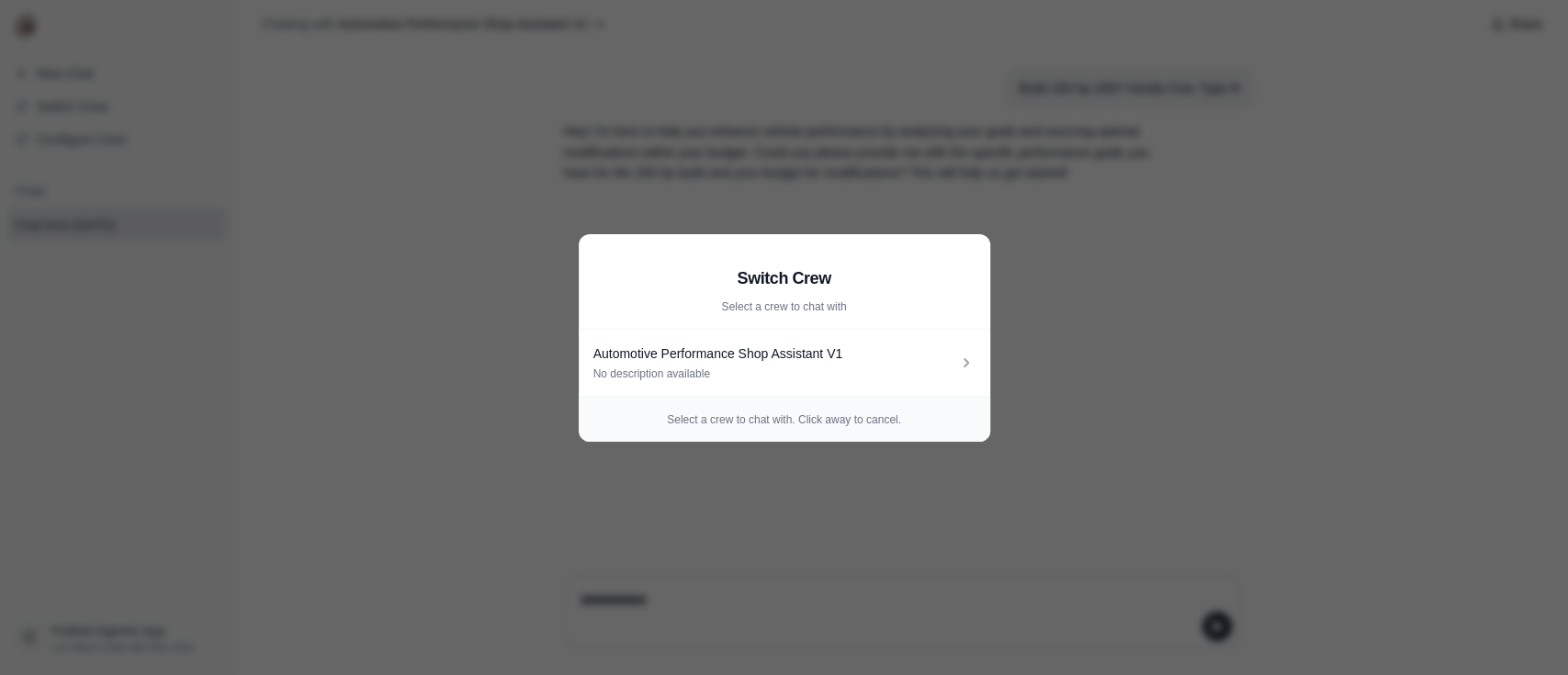
click at [1040, 402] on aside "Switch Crew Select a crew to chat with Automotive Performance Shop Assistant V1…" at bounding box center [784, 337] width 1568 height 675
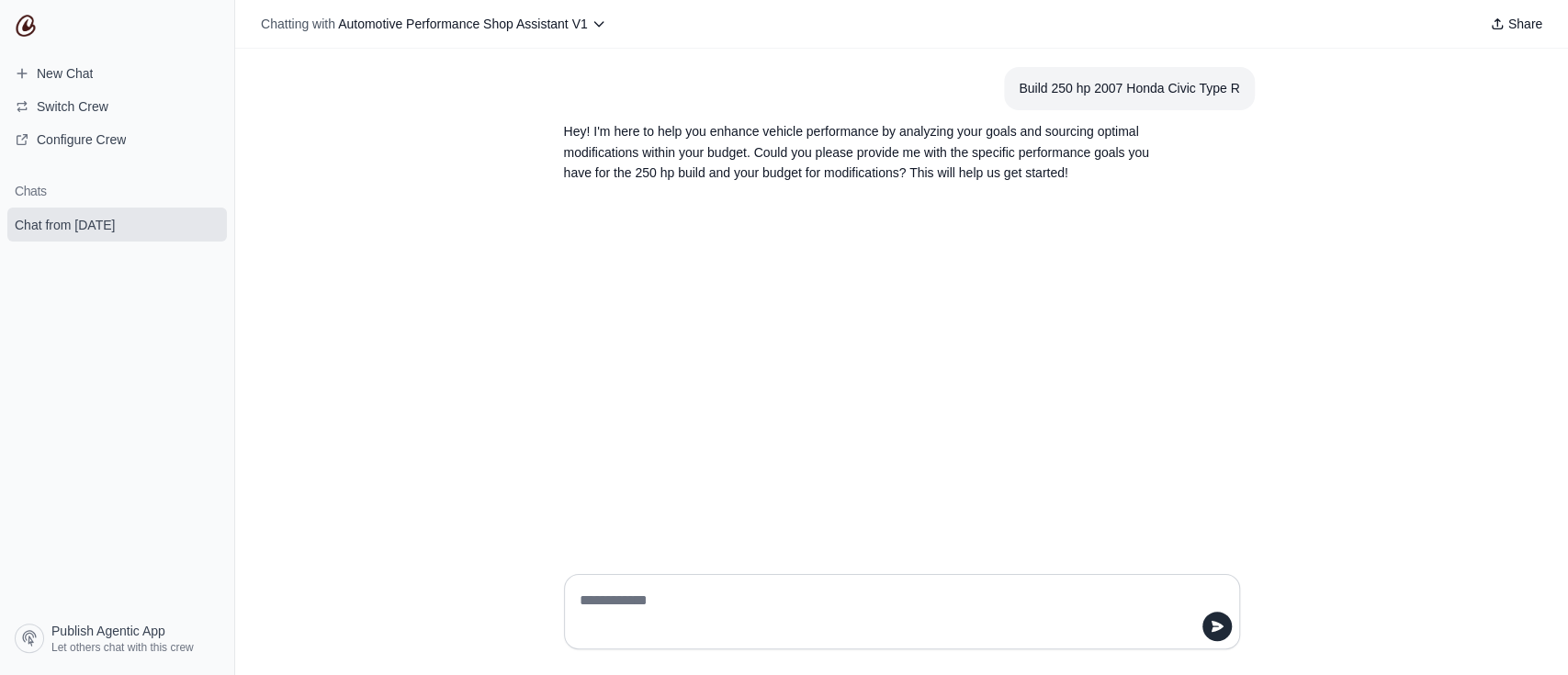
click at [1566, 243] on div "Build 250 hp 2007 Honda Civic Type R Hey! I'm here to help you enhance vehicle …" at bounding box center [902, 304] width 1333 height 511
click at [97, 143] on span "Configure Crew" at bounding box center [82, 139] width 89 height 18
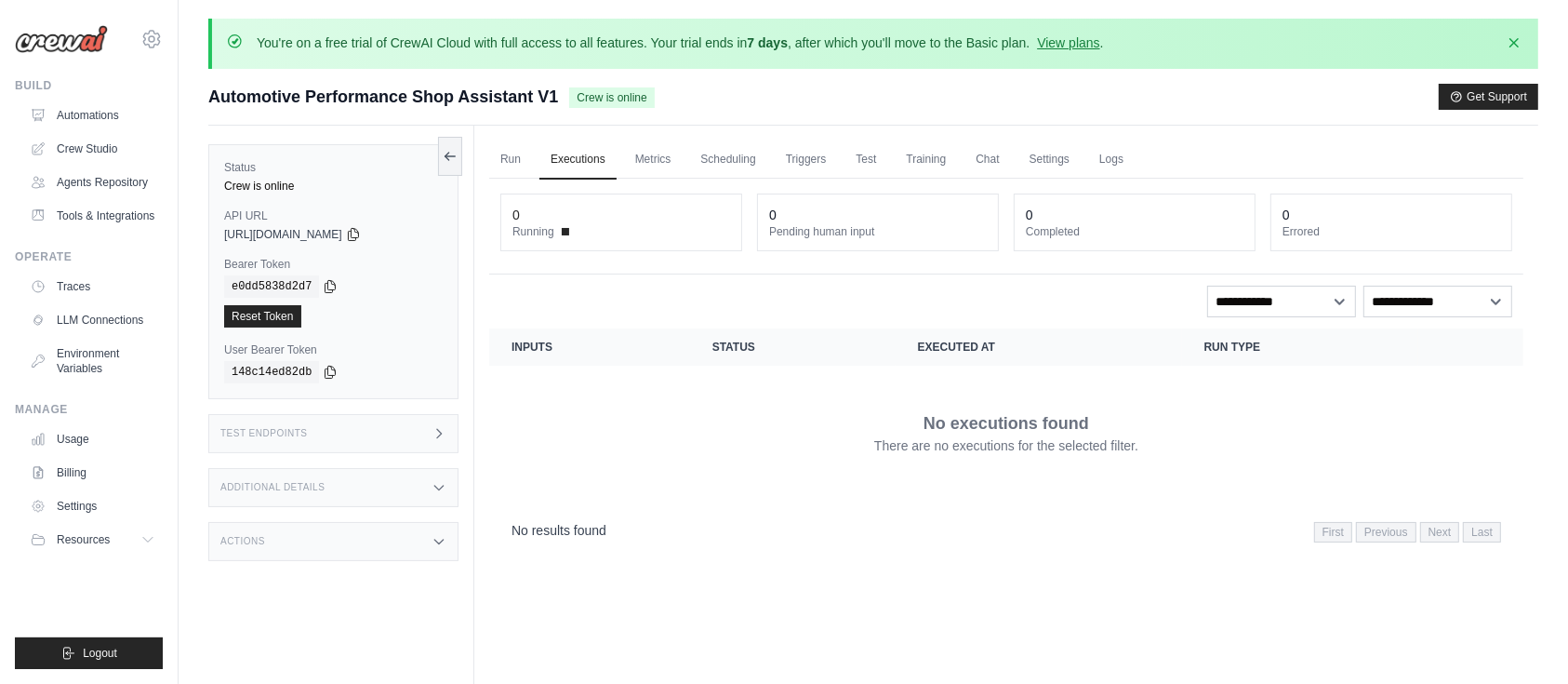
click at [281, 417] on div "Test Endpoints" at bounding box center [333, 434] width 250 height 39
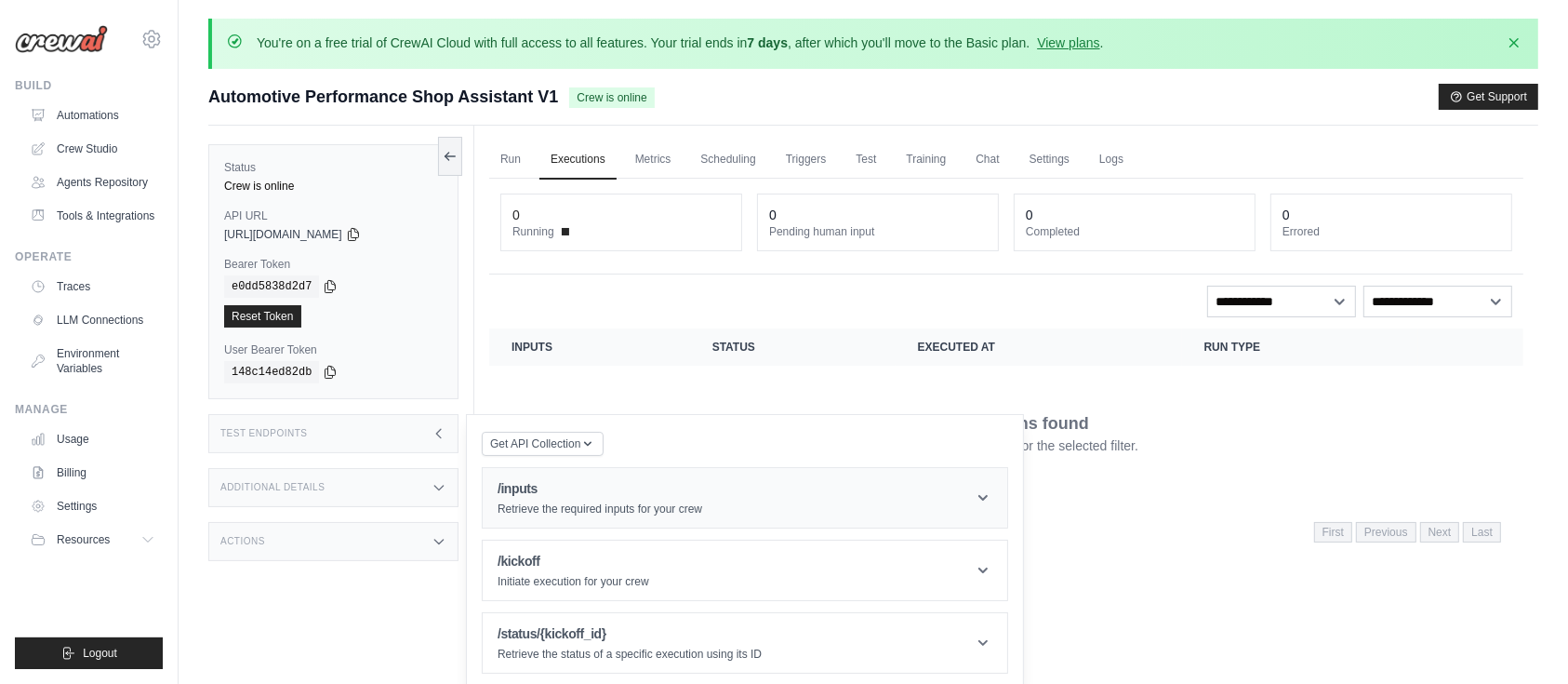
click at [579, 488] on h1 "/inputs" at bounding box center [600, 488] width 205 height 19
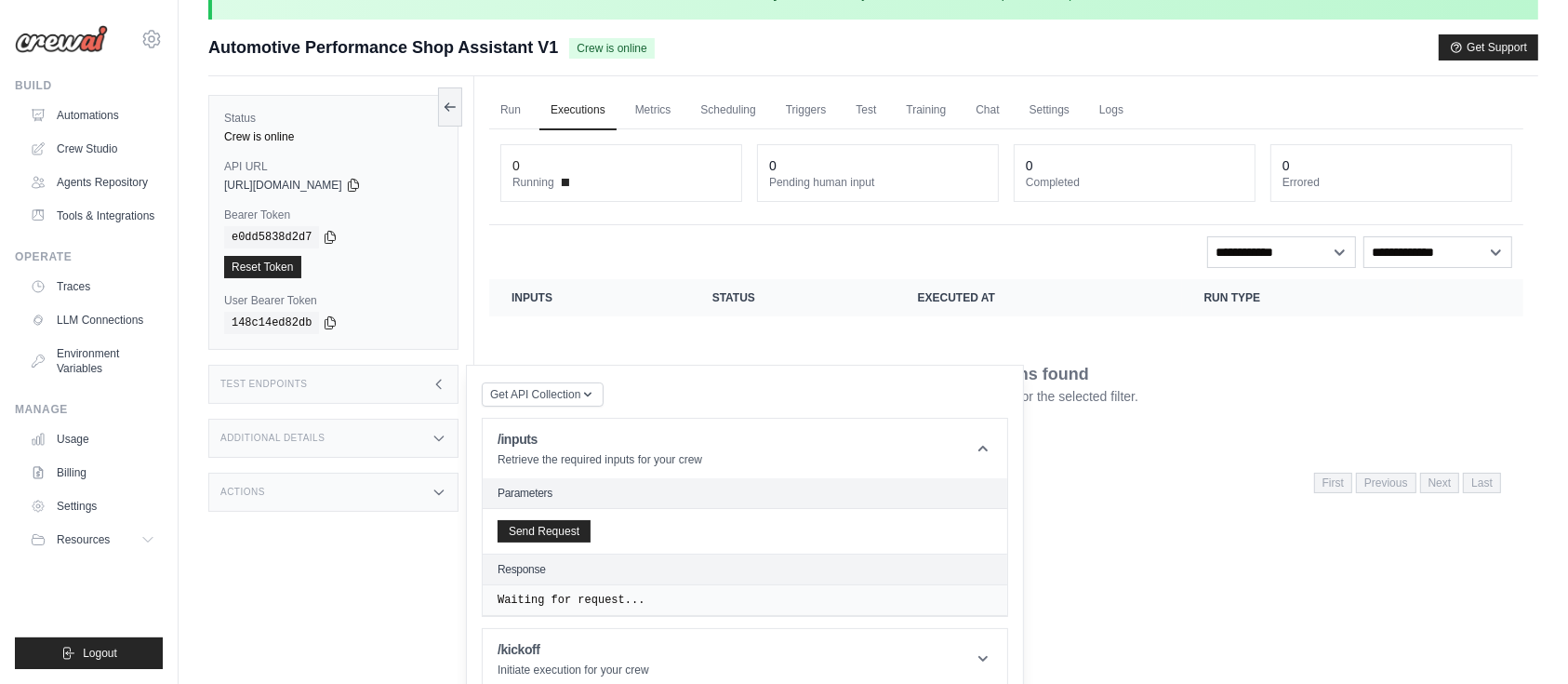
scroll to position [98, 0]
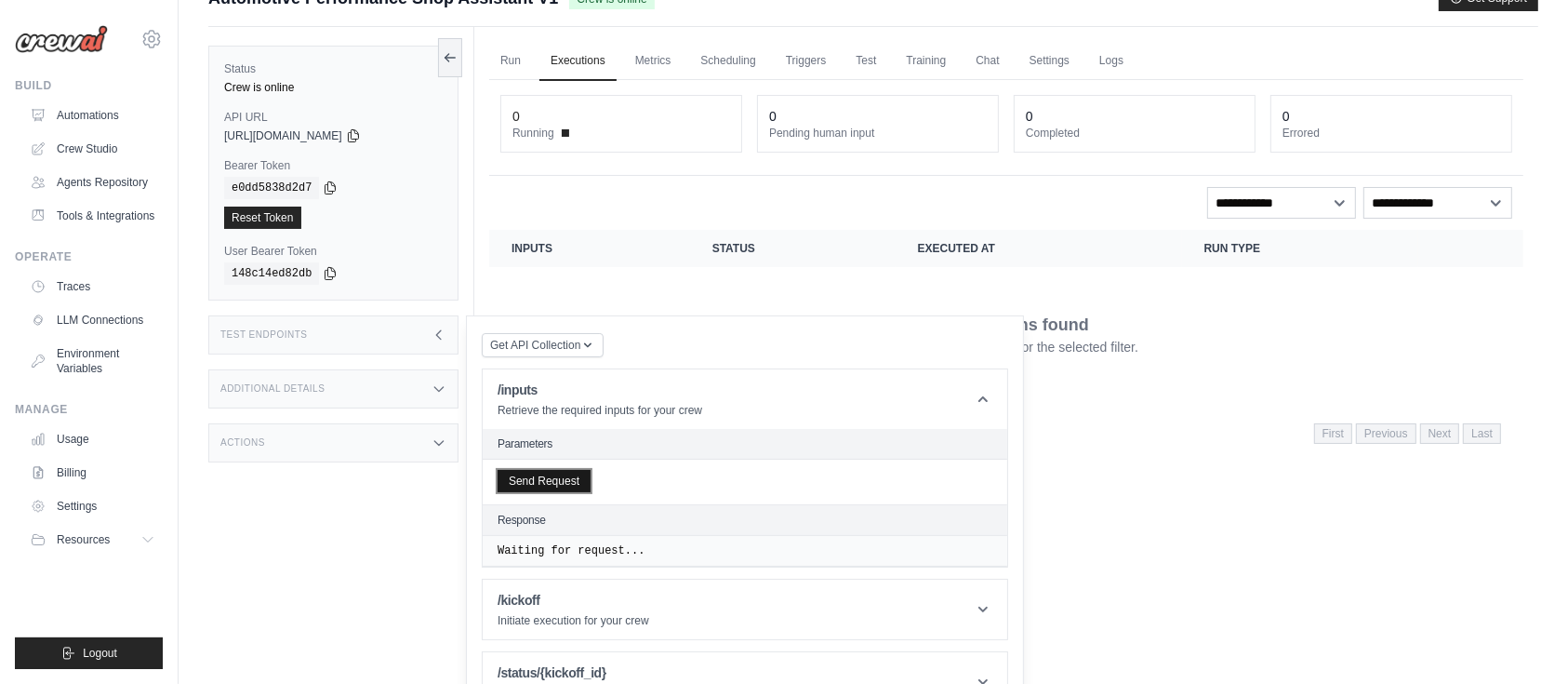
click at [523, 472] on button "Send Request" at bounding box center [544, 480] width 93 height 23
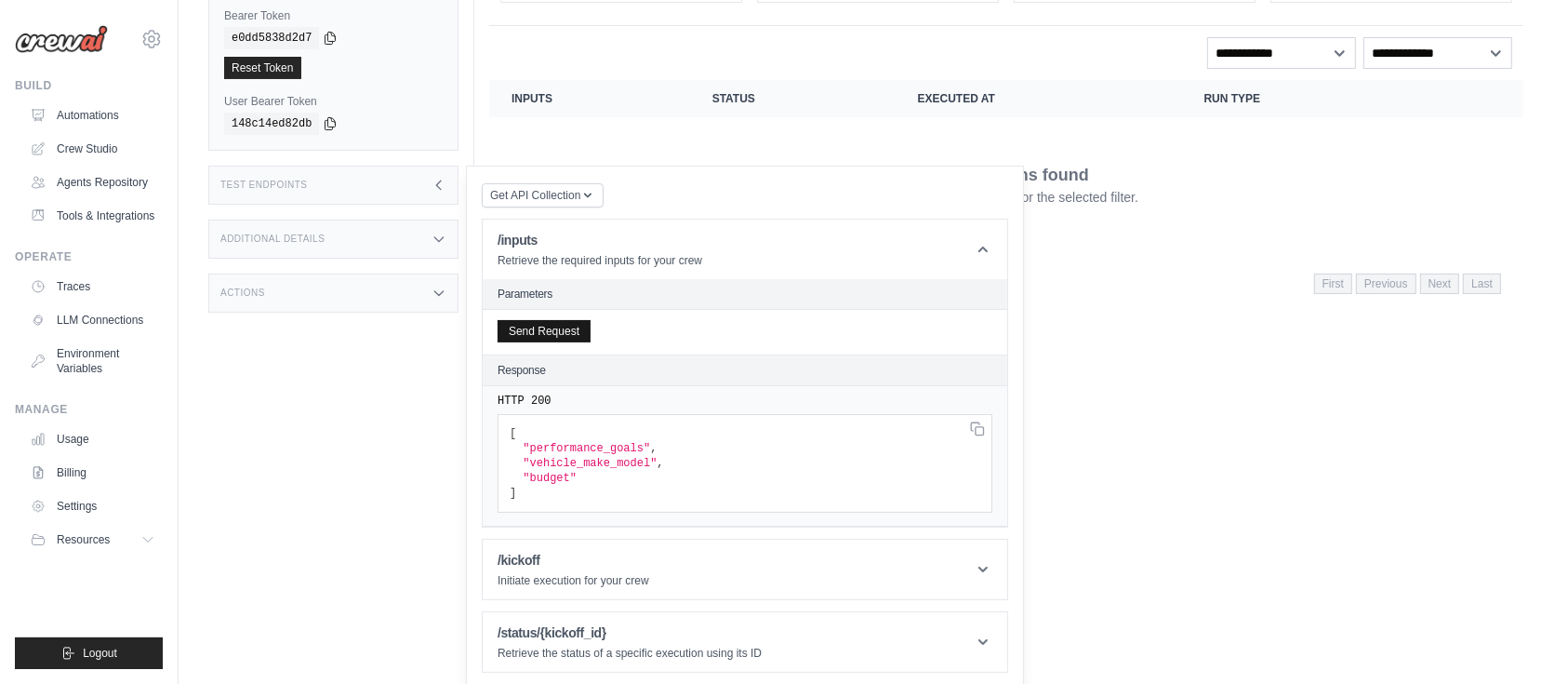
scroll to position [251, 0]
click at [575, 586] on header "/kickoff Initiate execution for your crew" at bounding box center [745, 567] width 524 height 60
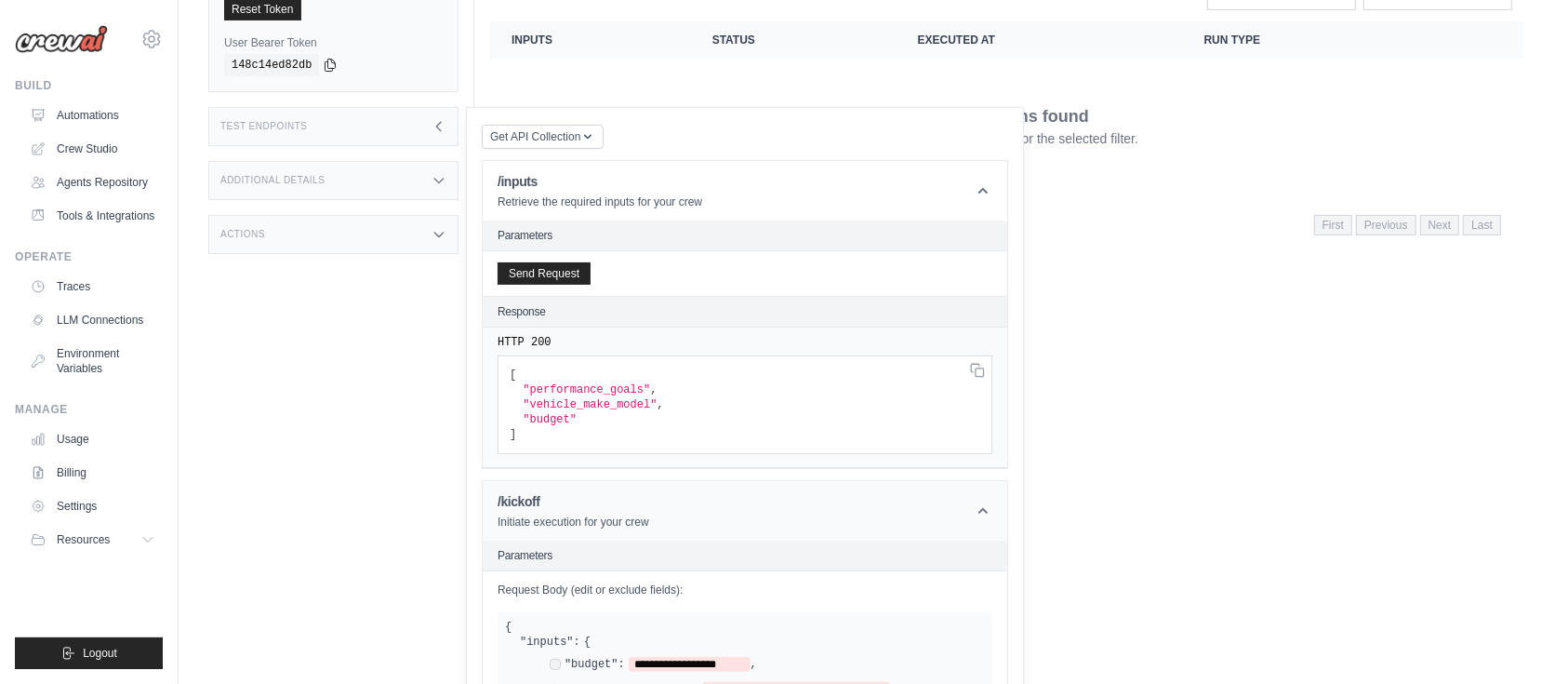
scroll to position [0, 0]
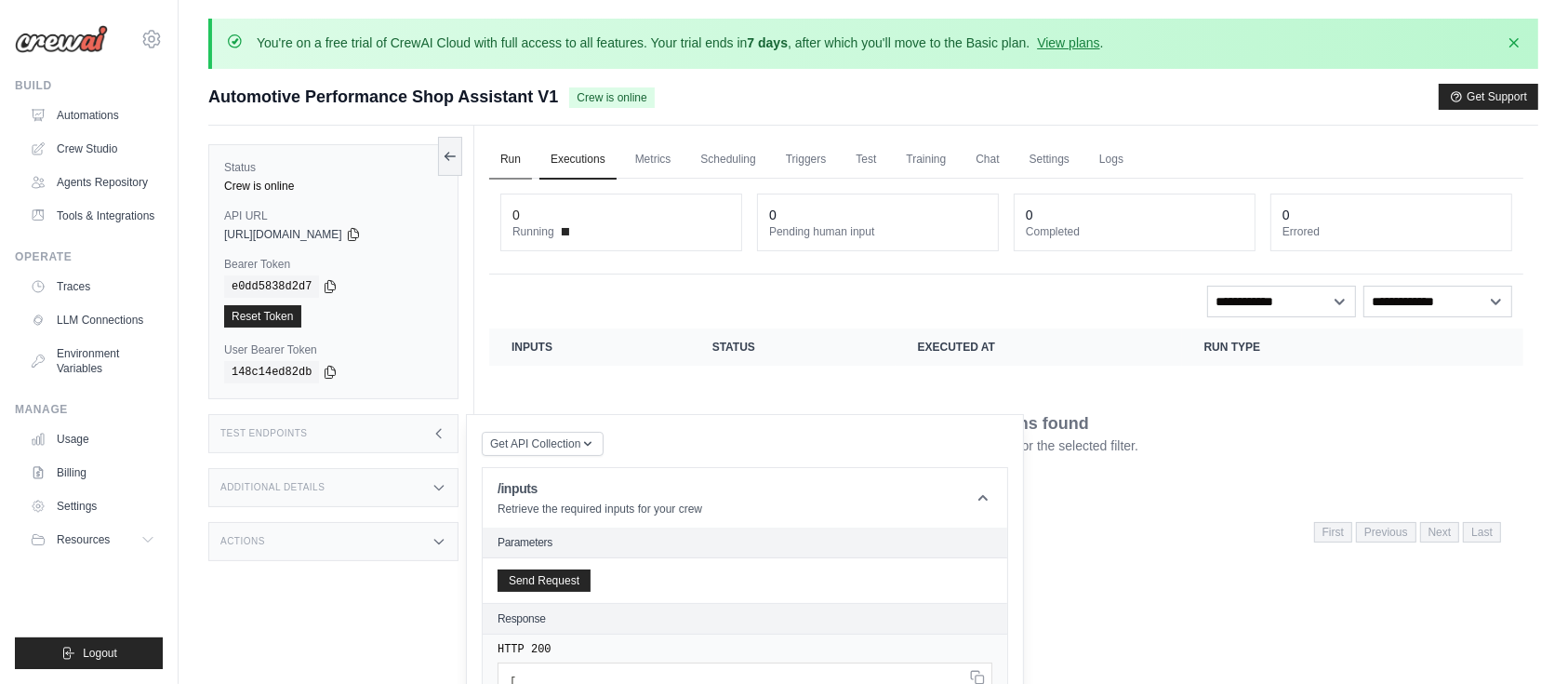
click at [513, 155] on link "Run" at bounding box center [510, 160] width 42 height 39
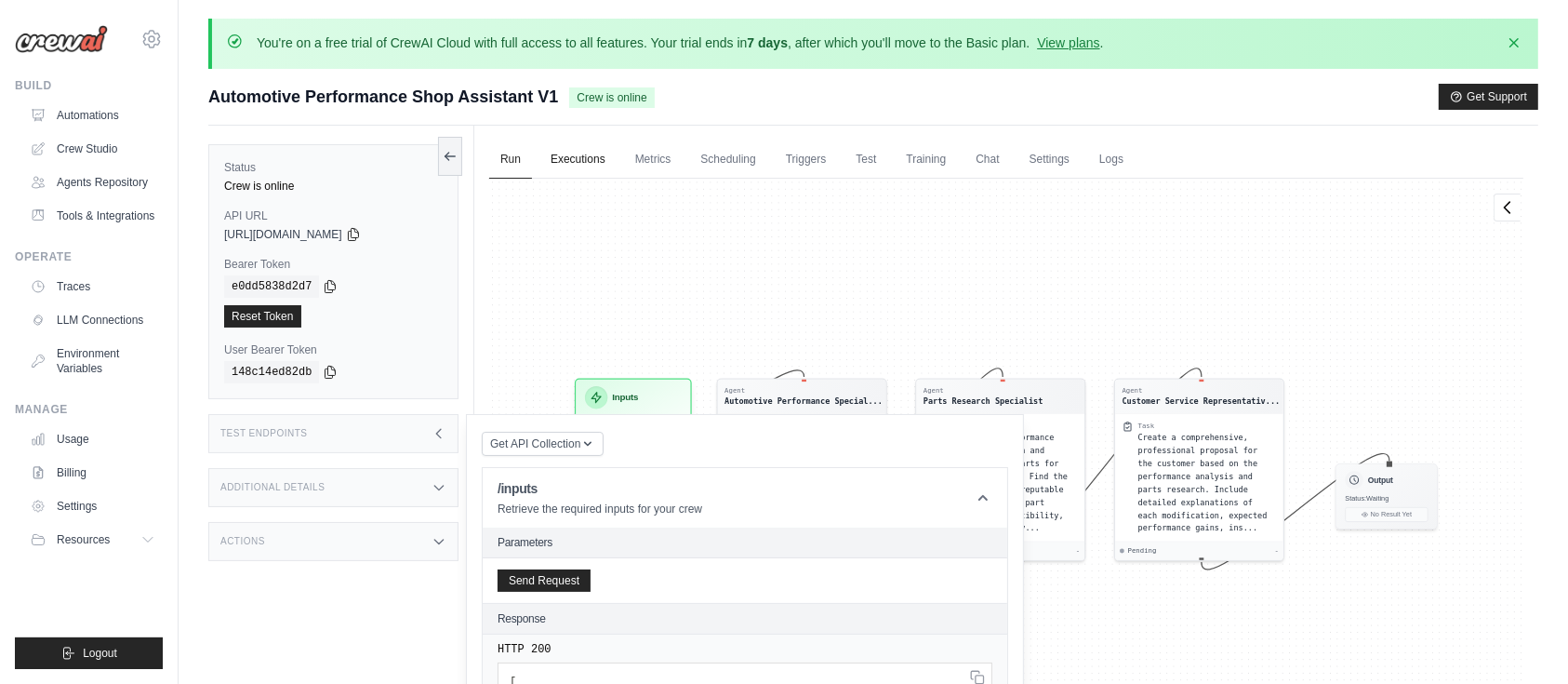
click at [563, 146] on link "Executions" at bounding box center [577, 160] width 77 height 39
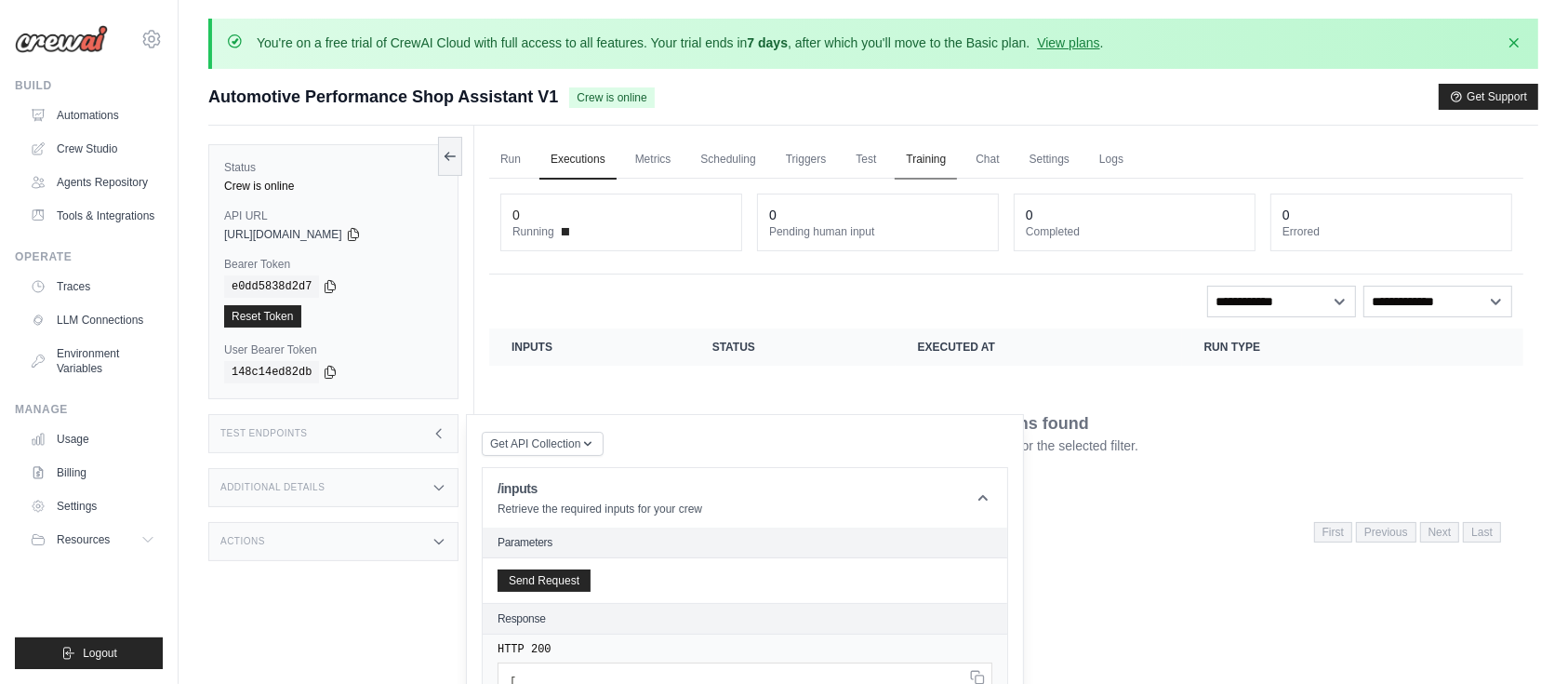
click at [928, 160] on link "Training" at bounding box center [926, 160] width 62 height 39
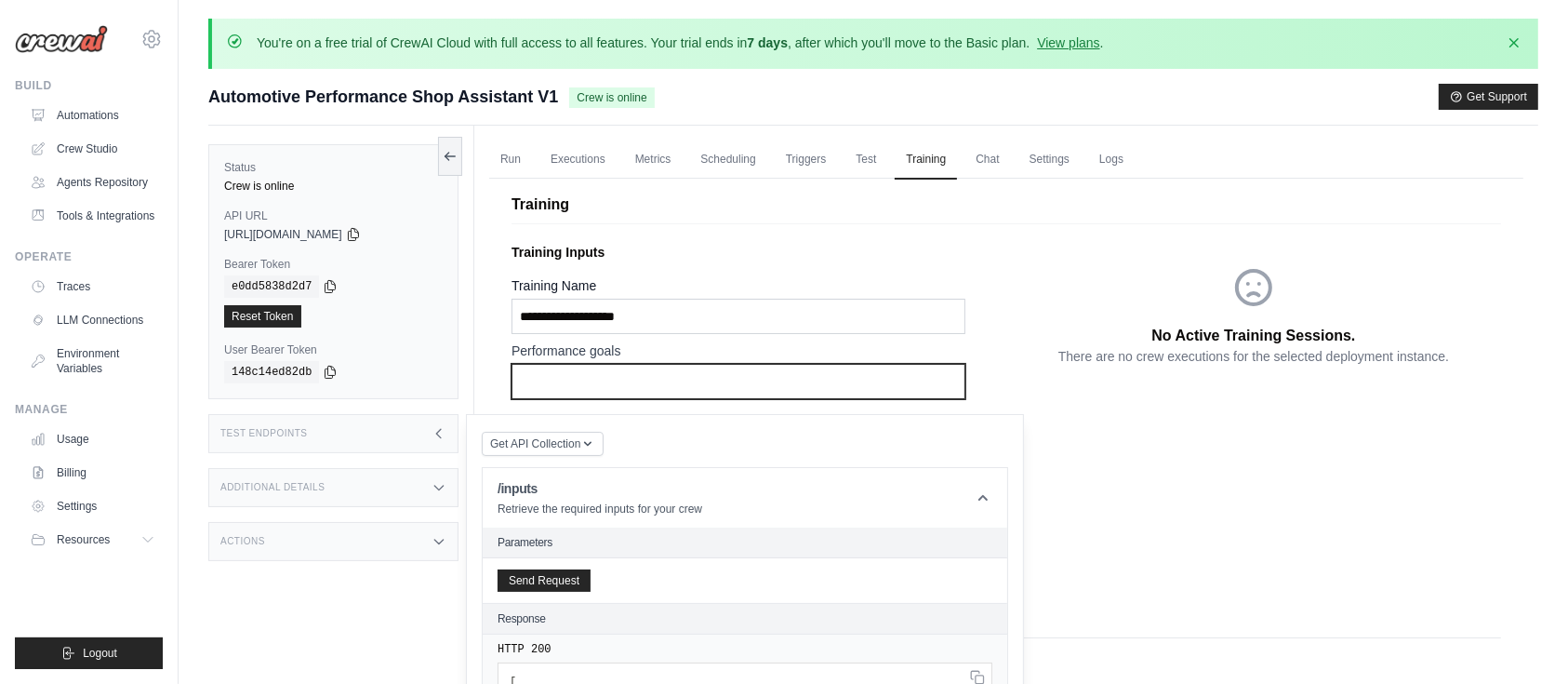
click at [730, 364] on input "text" at bounding box center [738, 382] width 453 height 35
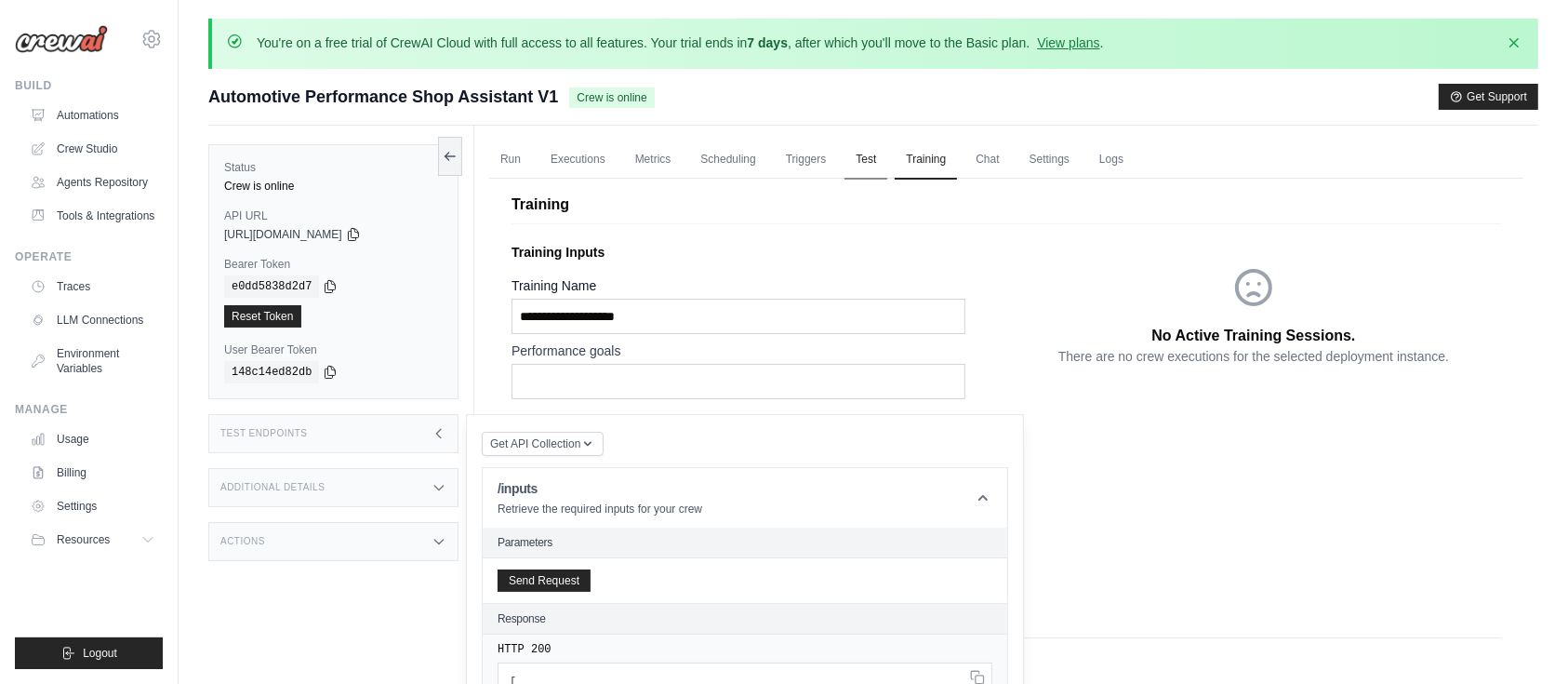
click at [859, 156] on link "Test" at bounding box center [866, 160] width 42 height 39
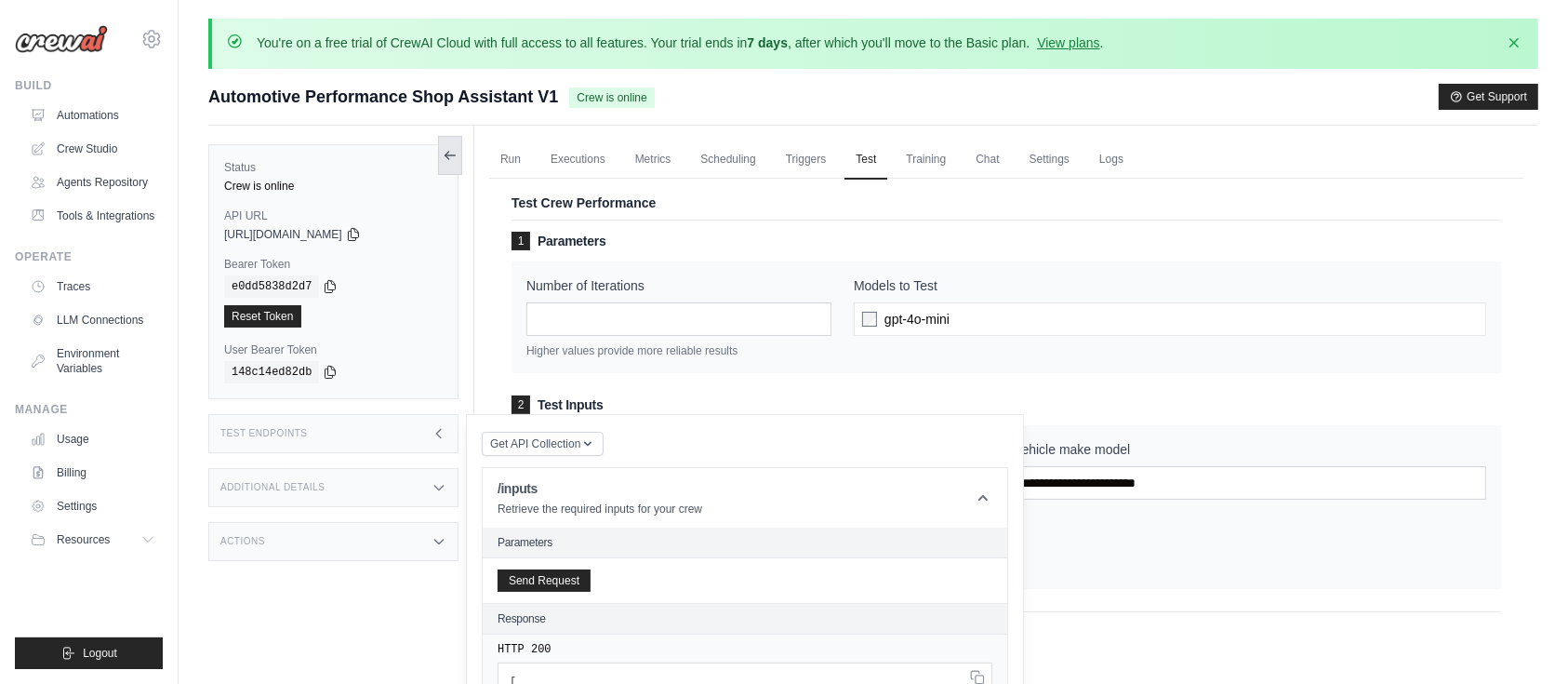
click at [452, 157] on icon at bounding box center [450, 155] width 15 height 15
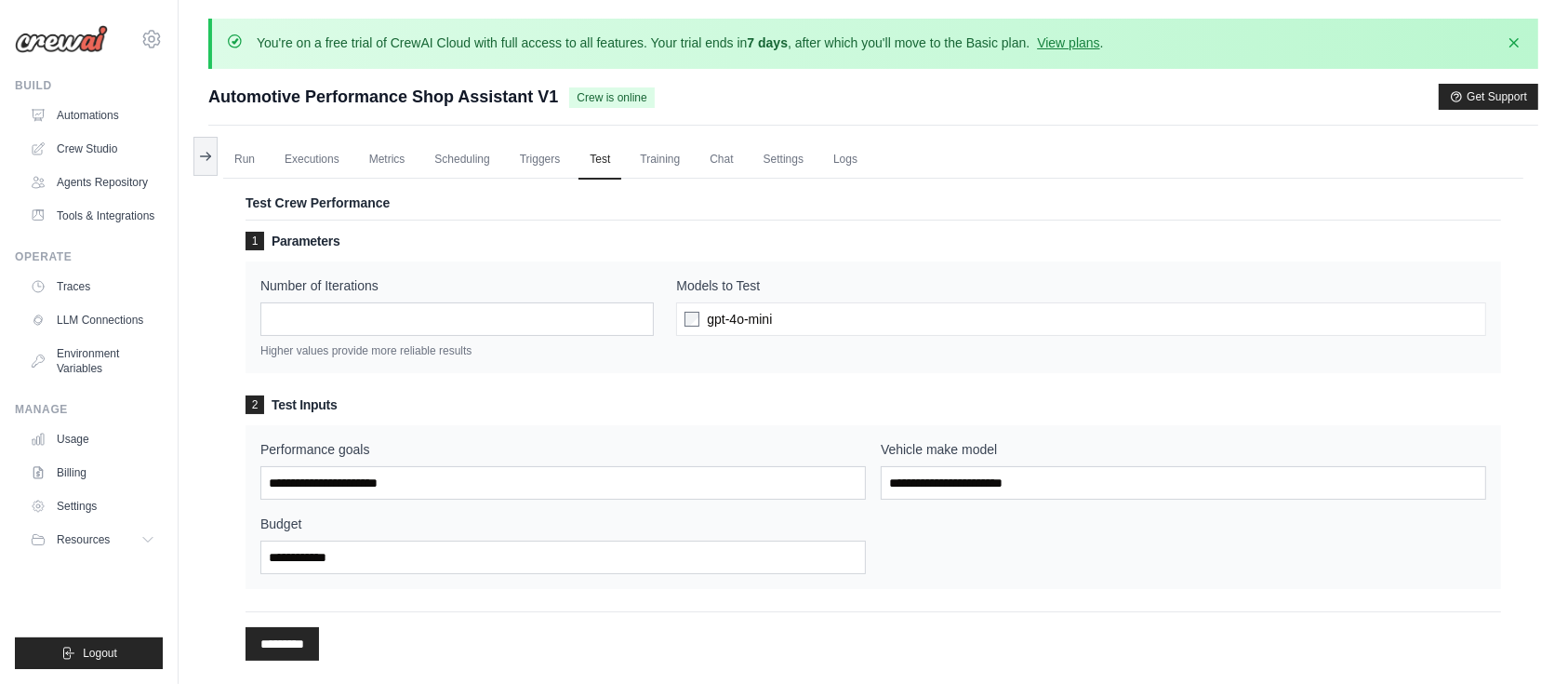
click at [192, 156] on div "You're on a free trial of CrewAI Cloud with full access to all features. Your t…" at bounding box center [874, 563] width 1390 height 1088
click at [192, 155] on div "You're on a free trial of CrewAI Cloud with full access to all features. Your t…" at bounding box center [874, 563] width 1390 height 1088
click at [201, 153] on icon at bounding box center [205, 155] width 15 height 15
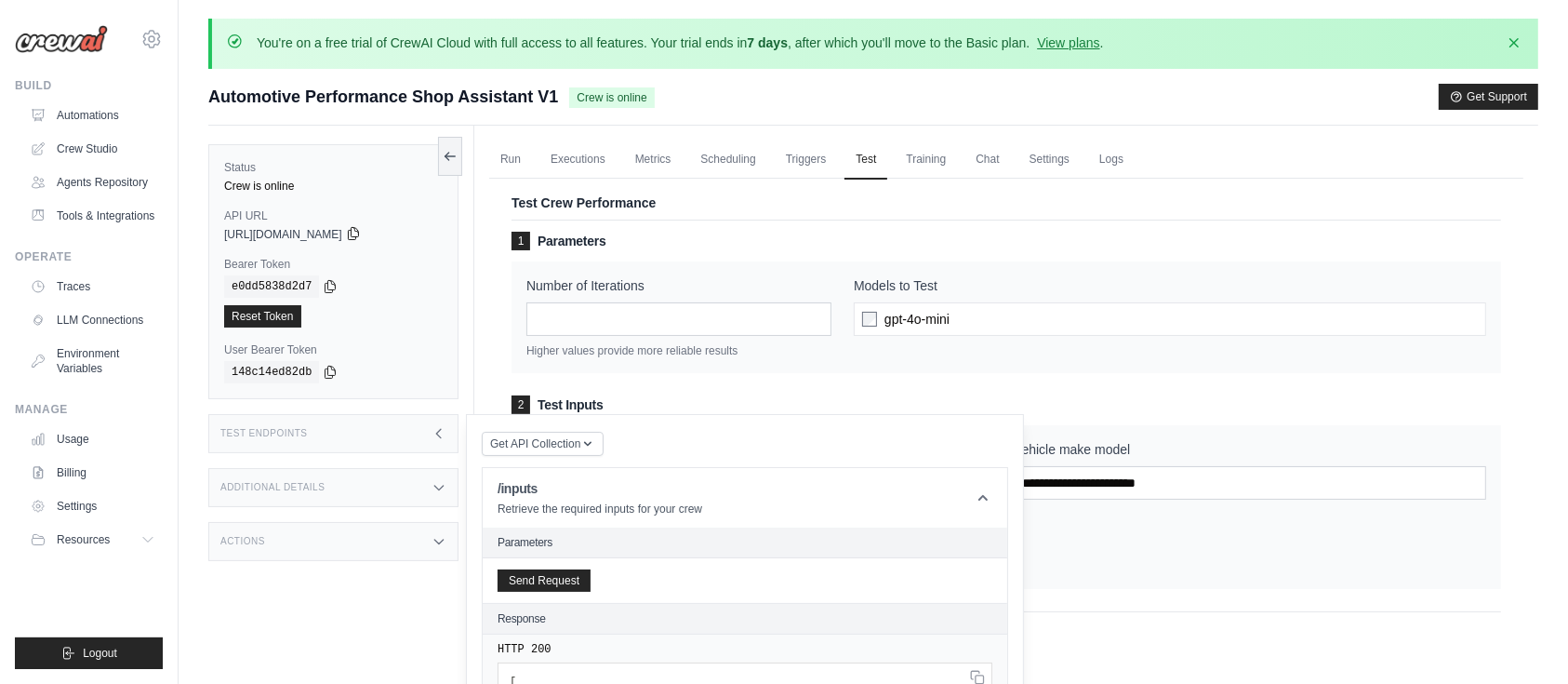
click at [361, 234] on icon at bounding box center [353, 233] width 15 height 15
click at [342, 230] on span "[URL][DOMAIN_NAME]" at bounding box center [283, 234] width 118 height 15
click at [514, 168] on link "Run" at bounding box center [510, 160] width 42 height 39
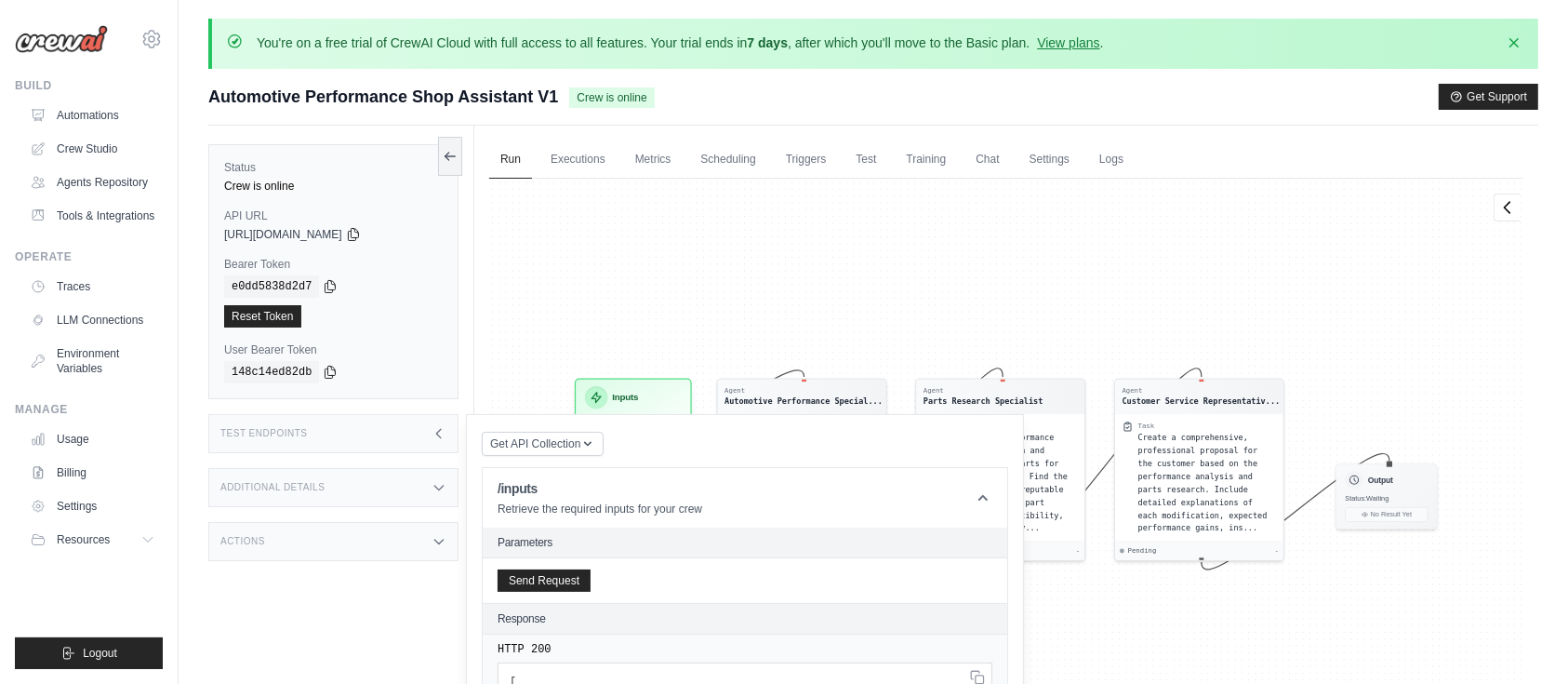
click at [606, 104] on span "Crew is online" at bounding box center [612, 97] width 85 height 21
click at [449, 145] on button at bounding box center [450, 155] width 25 height 39
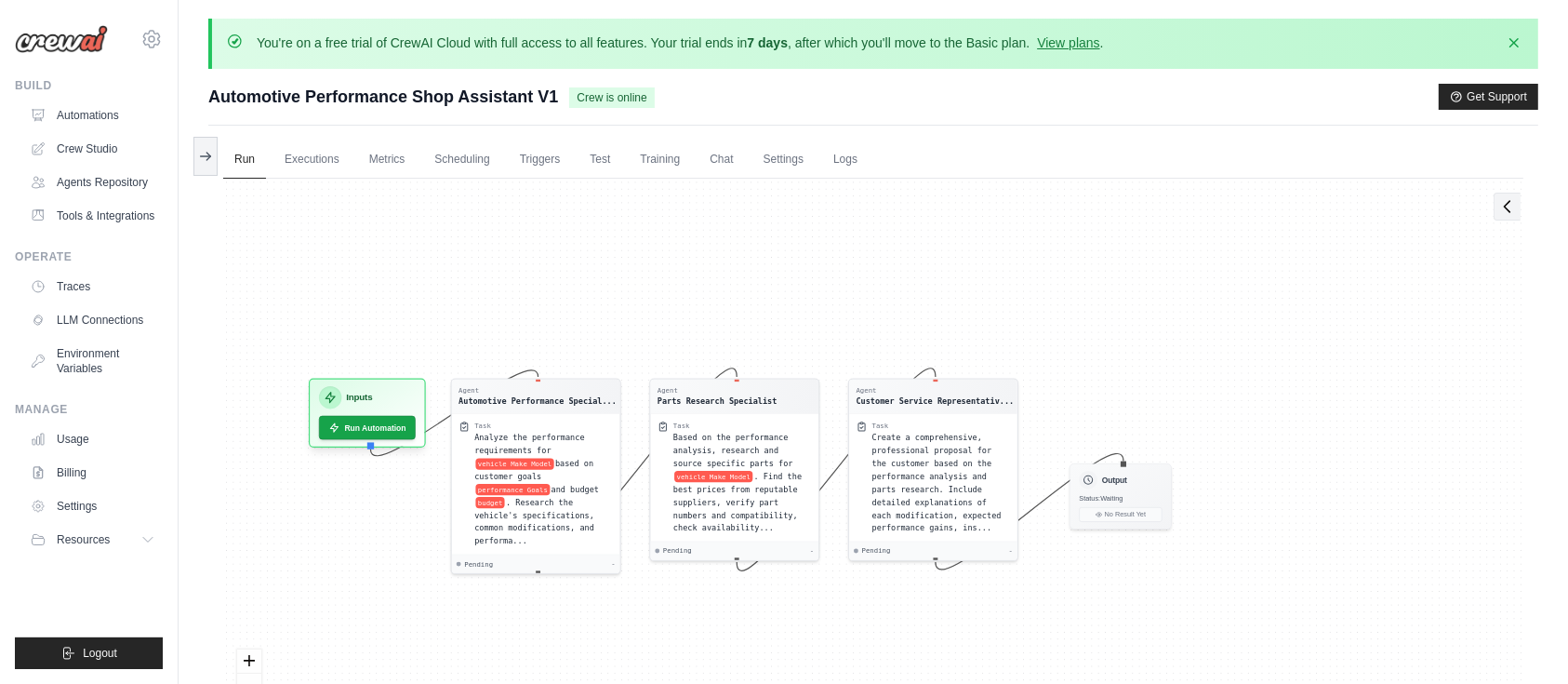
click at [1504, 210] on icon at bounding box center [1507, 206] width 19 height 19
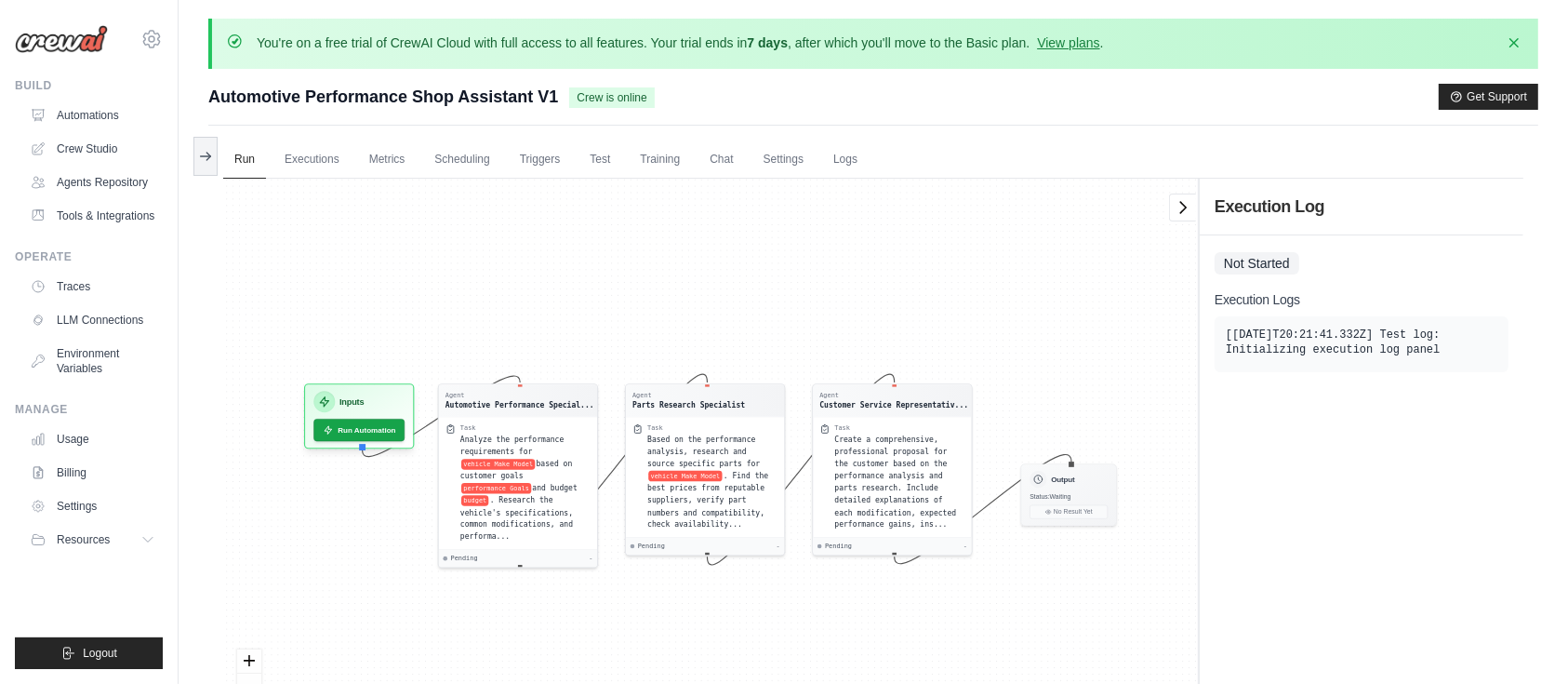
click at [1181, 219] on button at bounding box center [1181, 208] width 27 height 28
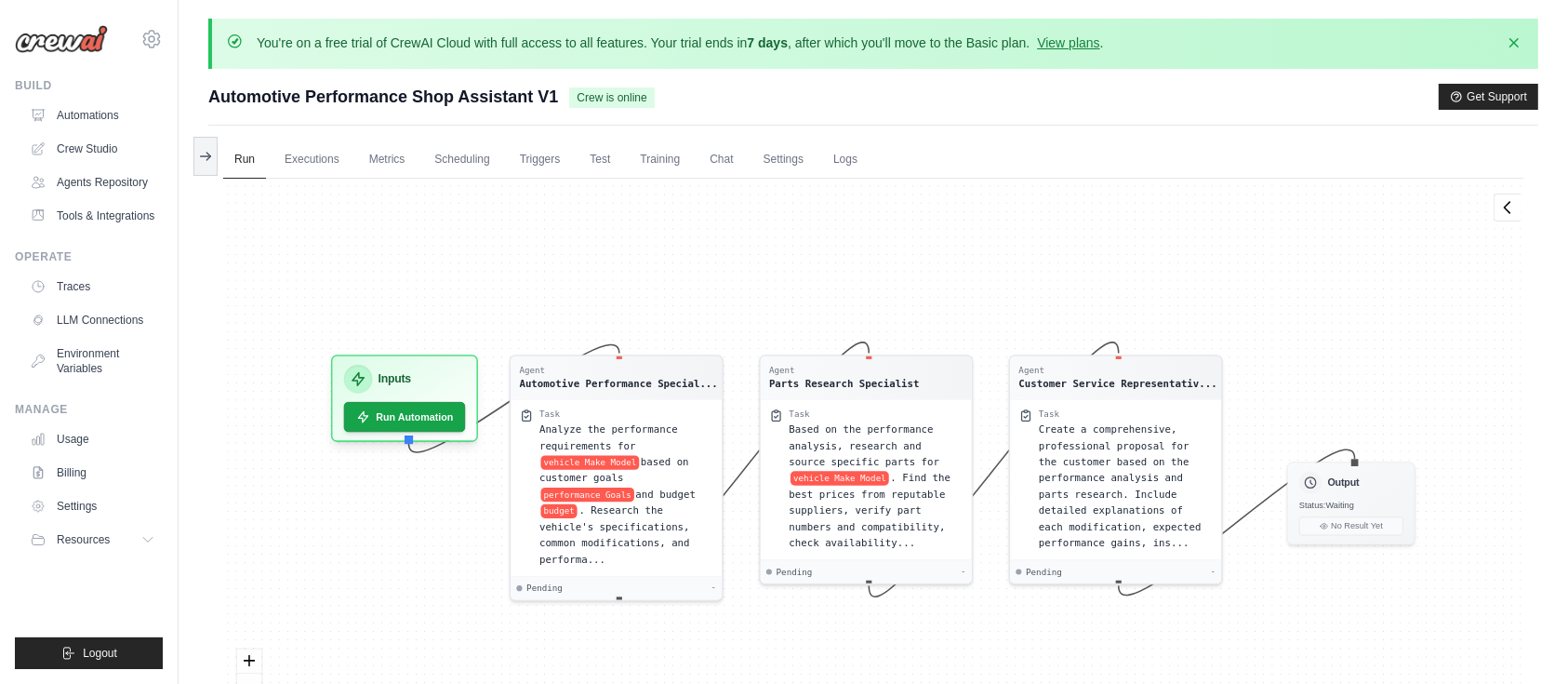
click at [1561, 194] on div "You're on a free trial of CrewAI Cloud with full access to all features. Your t…" at bounding box center [874, 414] width 1390 height 791
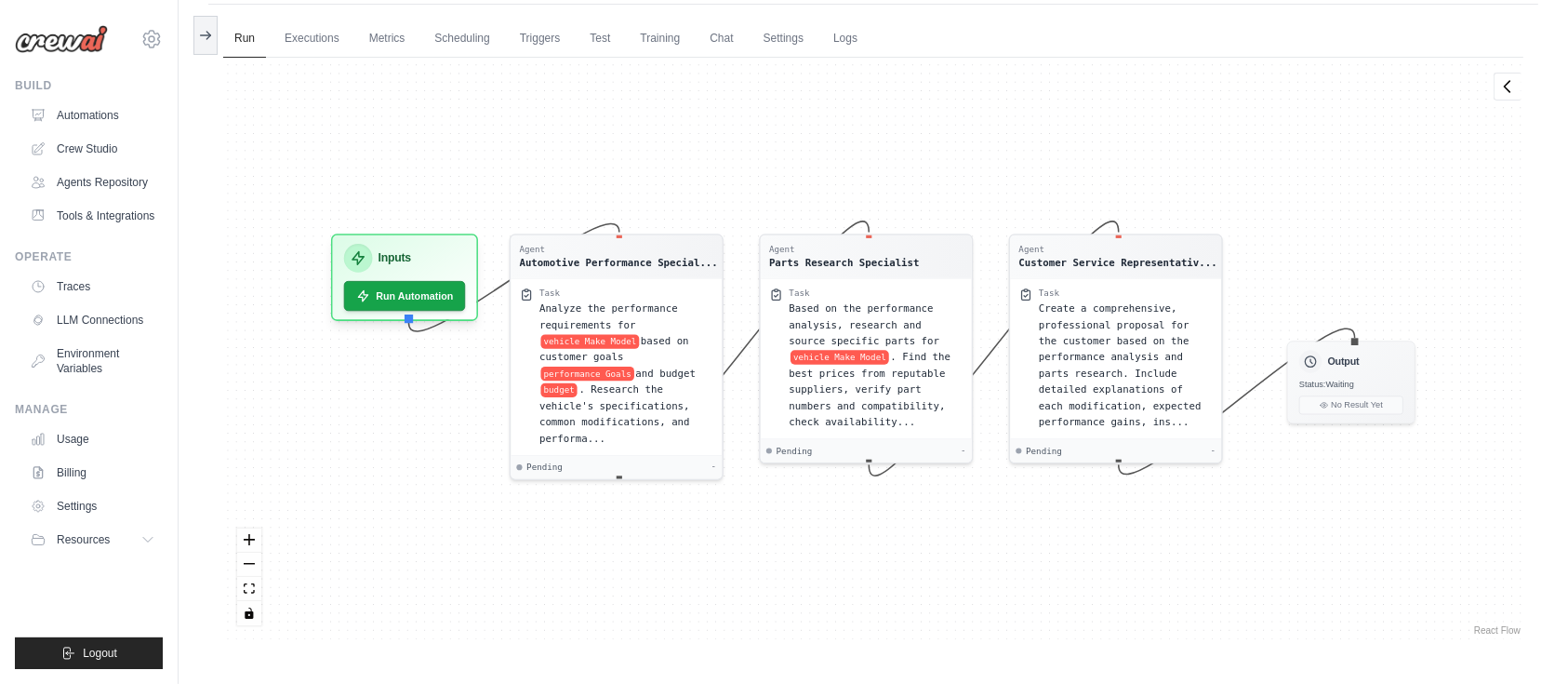
scroll to position [144, 0]
